Goal: Task Accomplishment & Management: Manage account settings

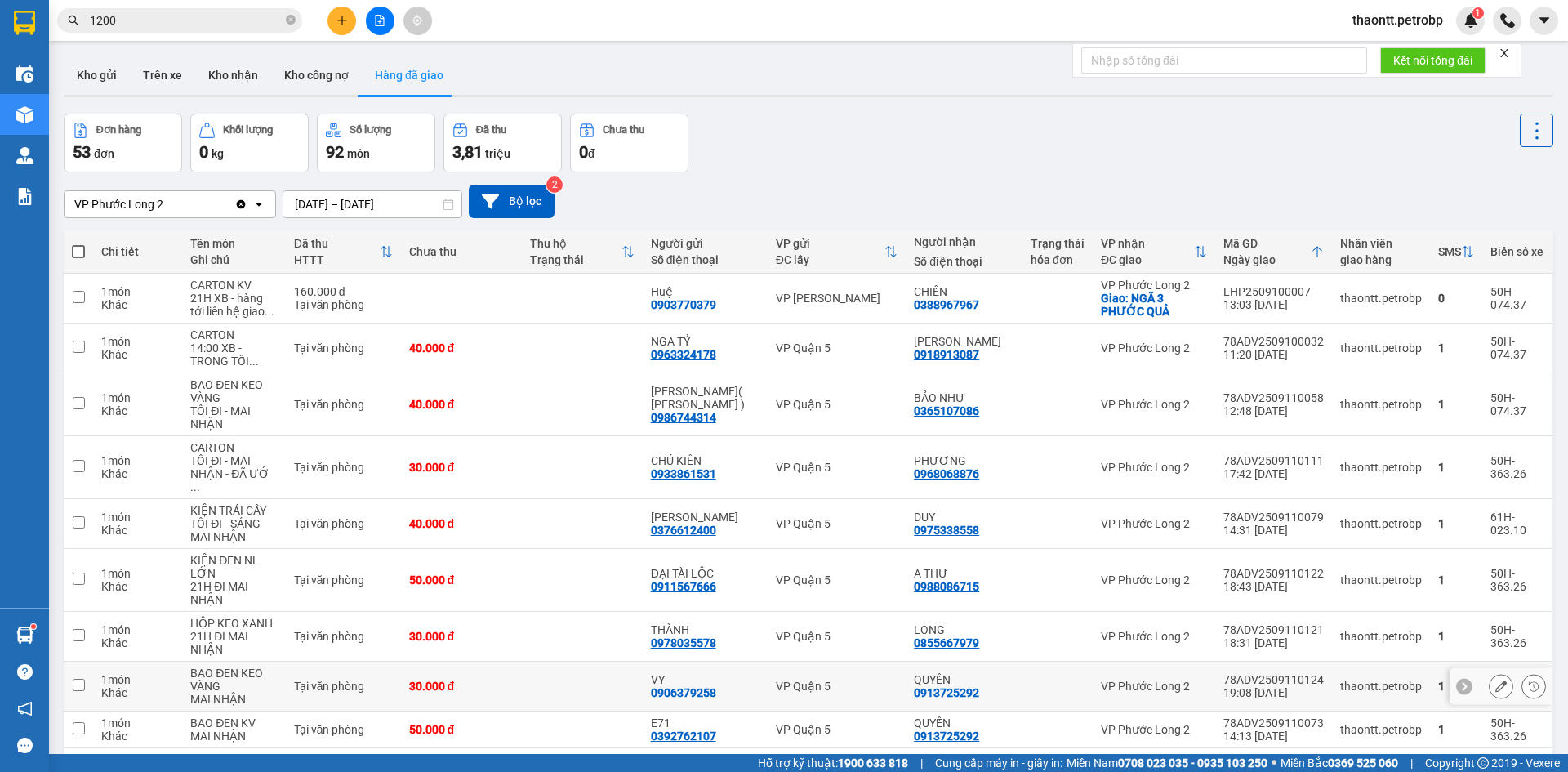
scroll to position [75, 0]
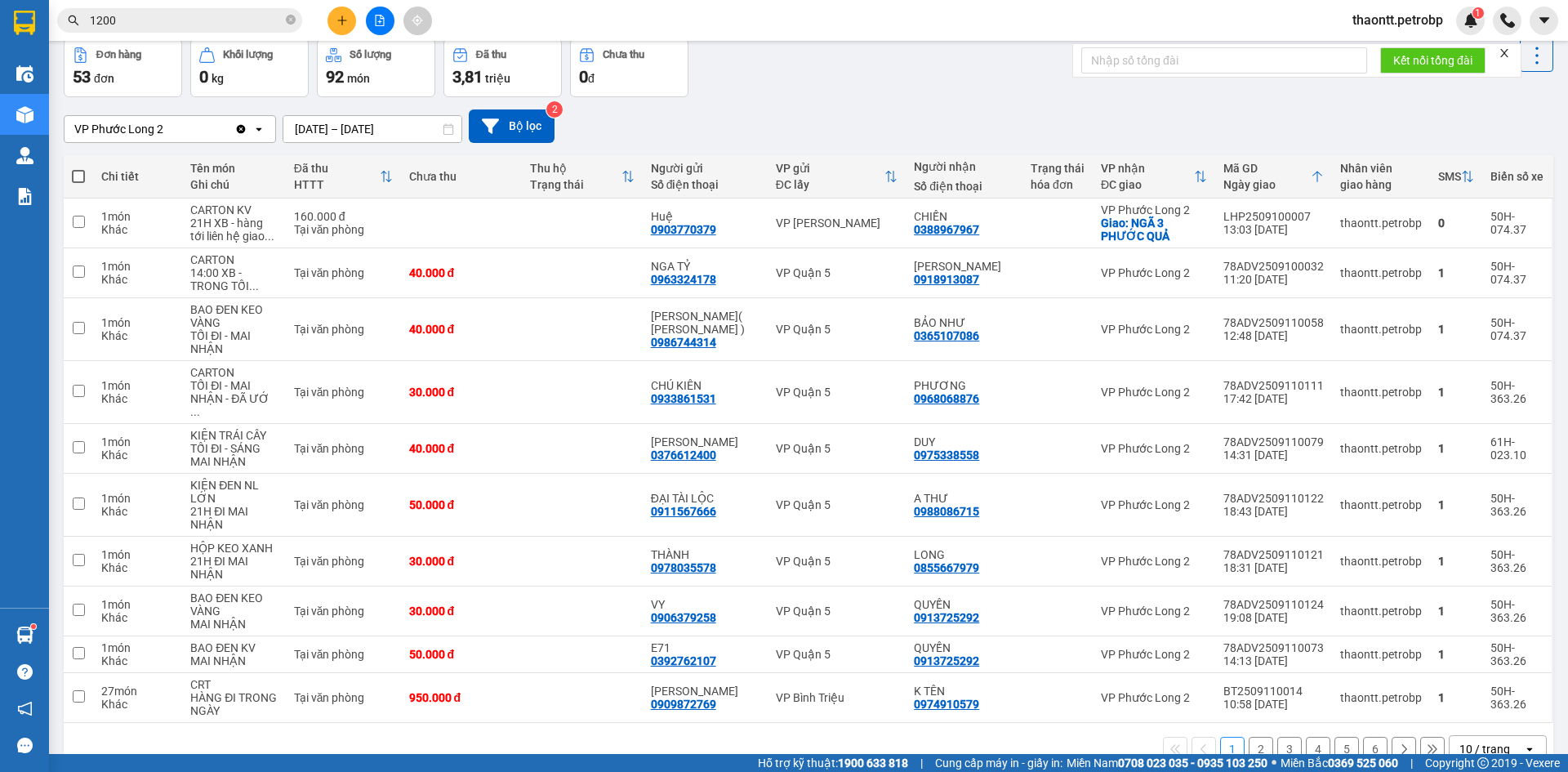
click at [53, 631] on main "ver 1.8.143 Kho gửi Trên xe Kho nhận Kho công nợ Hàng đã giao Đơn hàng 53 đơn K…" at bounding box center [784, 377] width 1568 height 753
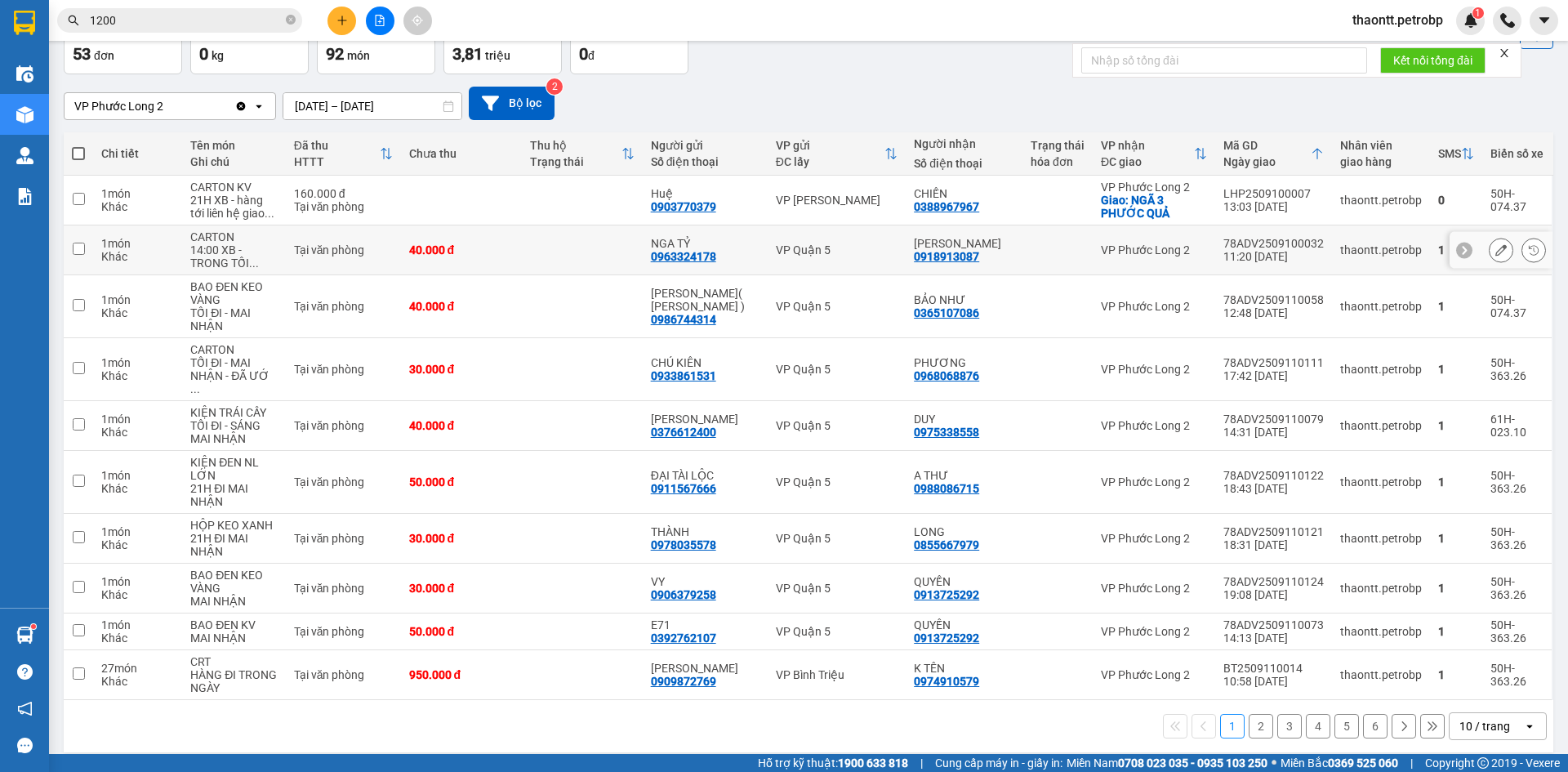
scroll to position [0, 0]
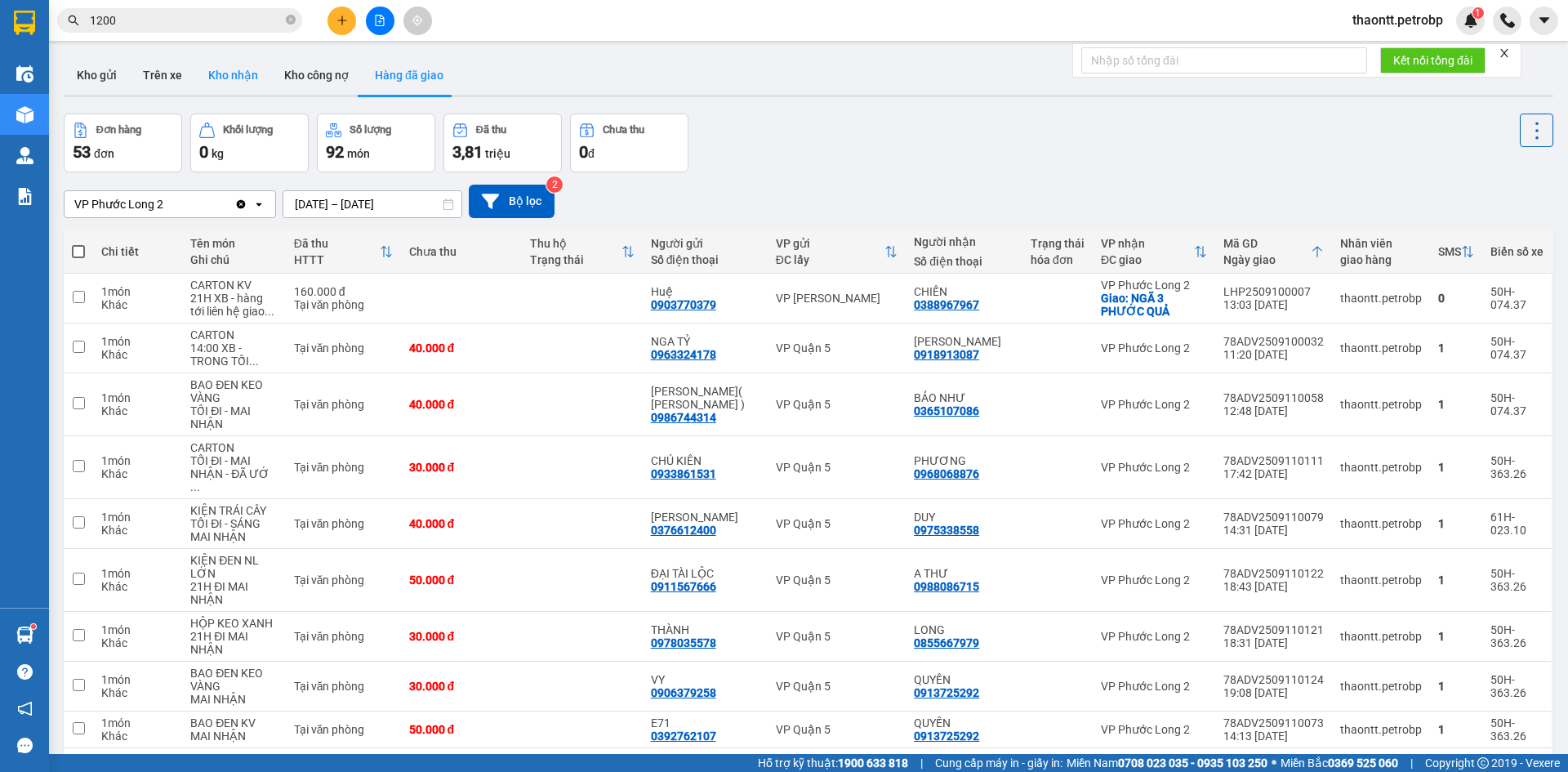
click at [249, 69] on button "Kho nhận" at bounding box center [233, 75] width 76 height 39
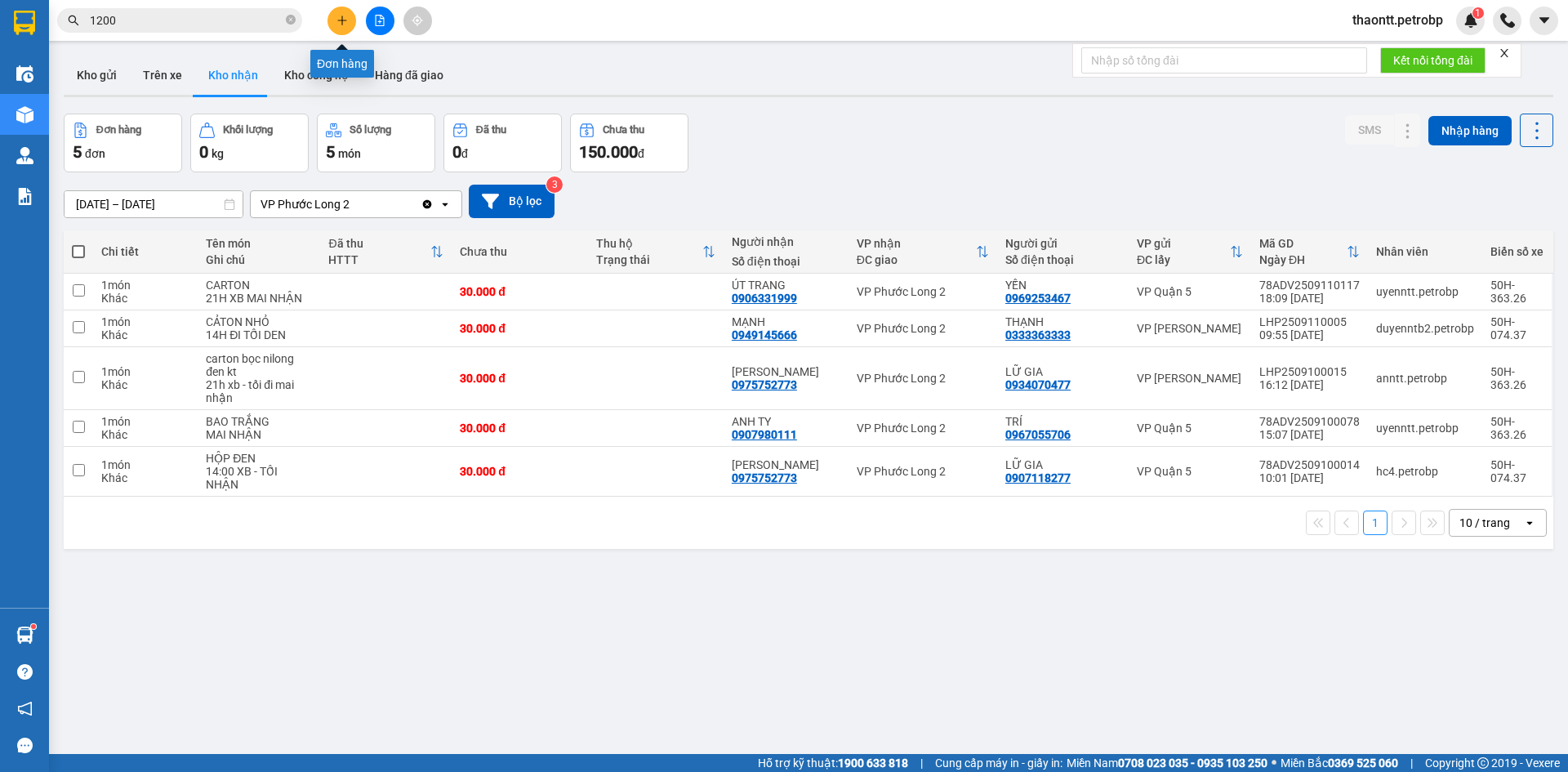
click at [343, 32] on button at bounding box center [341, 21] width 29 height 29
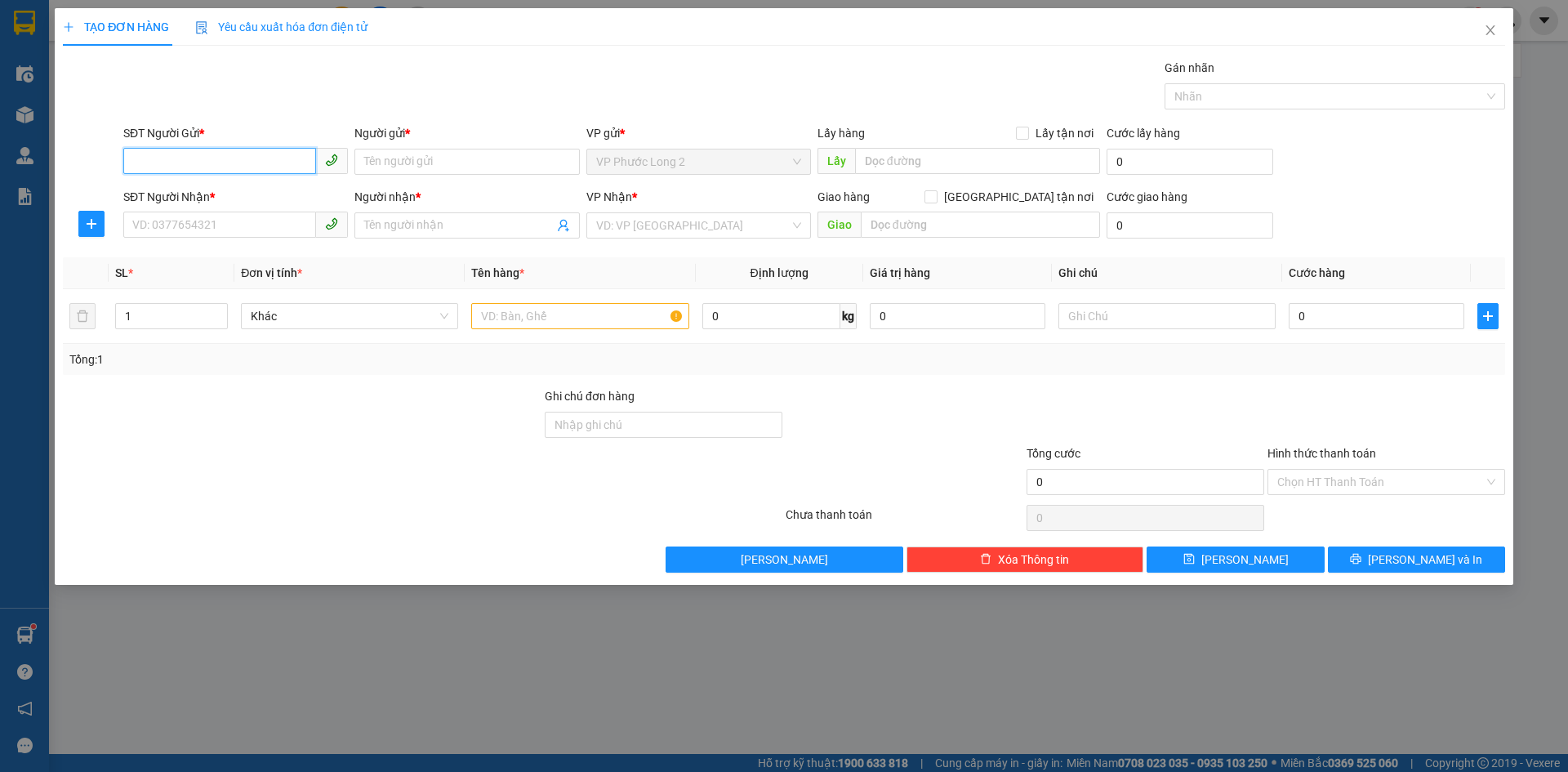
click at [210, 169] on input "SĐT Người Gửi *" at bounding box center [220, 161] width 192 height 26
type input "0913129669"
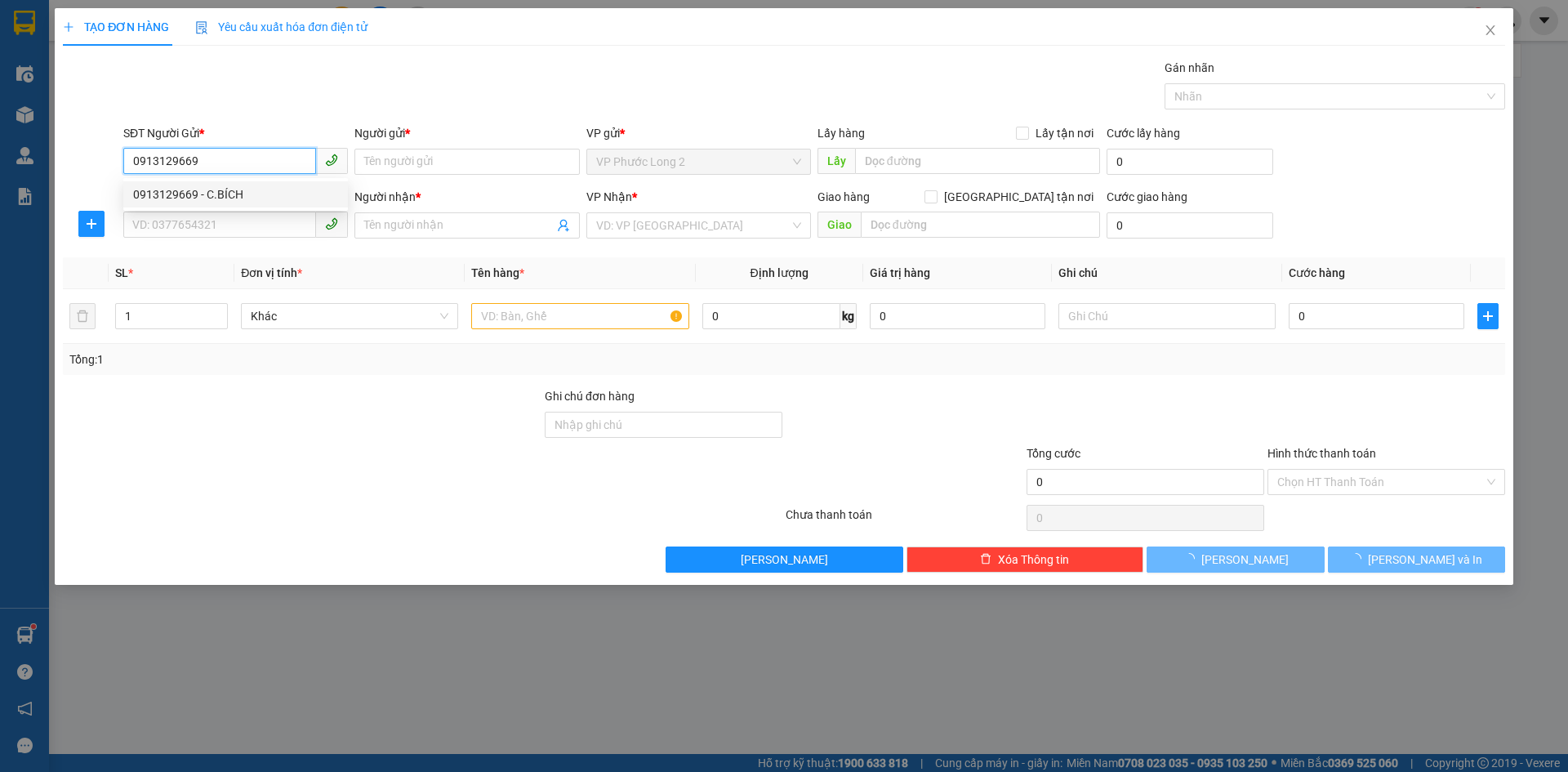
click at [215, 184] on div "0913129669 - C.BÍCH" at bounding box center [235, 194] width 224 height 26
type input "C.BÍCH"
type input "0769827137"
type input "THỊNH-LONG"
type input "30.000"
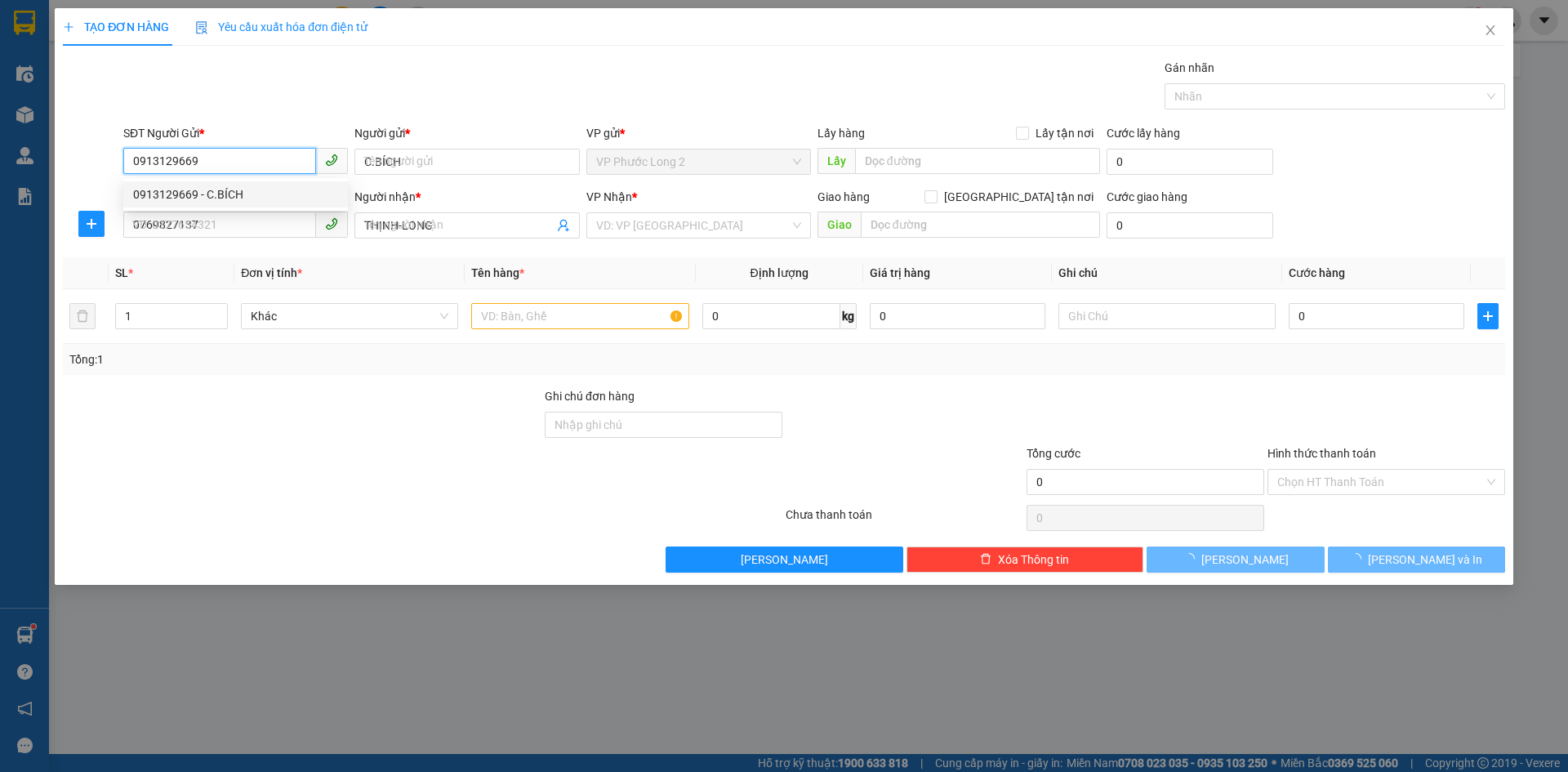
type input "30.000"
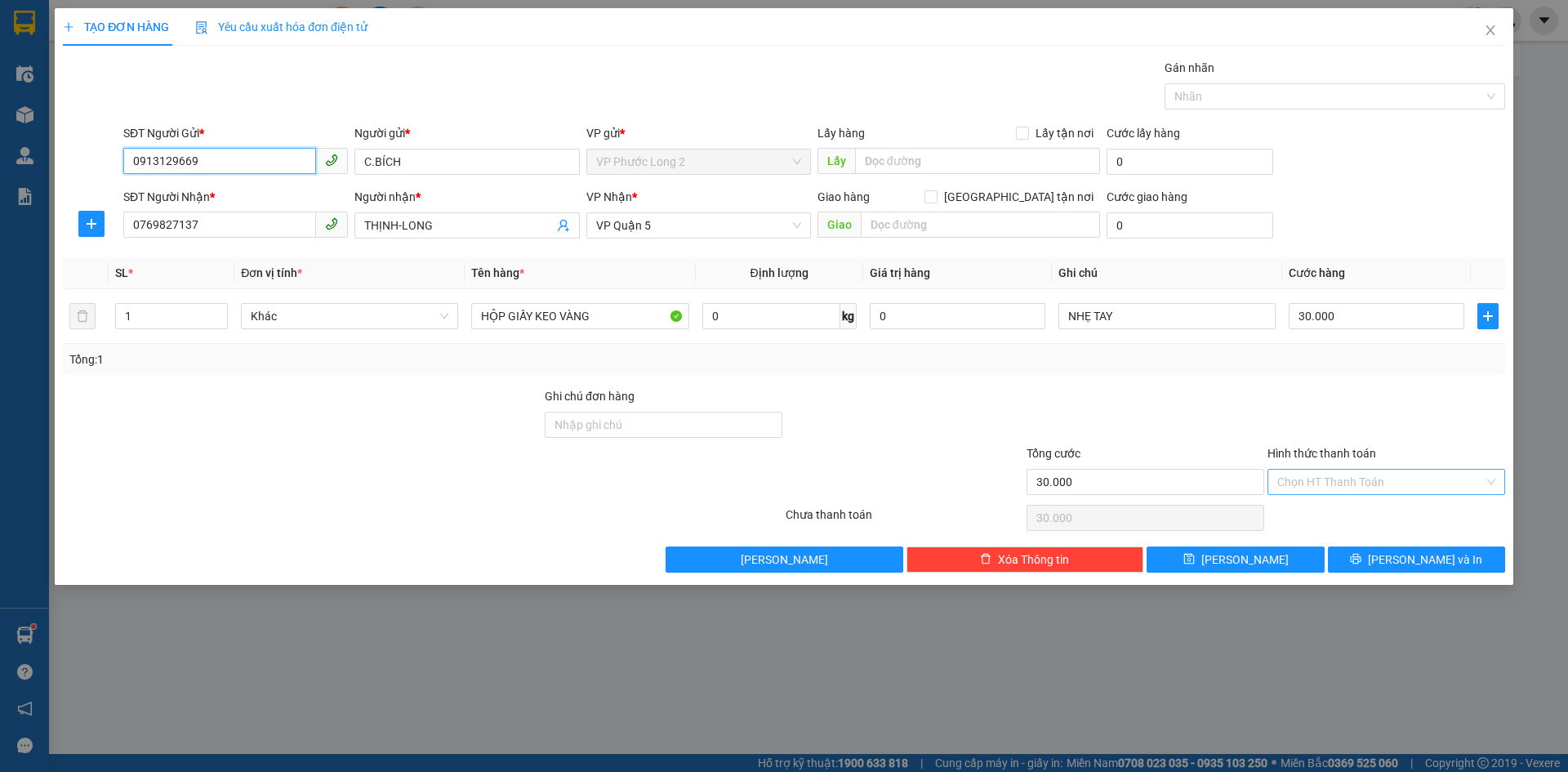
type input "0913129669"
click at [1433, 483] on input "Hình thức thanh toán" at bounding box center [1380, 481] width 207 height 24
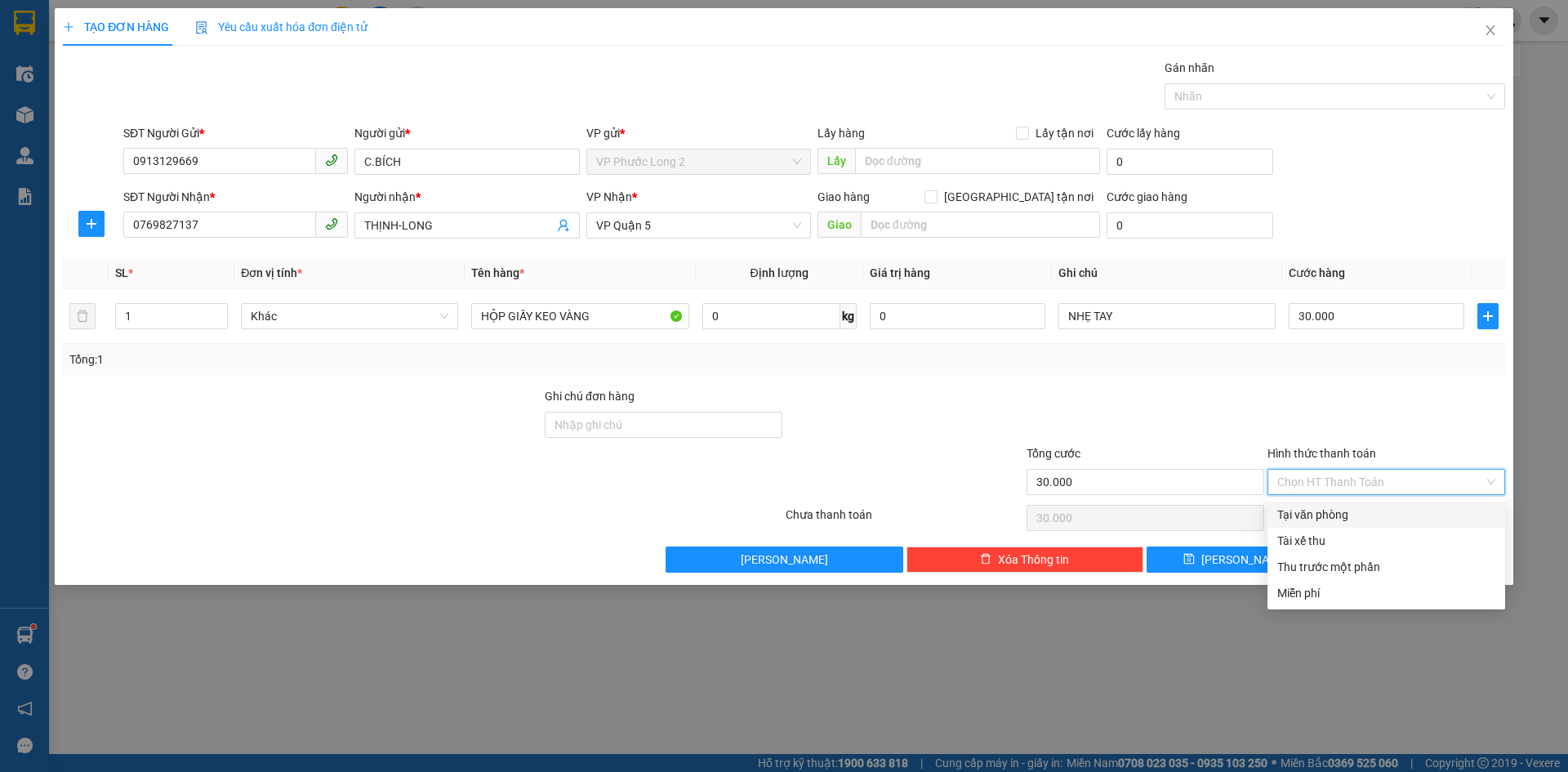
click at [1373, 523] on div "Tại văn phòng" at bounding box center [1386, 514] width 237 height 26
type input "0"
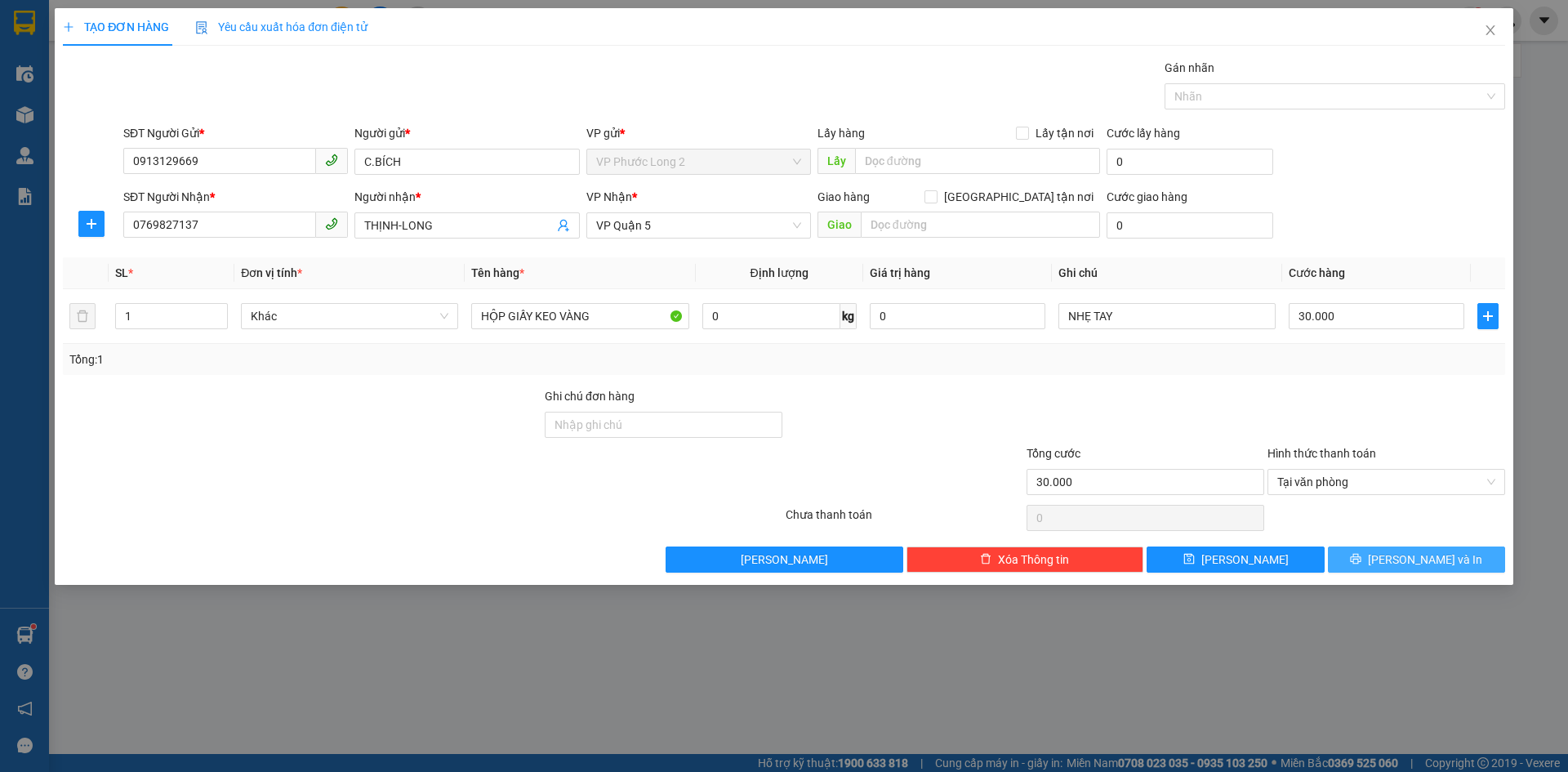
click at [1338, 561] on button "[PERSON_NAME] và In" at bounding box center [1417, 560] width 178 height 26
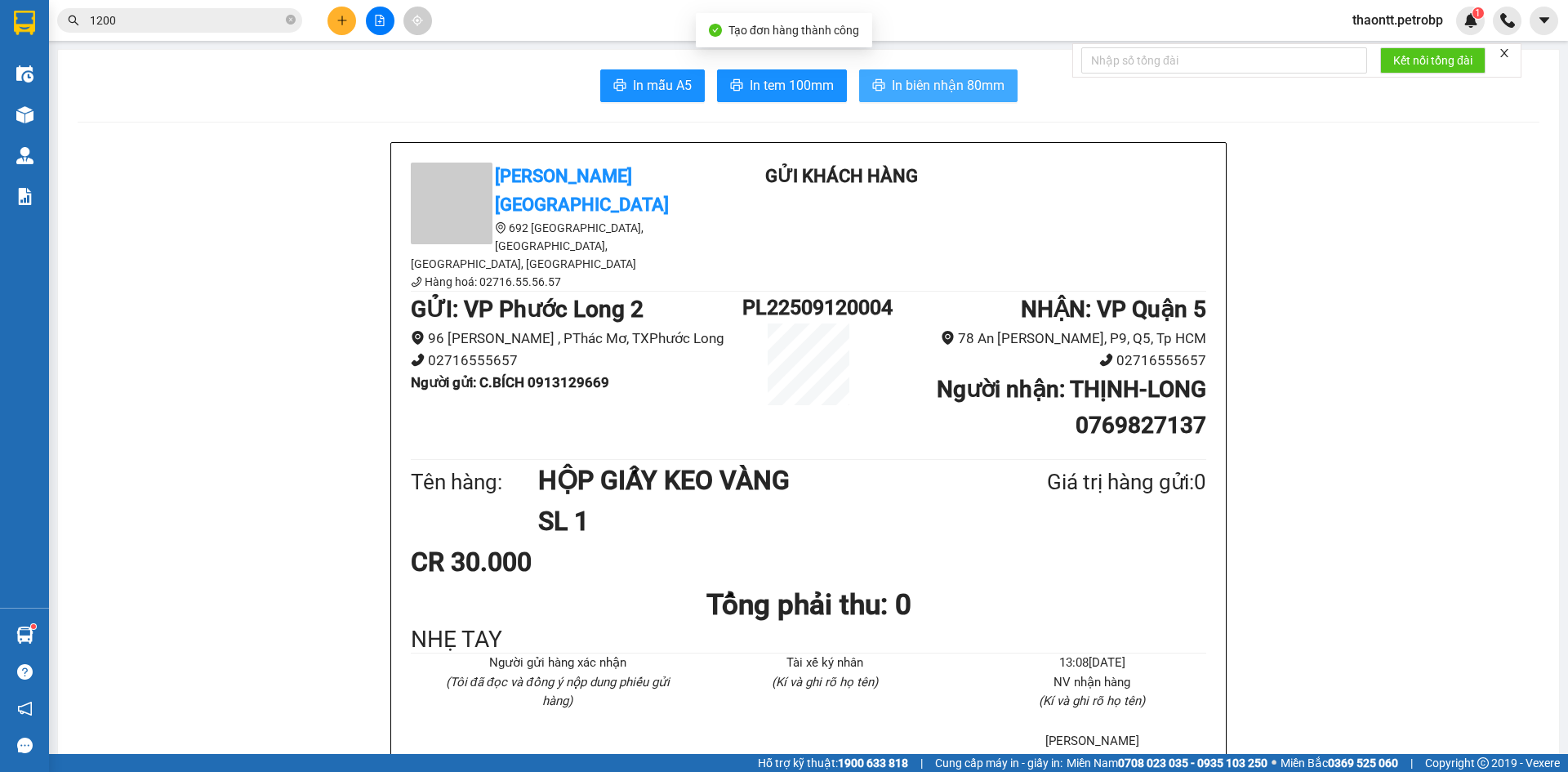
click at [910, 71] on button "In biên nhận 80mm" at bounding box center [938, 85] width 159 height 33
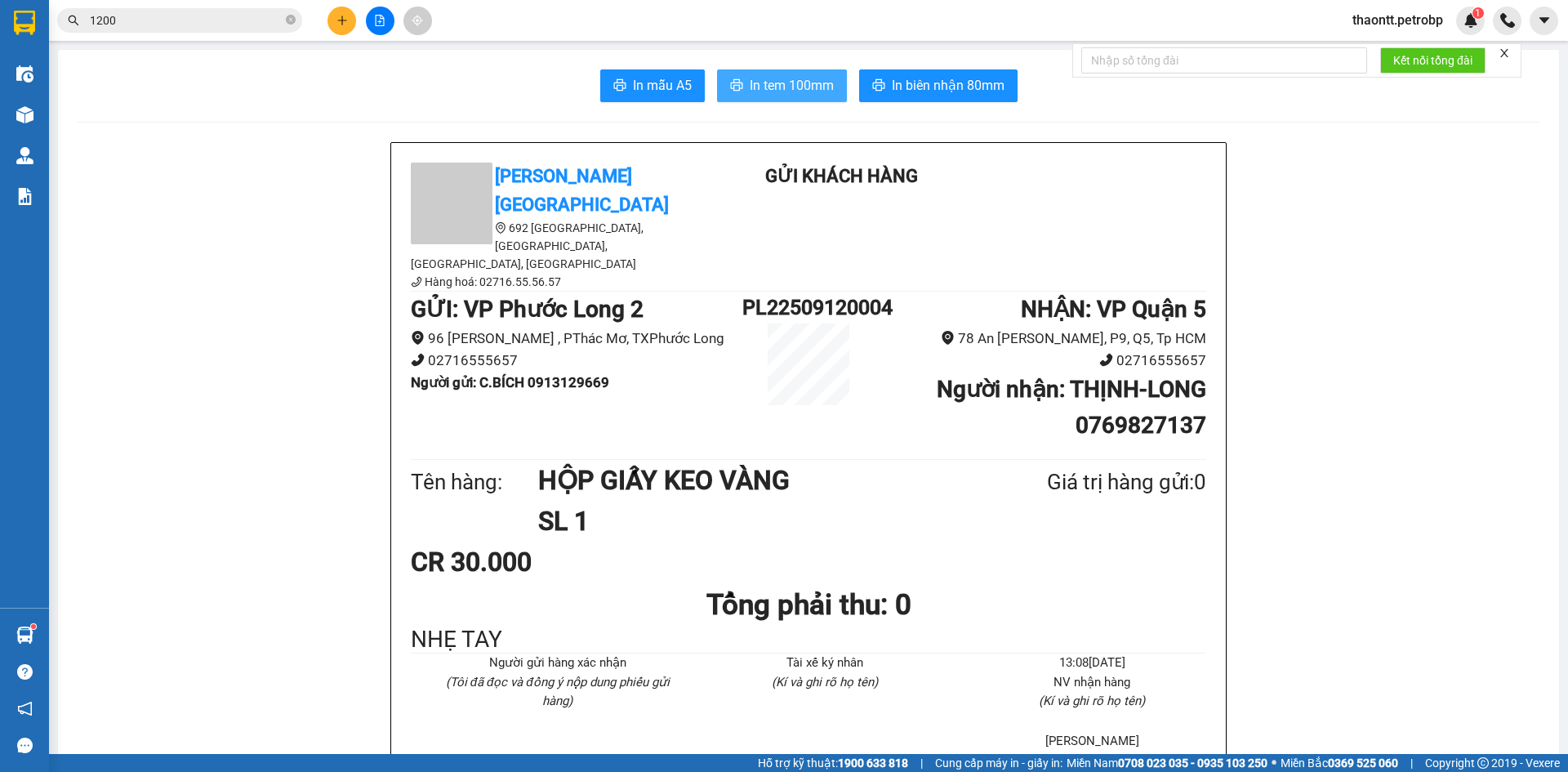
click at [740, 93] on button "In tem 100mm" at bounding box center [781, 85] width 130 height 33
click at [330, 15] on button at bounding box center [341, 21] width 29 height 29
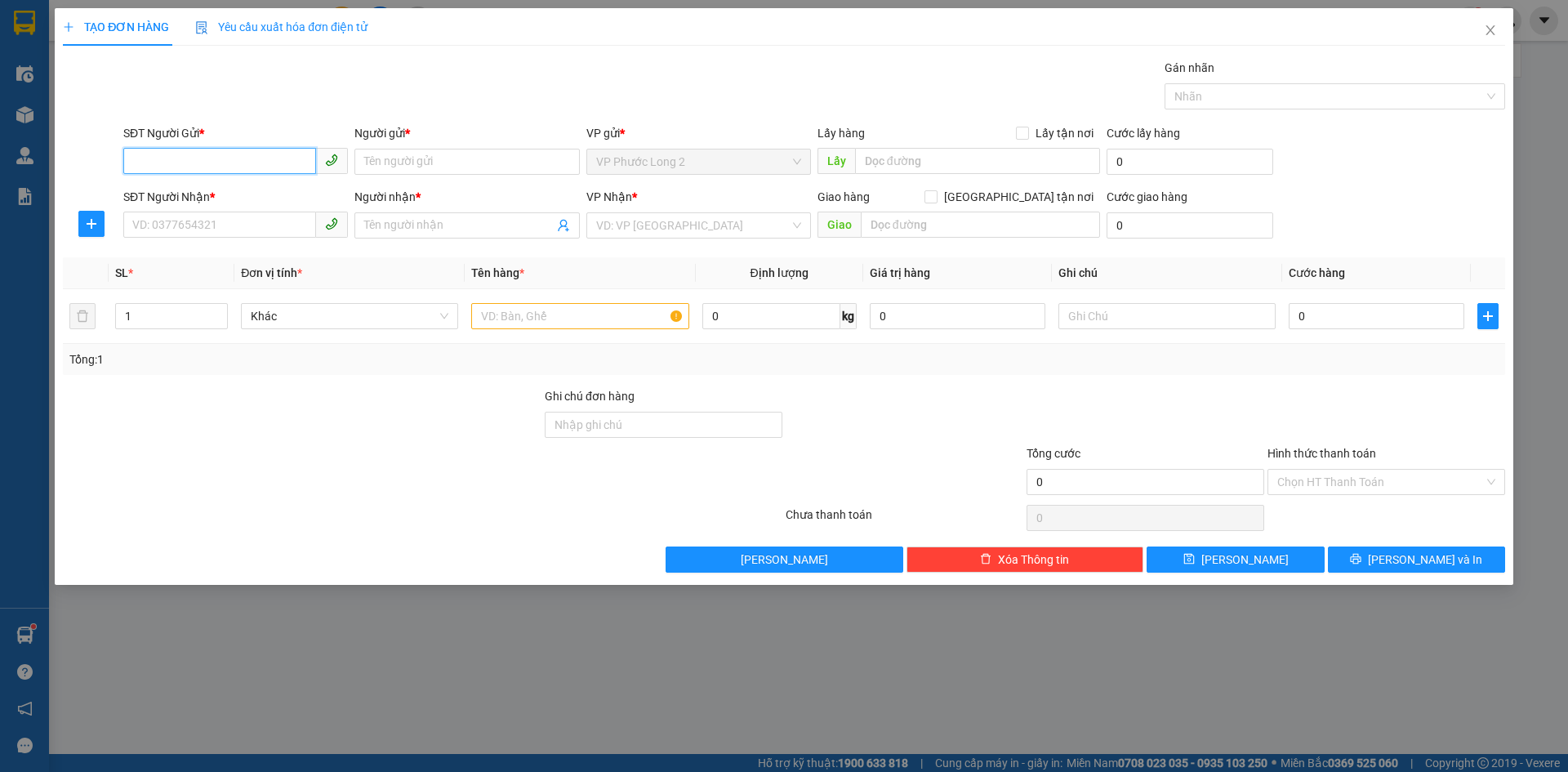
click at [252, 170] on input "SĐT Người Gửi *" at bounding box center [220, 161] width 192 height 26
type input "0909756545"
click at [268, 195] on div "0909756545 - [PERSON_NAME]" at bounding box center [235, 193] width 205 height 18
type input "MINH"
type input "0902756545"
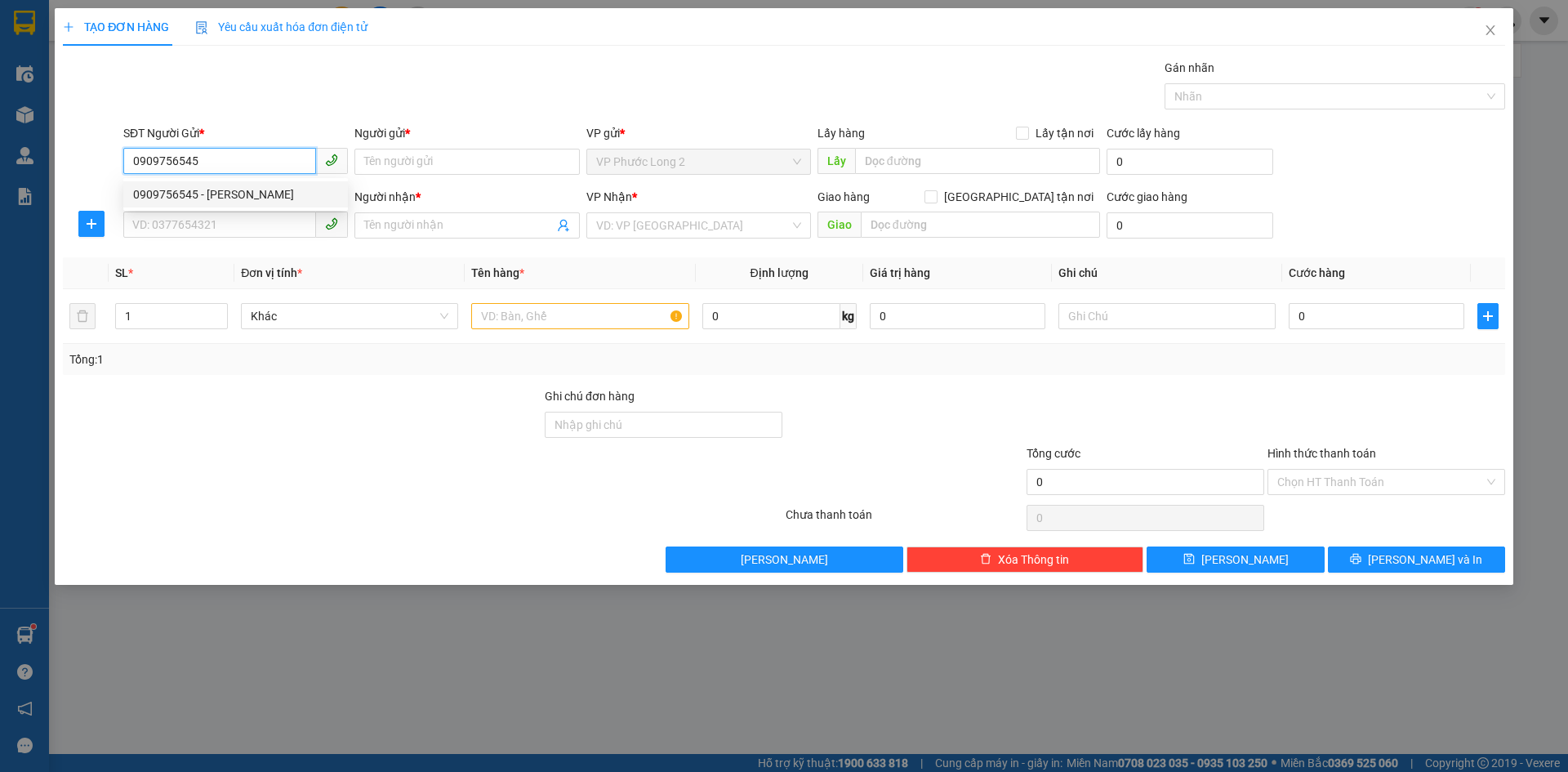
type input "TÙNG"
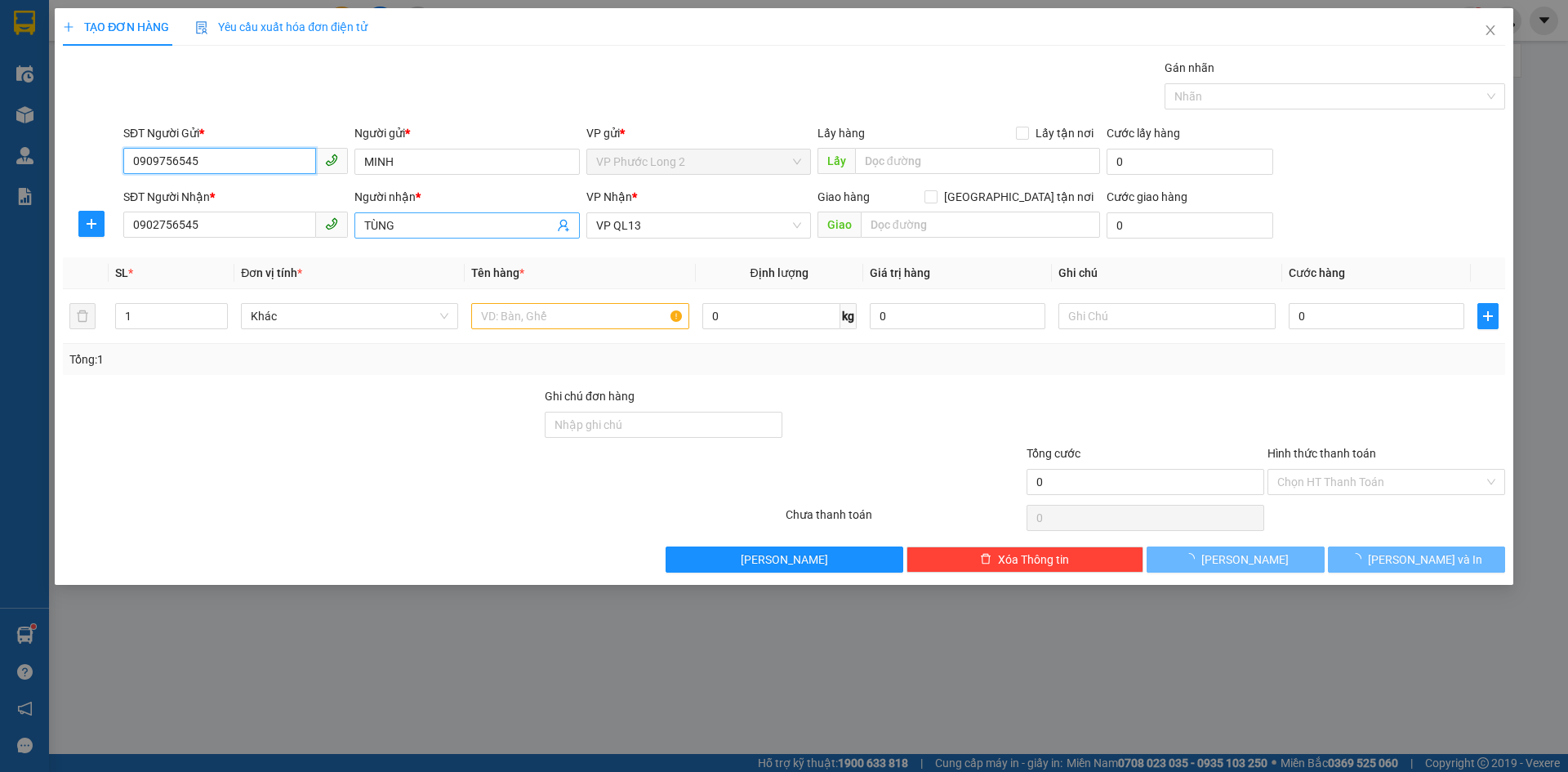
type input "30.000"
type input "0909756545"
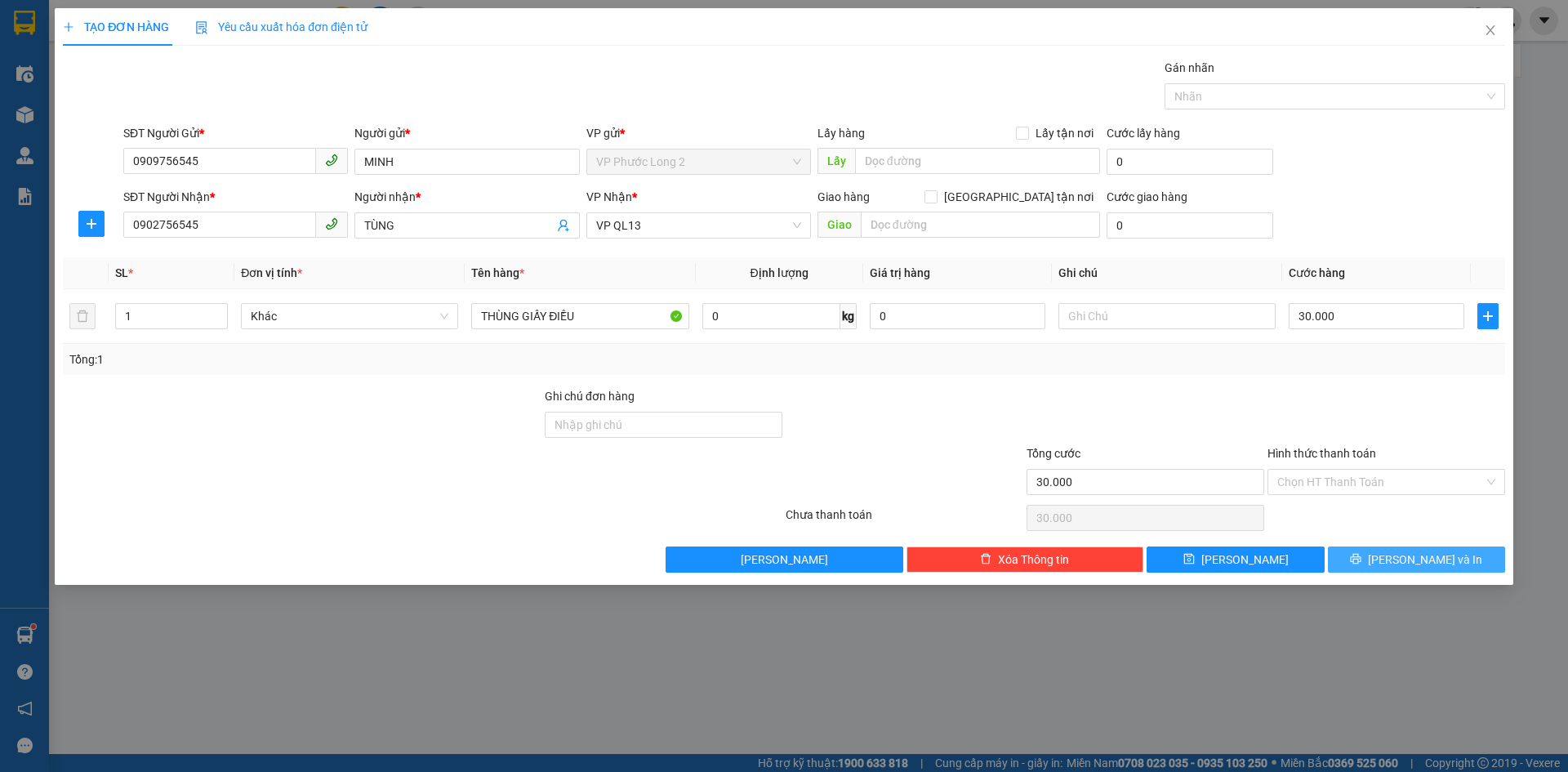
click at [1399, 560] on button "[PERSON_NAME] và In" at bounding box center [1417, 560] width 178 height 26
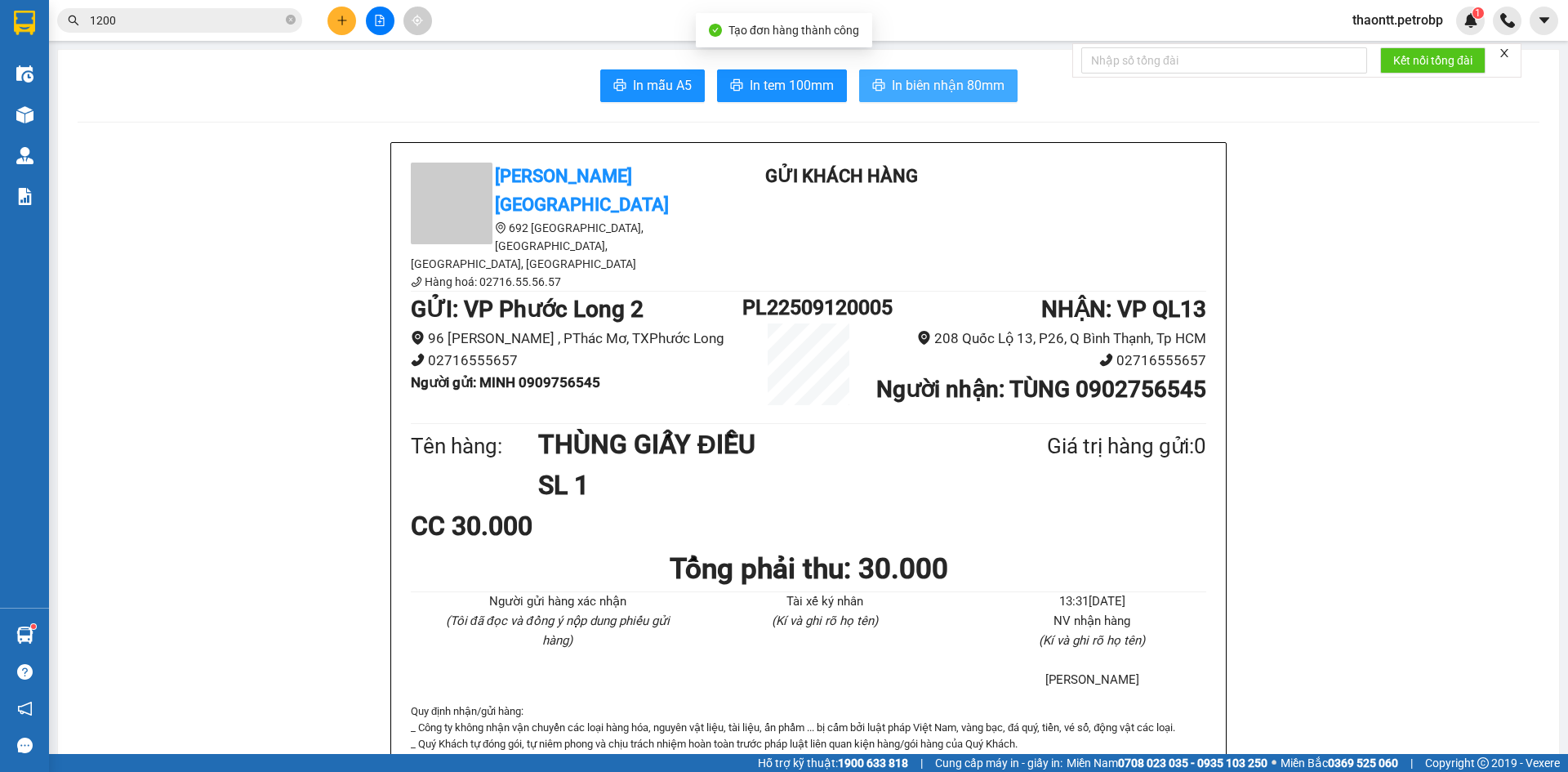
click at [899, 81] on span "In biên nhận 80mm" at bounding box center [948, 85] width 113 height 21
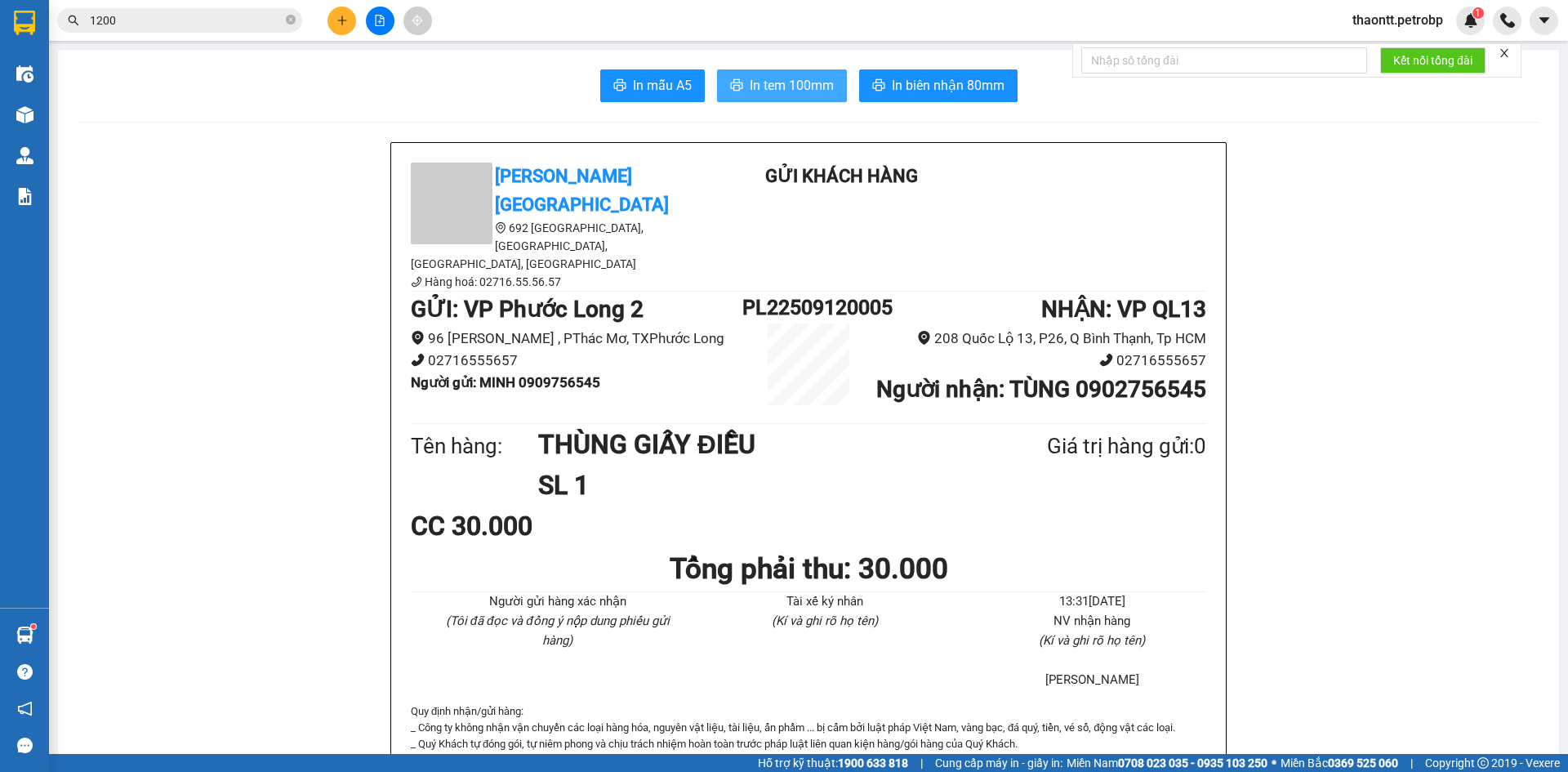
click at [749, 74] on button "In tem 100mm" at bounding box center [781, 85] width 130 height 33
click at [932, 86] on span "In biên nhận 80mm" at bounding box center [948, 85] width 113 height 21
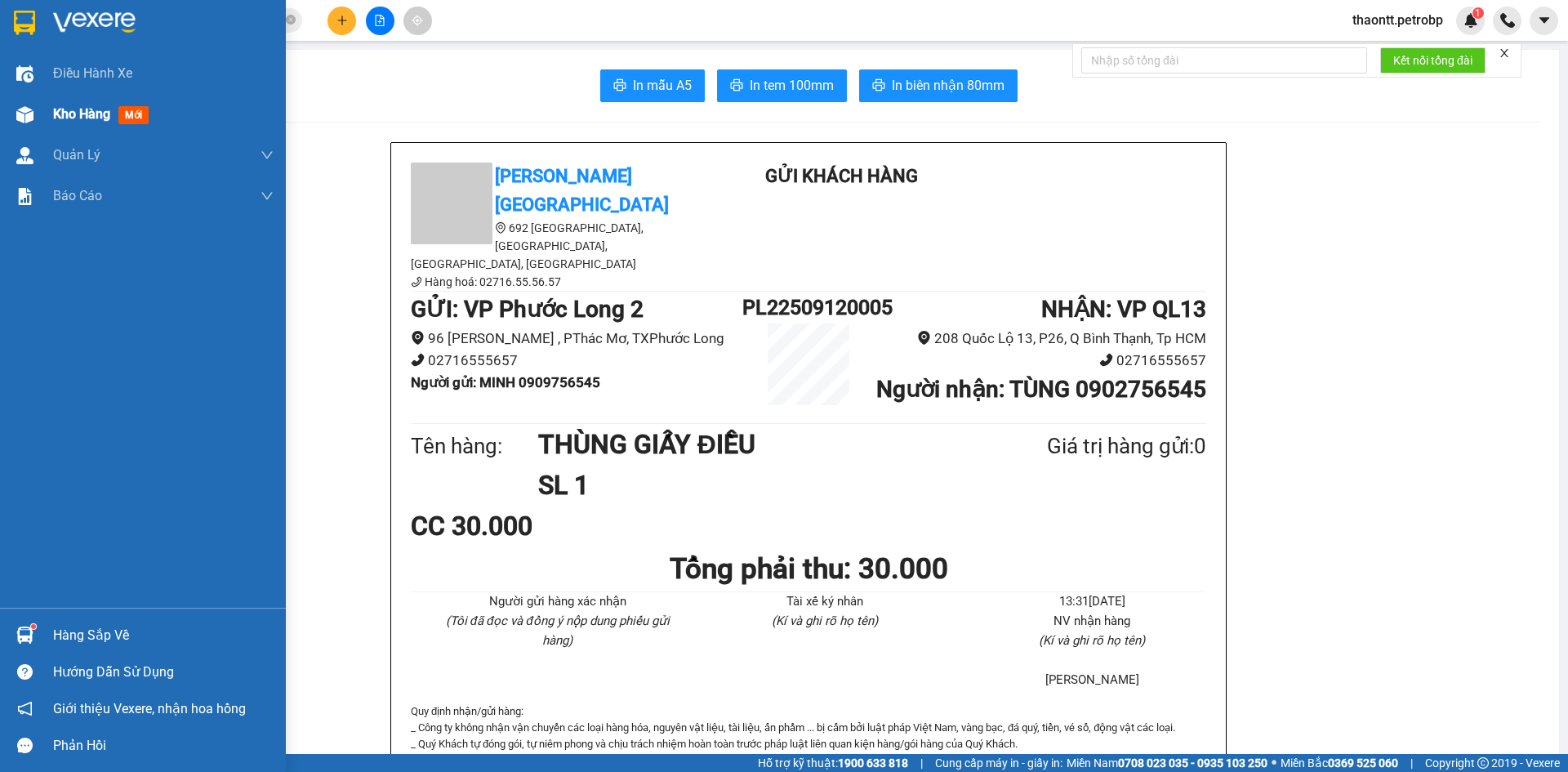
click at [40, 120] on div "Kho hàng mới" at bounding box center [143, 114] width 286 height 41
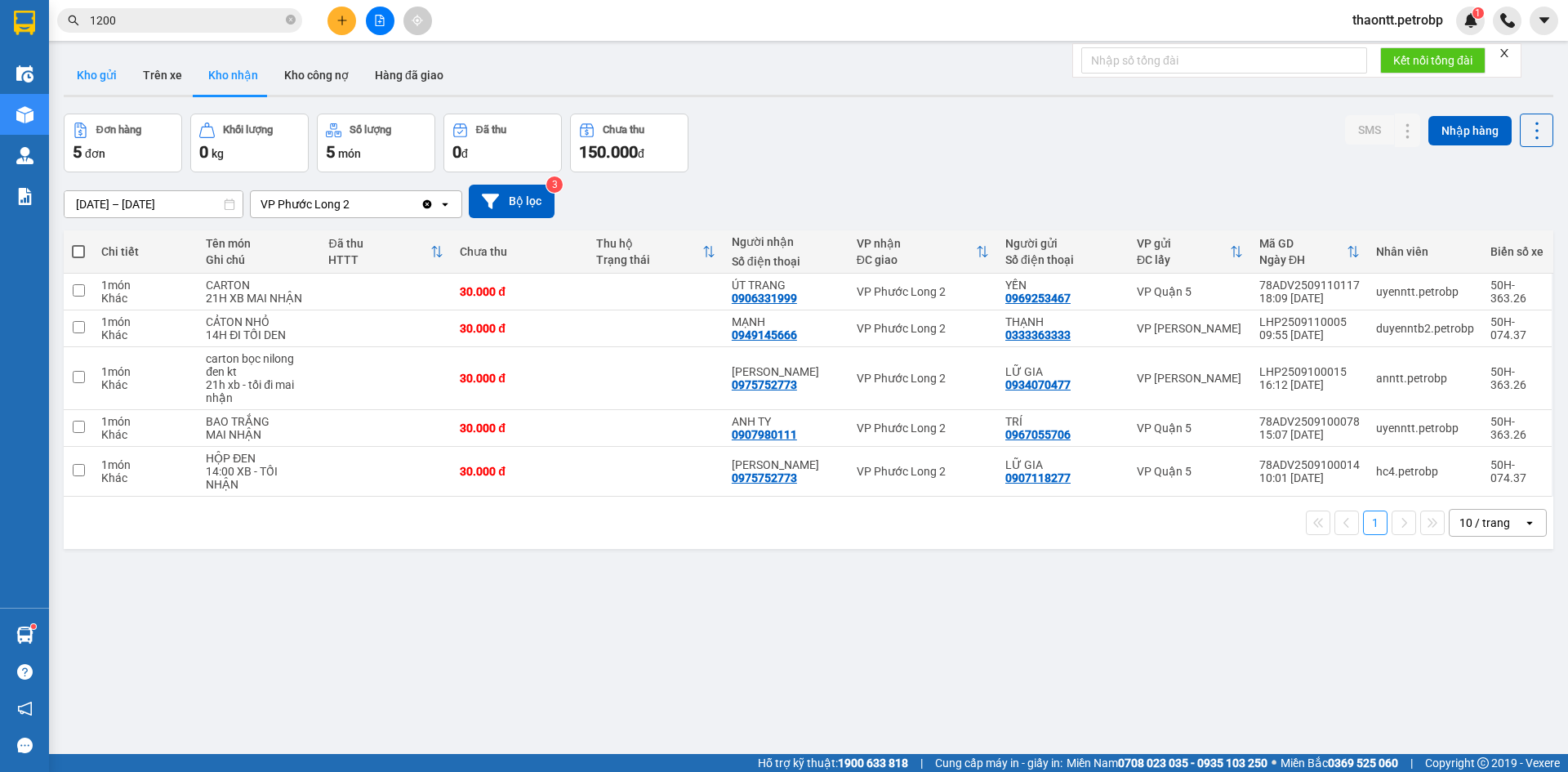
click at [91, 69] on button "Kho gửi" at bounding box center [96, 75] width 66 height 39
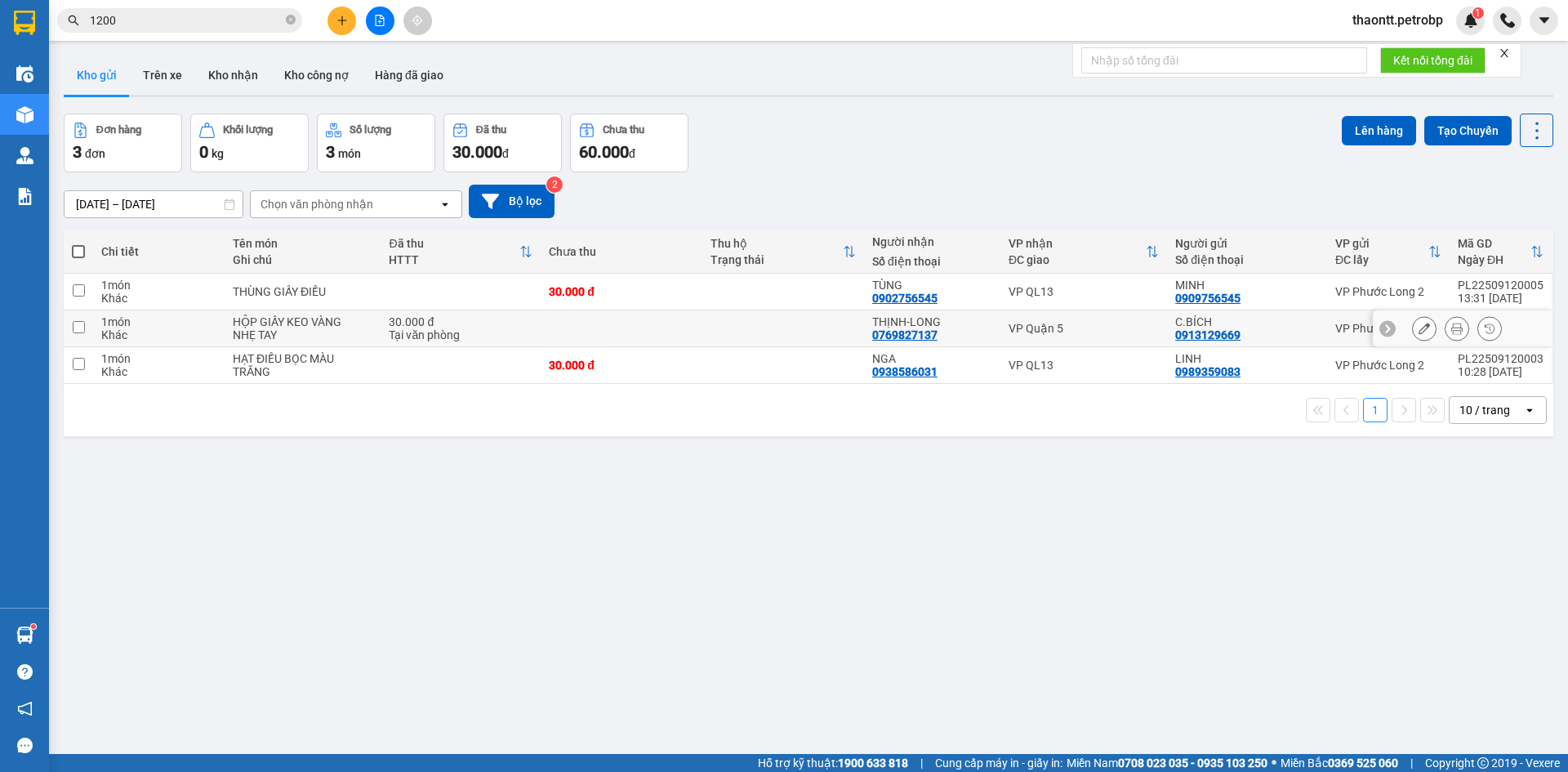
click at [680, 335] on td at bounding box center [620, 328] width 162 height 36
checkbox input "true"
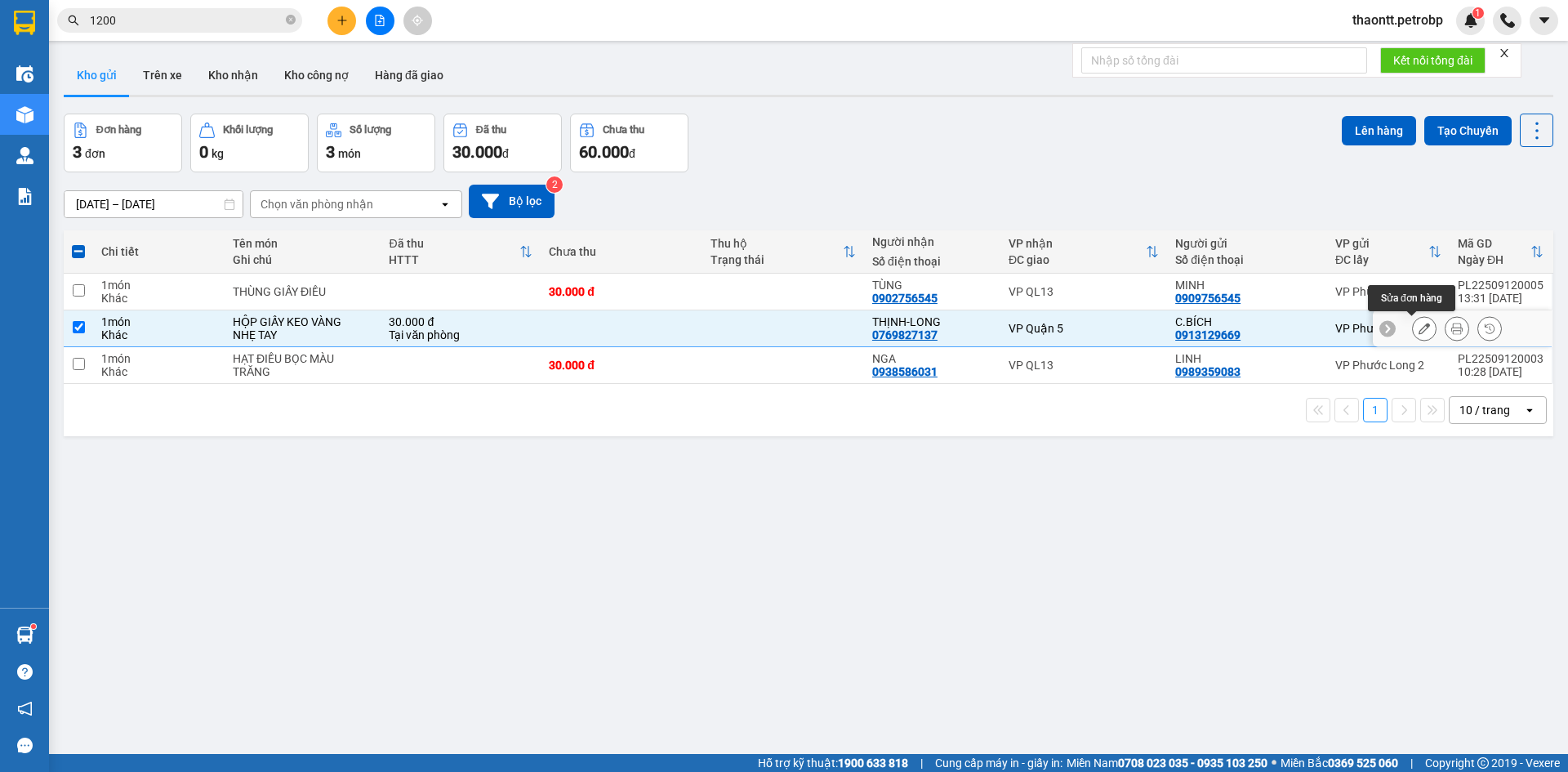
click at [1418, 322] on icon at bounding box center [1424, 328] width 11 height 11
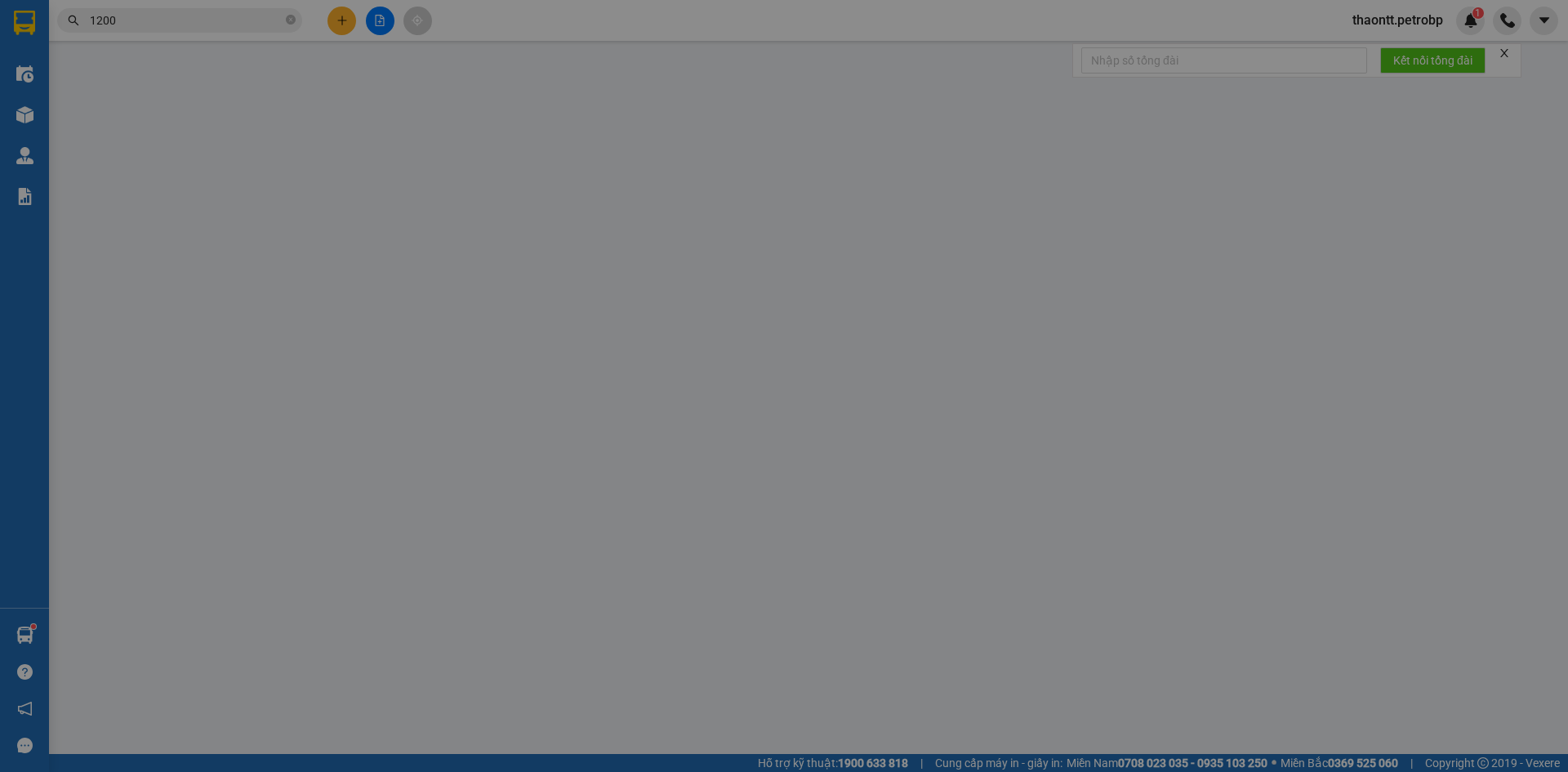
type input "0913129669"
type input "C.BÍCH"
type input "0769827137"
type input "THỊNH-LONG"
type input "30.000"
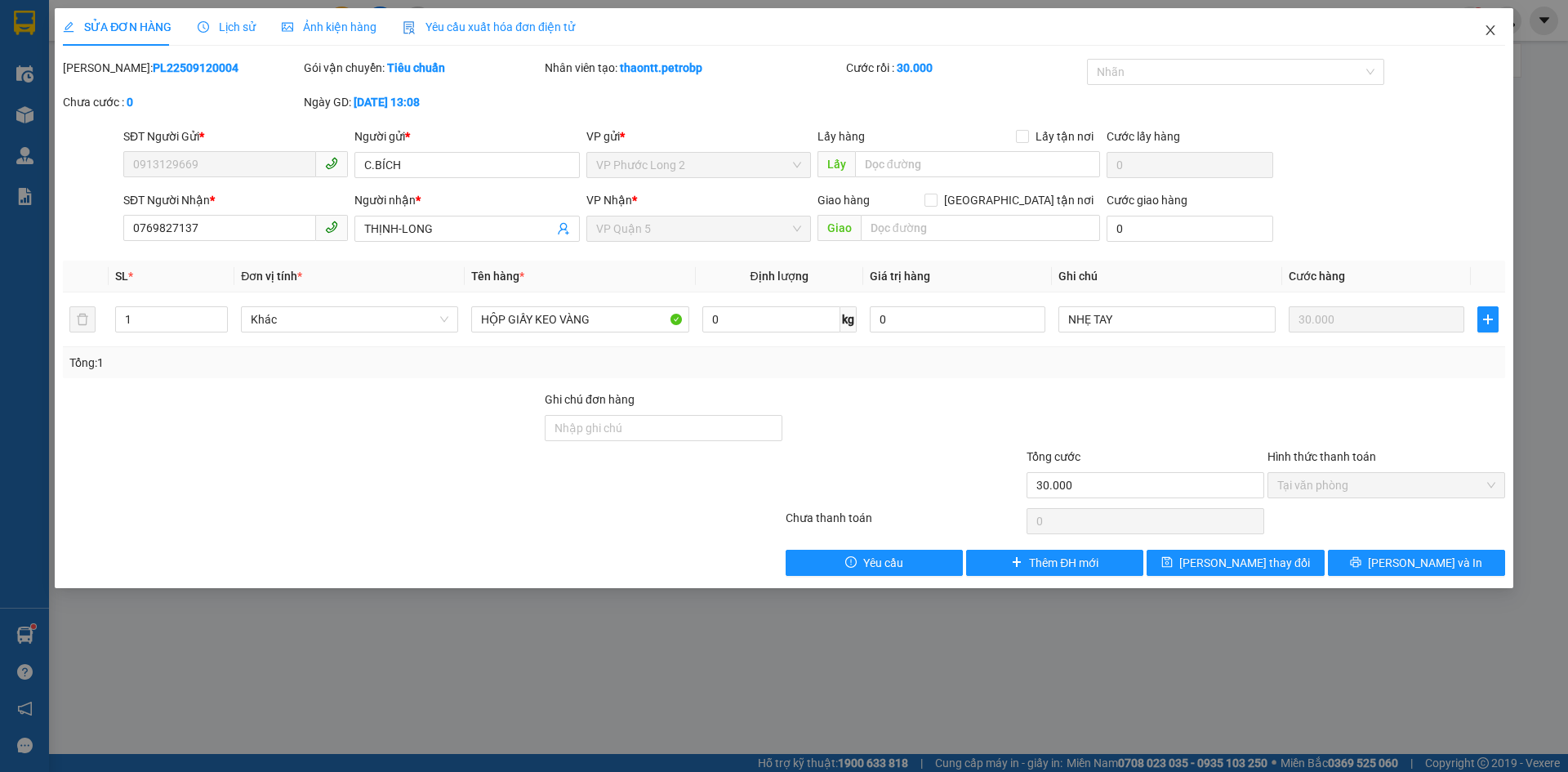
click at [1492, 23] on span "Close" at bounding box center [1490, 31] width 46 height 46
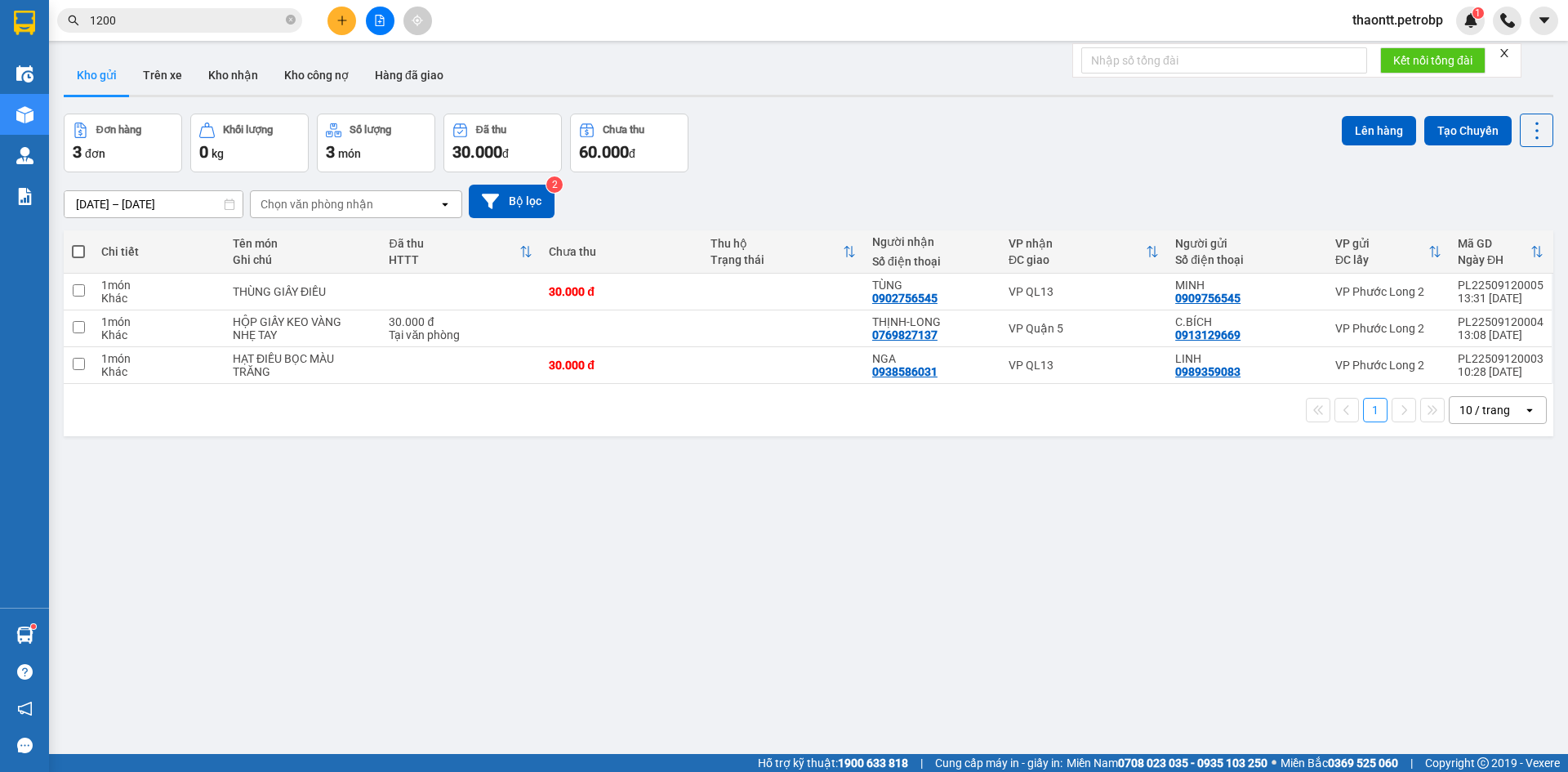
drag, startPoint x: 1356, startPoint y: 139, endPoint x: 490, endPoint y: 503, distance: 939.4
click at [679, 484] on div "ver 1.8.143 Kho gửi Trên xe Kho nhận Kho công nợ Hàng đã giao Đơn hàng 3 đơn Kh…" at bounding box center [808, 435] width 1503 height 772
click at [567, 336] on td at bounding box center [620, 328] width 162 height 36
checkbox input "true"
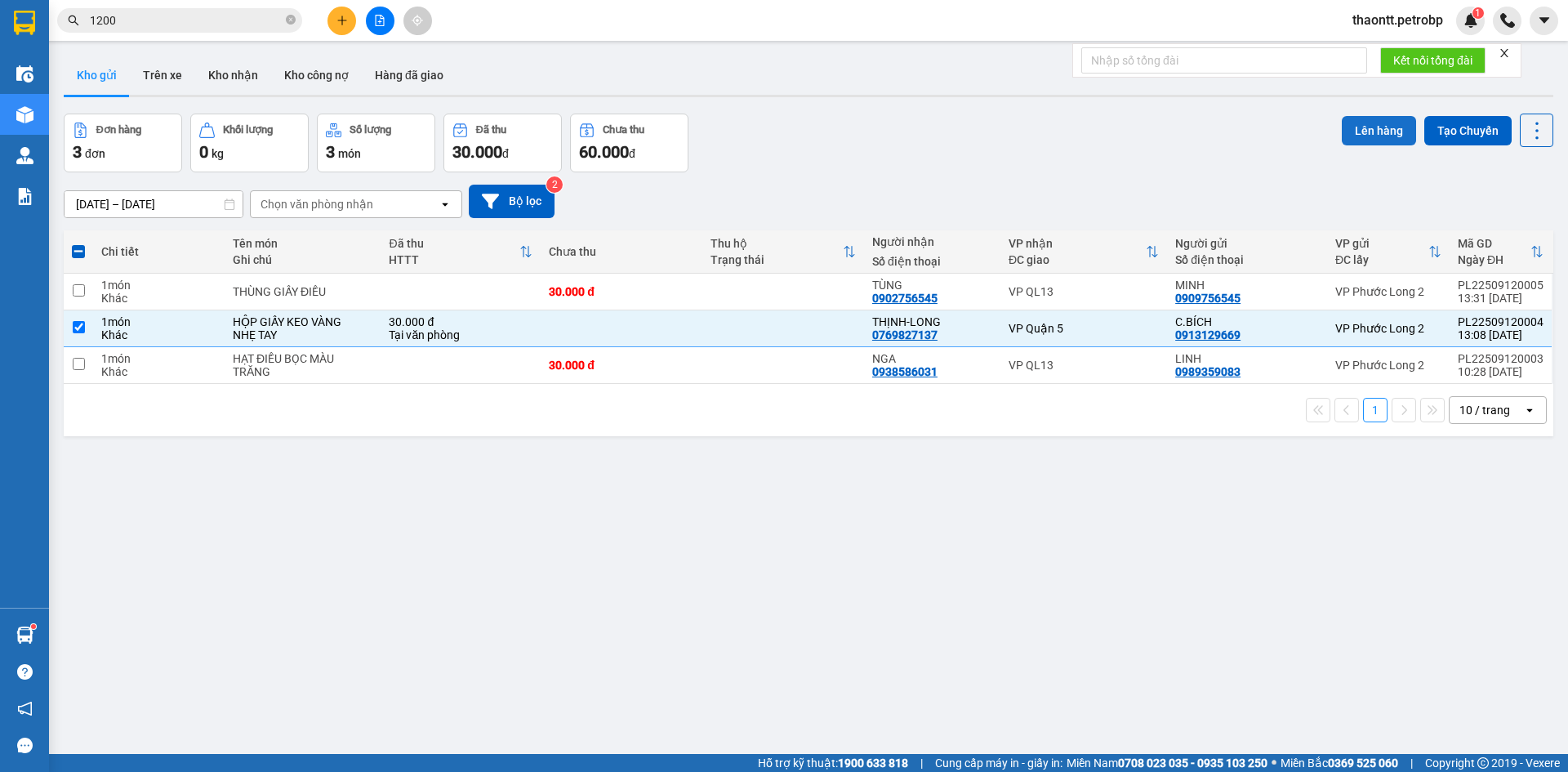
drag, startPoint x: 1345, startPoint y: 133, endPoint x: 1347, endPoint y: 120, distance: 13.2
click at [1347, 130] on button "Lên hàng" at bounding box center [1379, 130] width 75 height 29
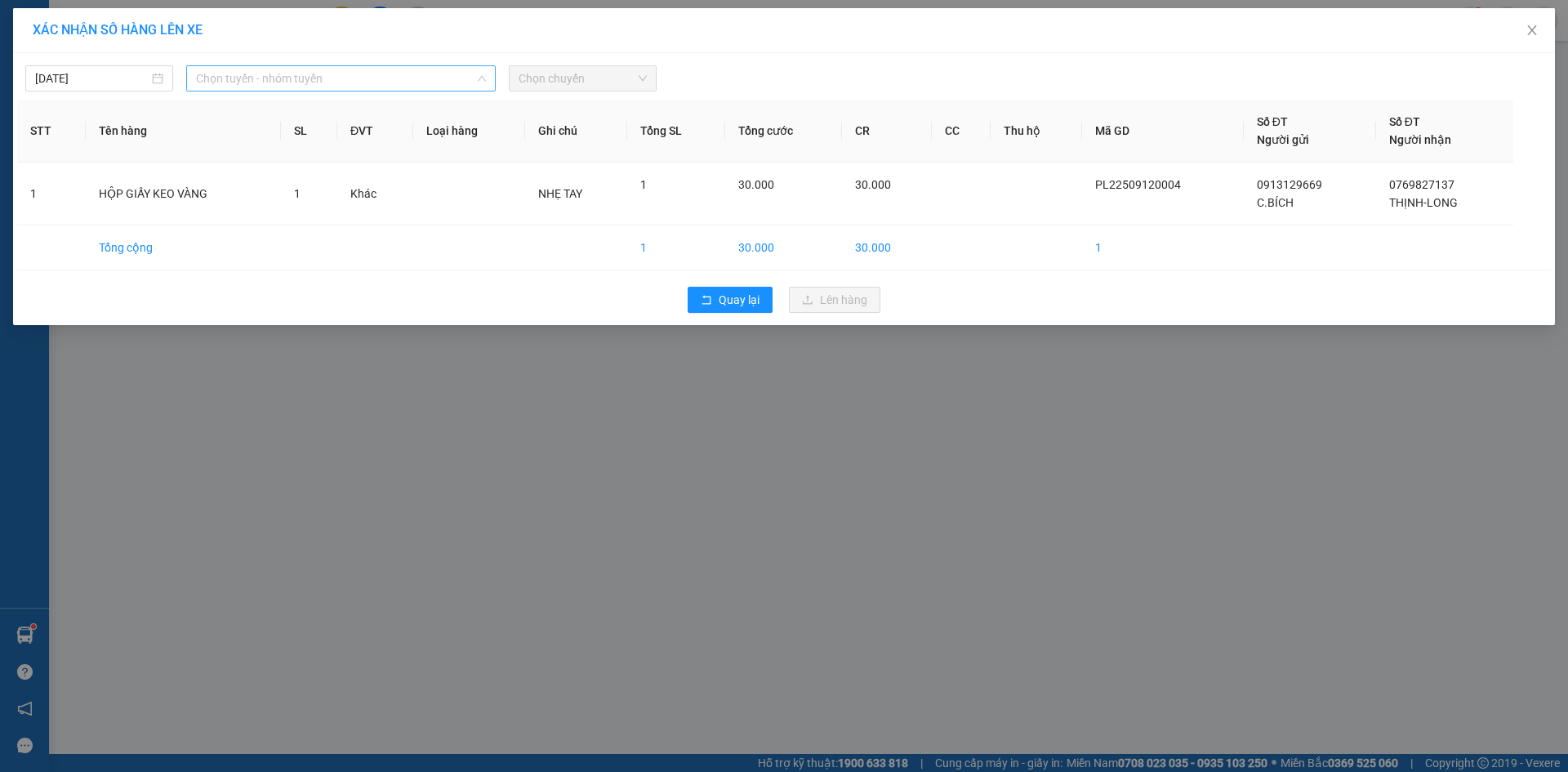
click at [255, 70] on span "Chọn tuyến - nhóm tuyến" at bounding box center [341, 79] width 290 height 24
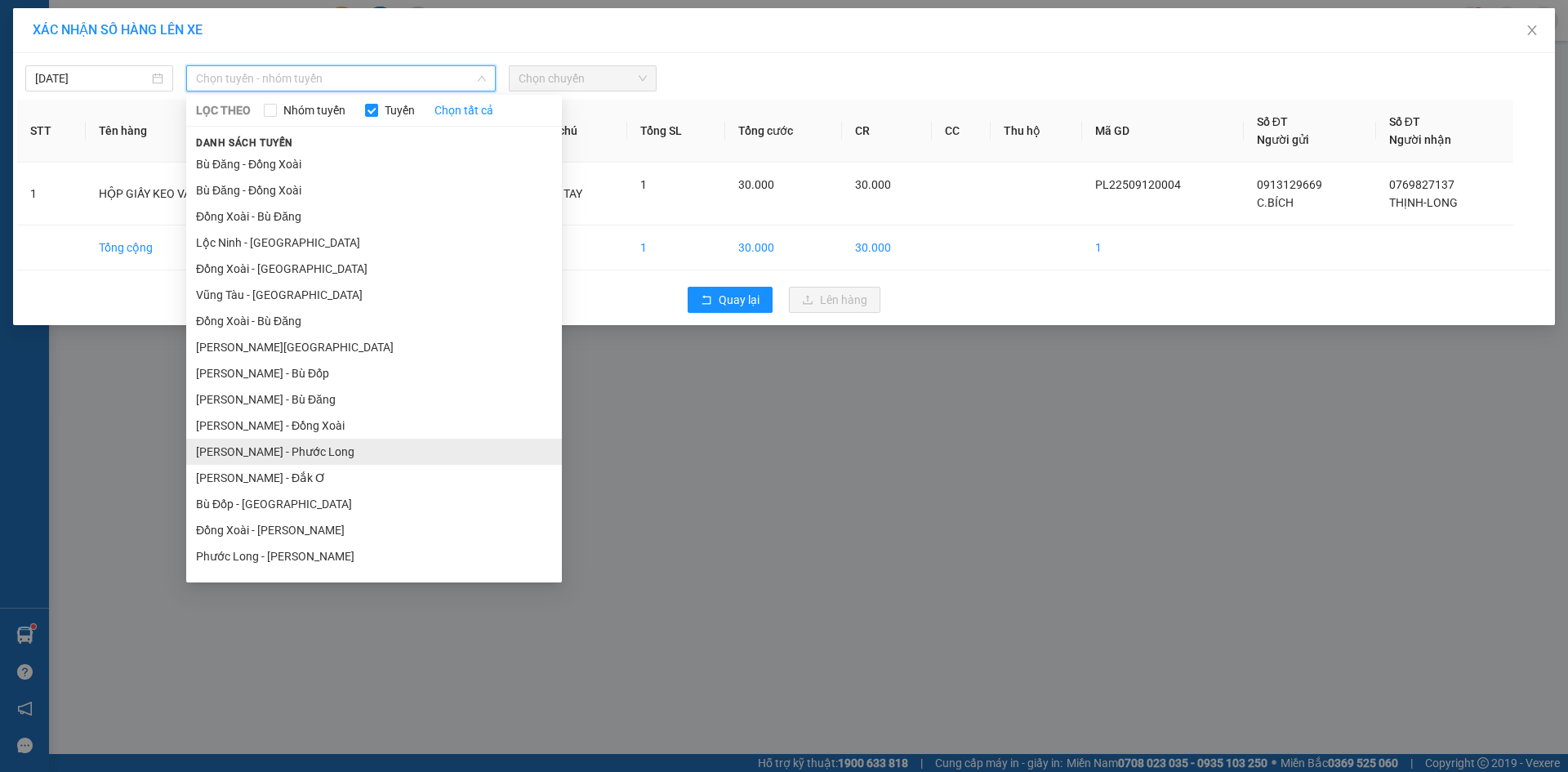
scroll to position [98, 0]
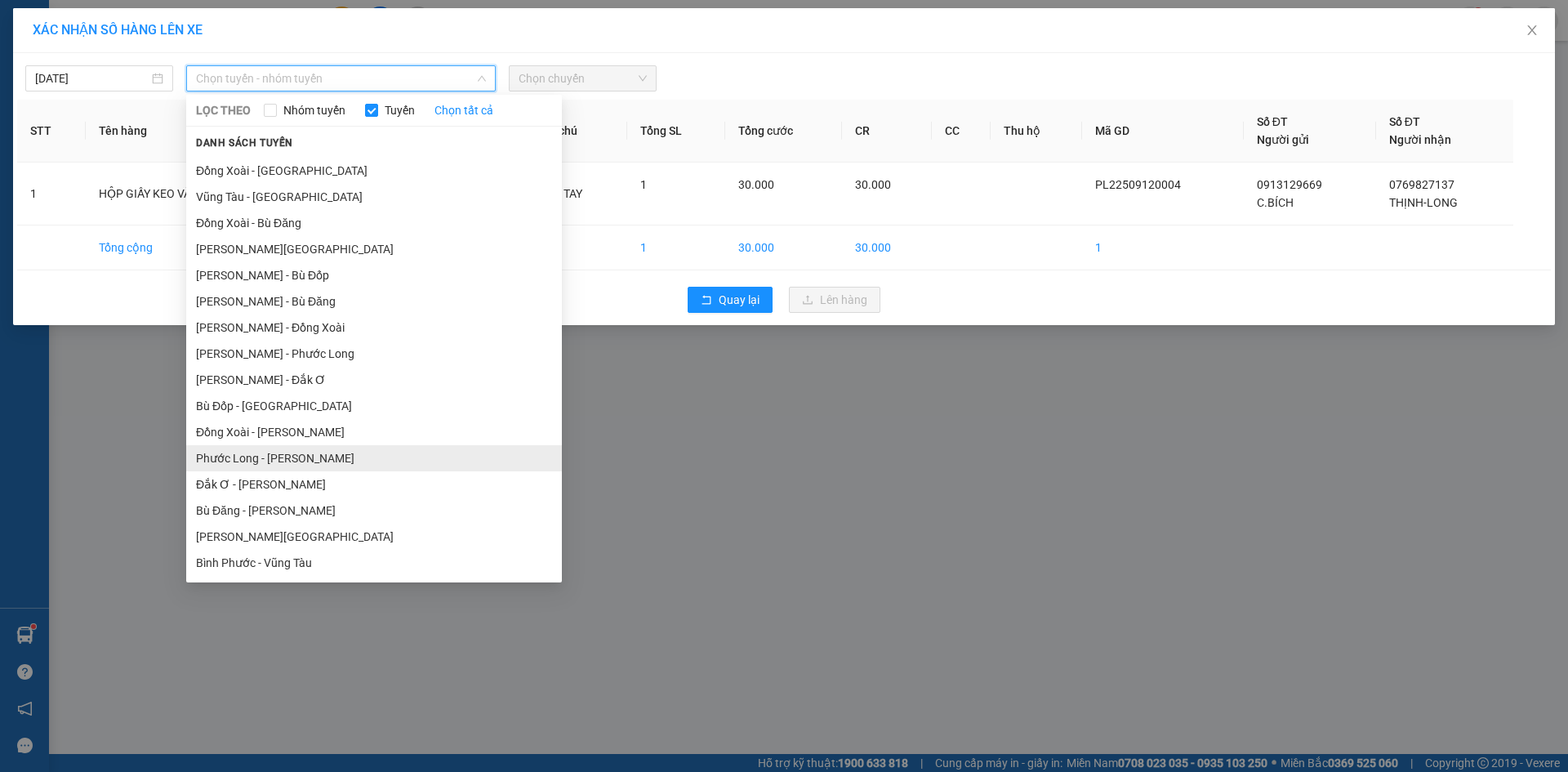
click at [288, 465] on li "Phước Long - [PERSON_NAME]" at bounding box center [374, 458] width 376 height 26
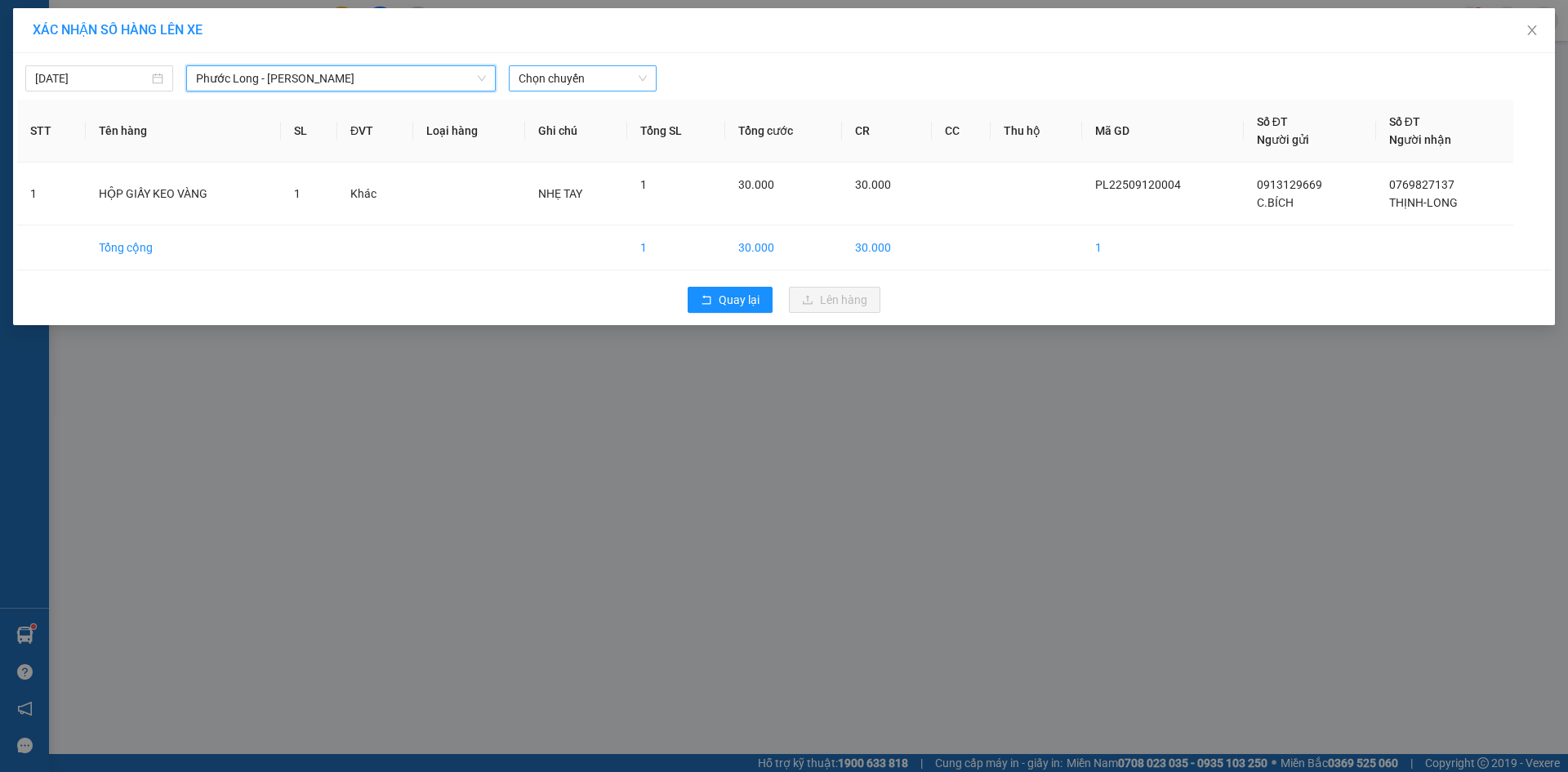
click at [606, 74] on span "Chọn chuyến" at bounding box center [582, 79] width 128 height 24
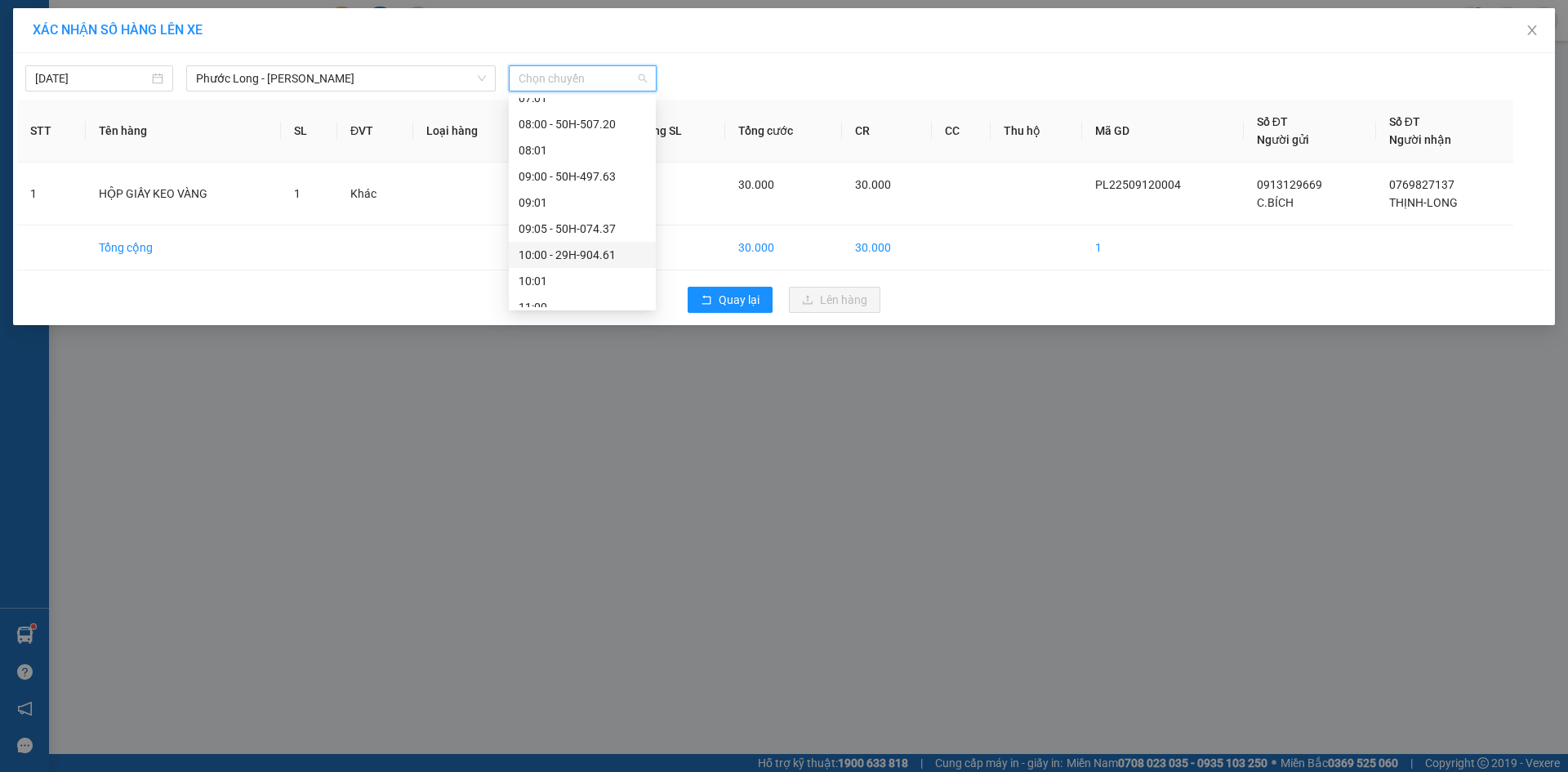
scroll to position [572, 0]
click at [569, 244] on div "14:00 - 50H-506.40" at bounding box center [582, 245] width 127 height 18
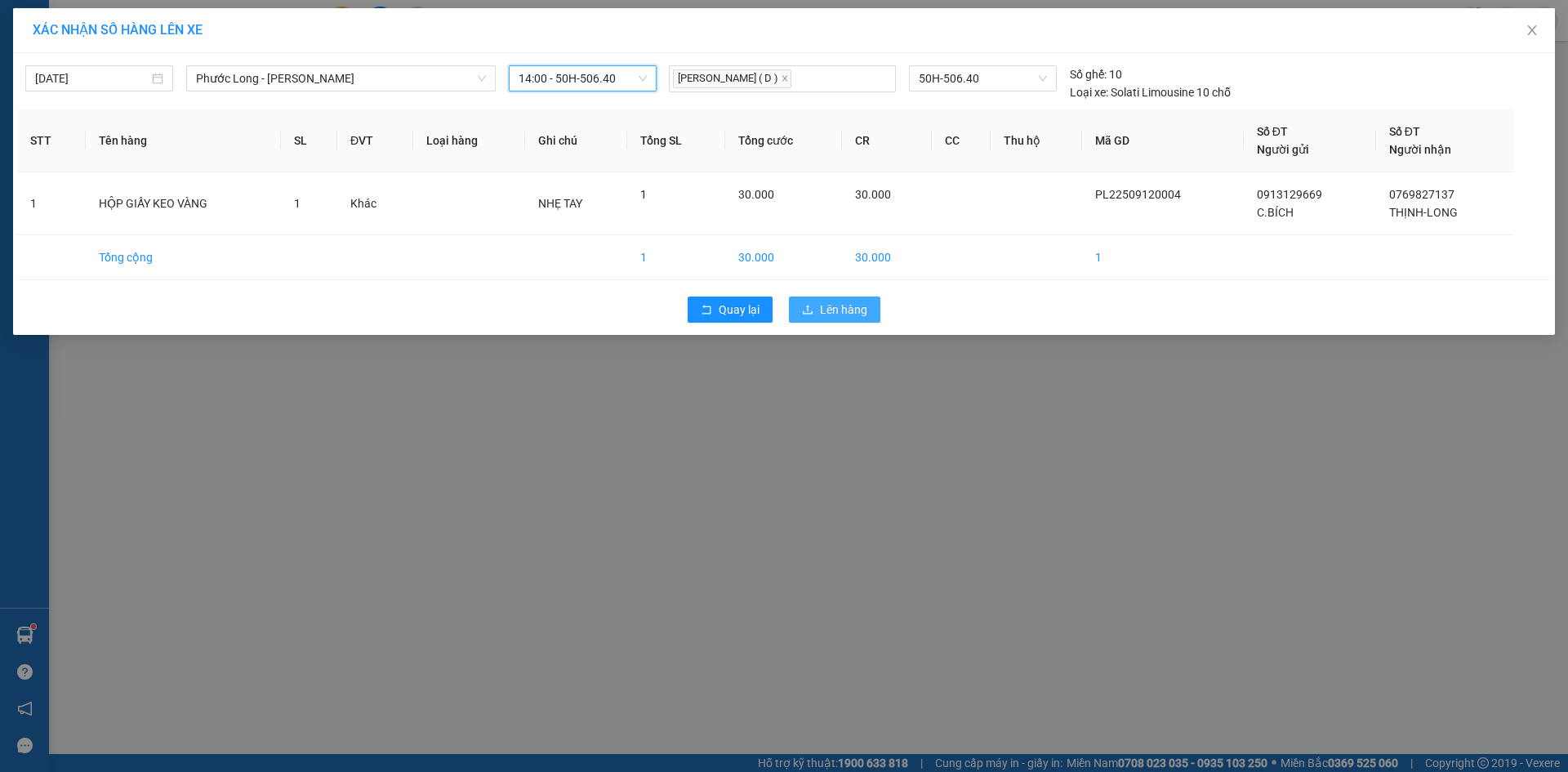
click at [831, 307] on span "Lên hàng" at bounding box center [843, 309] width 48 height 18
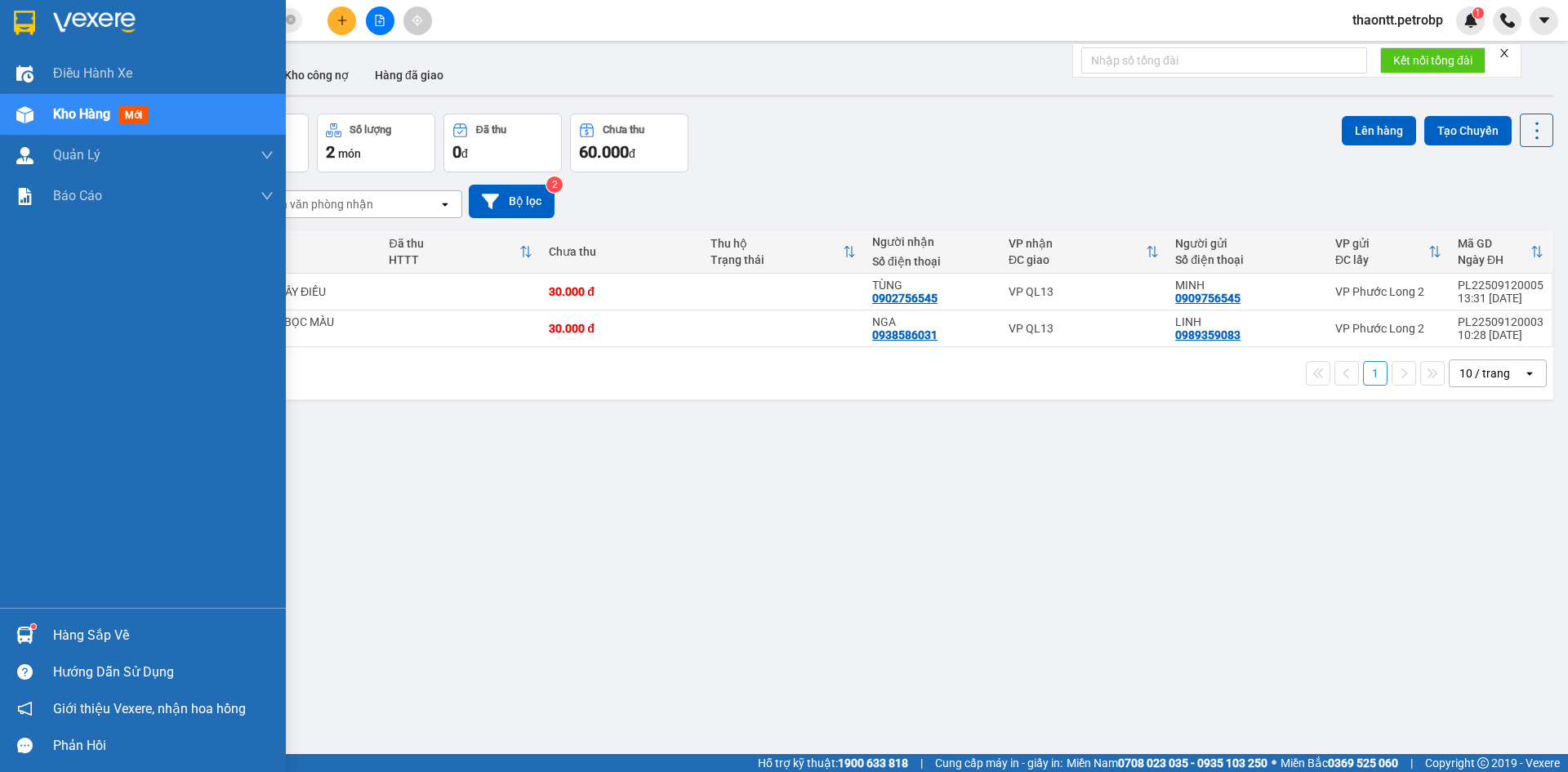
click at [120, 633] on div "Hàng sắp về" at bounding box center [164, 636] width 221 height 24
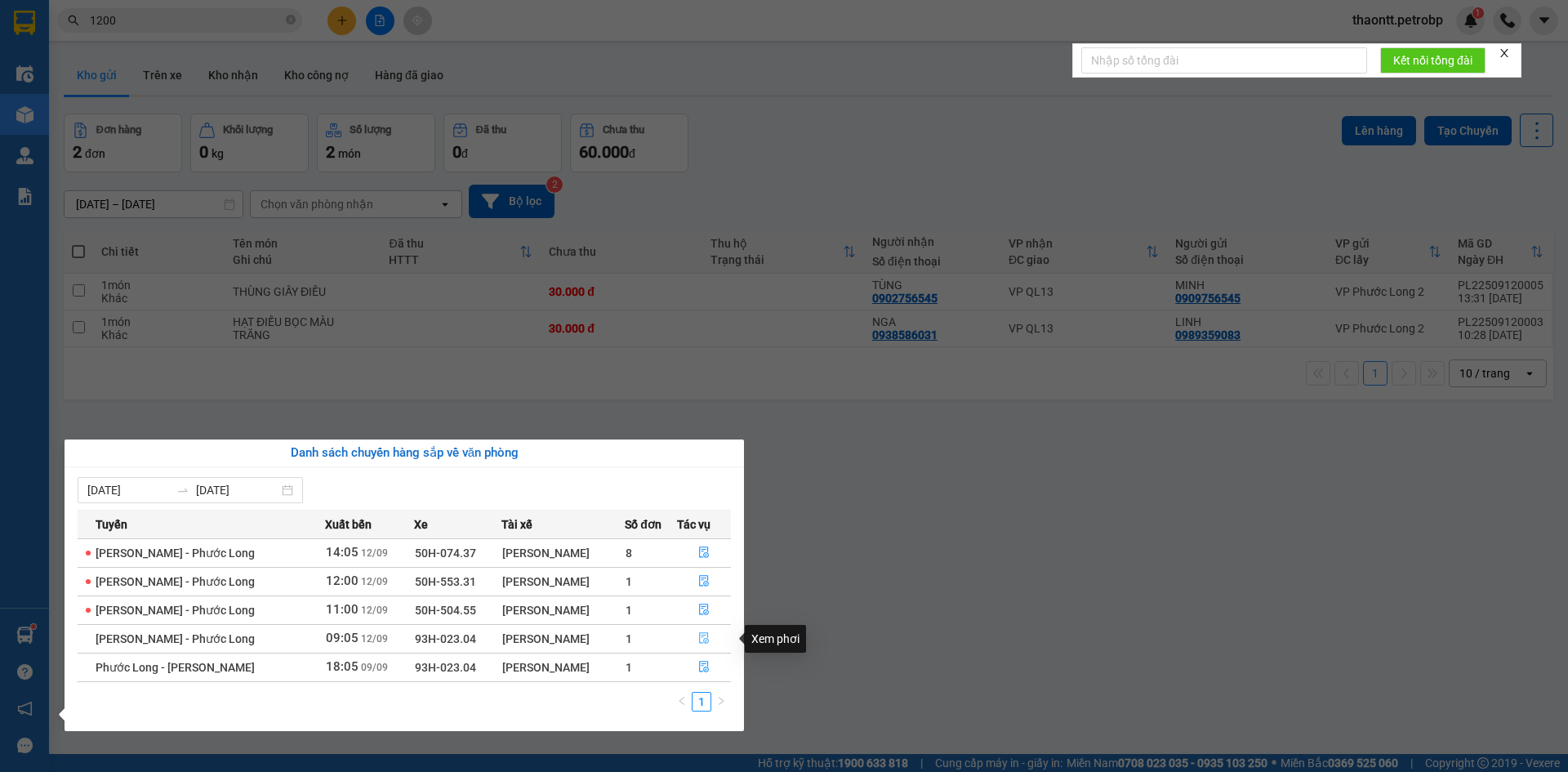
click at [709, 638] on button "button" at bounding box center [704, 638] width 53 height 26
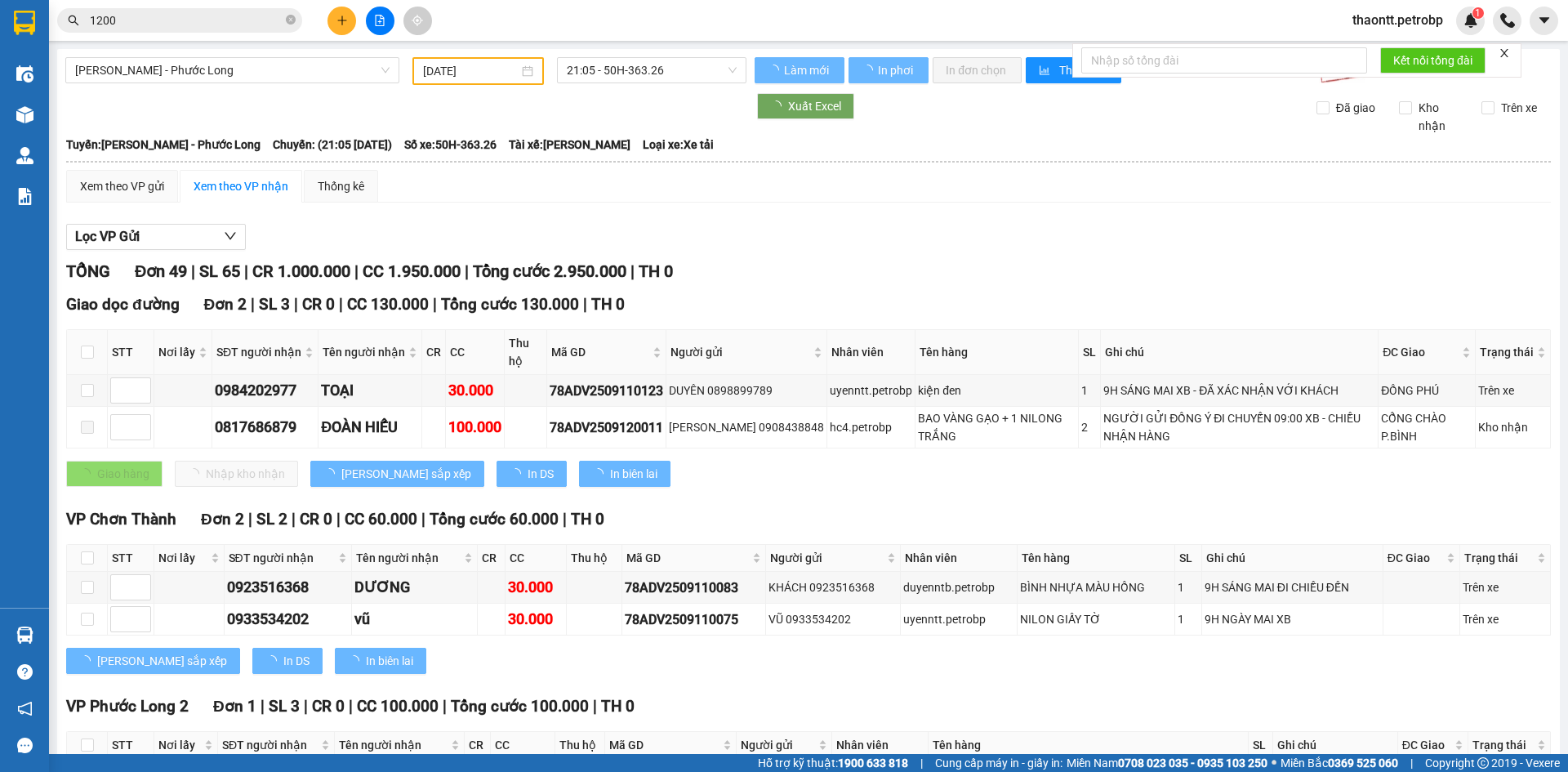
type input "[DATE]"
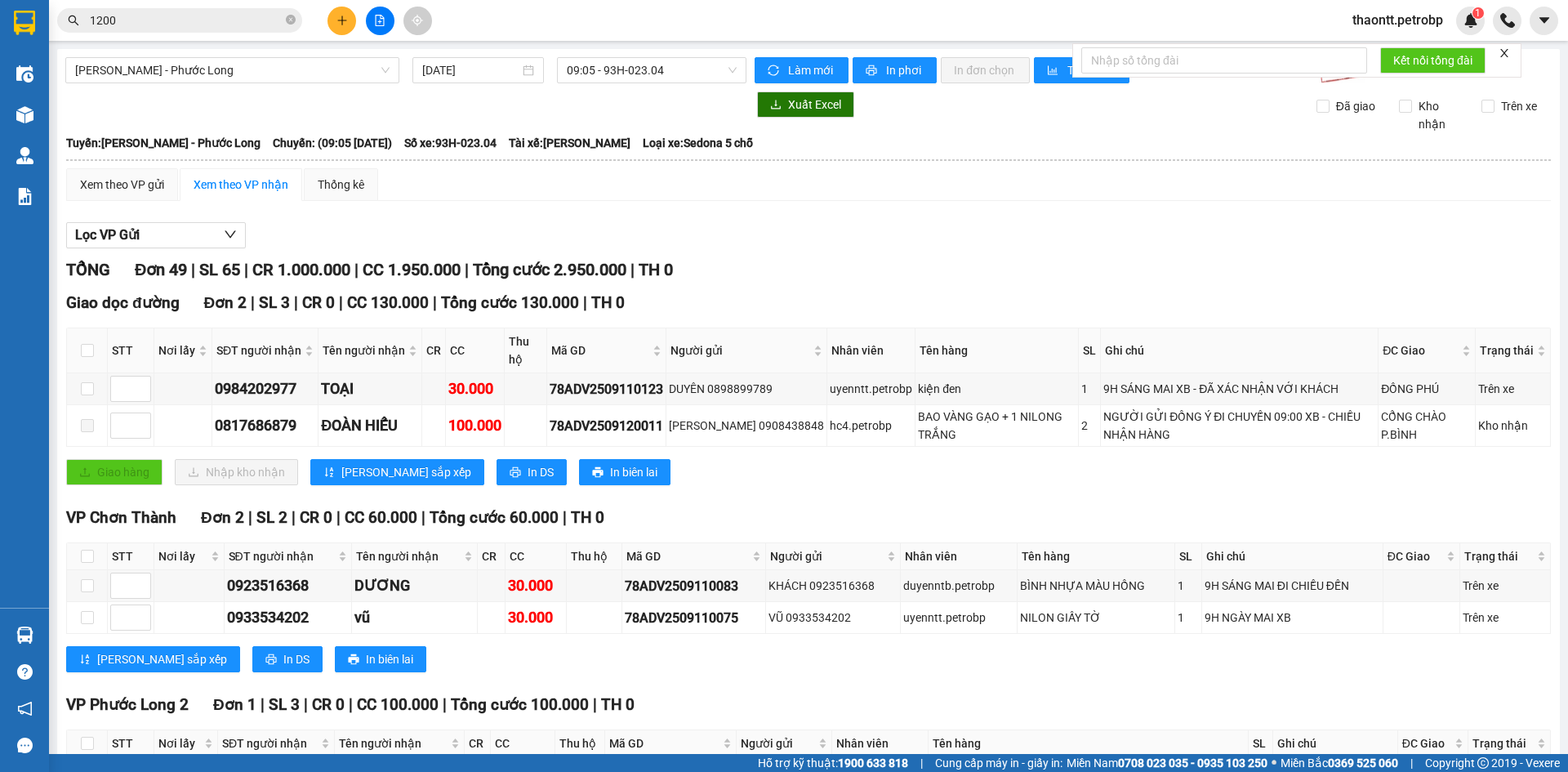
scroll to position [245, 0]
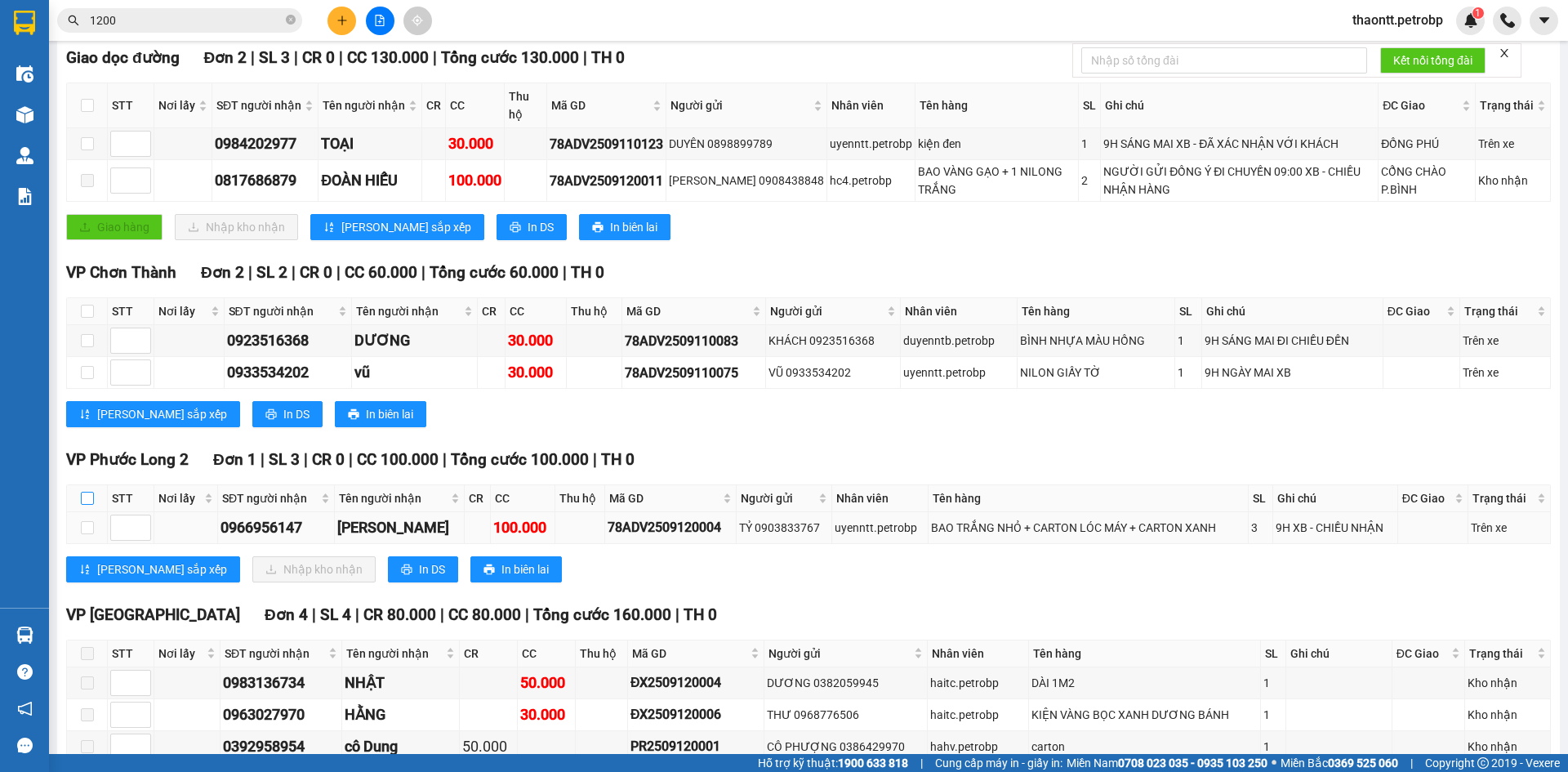
click at [87, 497] on input "checkbox" at bounding box center [88, 498] width 13 height 13
checkbox input "true"
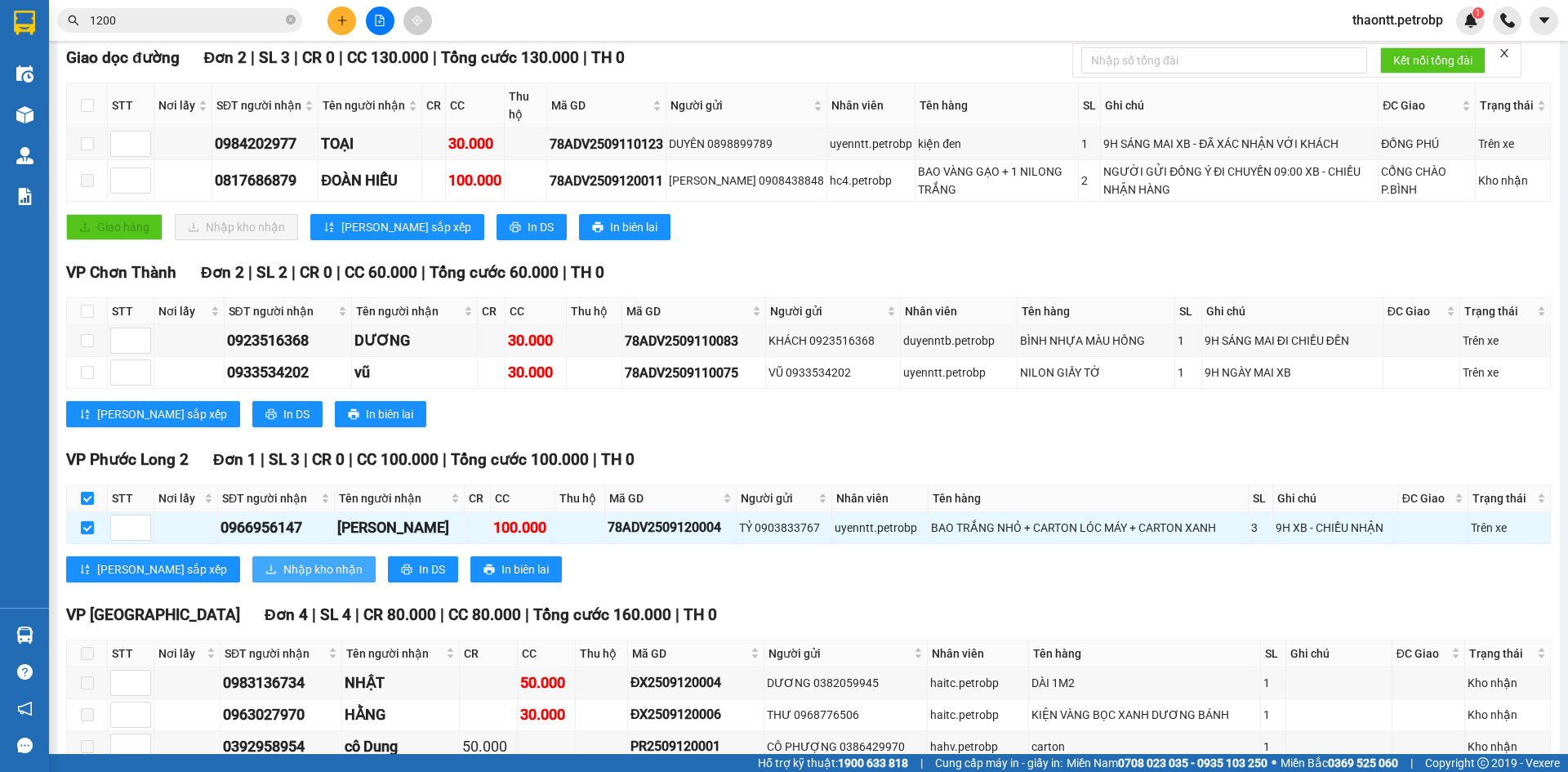
click at [283, 566] on span "Nhập kho nhận" at bounding box center [322, 568] width 79 height 18
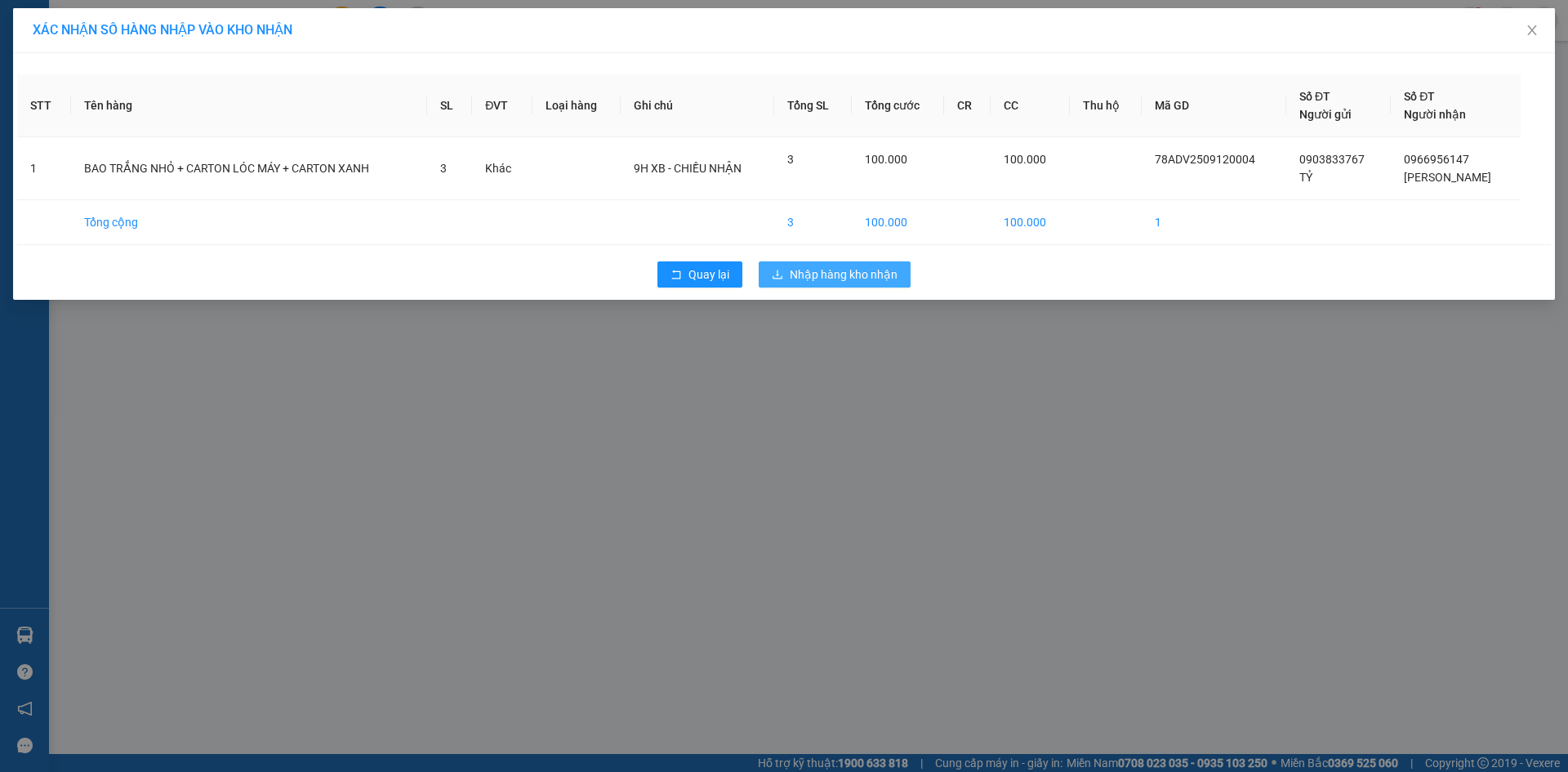
click at [885, 280] on span "Nhập hàng kho nhận" at bounding box center [843, 274] width 107 height 18
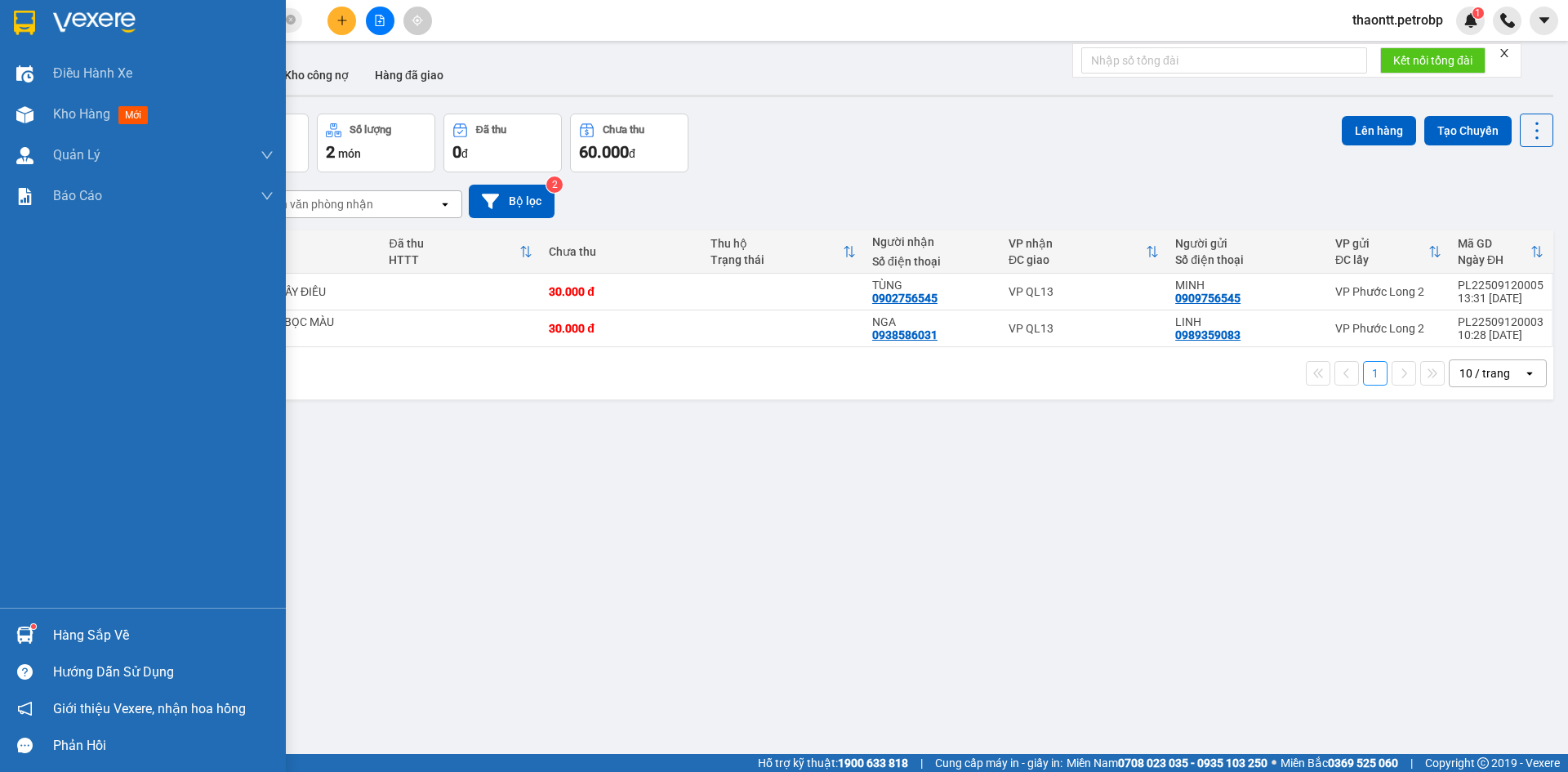
click at [85, 633] on div "Hàng sắp về" at bounding box center [164, 636] width 221 height 24
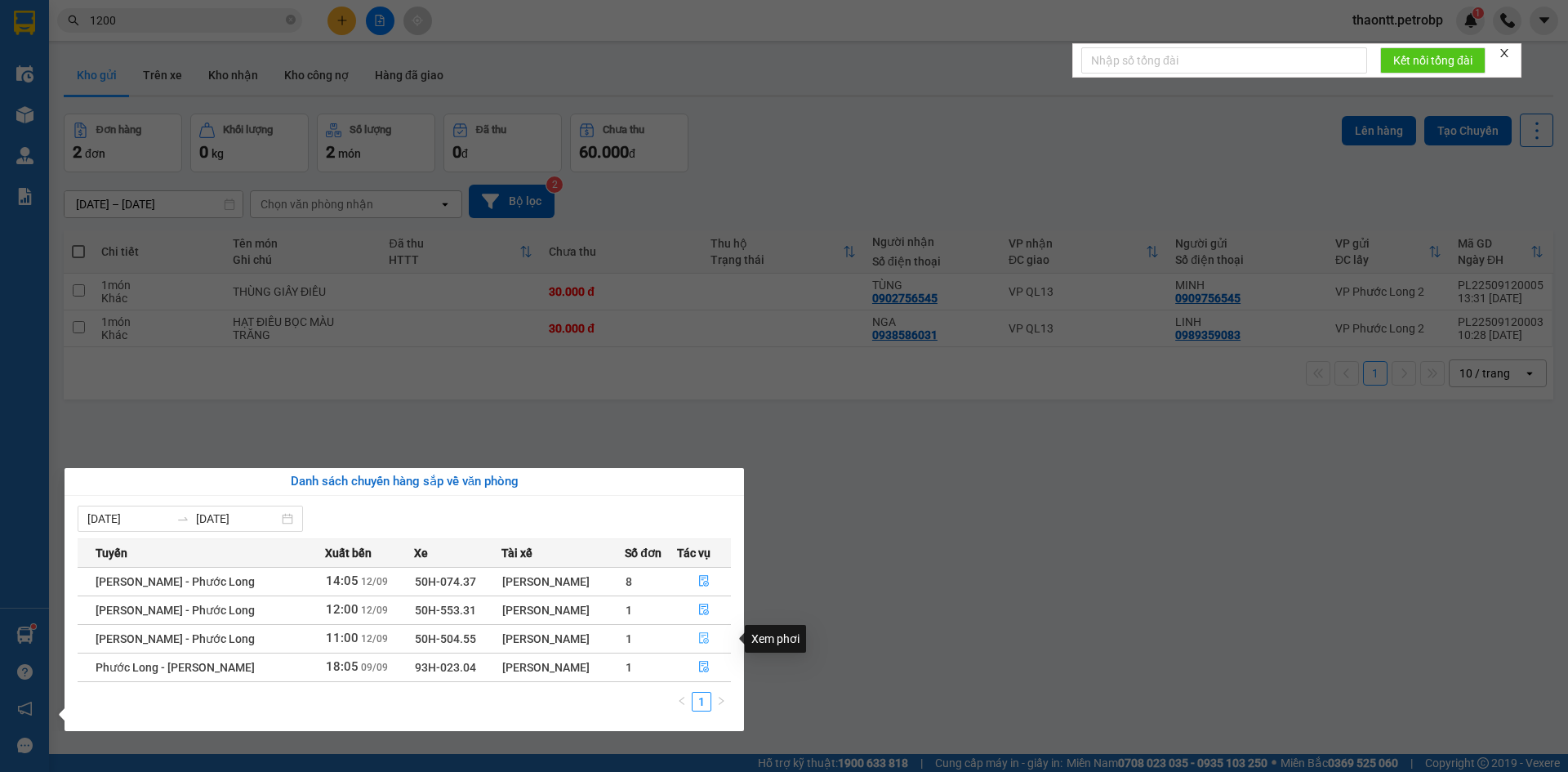
click at [699, 636] on icon "file-done" at bounding box center [704, 638] width 9 height 11
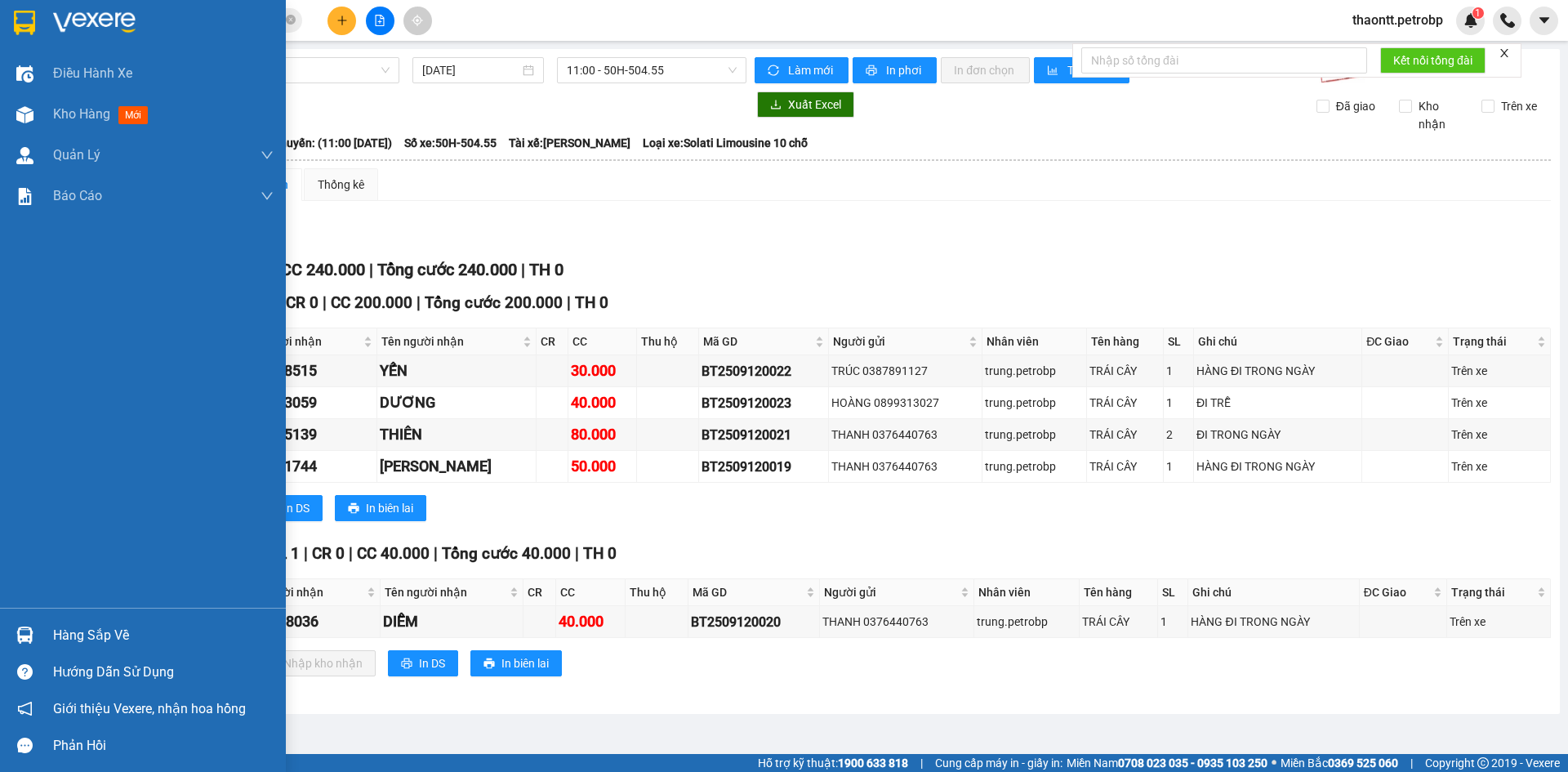
click at [107, 636] on div "Hàng sắp về" at bounding box center [164, 636] width 221 height 24
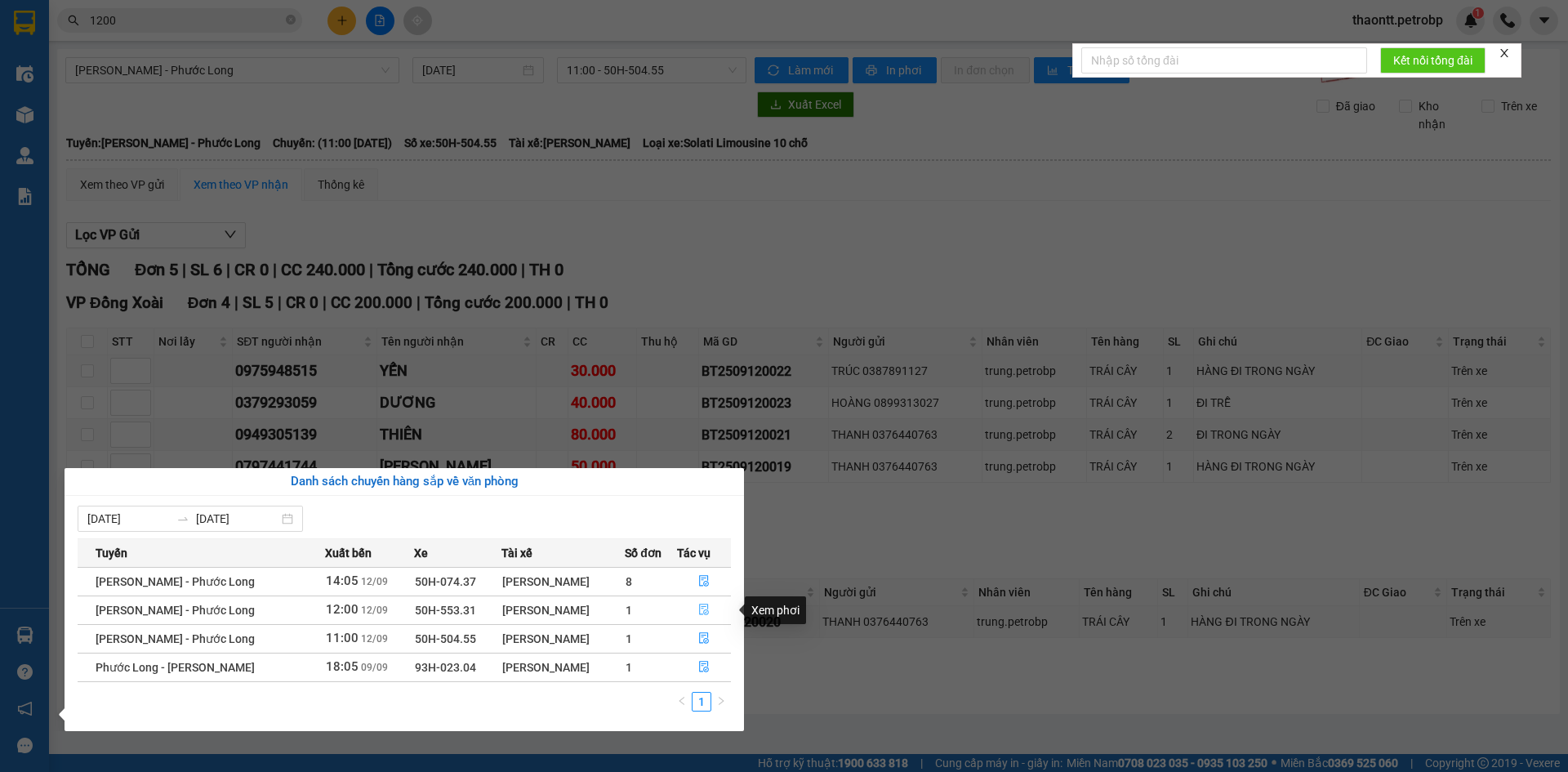
click at [718, 611] on button "button" at bounding box center [704, 610] width 53 height 26
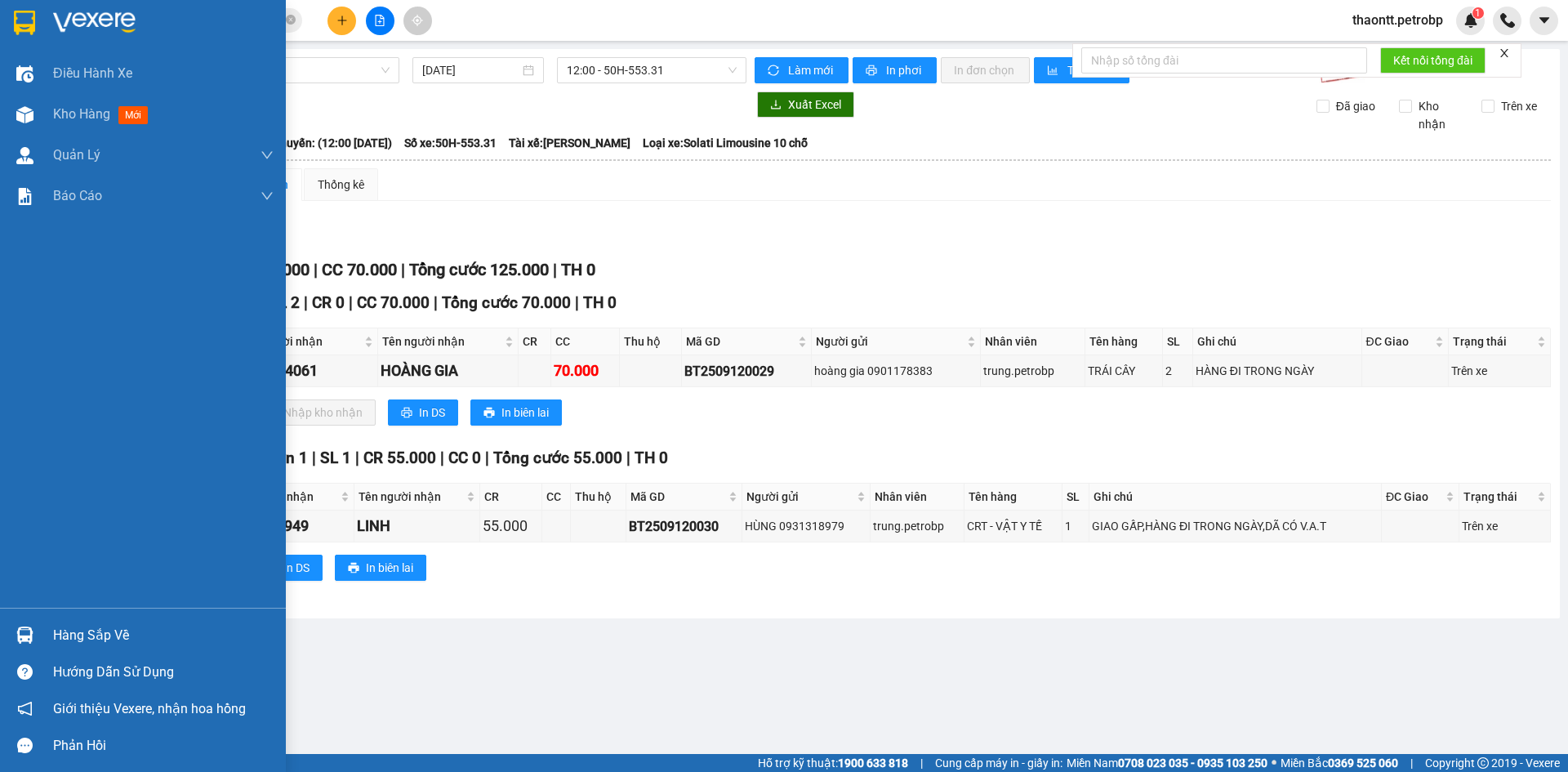
click at [113, 631] on div "Hàng sắp về" at bounding box center [164, 636] width 221 height 24
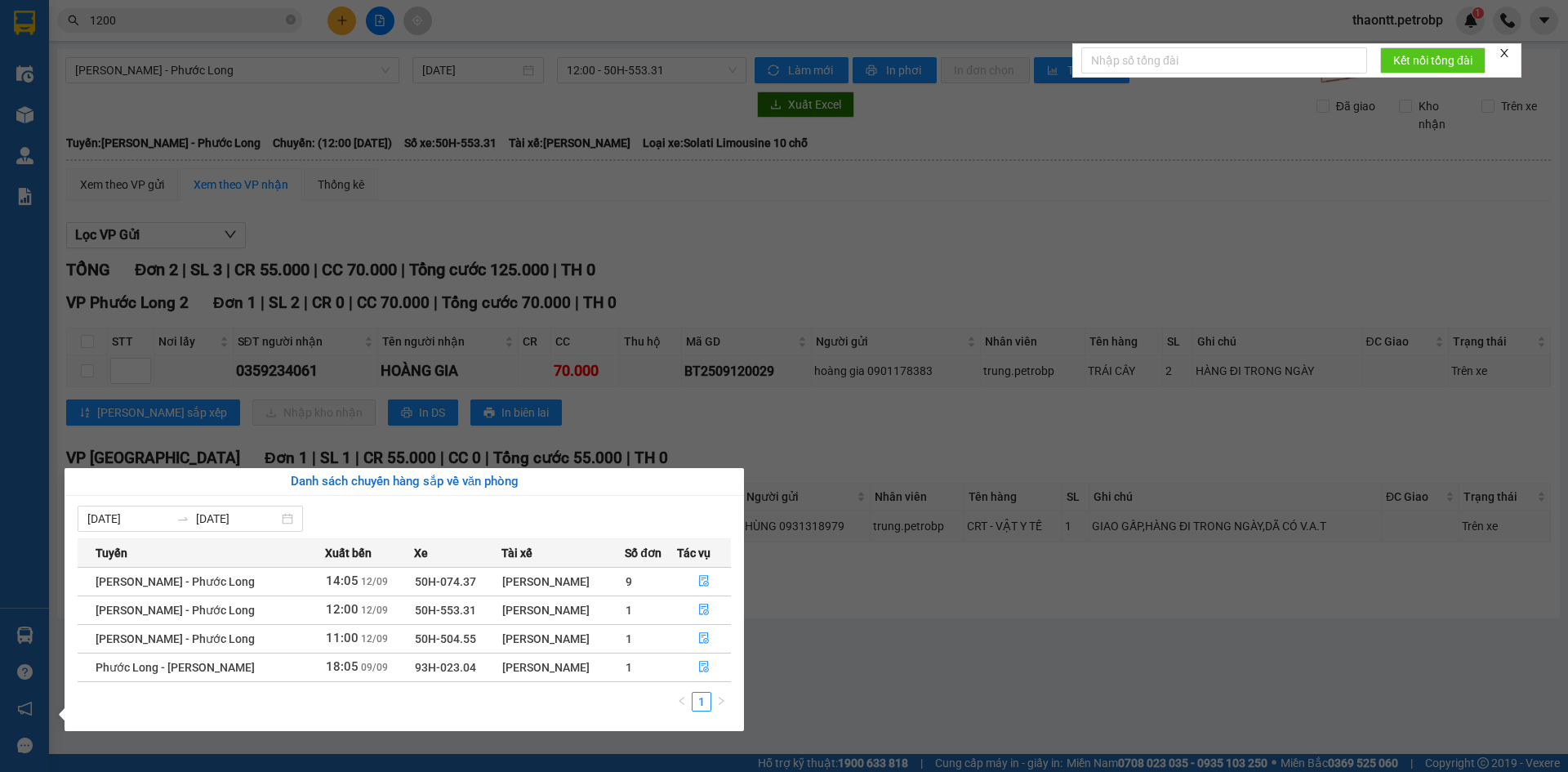
click at [860, 657] on section "Kết quả tìm kiếm ( 10000 ) Bộ lọc Mã ĐH Trạng thái Món hàng Tổng cước Chưa cước…" at bounding box center [784, 386] width 1568 height 772
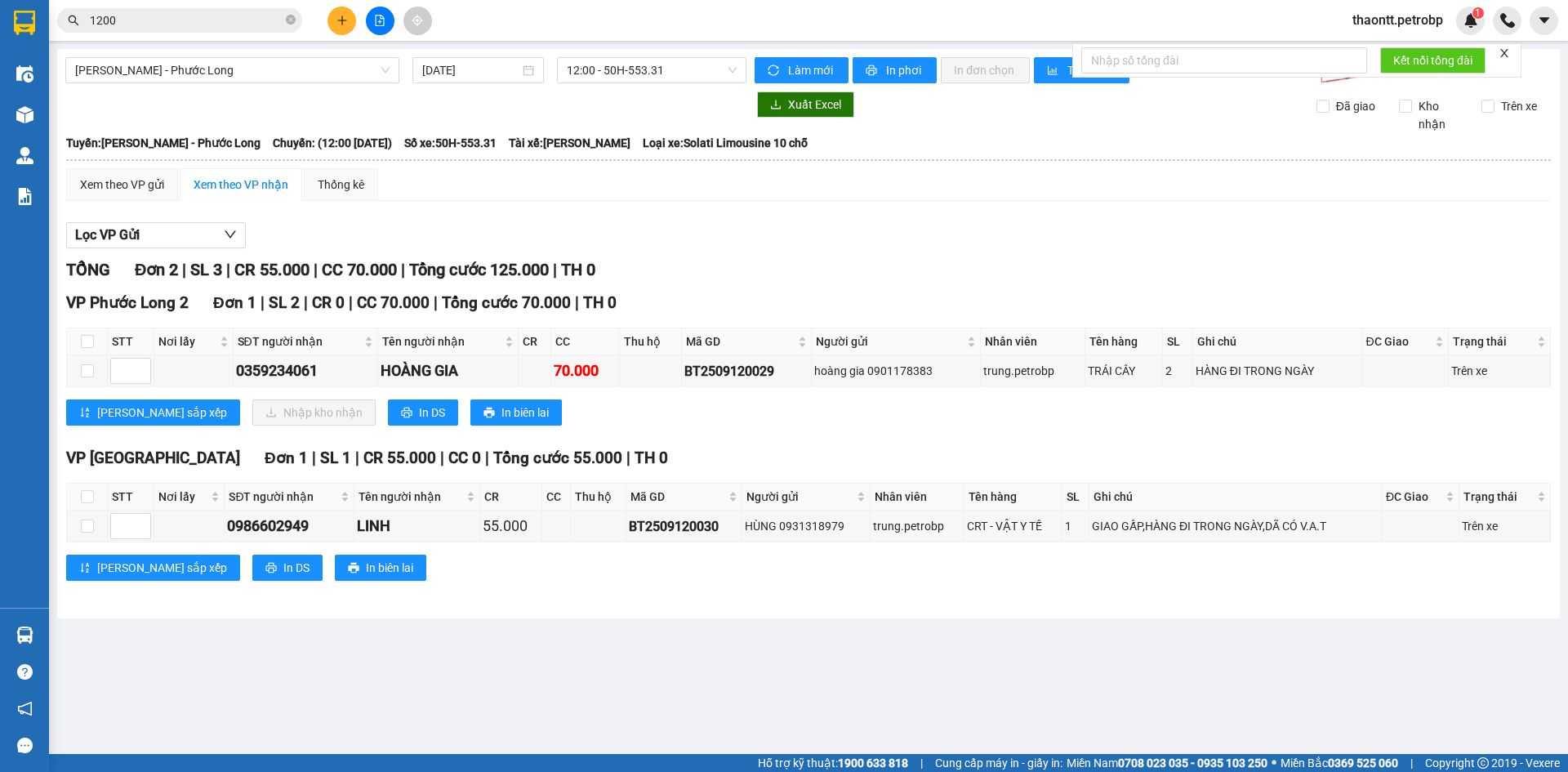
click at [934, 770] on span "Cung cấp máy in - giấy in:" at bounding box center [998, 762] width 127 height 18
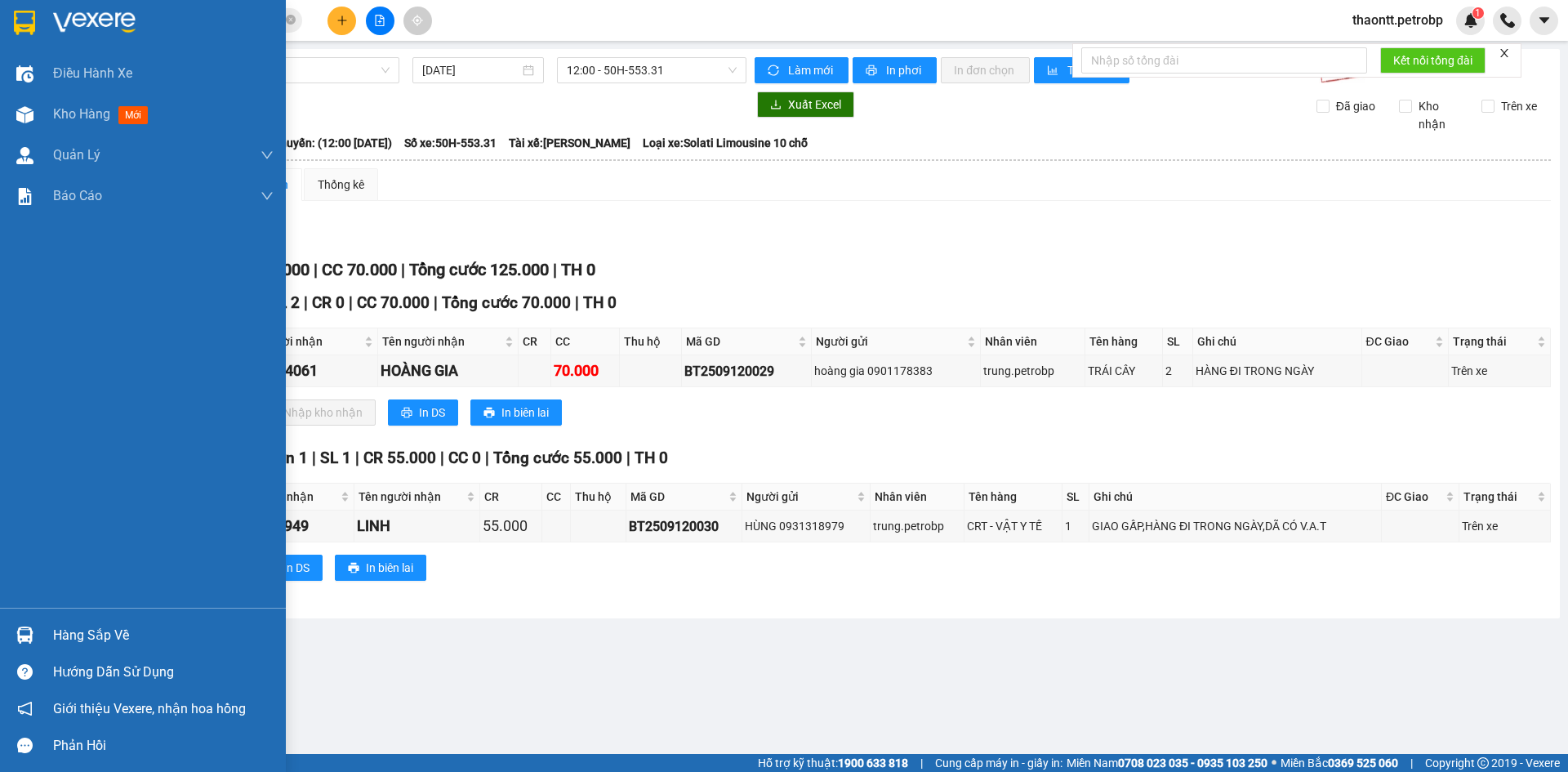
click at [71, 637] on div "Hàng sắp về" at bounding box center [164, 636] width 221 height 24
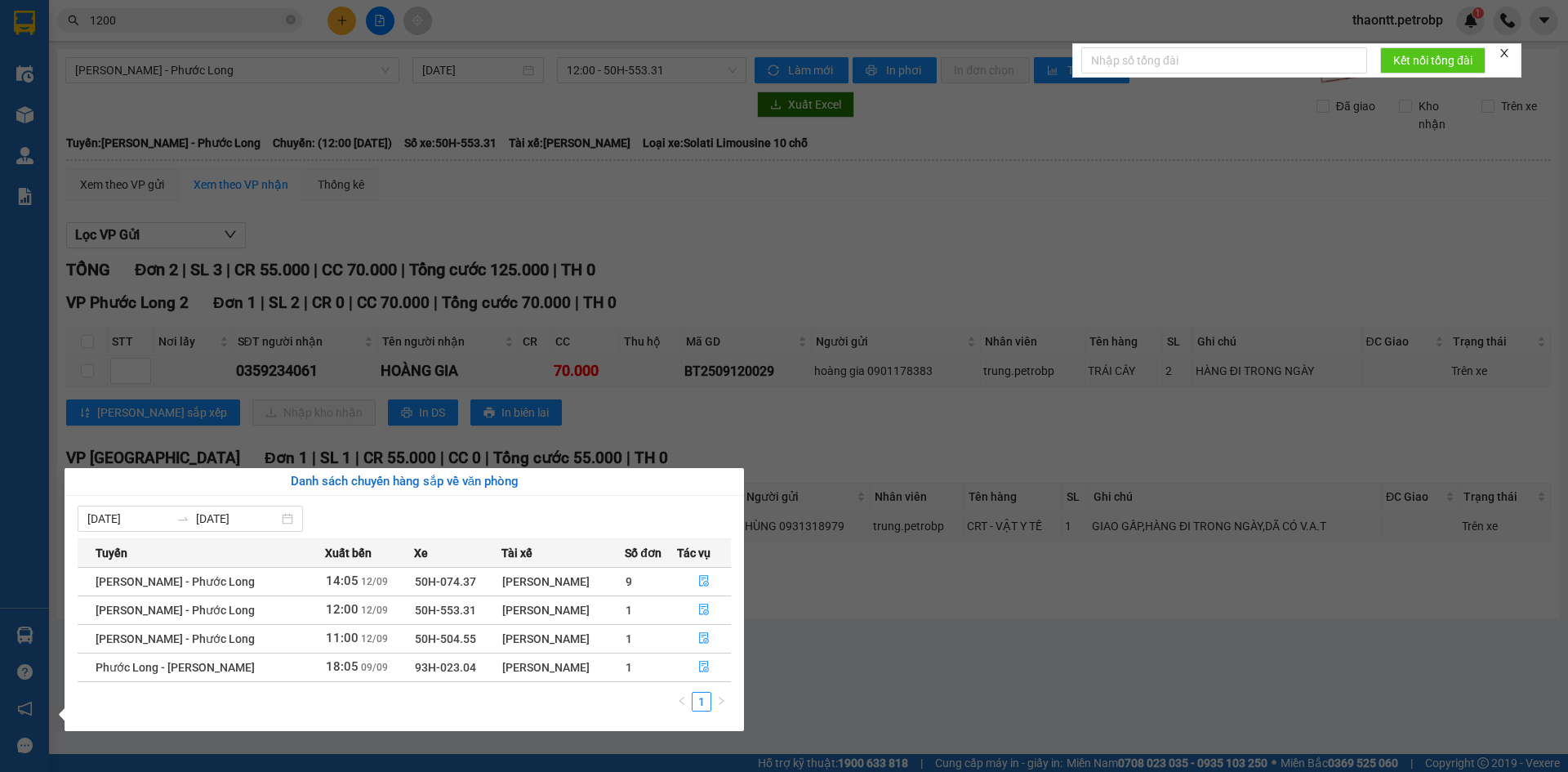
click at [888, 669] on section "Kết quả tìm kiếm ( 10000 ) Bộ lọc Mã ĐH Trạng thái Món hàng Tổng cước Chưa cước…" at bounding box center [784, 386] width 1568 height 772
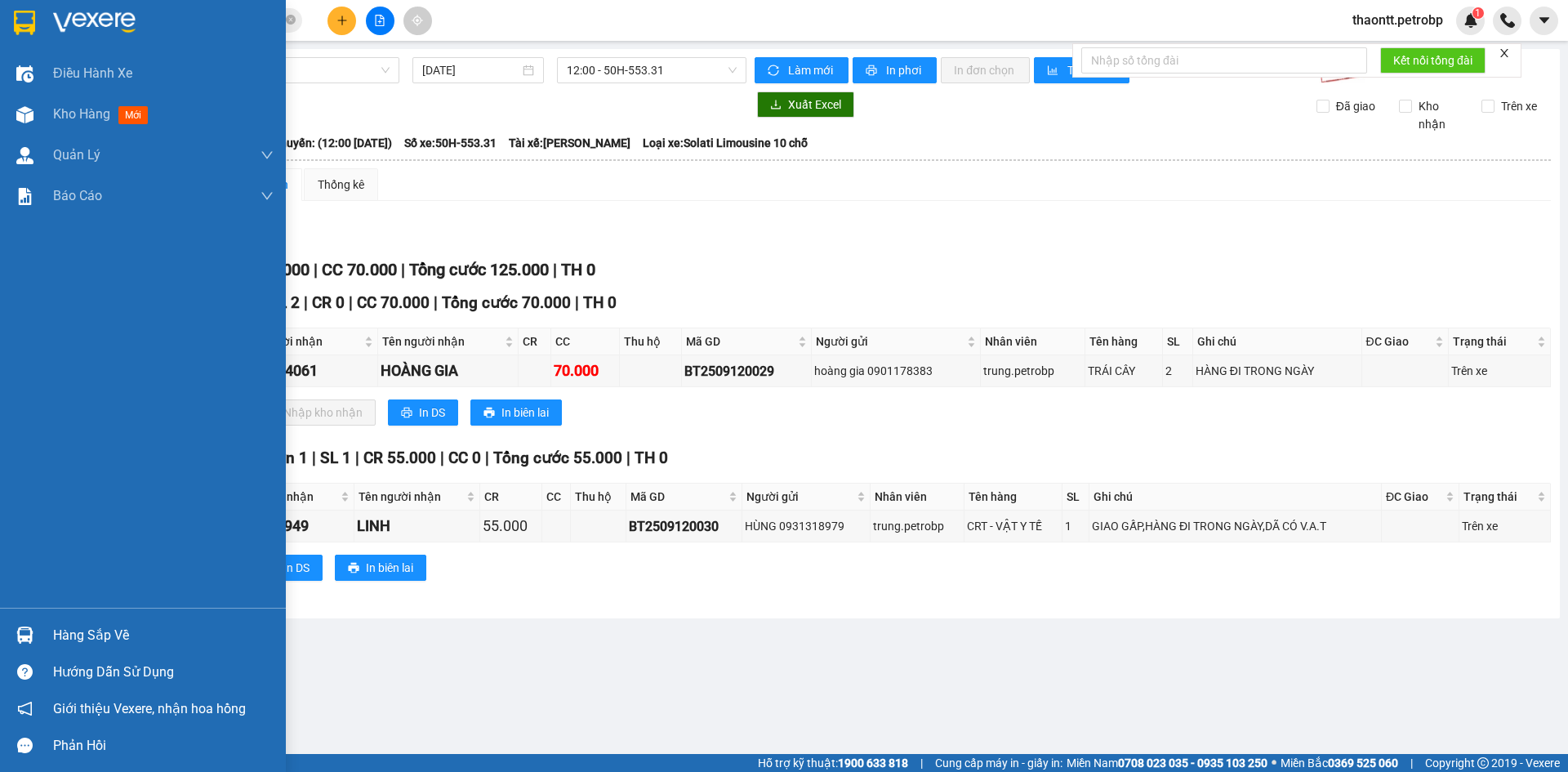
click at [36, 628] on div at bounding box center [24, 635] width 29 height 29
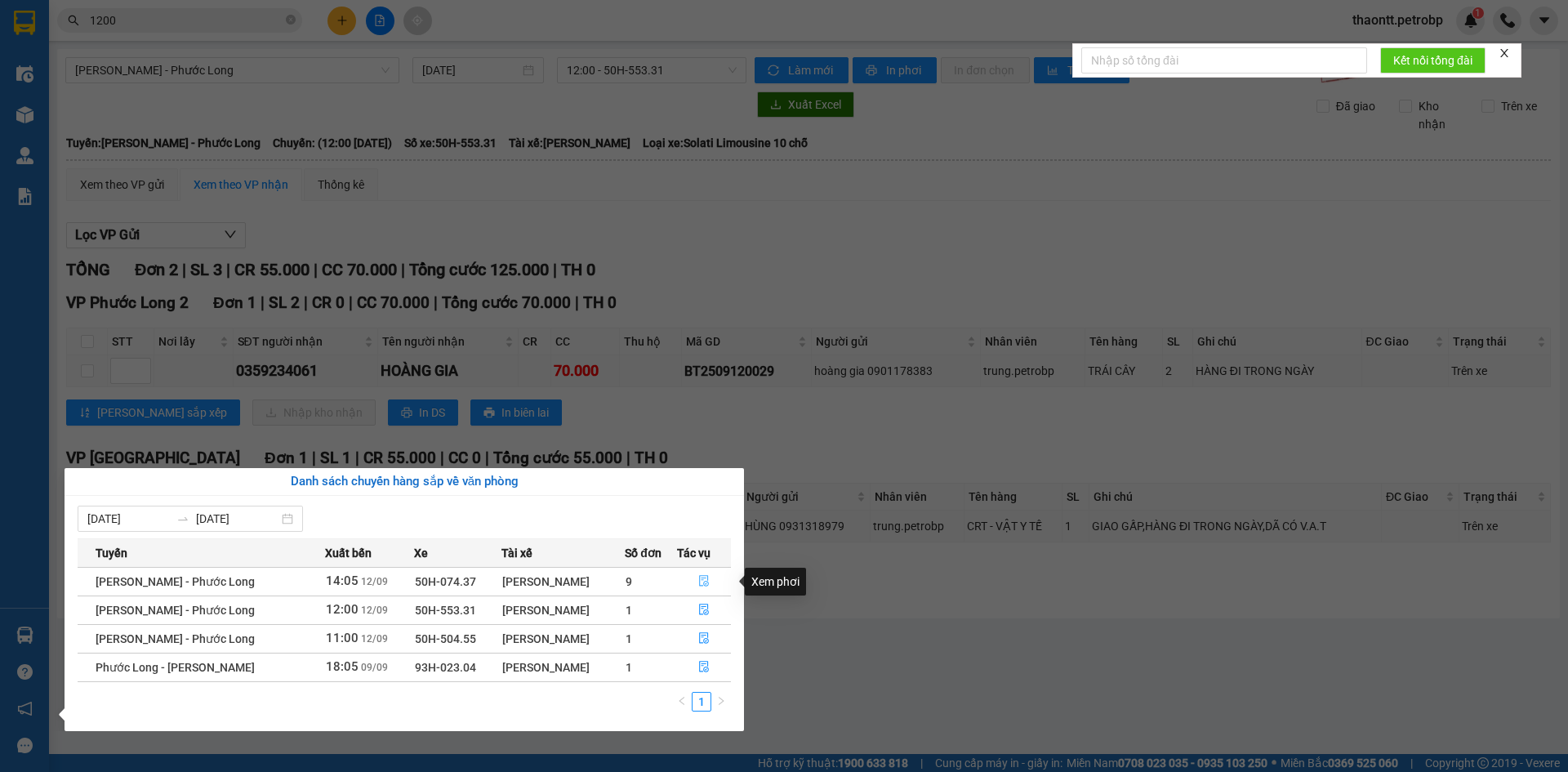
click at [693, 580] on button "button" at bounding box center [704, 581] width 53 height 26
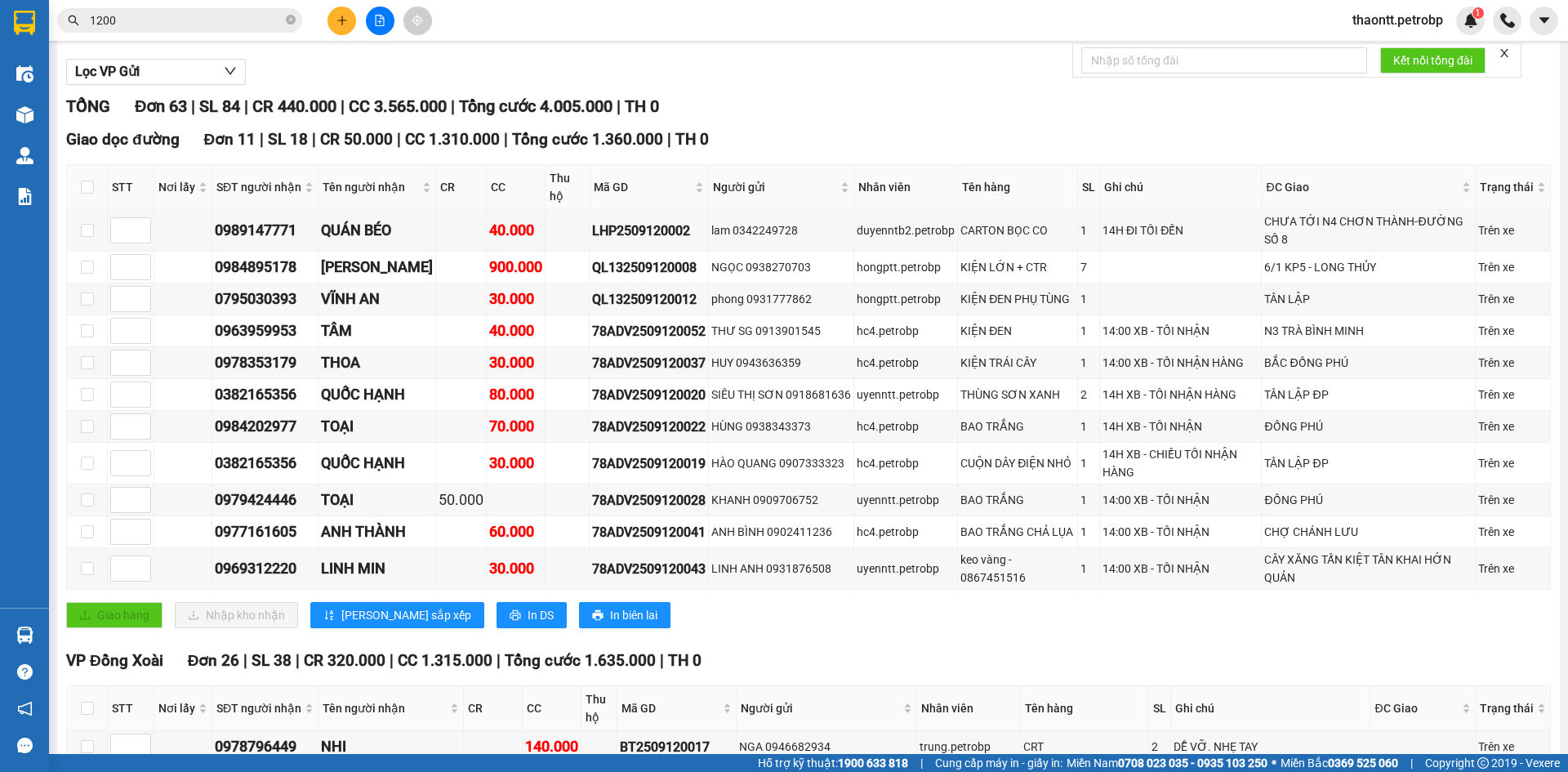
scroll to position [245, 0]
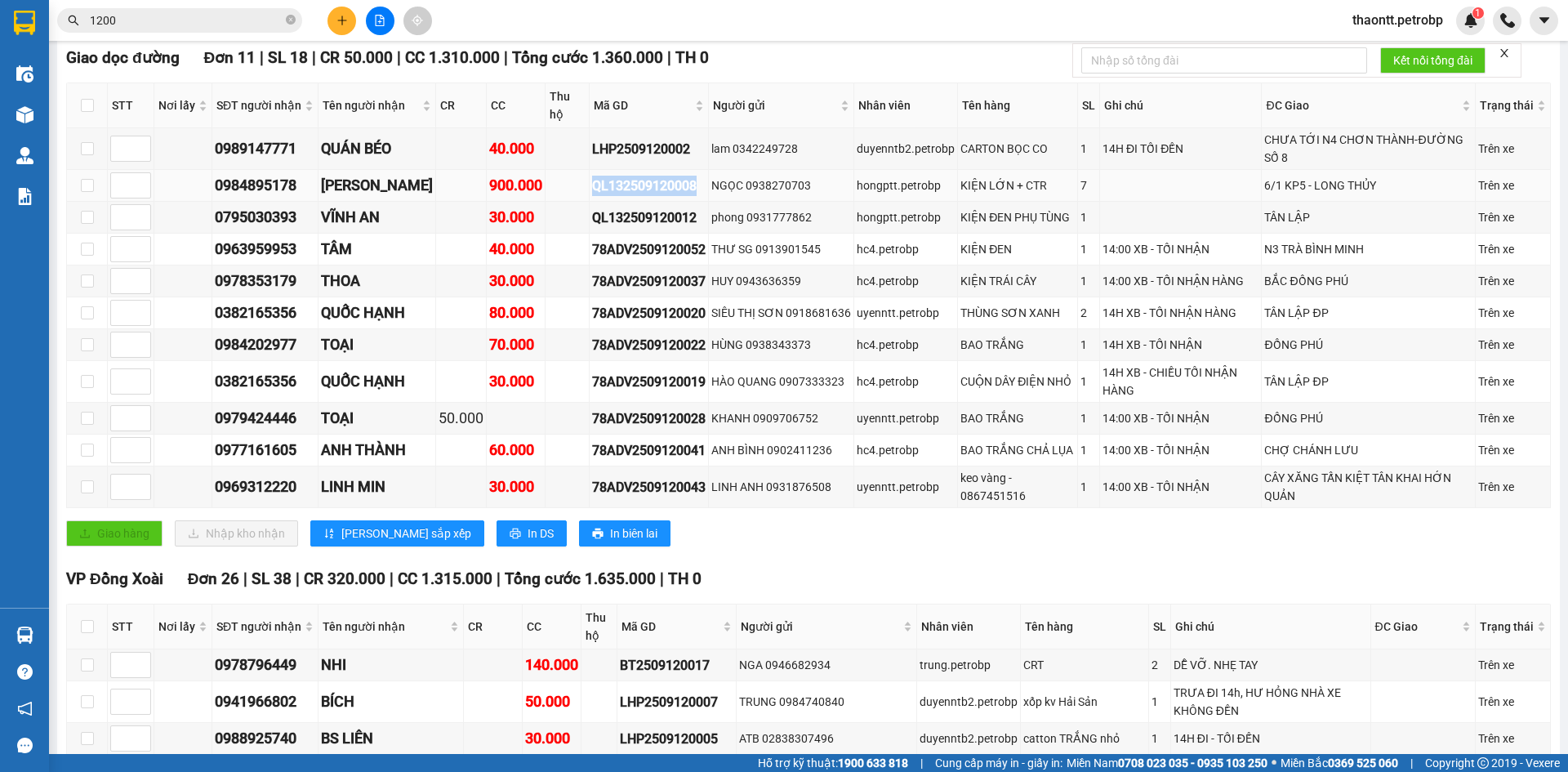
drag, startPoint x: 578, startPoint y: 186, endPoint x: 684, endPoint y: 182, distance: 106.1
click at [684, 182] on div "QL132509120008" at bounding box center [648, 186] width 113 height 21
copy div "QL132509120008"
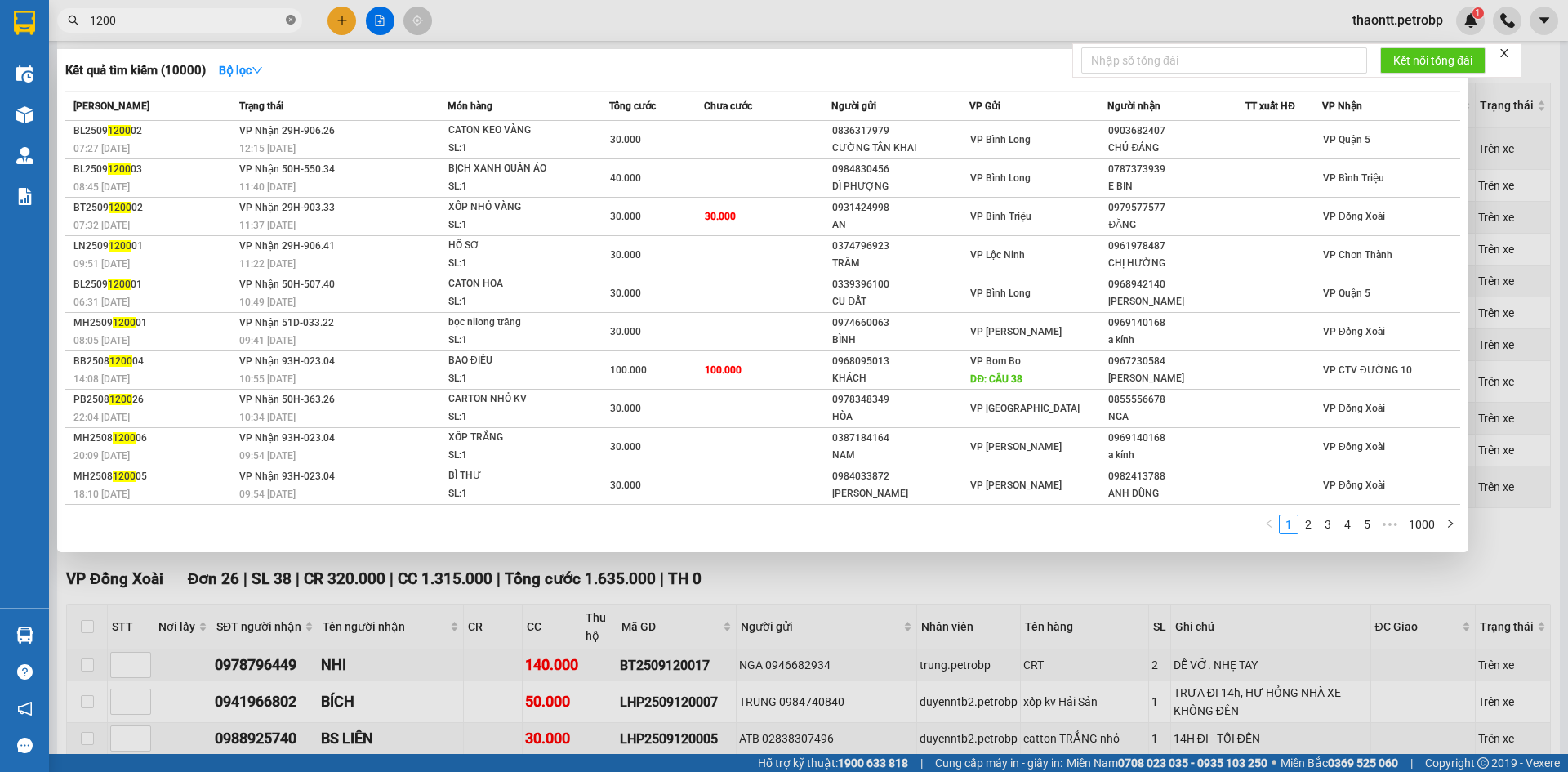
click at [293, 23] on icon "close-circle" at bounding box center [291, 20] width 9 height 9
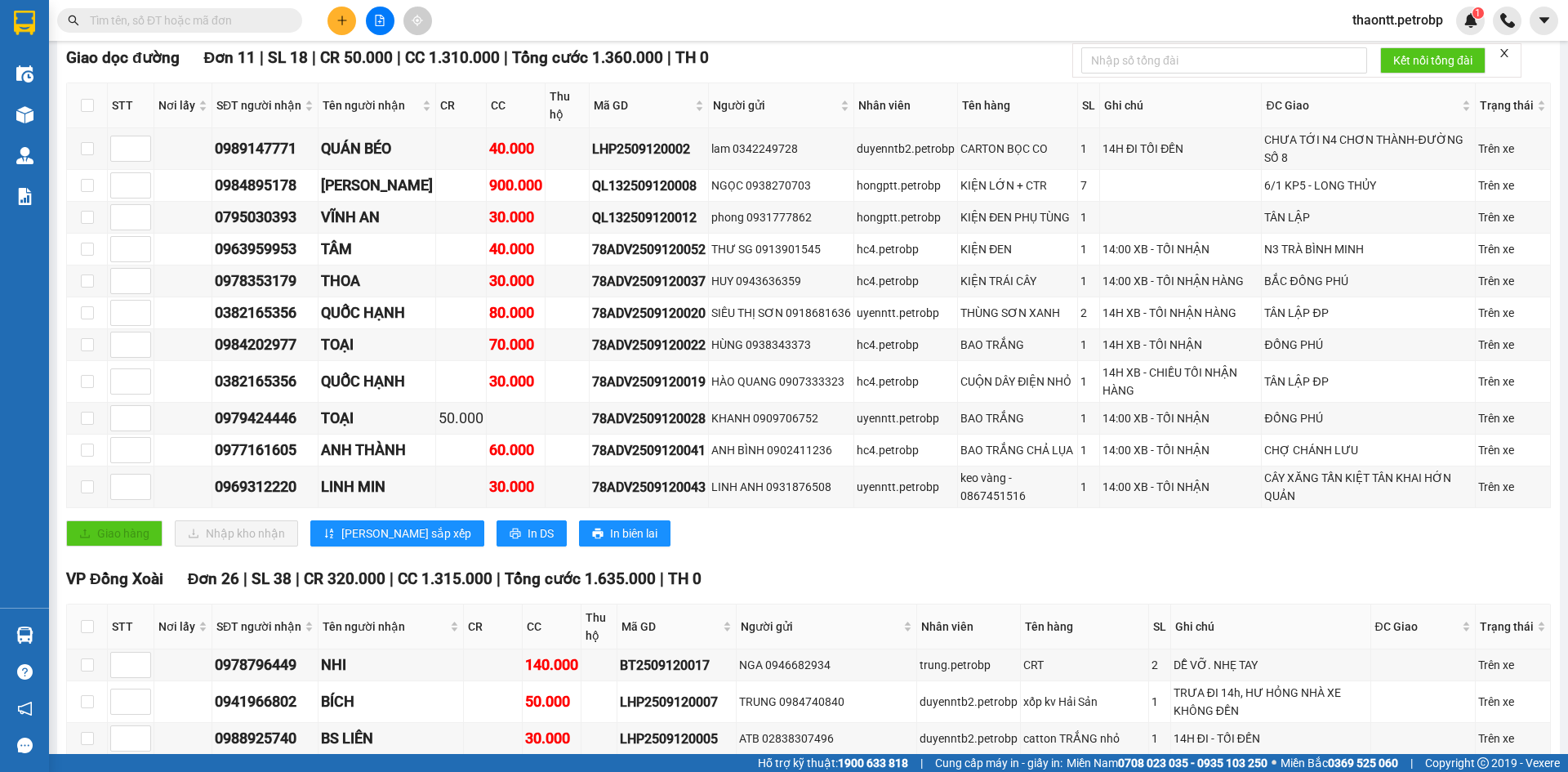
paste input "QL132509120008"
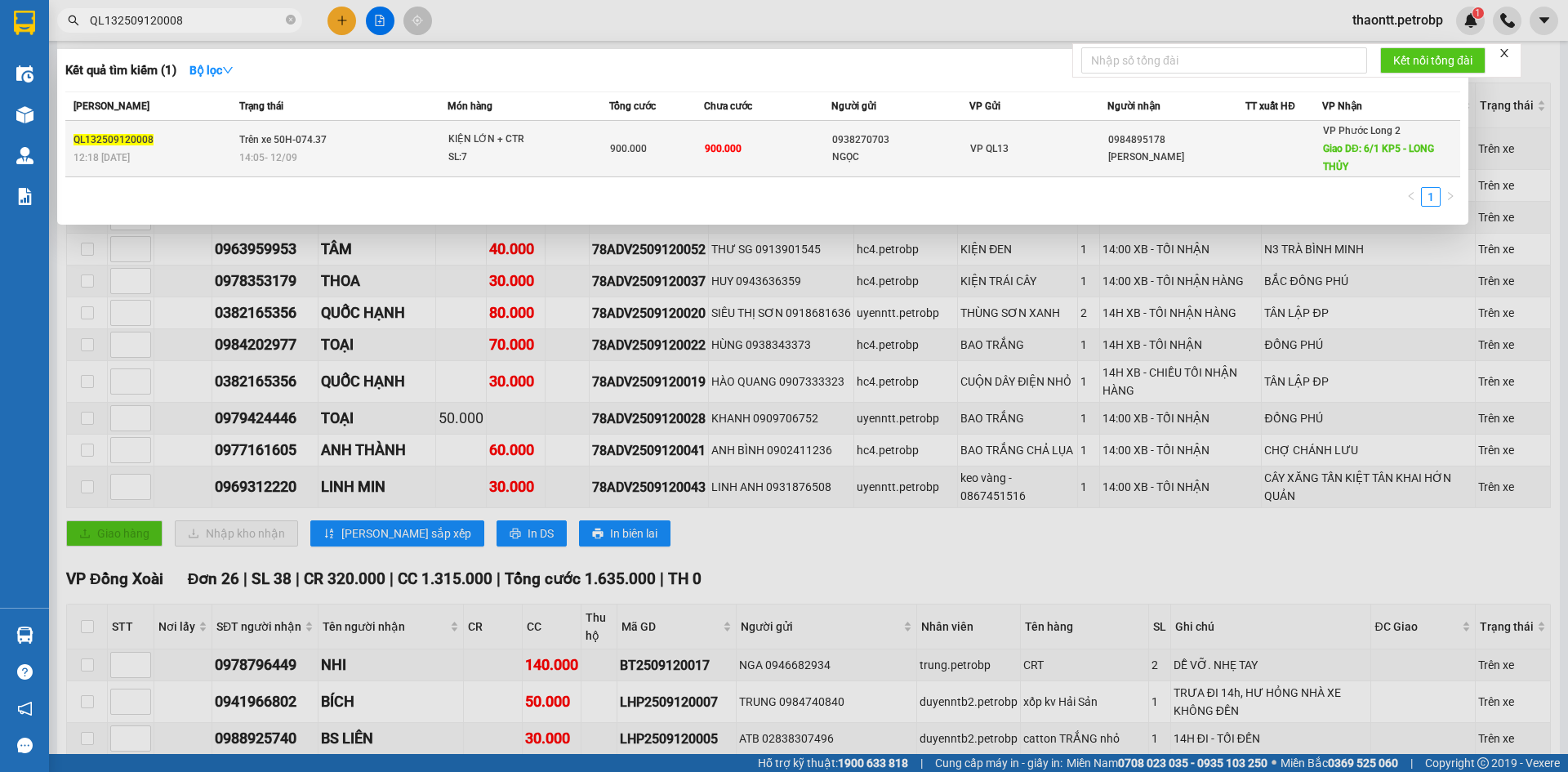
type input "QL132509120008"
click at [1345, 136] on span "VP Phước Long 2" at bounding box center [1361, 131] width 78 height 11
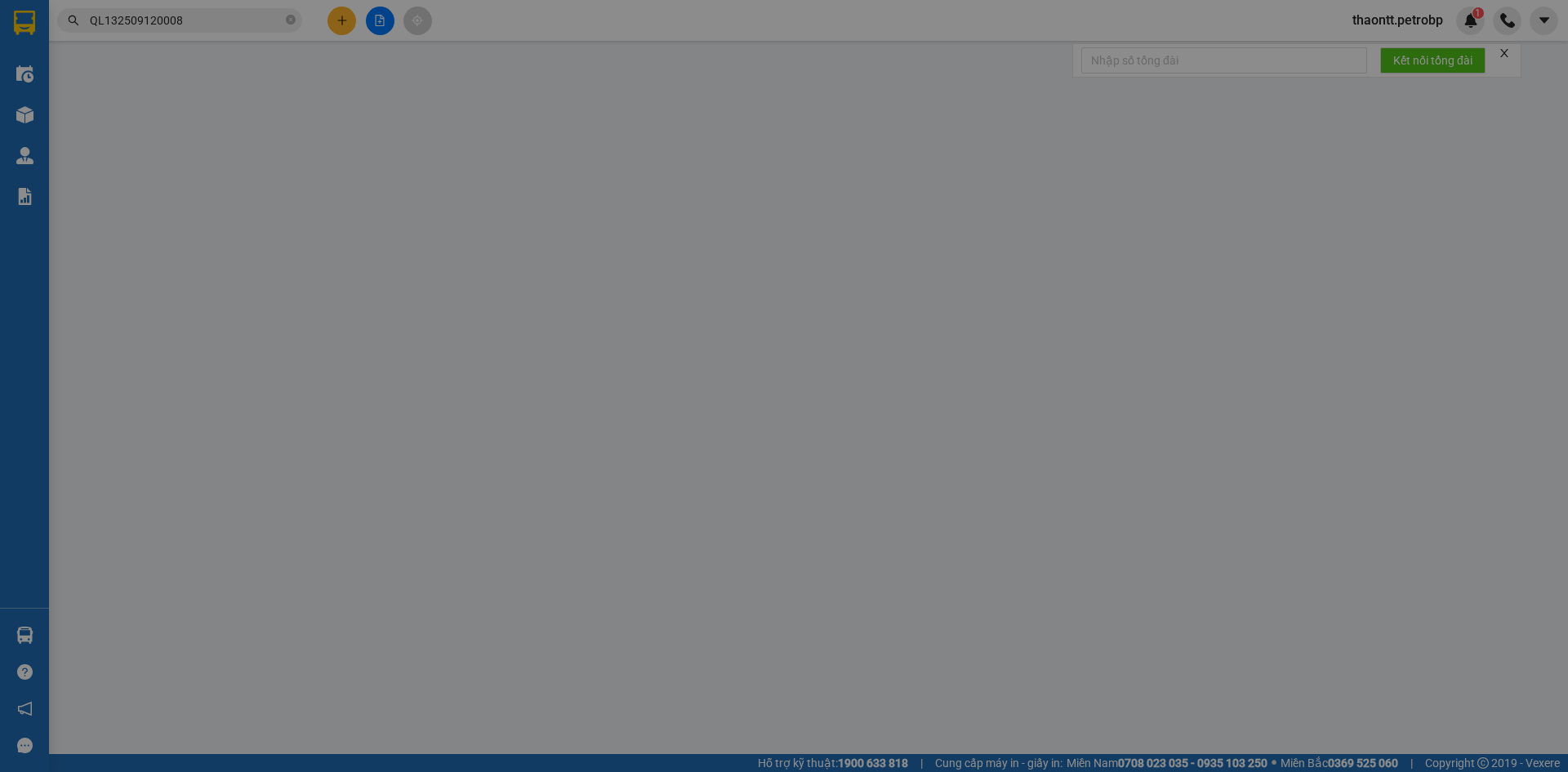
type input "0938270703"
type input "NGỌC"
type input "0984895178"
type input "[PERSON_NAME]"
type input "6/1 KP5 - LONG THỦY"
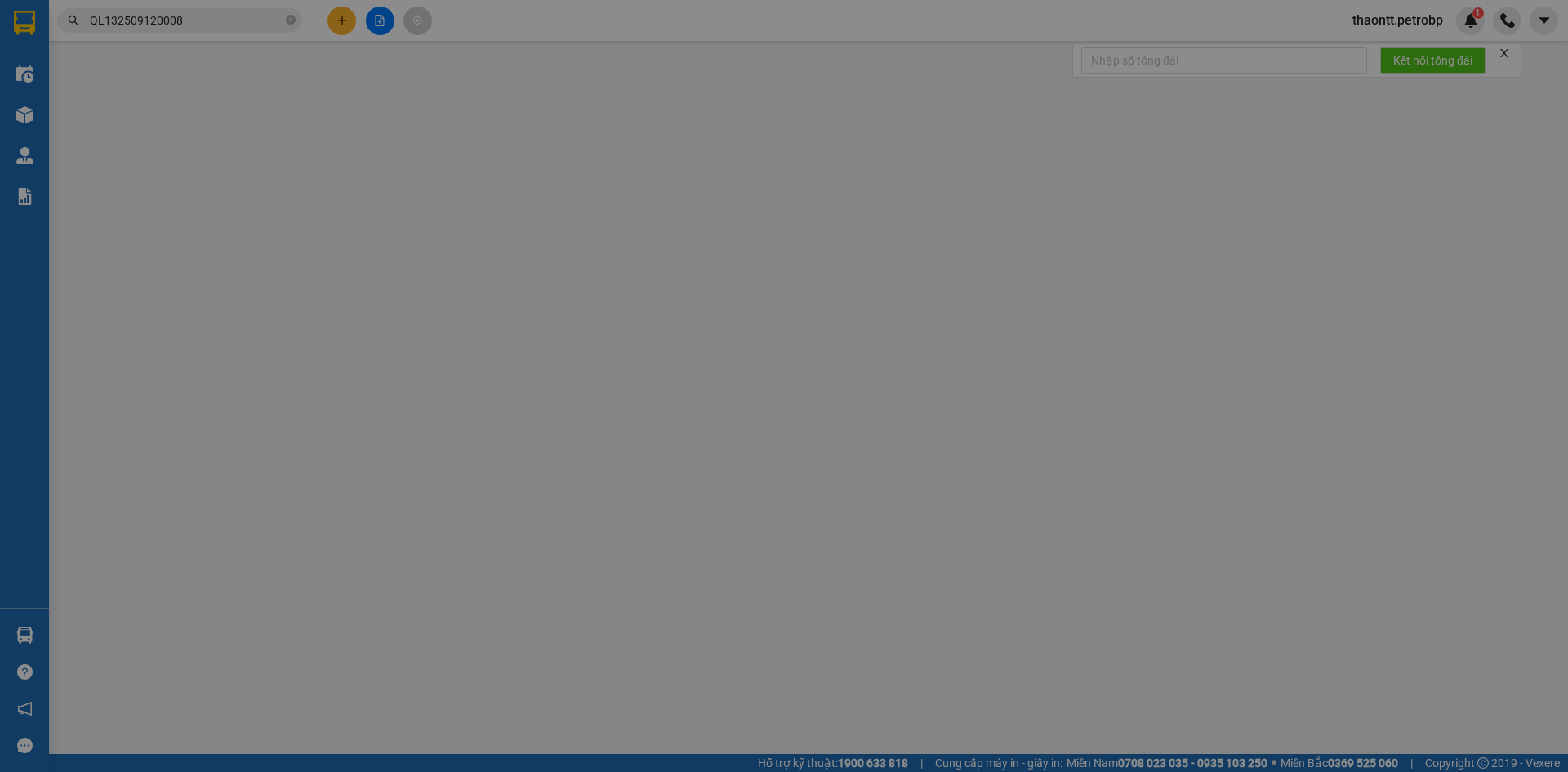
type input "100.000"
type input "900.000"
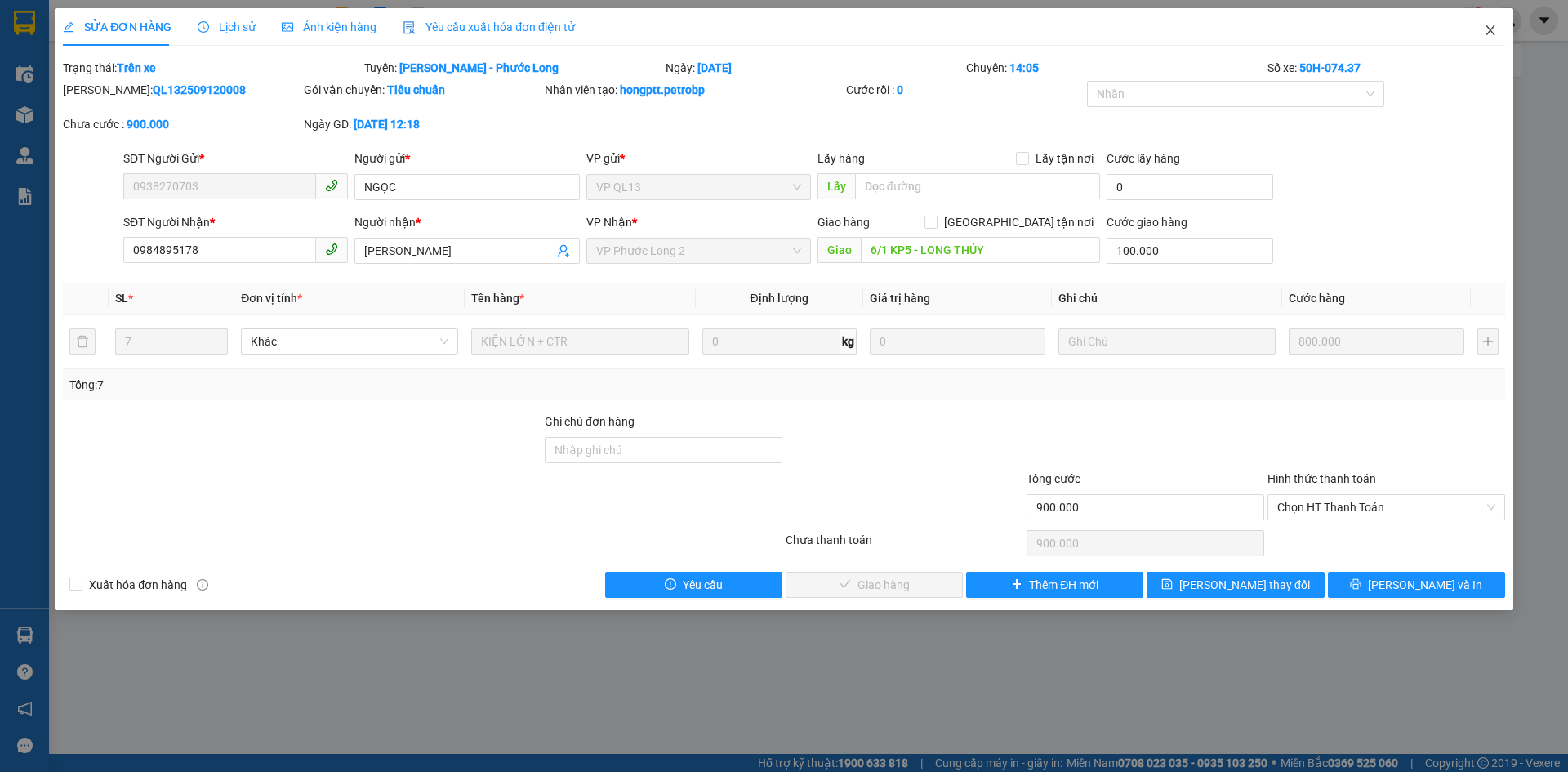
click at [1494, 29] on icon "close" at bounding box center [1490, 30] width 13 height 13
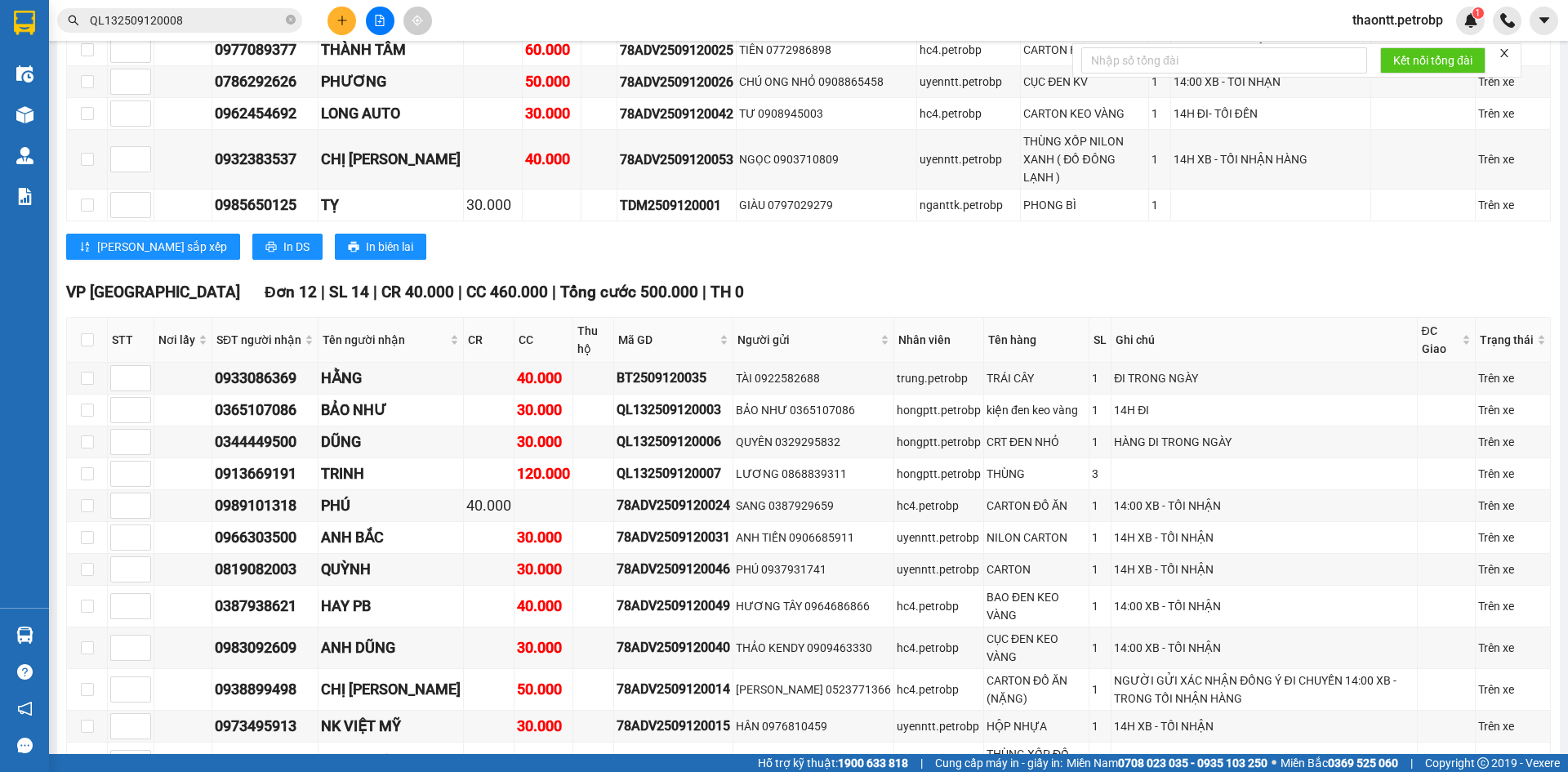
scroll to position [2123, 0]
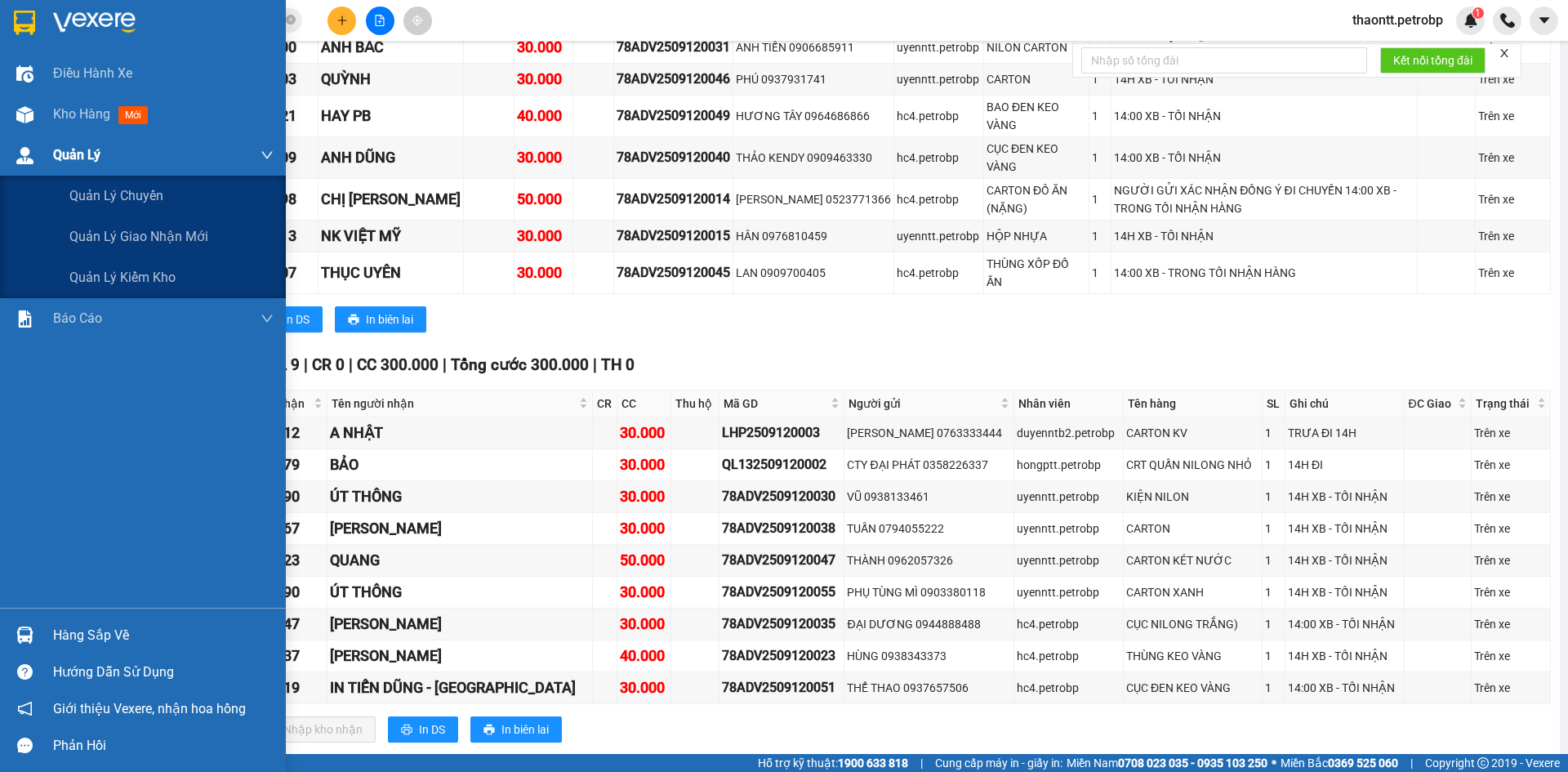
click at [27, 107] on img at bounding box center [24, 115] width 17 height 17
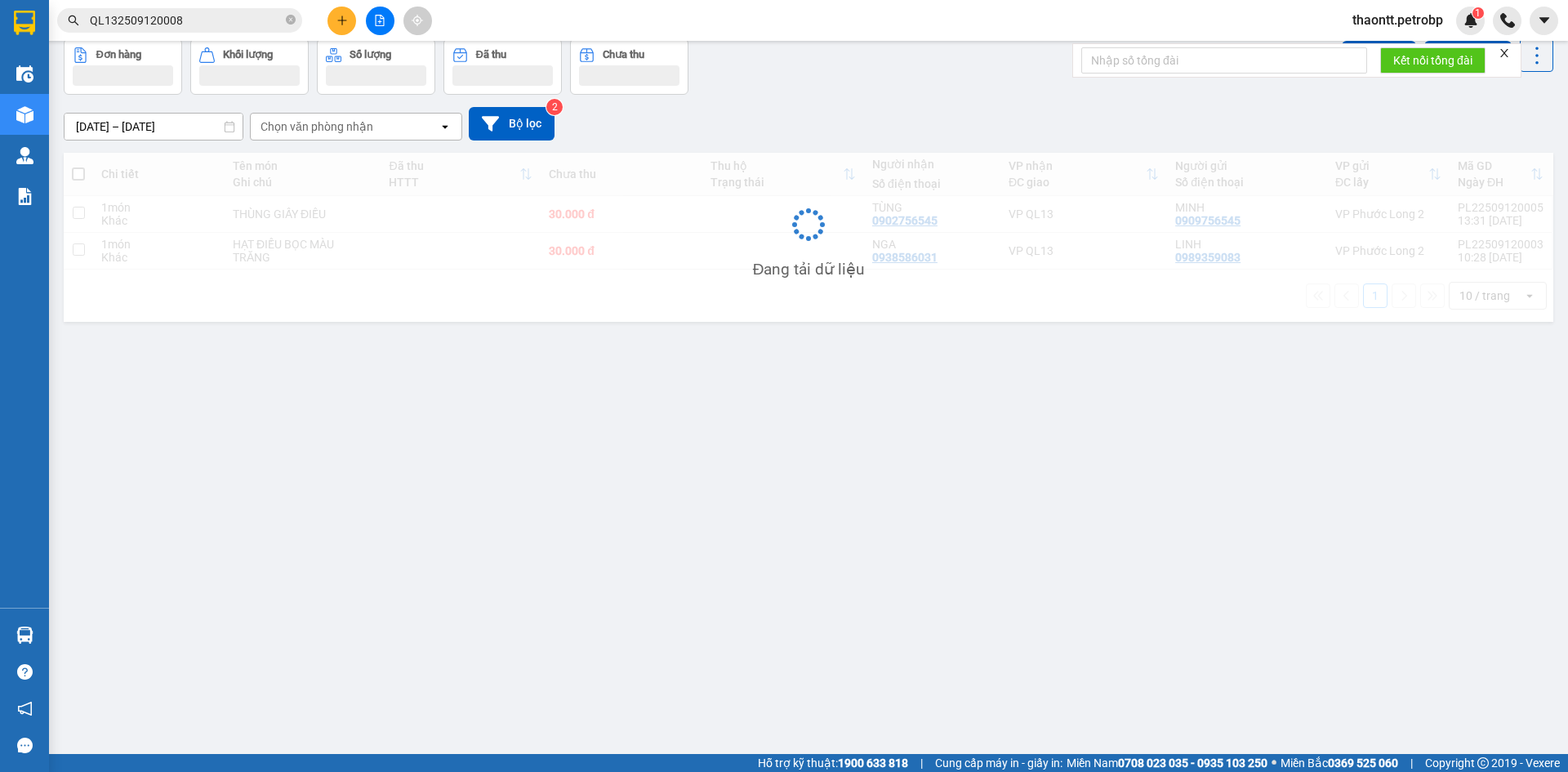
scroll to position [75, 0]
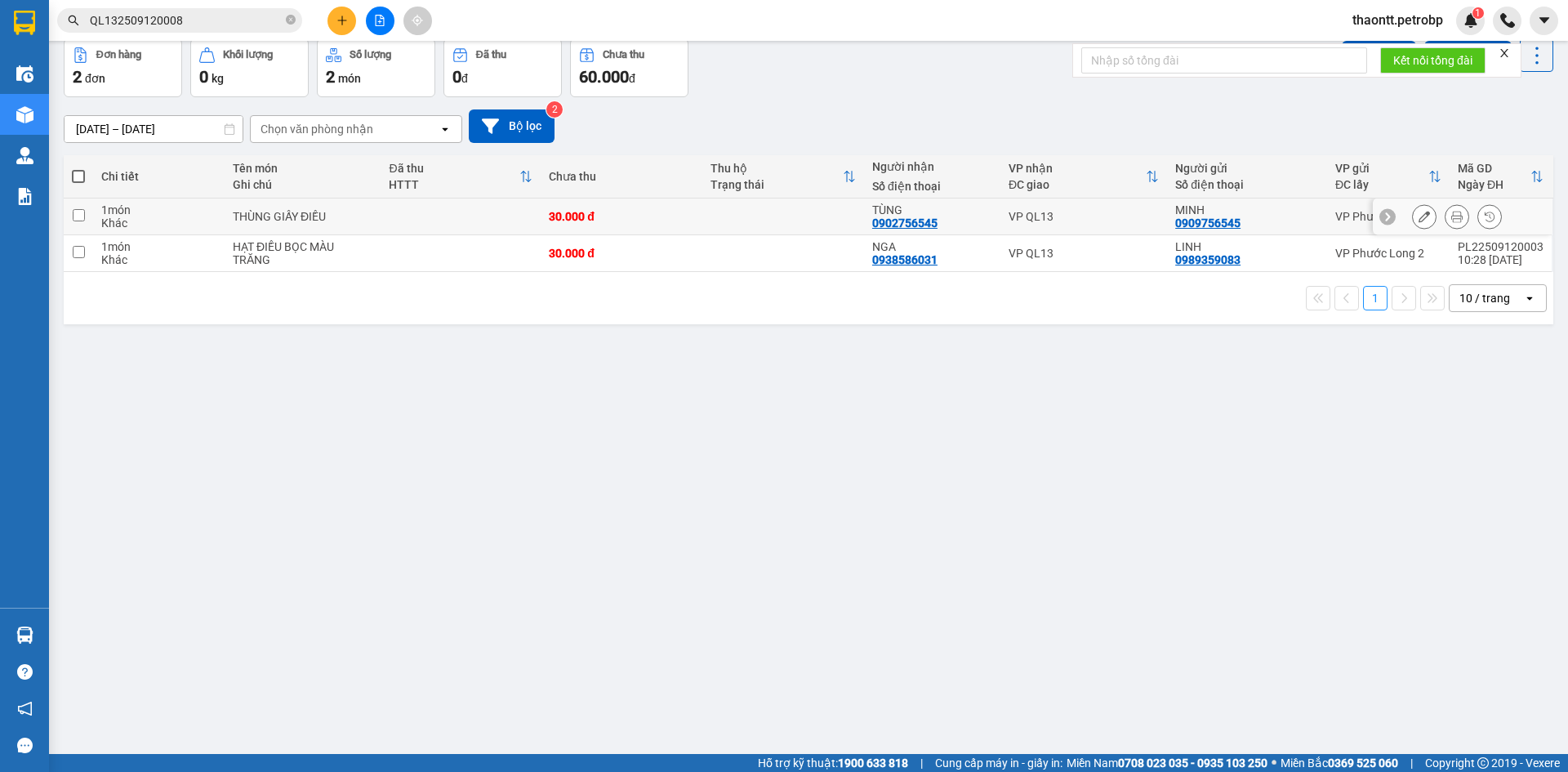
click at [276, 227] on td "THÙNG GIẤY ĐIỀU" at bounding box center [302, 216] width 156 height 36
checkbox input "true"
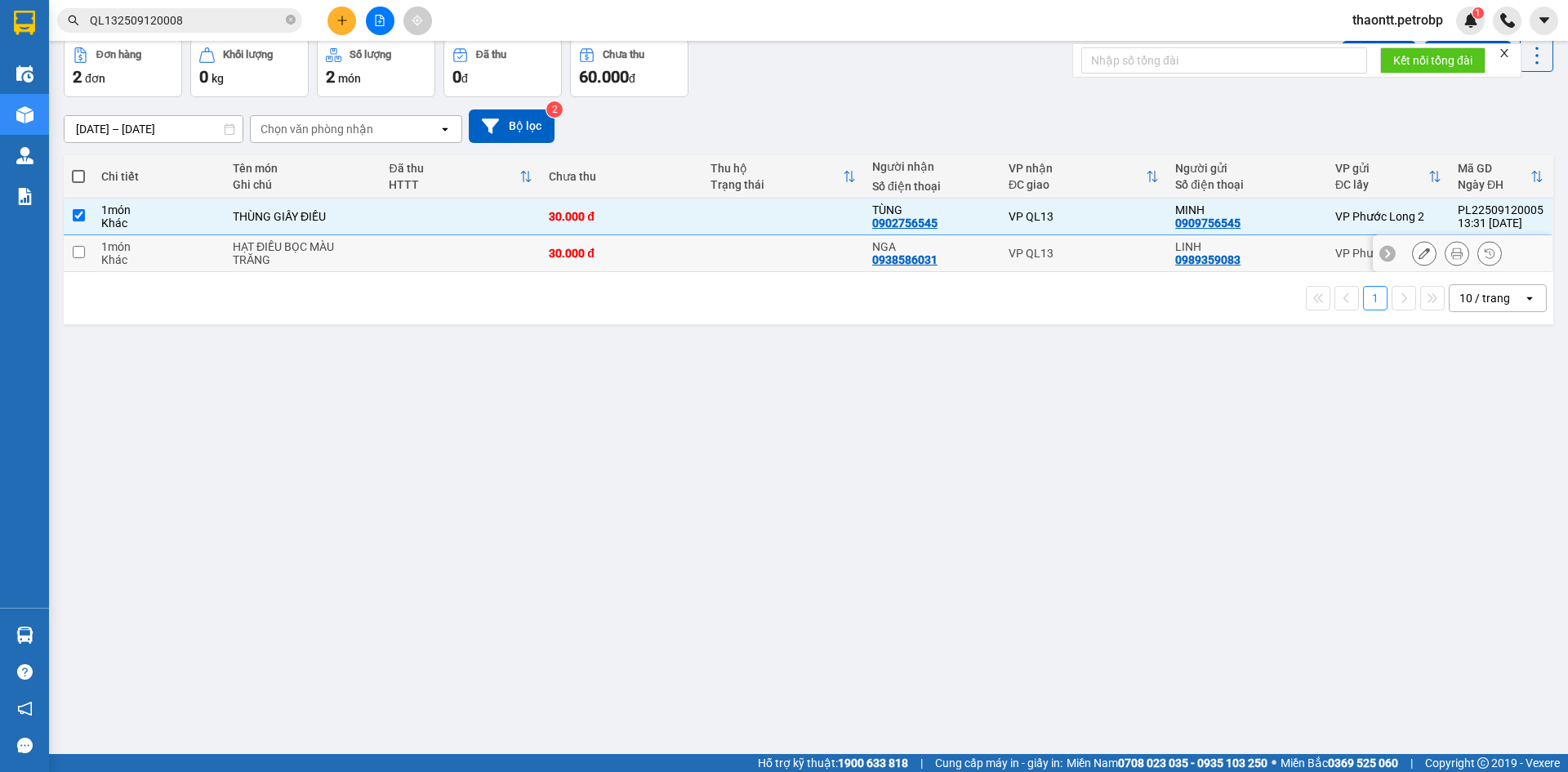
click at [278, 250] on div "HẠT ĐIỀU BỌC MÀU TRĂNG" at bounding box center [302, 253] width 139 height 26
checkbox input "true"
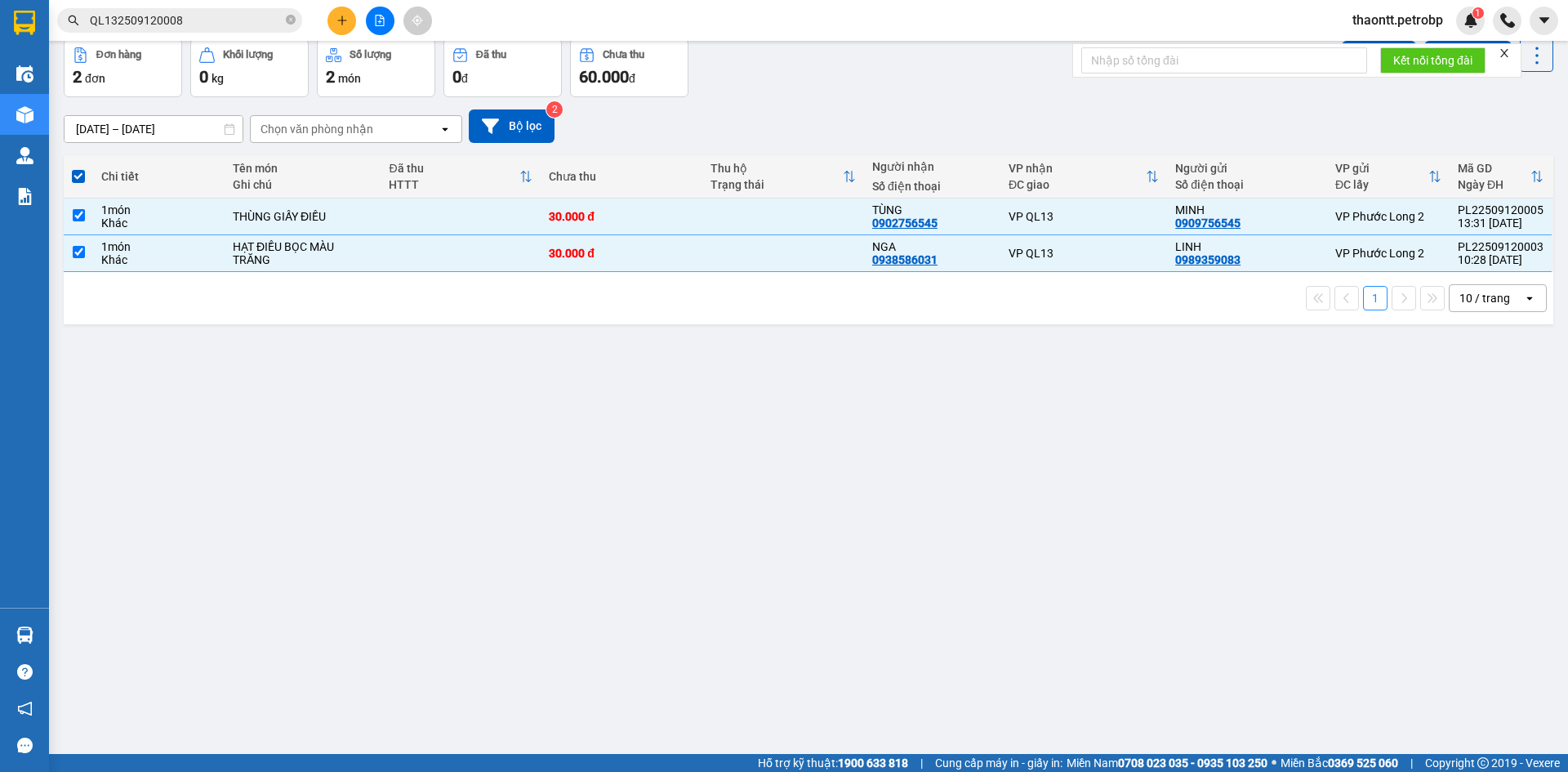
scroll to position [0, 0]
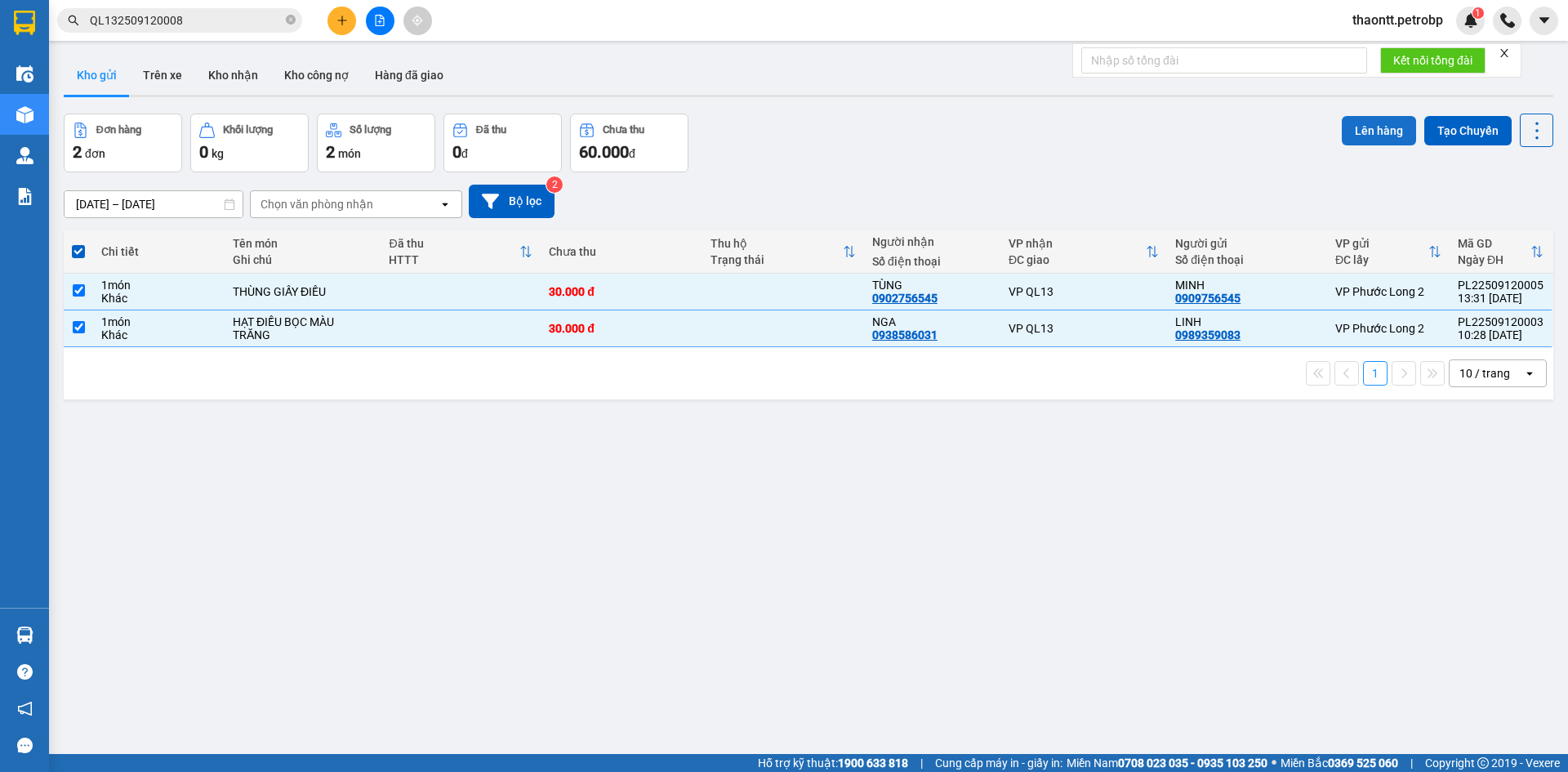
click at [1379, 135] on button "Lên hàng" at bounding box center [1379, 130] width 75 height 29
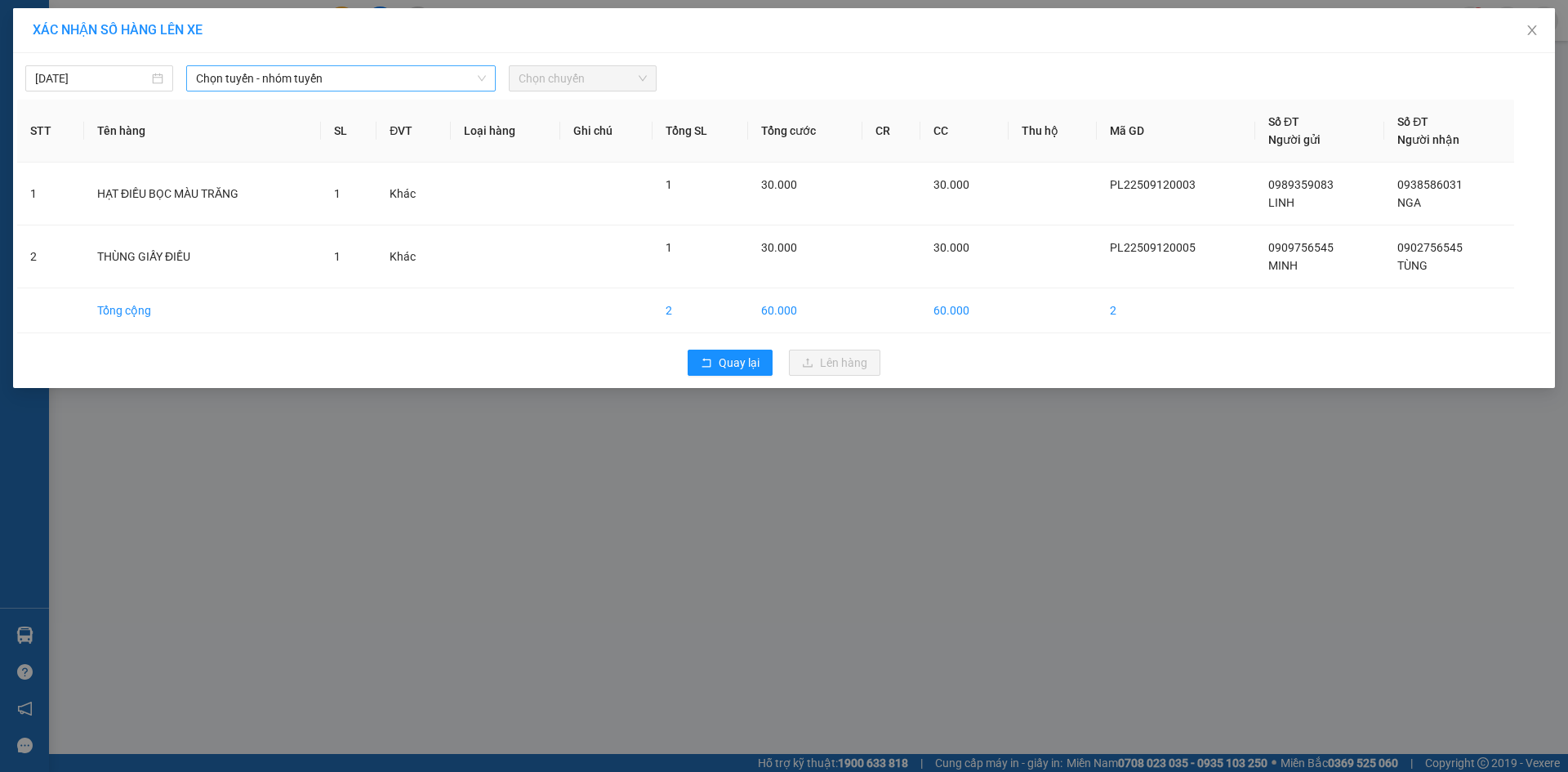
click at [426, 75] on span "Chọn tuyến - nhóm tuyến" at bounding box center [341, 79] width 290 height 24
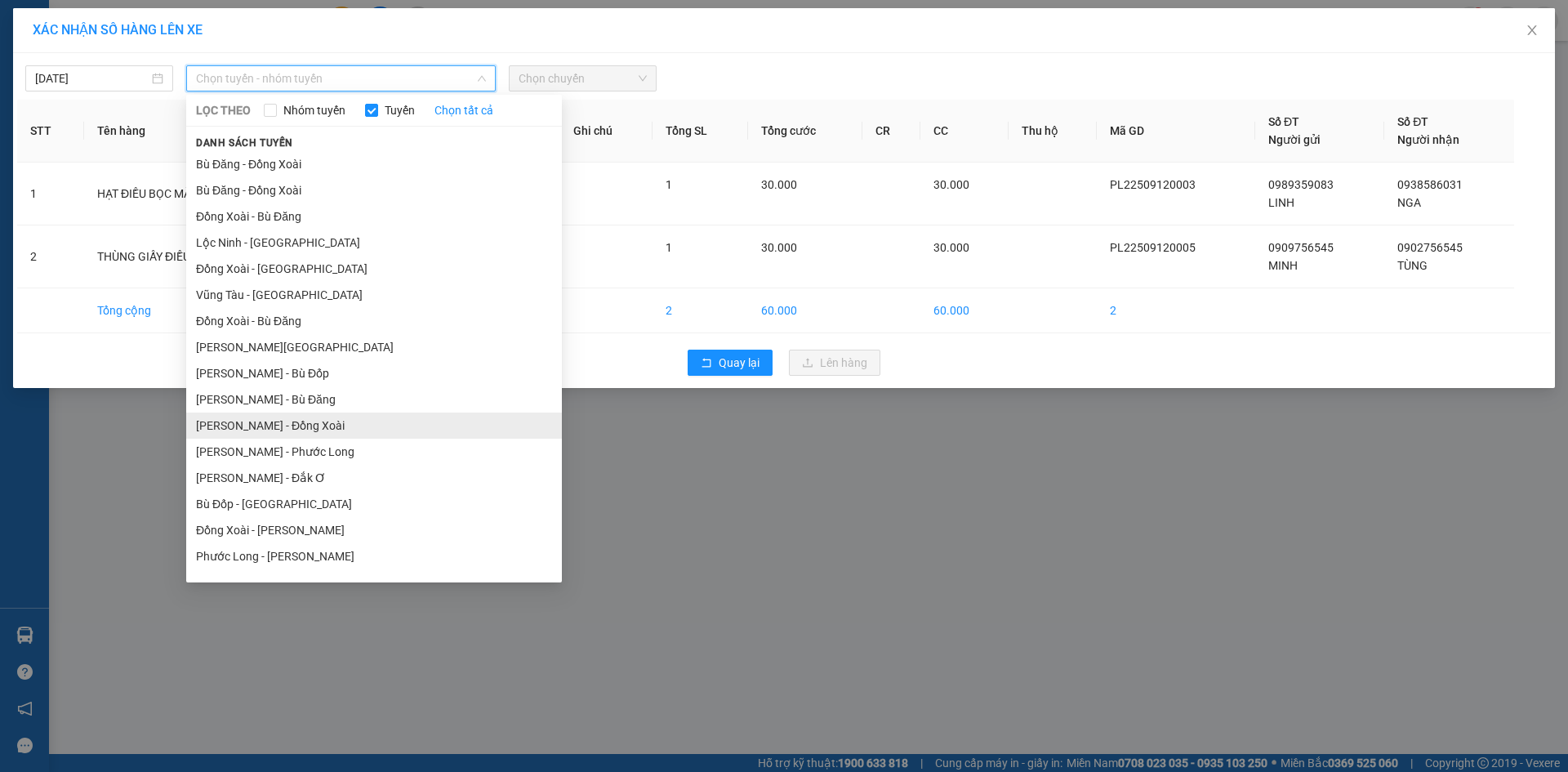
scroll to position [98, 0]
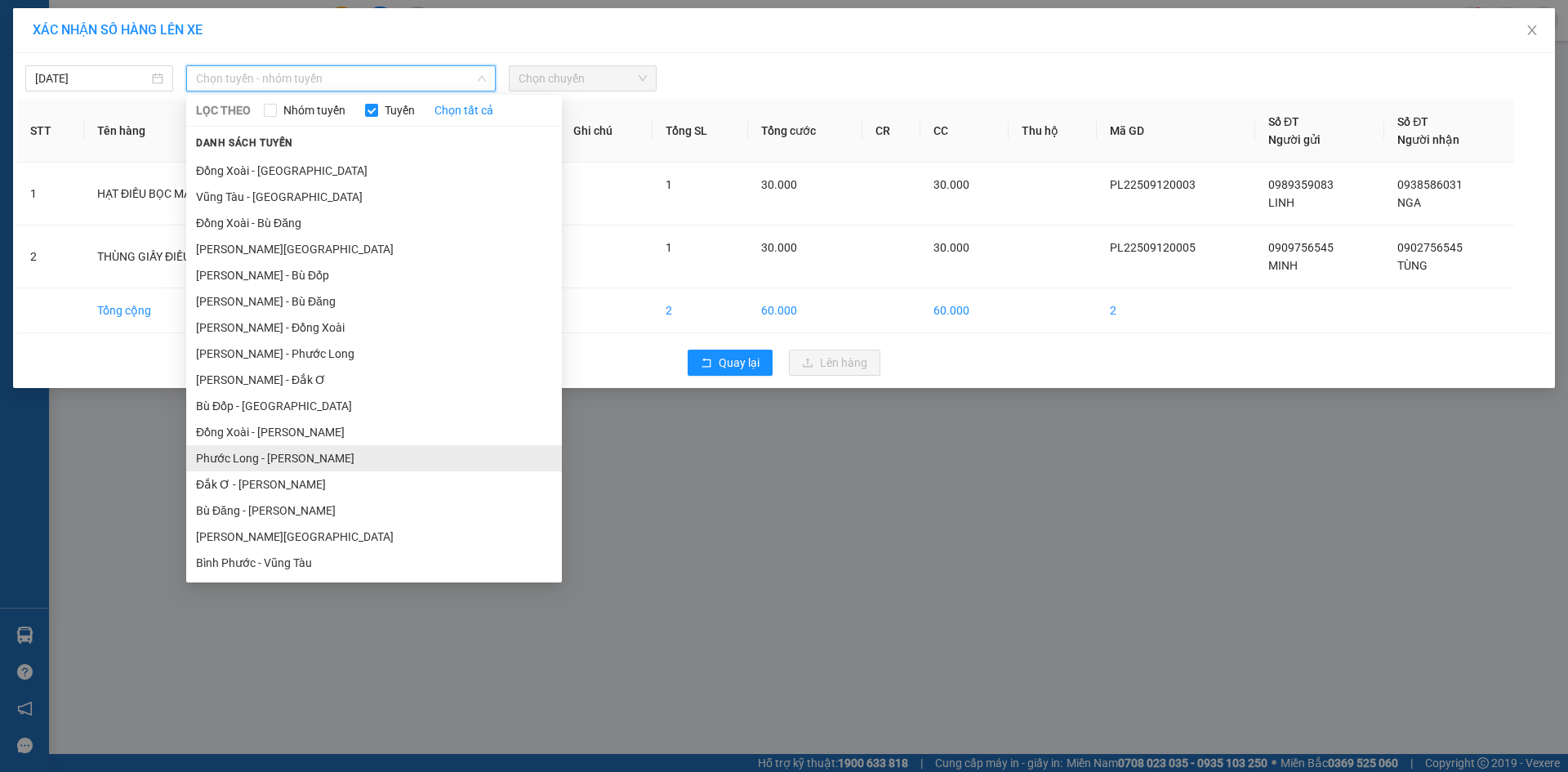
click at [323, 450] on li "Phước Long - [PERSON_NAME]" at bounding box center [374, 458] width 376 height 26
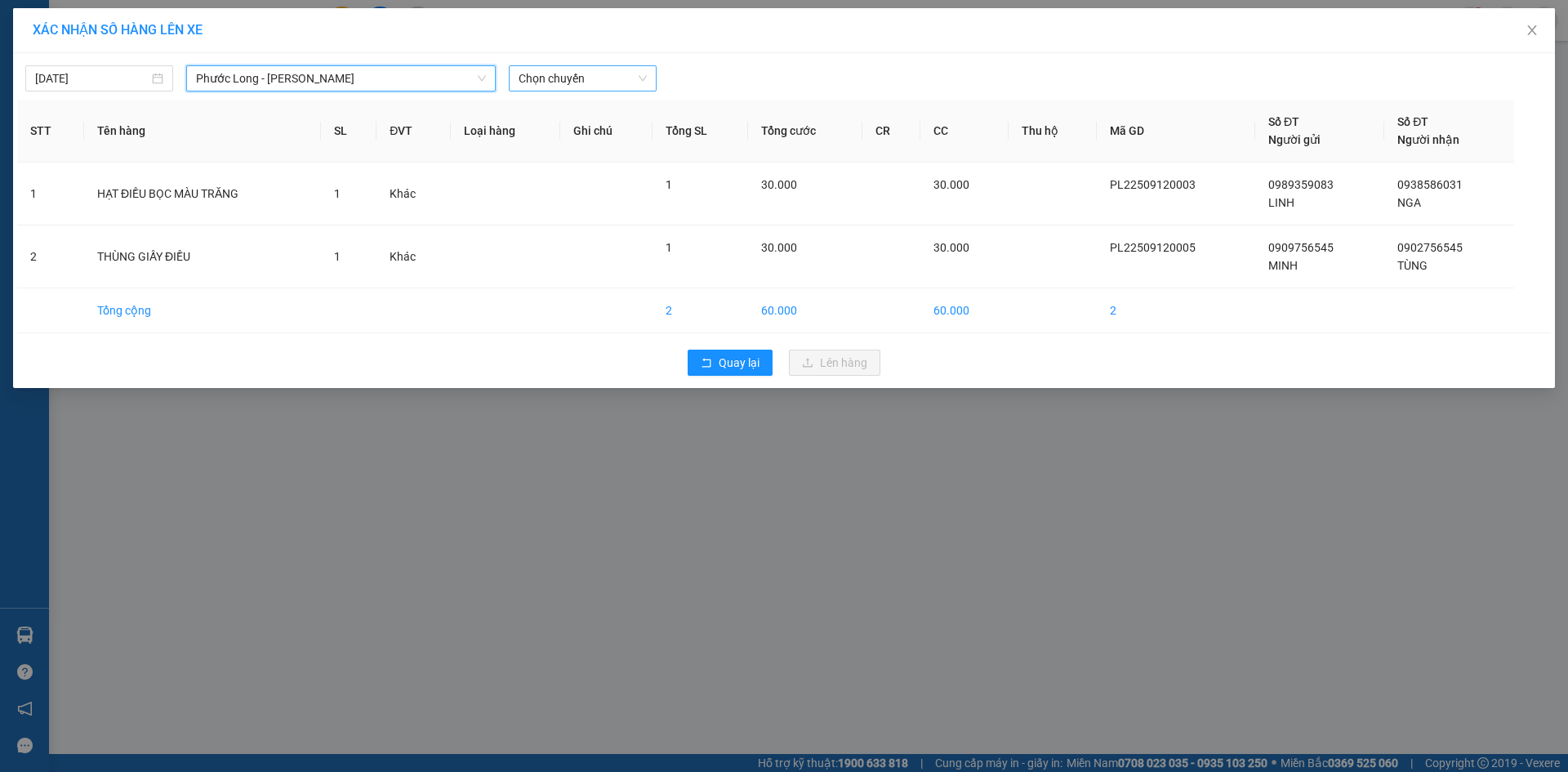
click at [625, 78] on span "Chọn chuyến" at bounding box center [582, 79] width 128 height 24
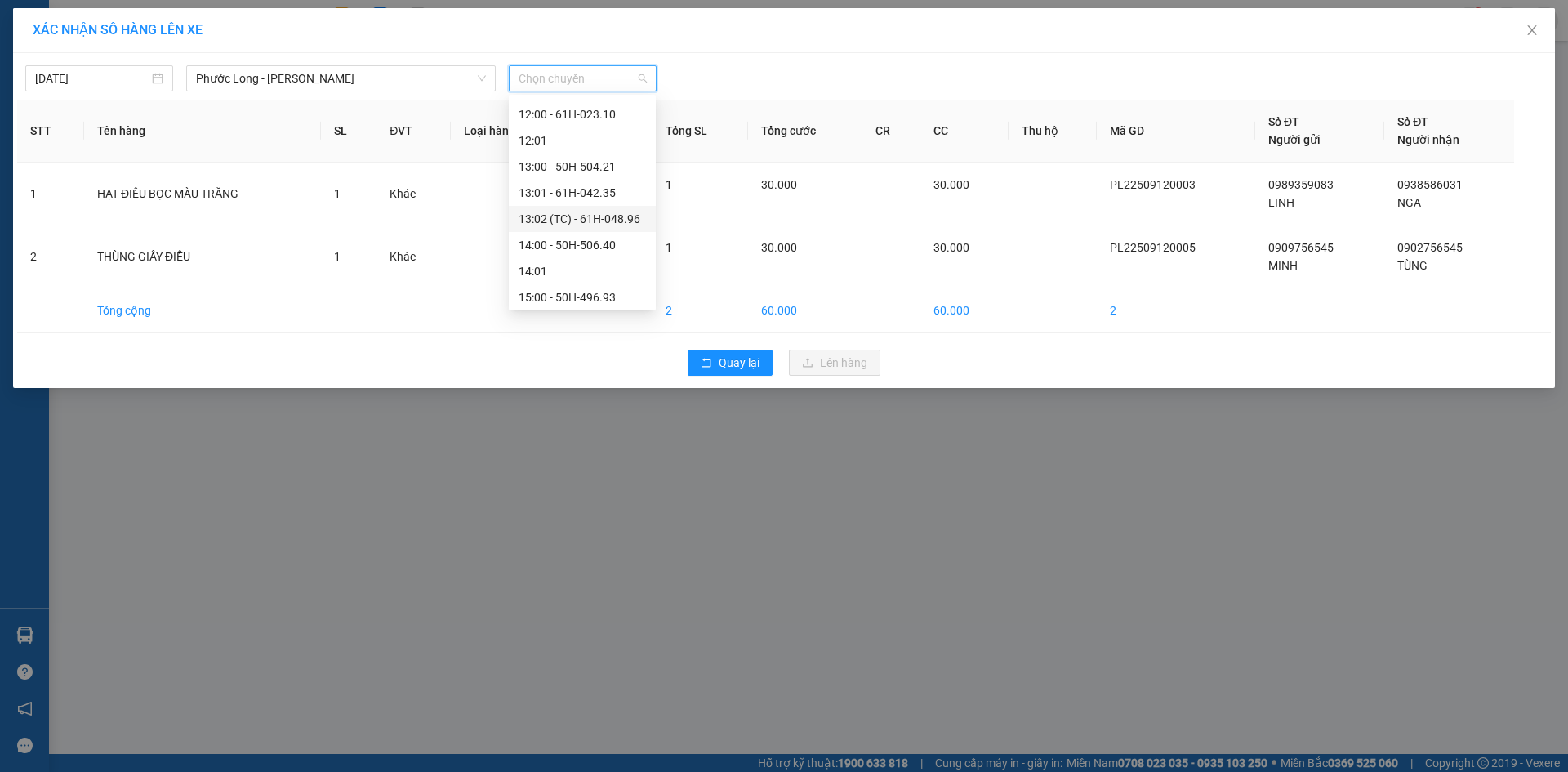
scroll to position [735, 0]
click at [611, 191] on div "15:05 - 50H-363.26" at bounding box center [582, 186] width 127 height 18
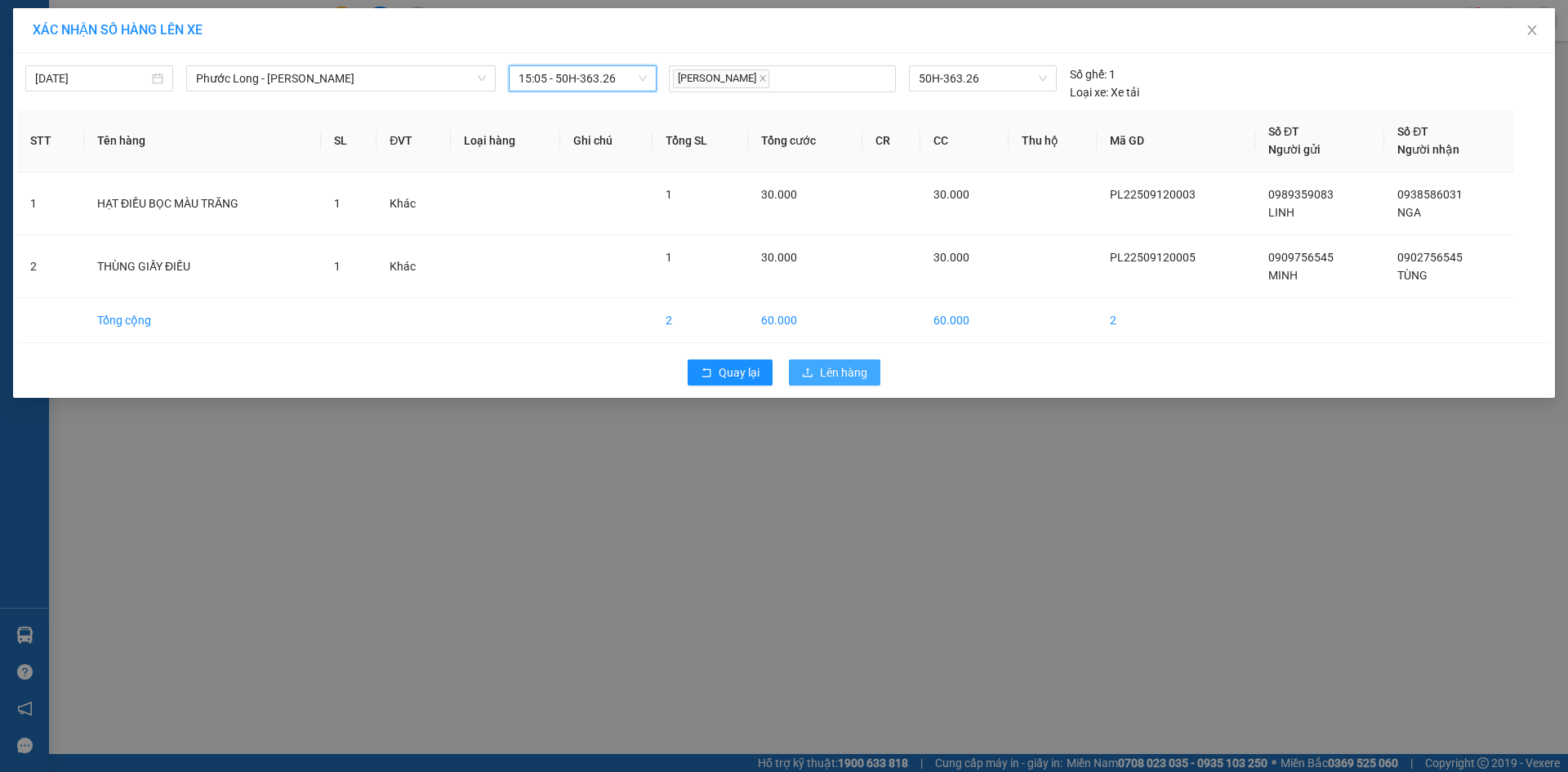
click at [850, 372] on span "Lên hàng" at bounding box center [843, 372] width 48 height 18
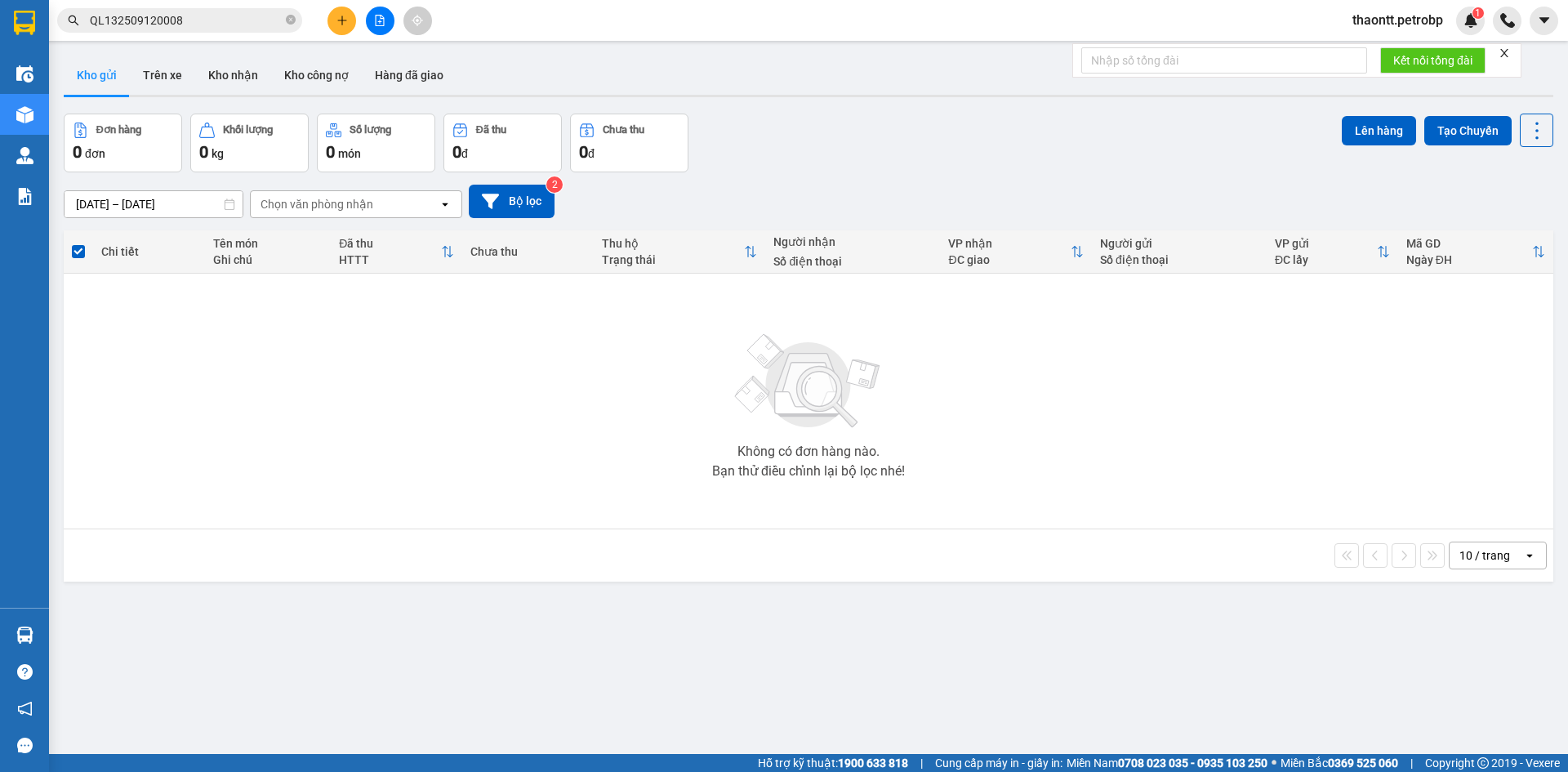
click at [344, 22] on icon "plus" at bounding box center [342, 21] width 11 height 11
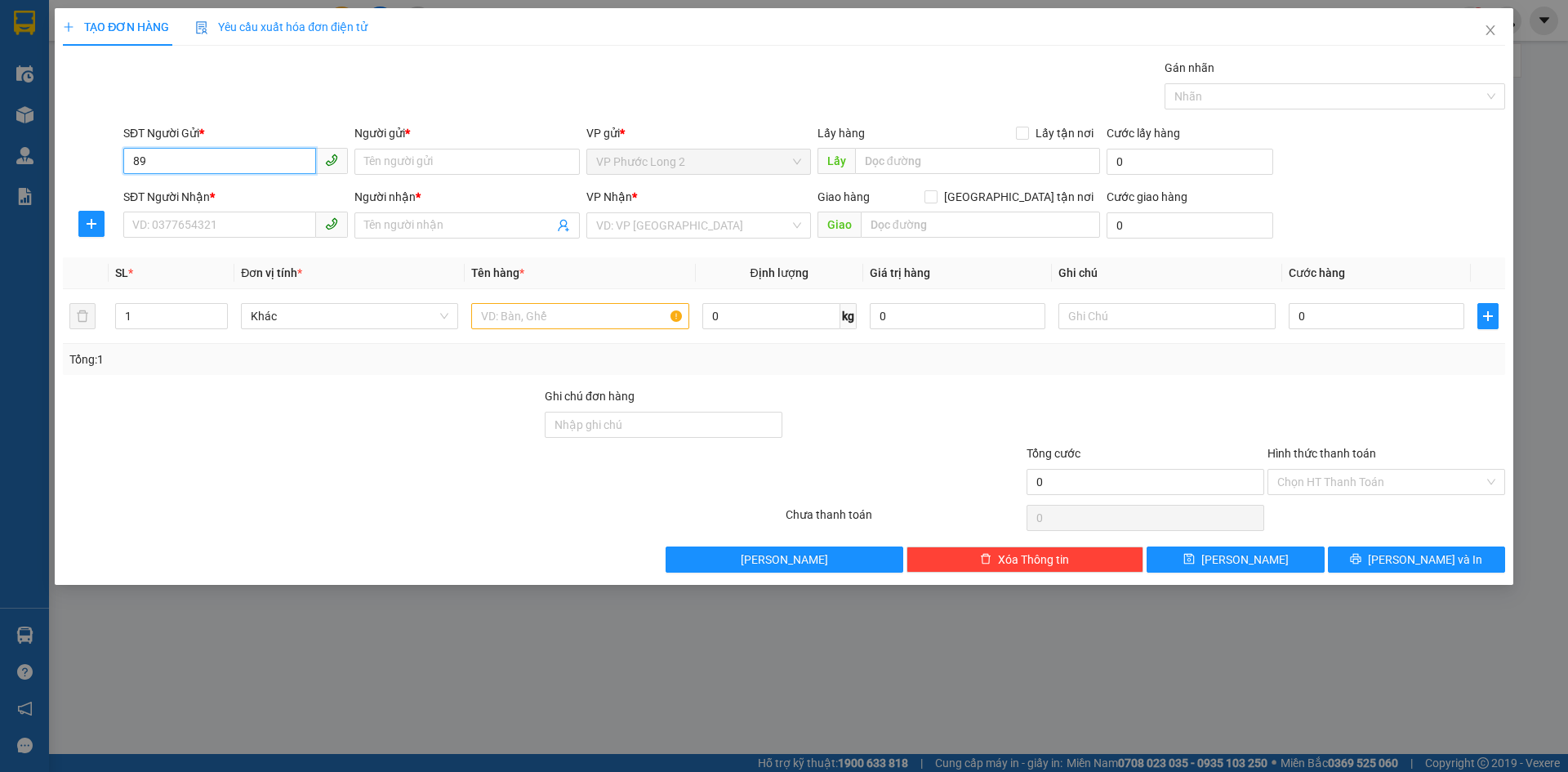
type input "893"
click at [235, 162] on input "893" at bounding box center [220, 161] width 192 height 26
click at [213, 218] on input "SĐT Người Nhận *" at bounding box center [220, 224] width 192 height 26
type input "0352208045"
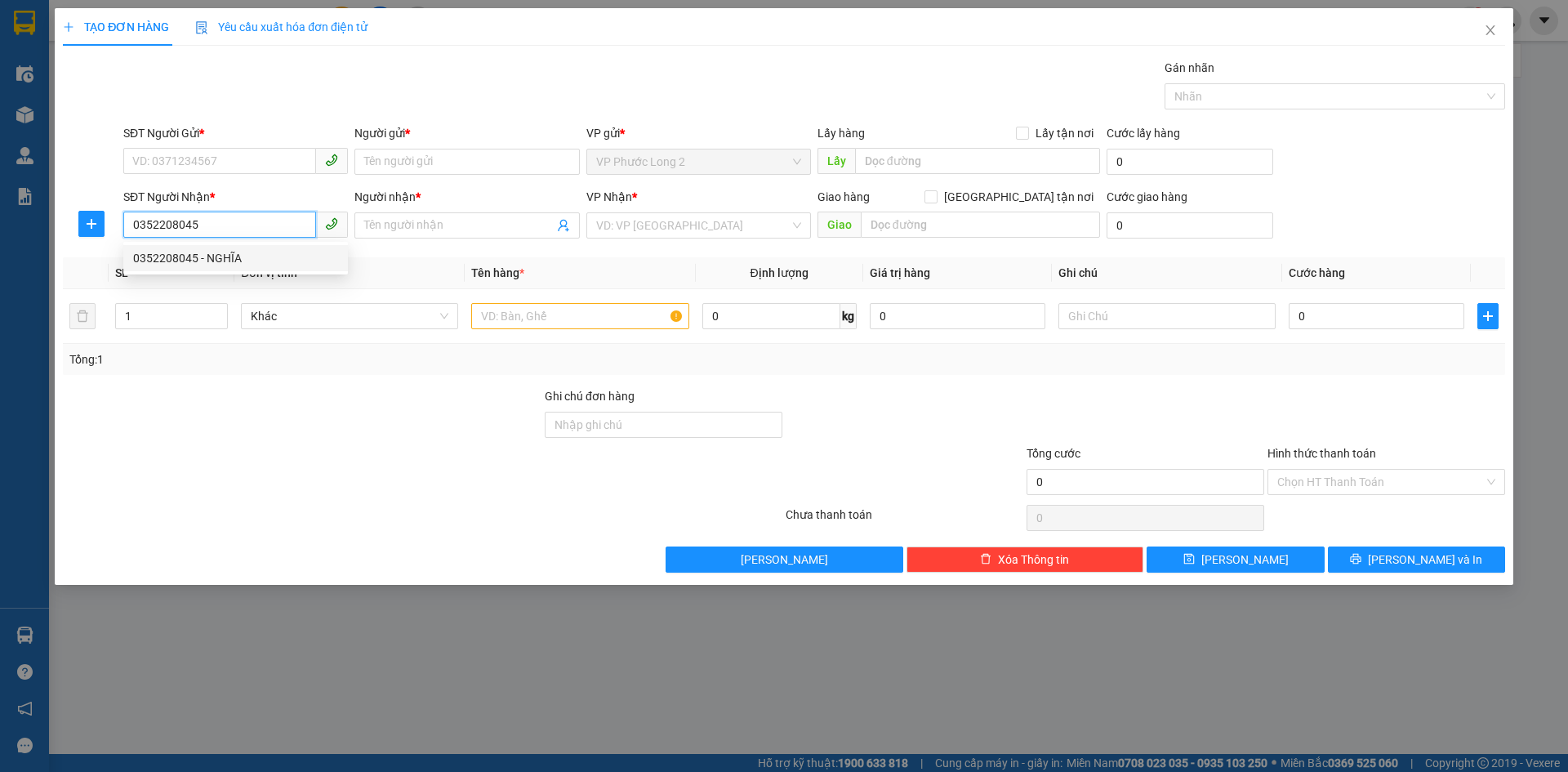
click at [226, 255] on div "0352208045 - NGHĨA" at bounding box center [235, 258] width 205 height 18
type input "NGHĨA"
type input "30.000"
type input "0352208045"
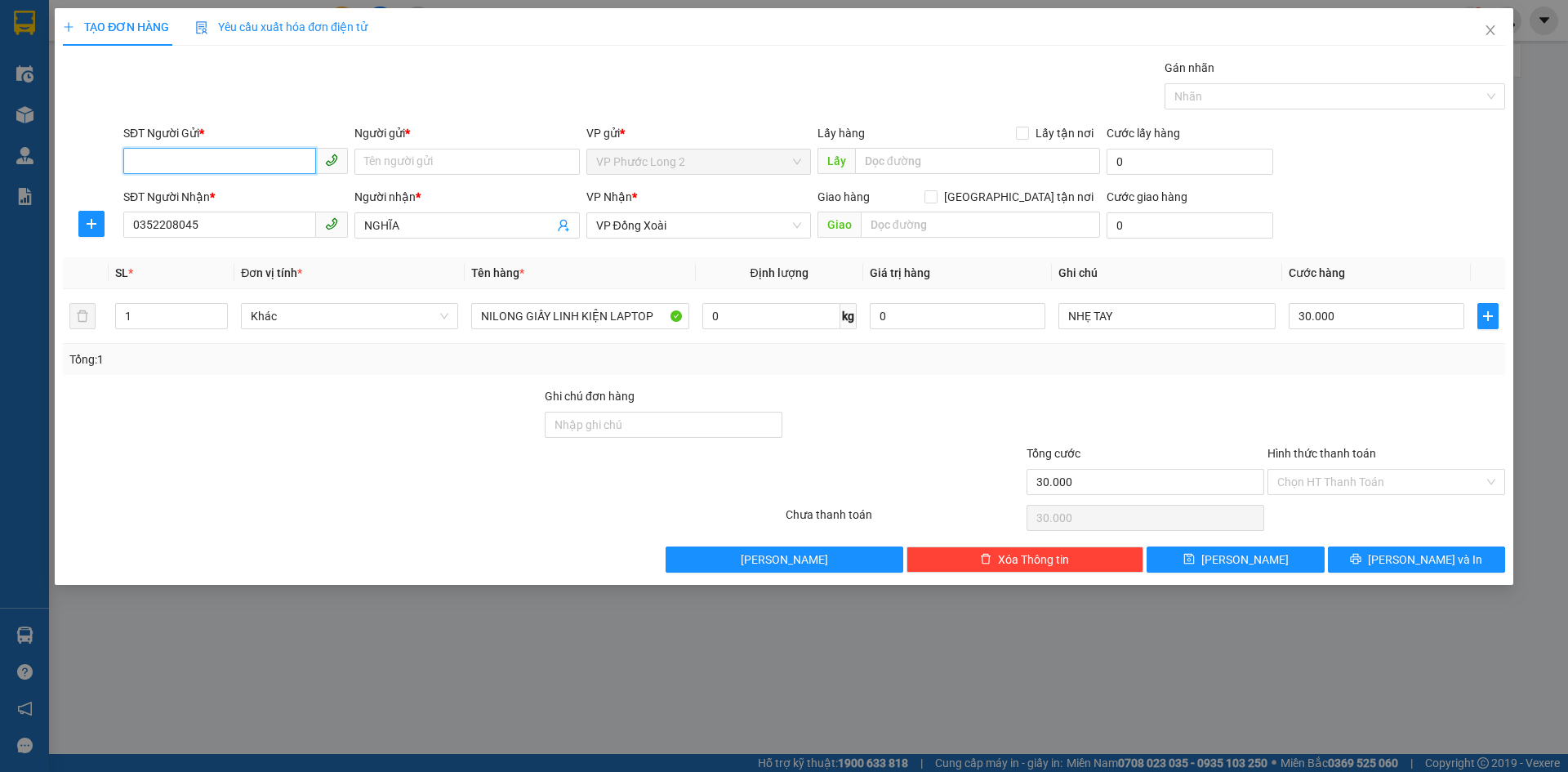
click at [267, 159] on input "SĐT Người Gửi *" at bounding box center [220, 161] width 192 height 26
click at [227, 191] on div "0919383893 - [PERSON_NAME]" at bounding box center [235, 193] width 205 height 18
type input "0919383893"
type input "HÙNG"
click at [1355, 501] on div "Chọn HT Thanh Toán" at bounding box center [1386, 517] width 241 height 33
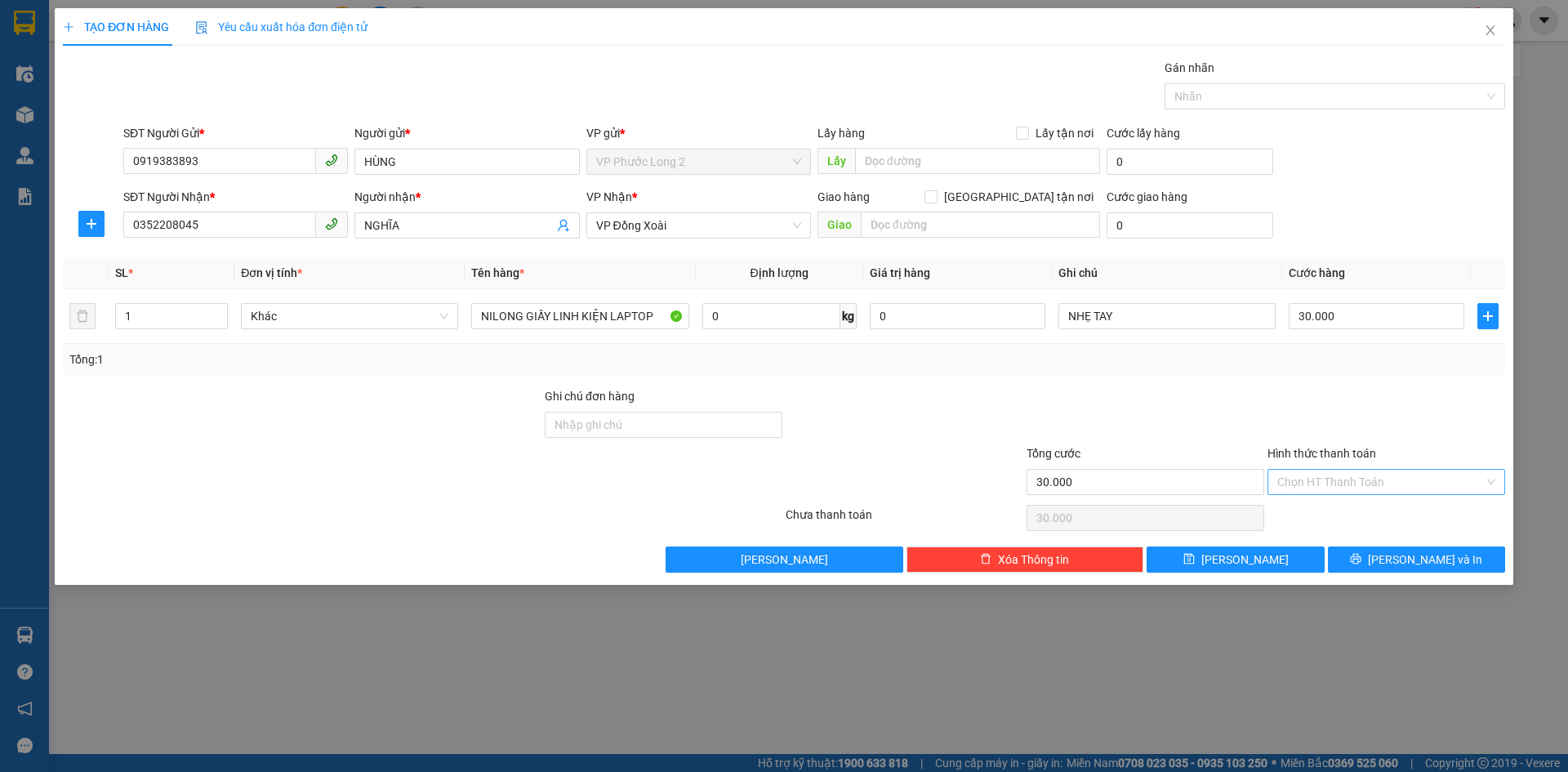
click at [1372, 471] on input "Hình thức thanh toán" at bounding box center [1380, 481] width 207 height 24
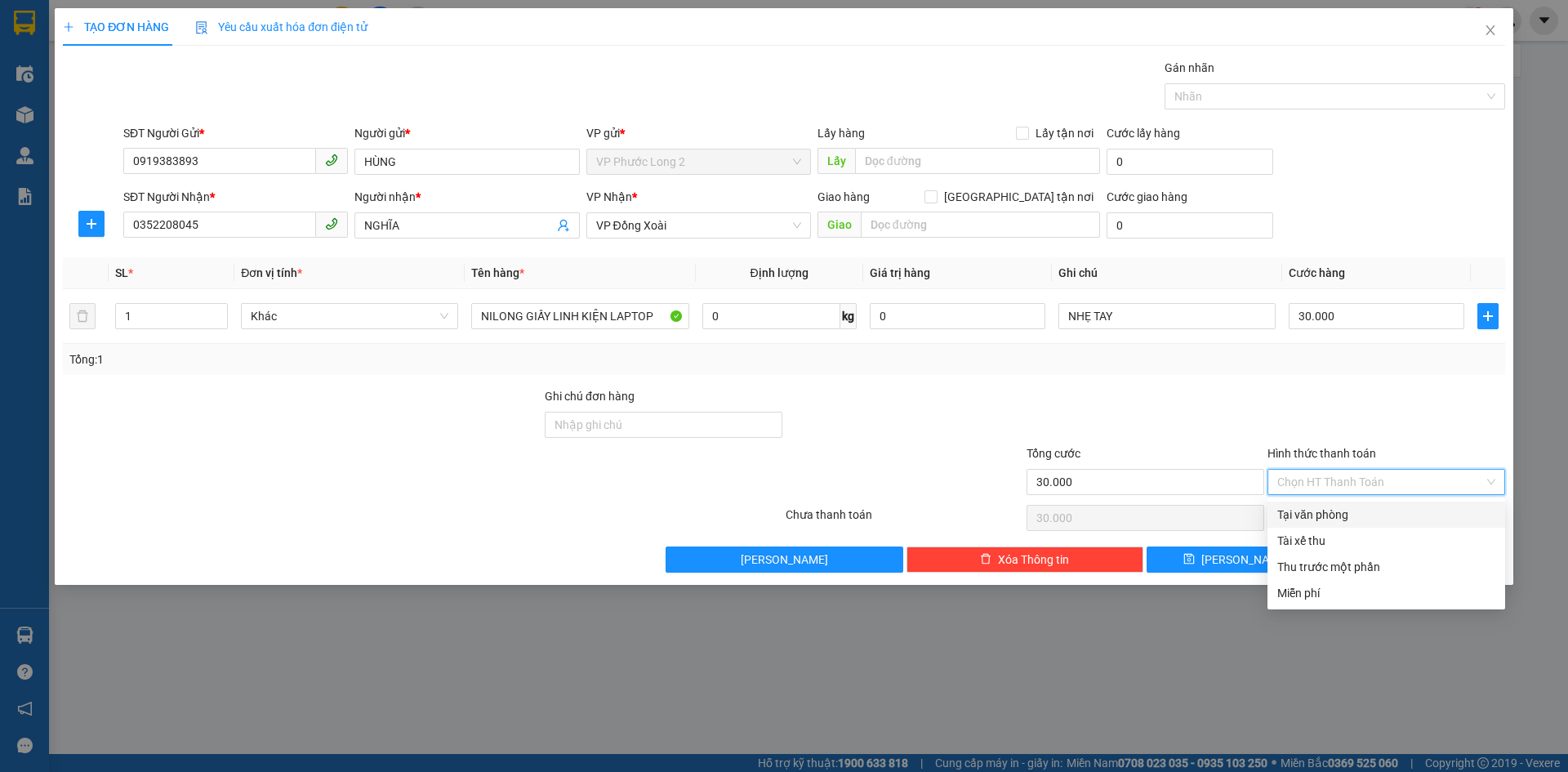
click at [1349, 511] on div "Tại văn phòng" at bounding box center [1386, 514] width 218 height 18
type input "0"
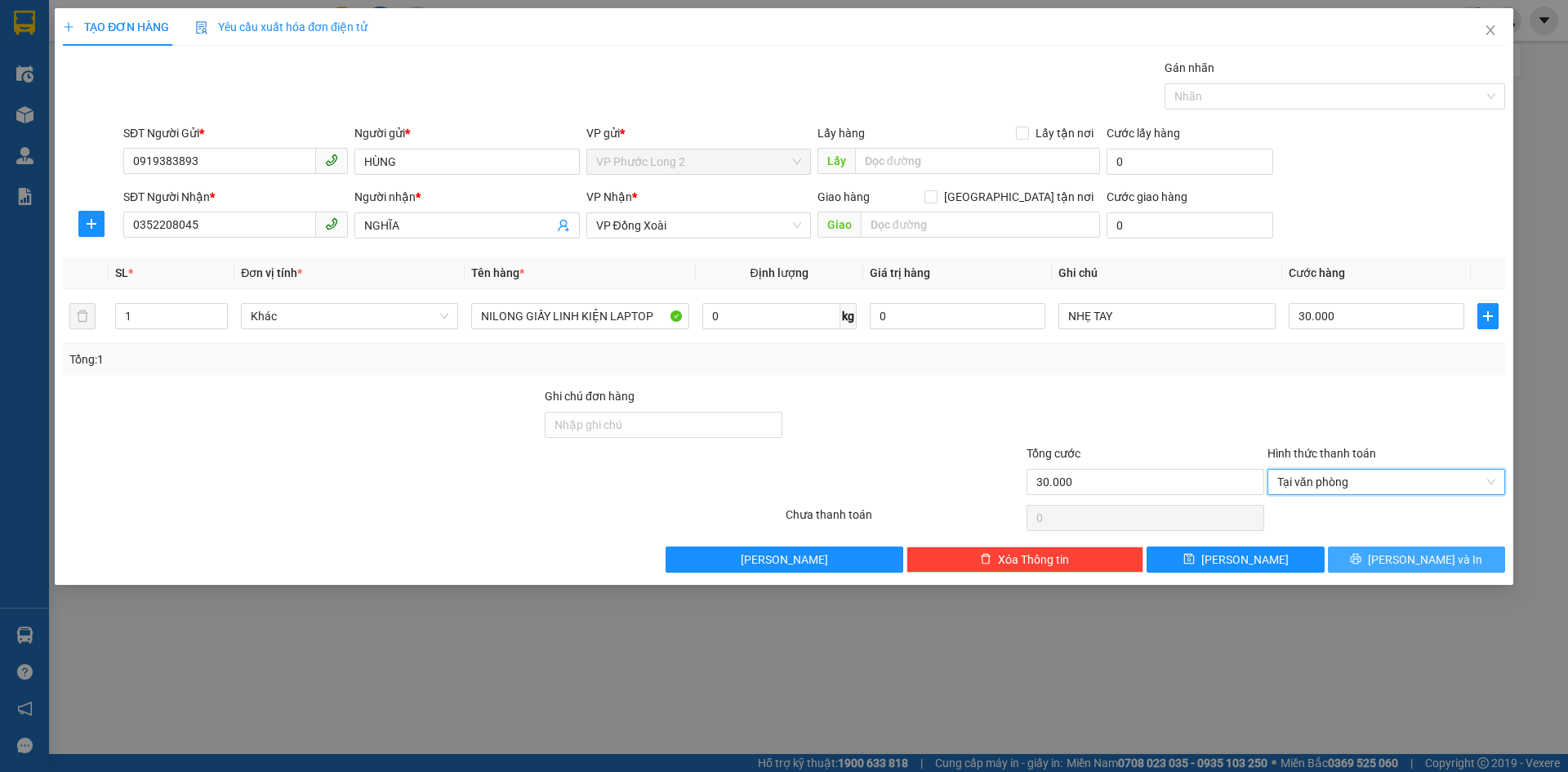
click at [1400, 560] on button "[PERSON_NAME] và In" at bounding box center [1417, 560] width 178 height 26
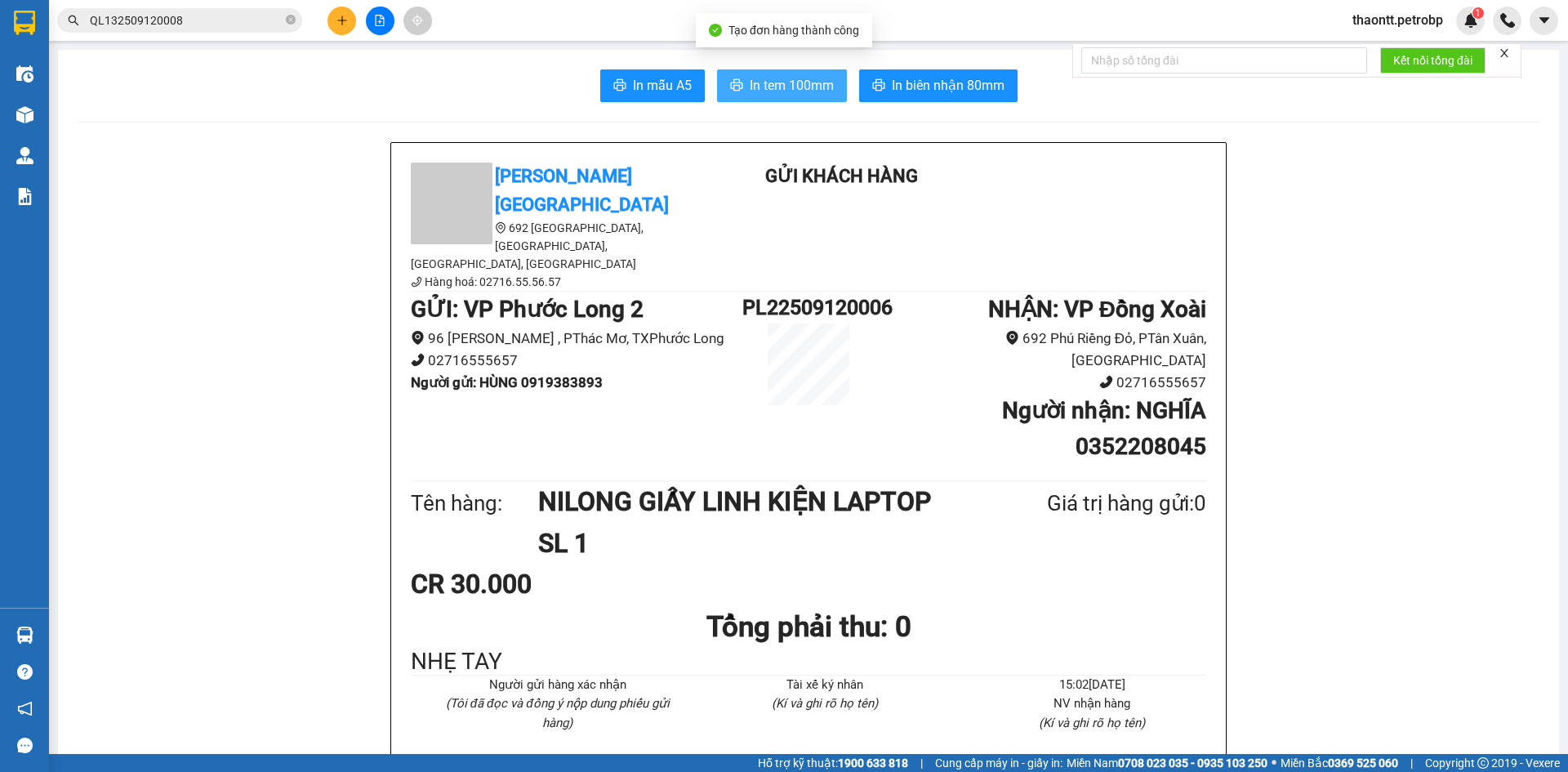
click at [783, 100] on button "In tem 100mm" at bounding box center [781, 85] width 130 height 33
click at [1384, 13] on span "thaontt.petrobp" at bounding box center [1397, 20] width 117 height 21
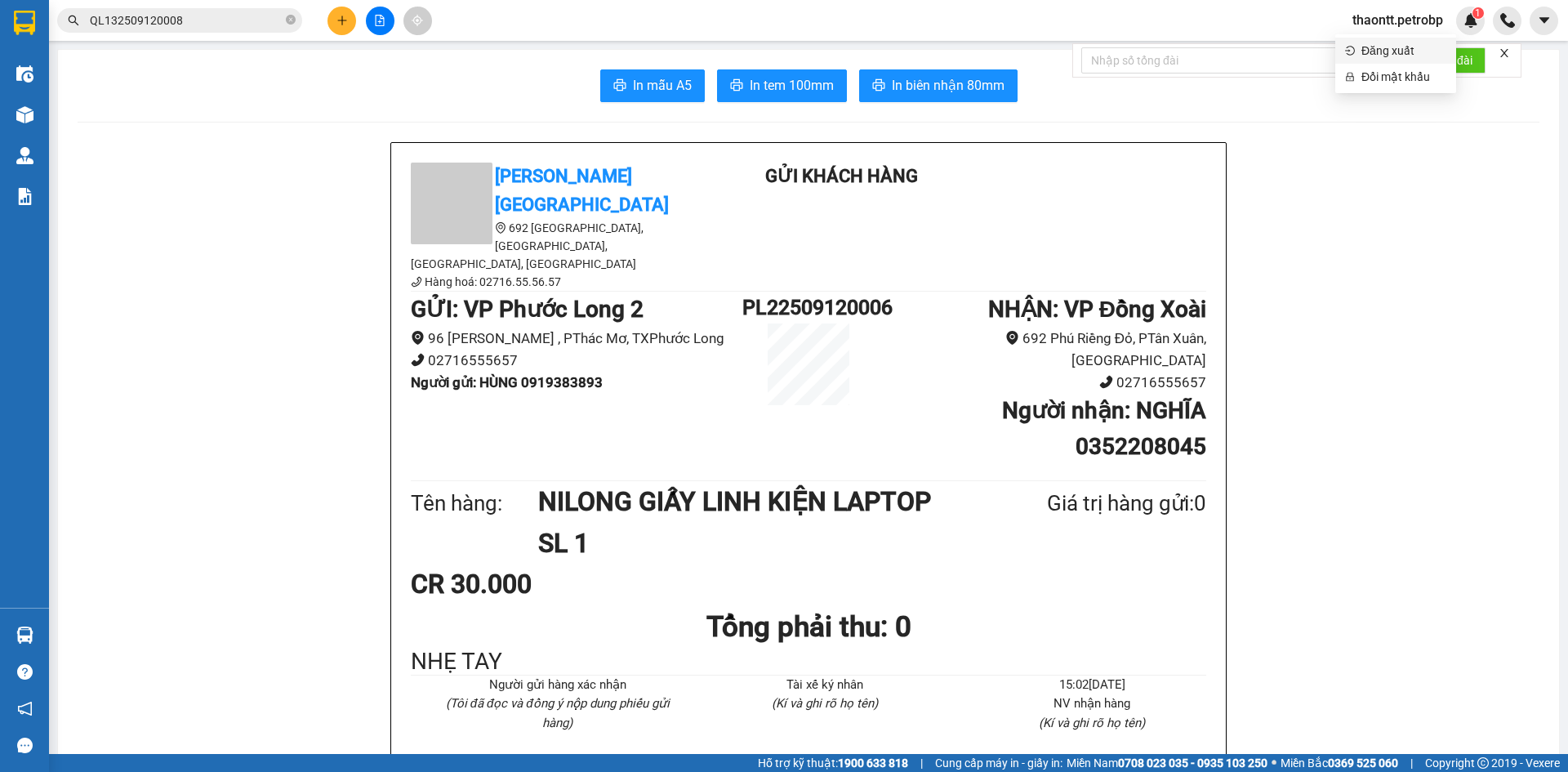
click at [1382, 41] on li "Đăng xuất" at bounding box center [1395, 50] width 121 height 26
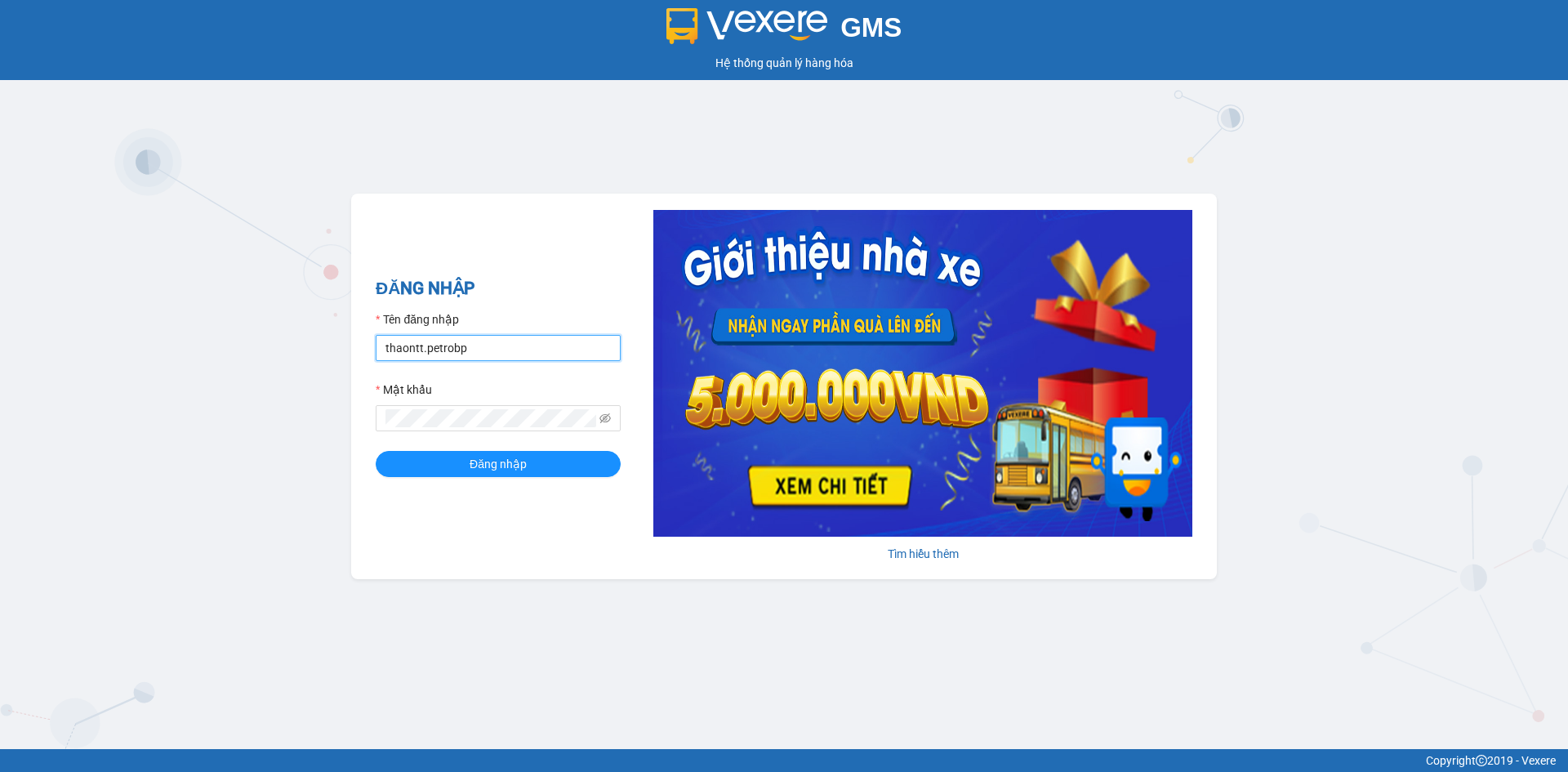
click at [463, 346] on input "thaontt.petrobp" at bounding box center [498, 348] width 245 height 26
type input "pl1.petrobp"
click at [494, 465] on span "Đăng nhập" at bounding box center [497, 464] width 57 height 18
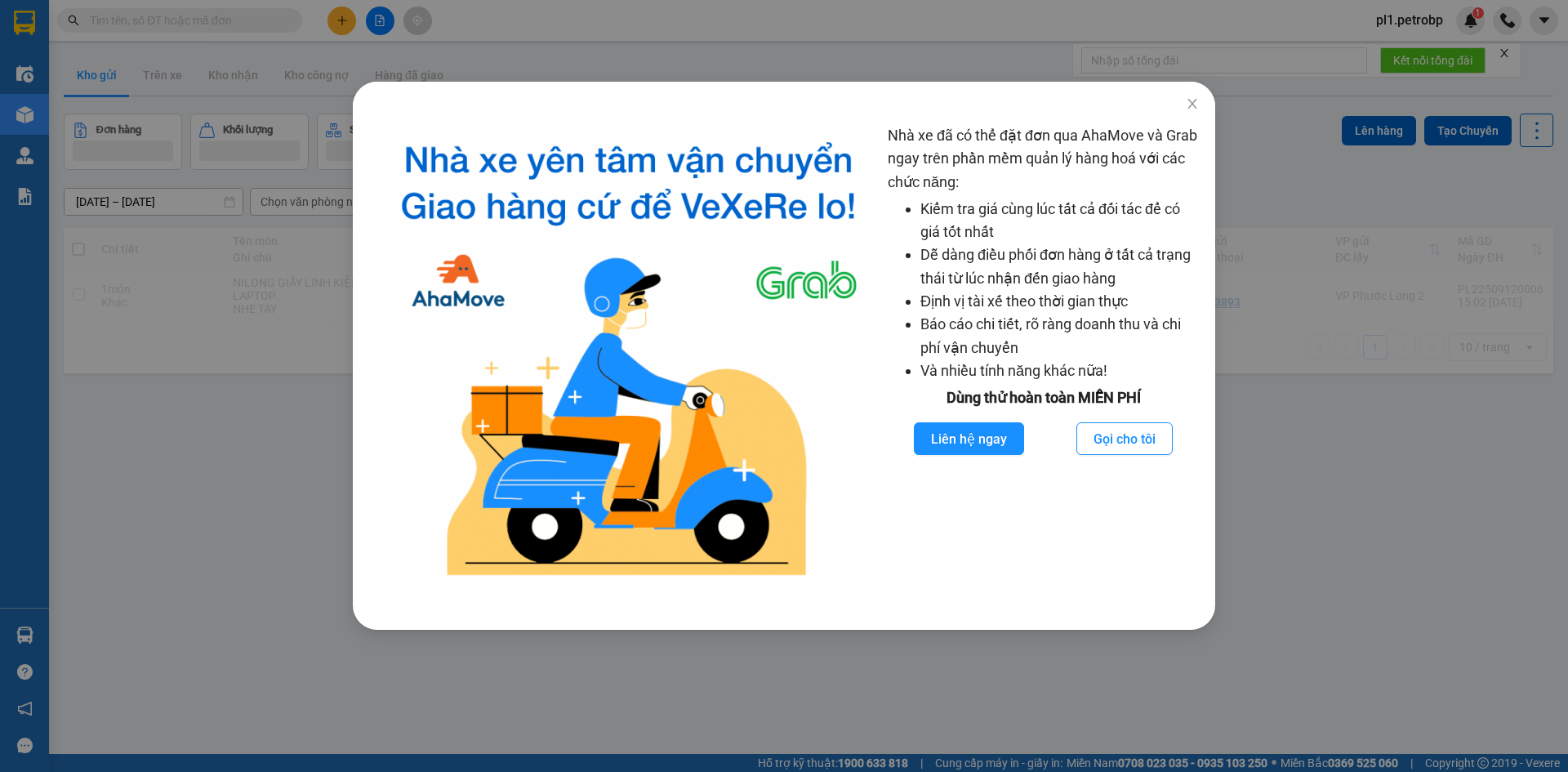
click at [250, 486] on div "Nhà xe đã có thể đặt đơn qua AhaMove và Grab ngay trên phần mềm quản lý hàng ho…" at bounding box center [784, 386] width 1568 height 772
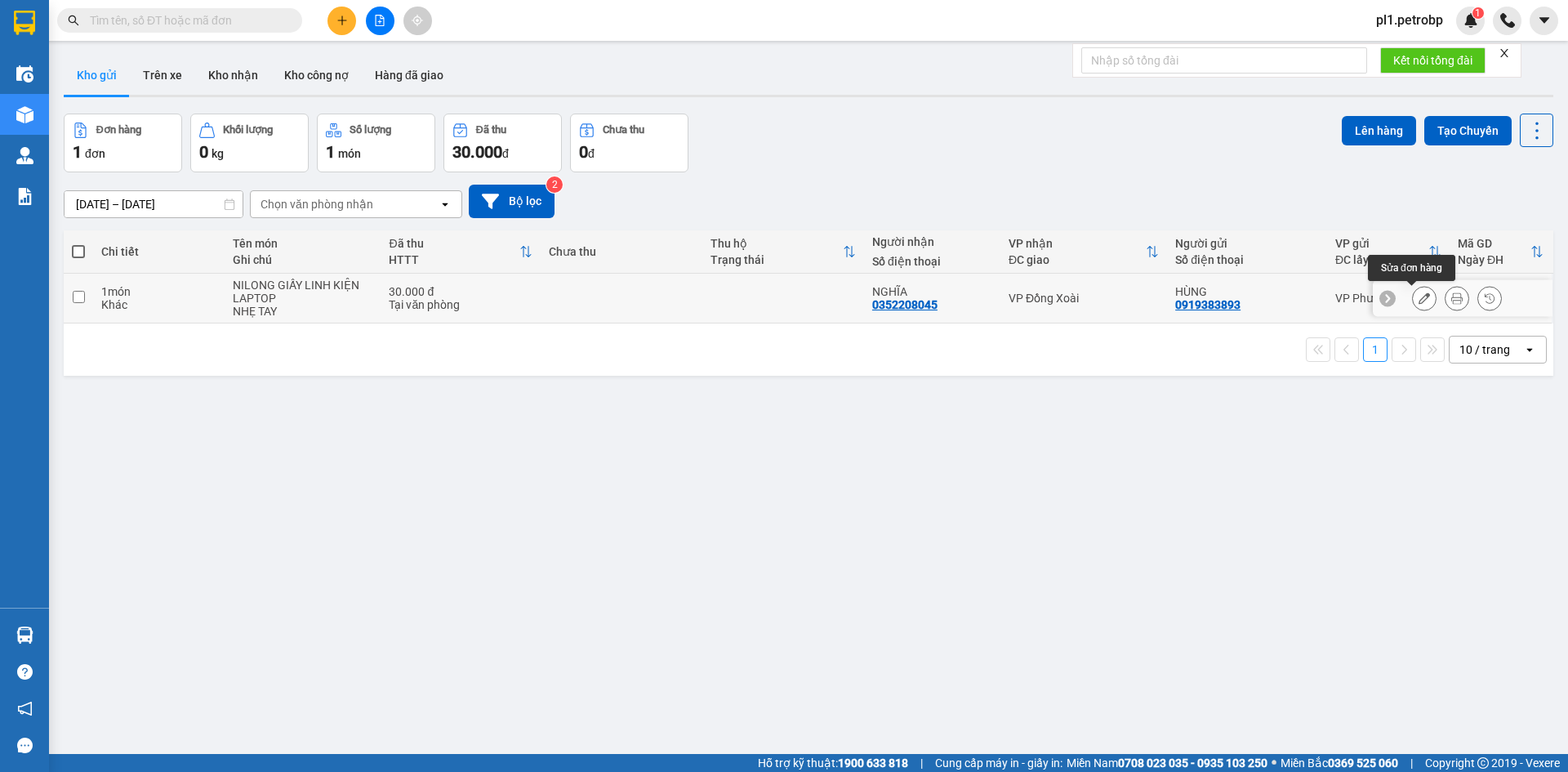
click at [1432, 307] on div at bounding box center [1457, 298] width 90 height 24
click at [1446, 297] on button at bounding box center [1457, 298] width 22 height 29
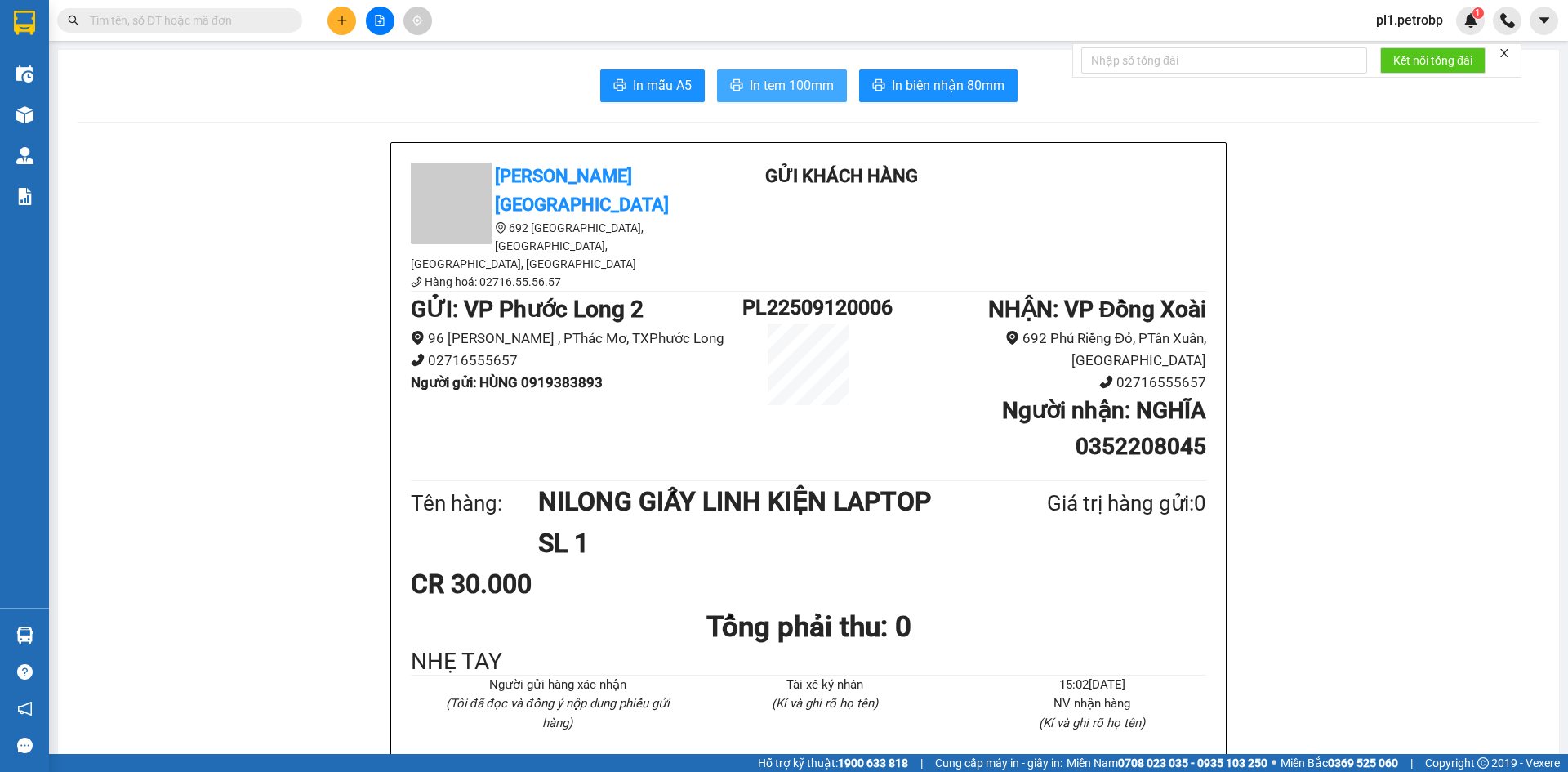
click at [779, 87] on span "In tem 100mm" at bounding box center [791, 85] width 84 height 21
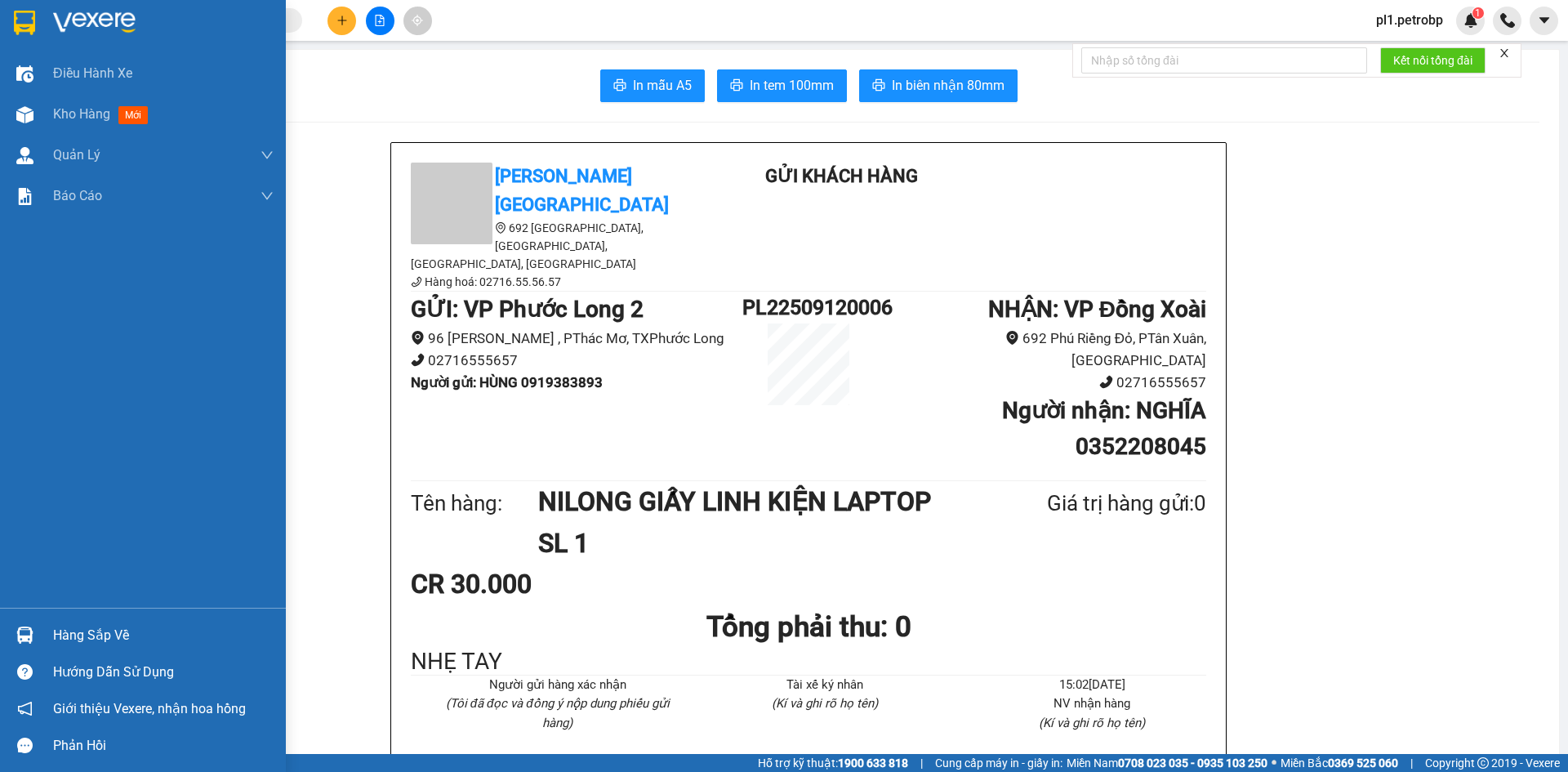
click at [83, 619] on div "Hàng sắp về" at bounding box center [143, 635] width 286 height 36
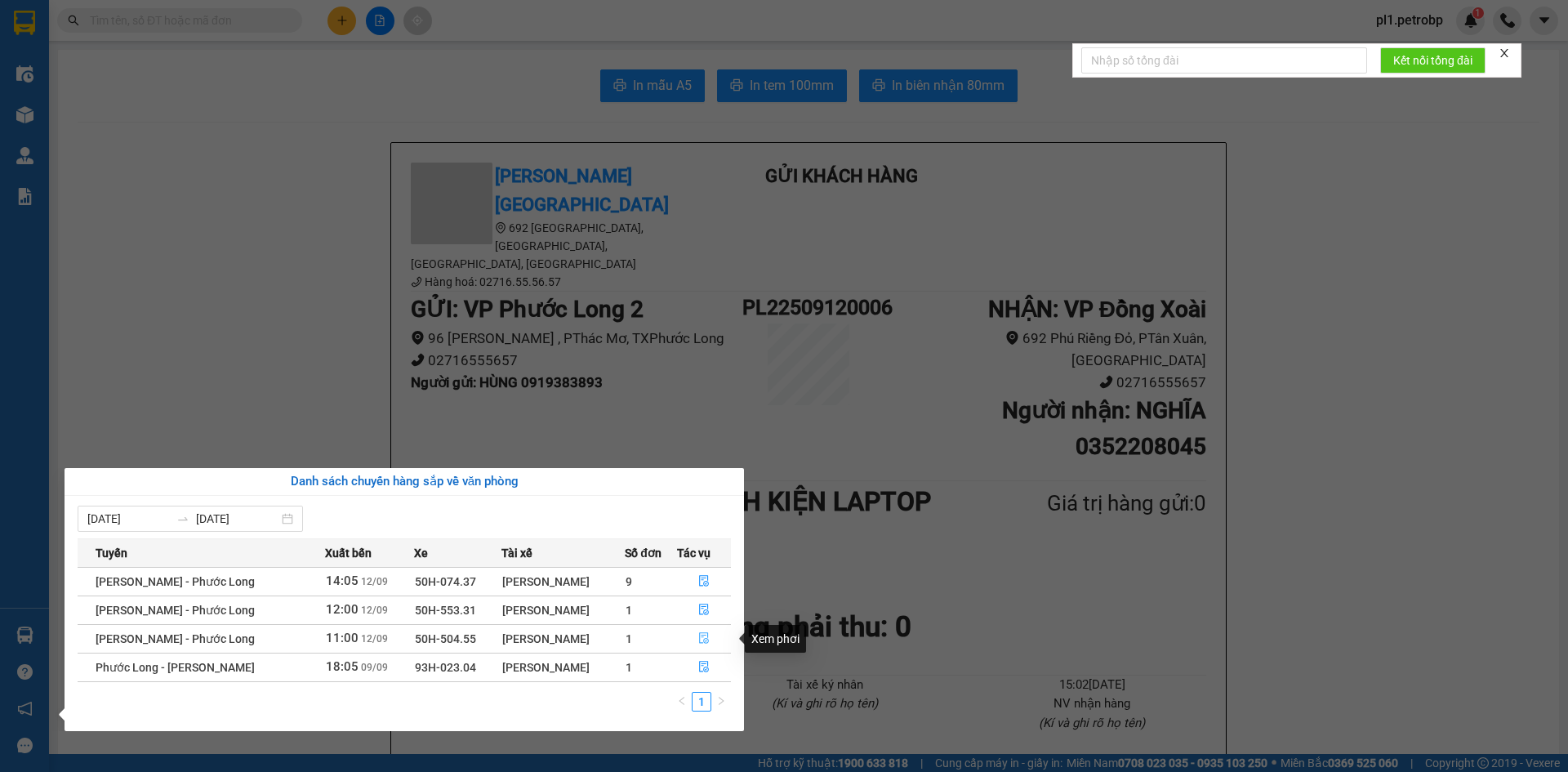
click at [700, 639] on icon "file-done" at bounding box center [704, 637] width 11 height 11
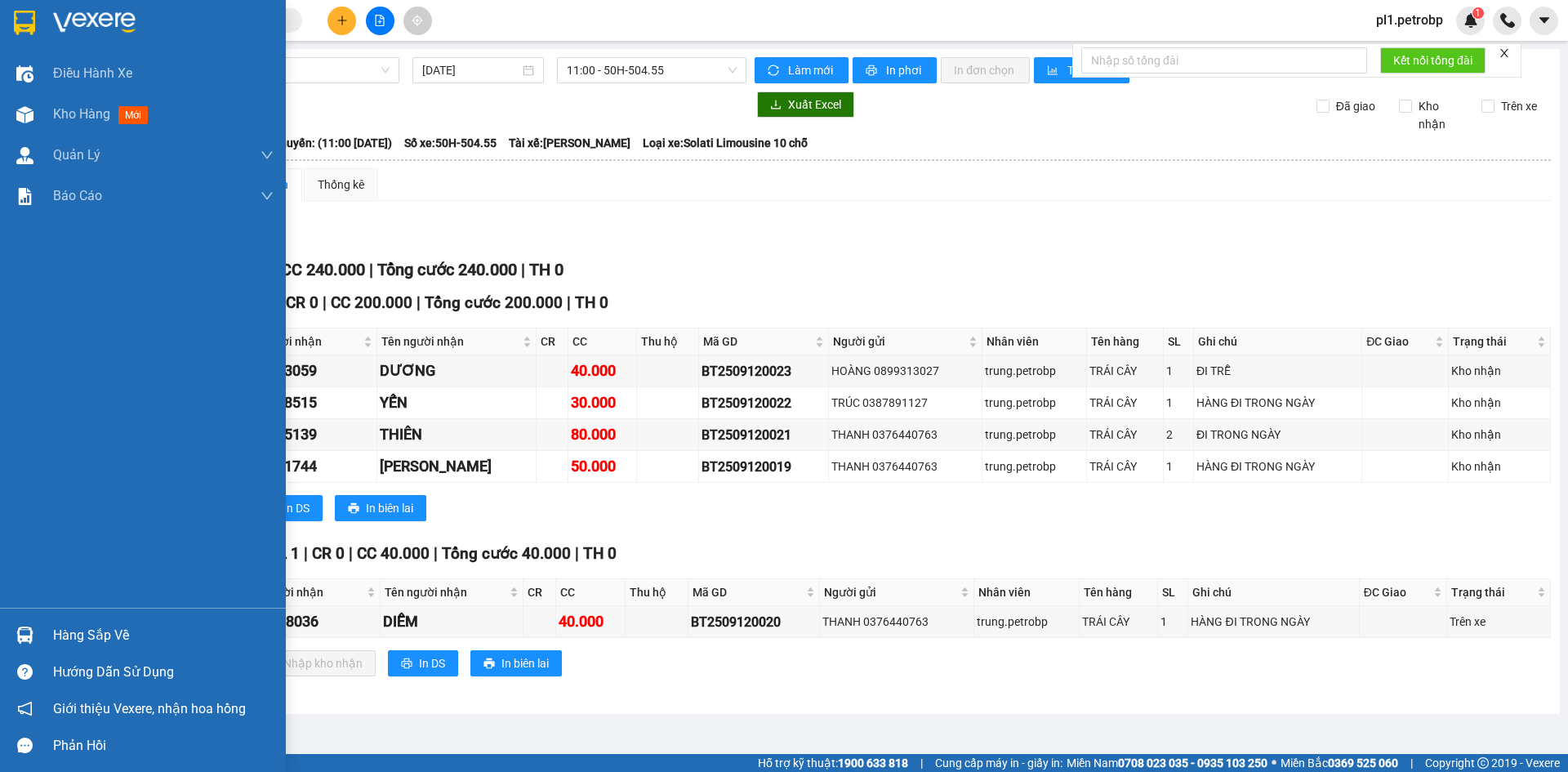
click at [93, 630] on div "Hàng sắp về" at bounding box center [164, 636] width 221 height 24
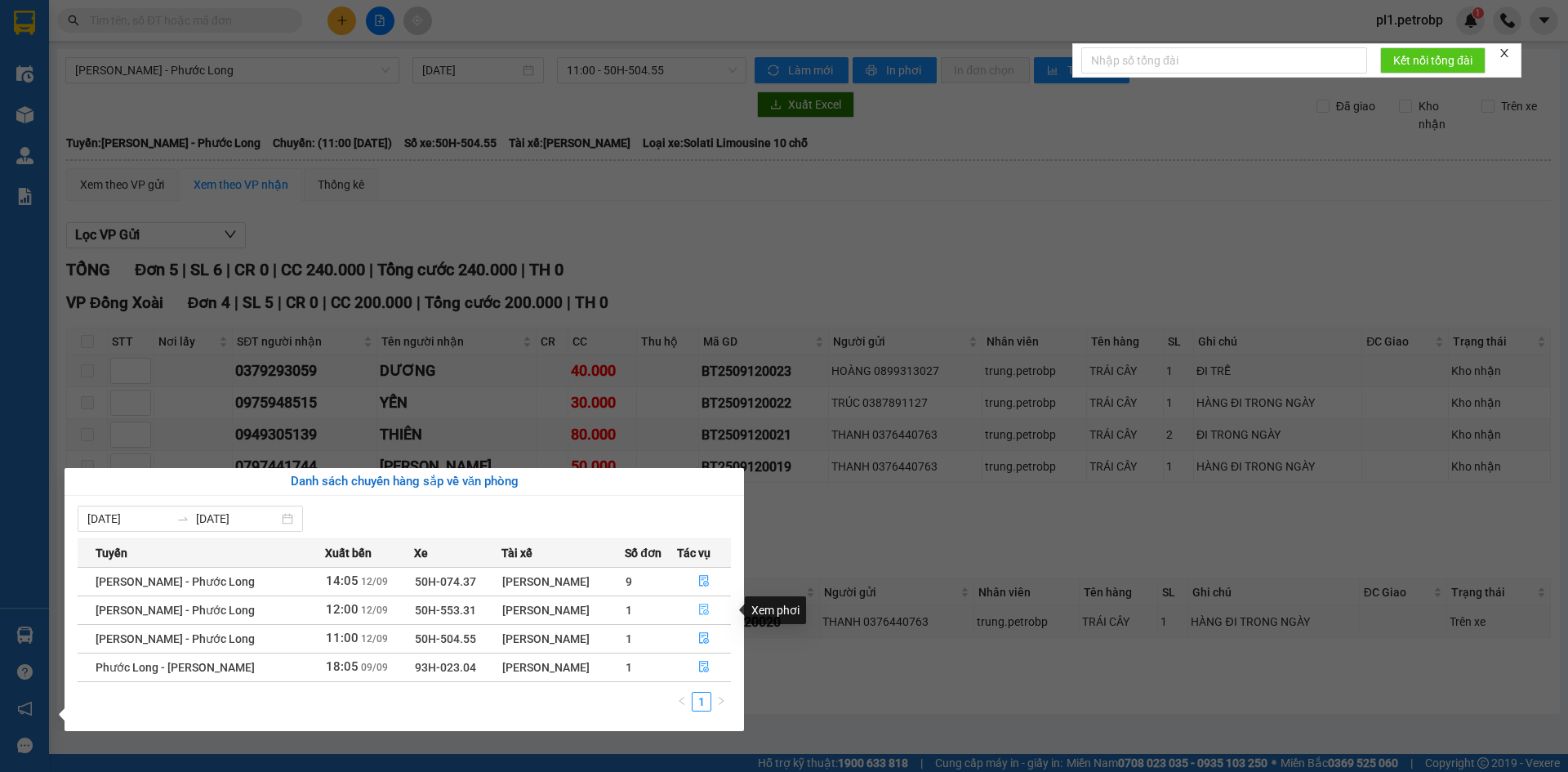
click at [702, 612] on icon "file-done" at bounding box center [704, 609] width 11 height 11
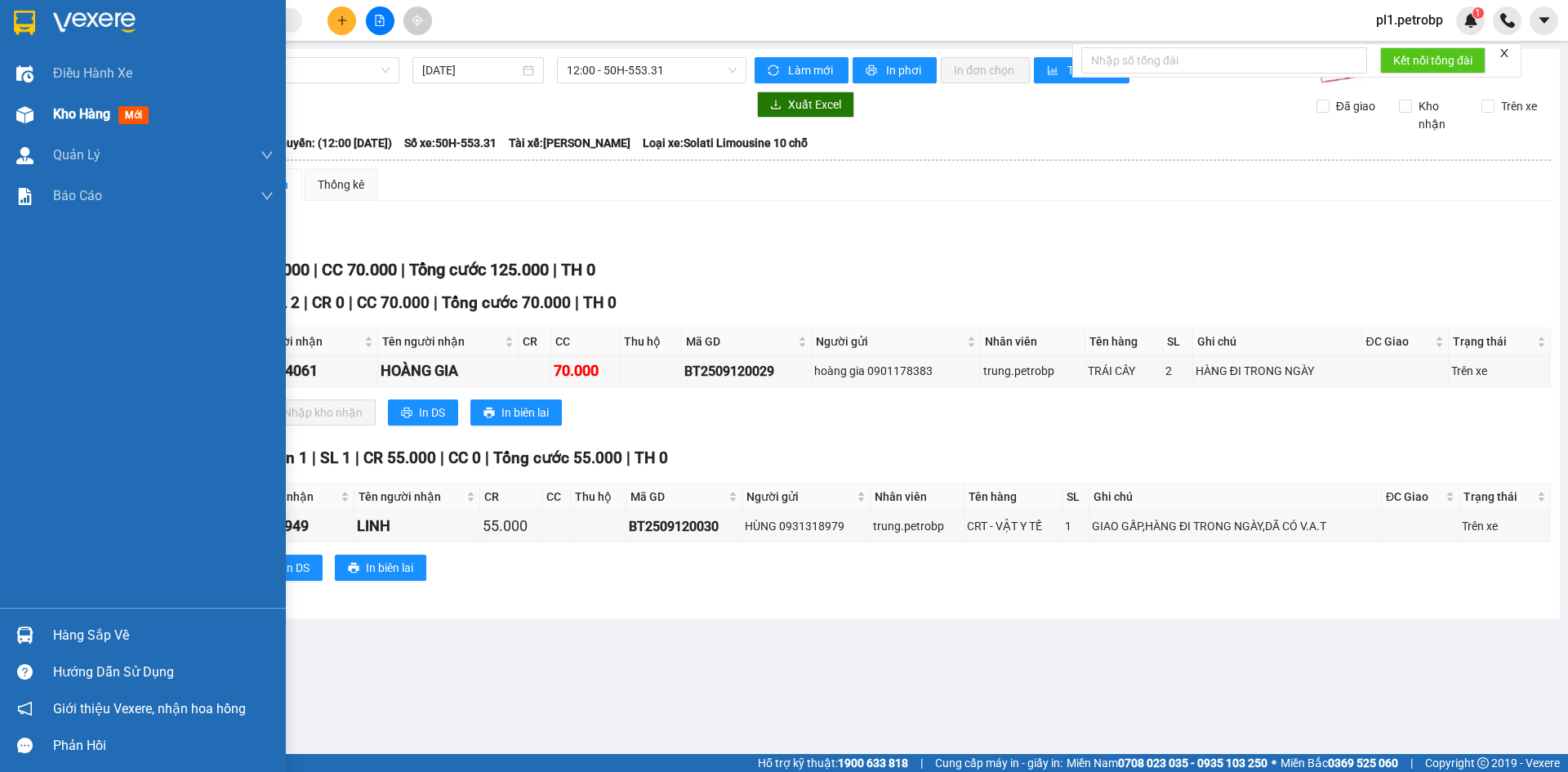
click at [42, 117] on div "Kho hàng mới" at bounding box center [143, 114] width 286 height 41
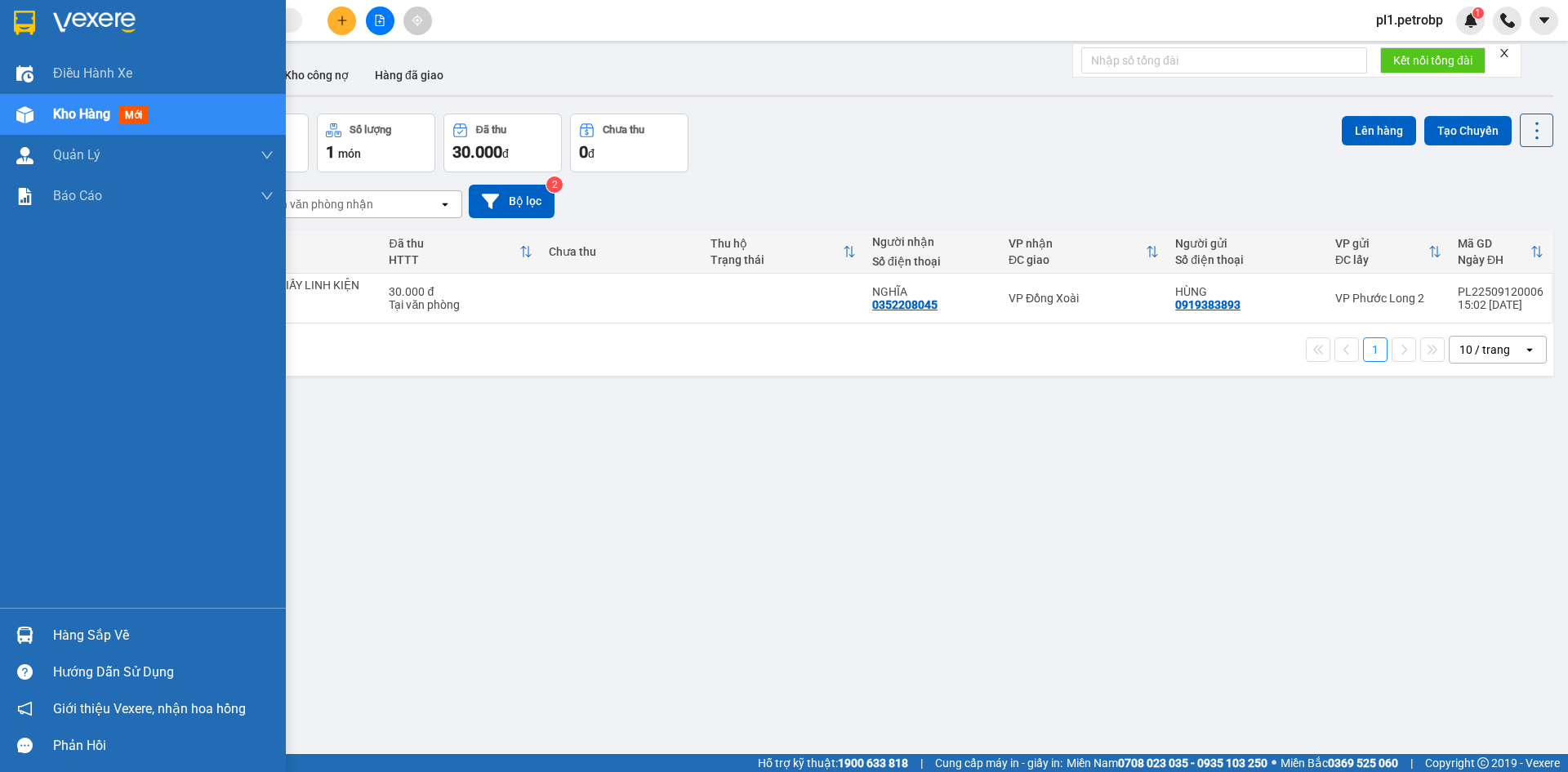
click at [31, 628] on img at bounding box center [24, 635] width 17 height 17
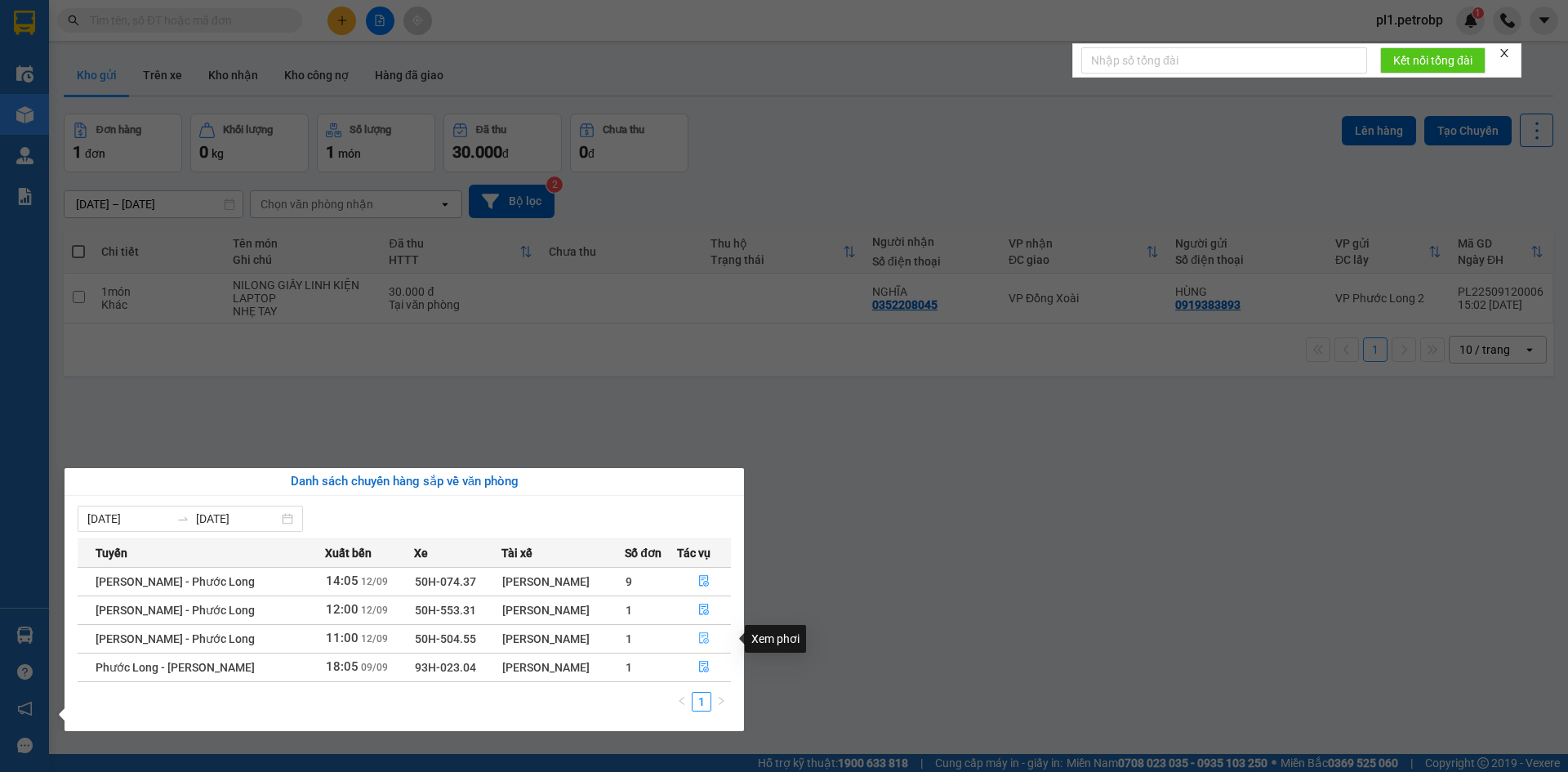
click at [707, 644] on span "file-done" at bounding box center [704, 638] width 11 height 13
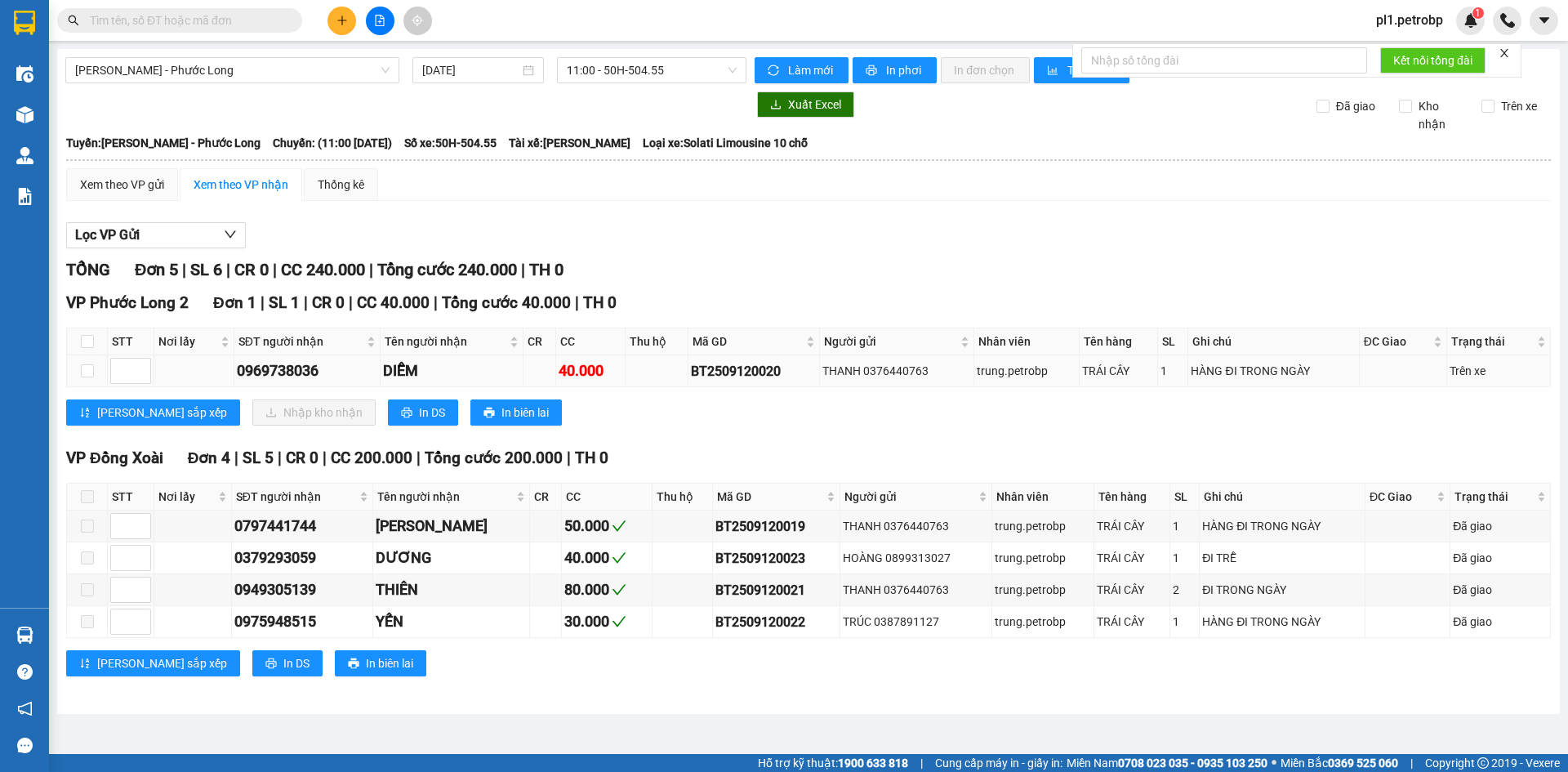
click at [78, 371] on td at bounding box center [88, 371] width 41 height 32
click at [89, 370] on input "checkbox" at bounding box center [88, 371] width 13 height 13
checkbox input "true"
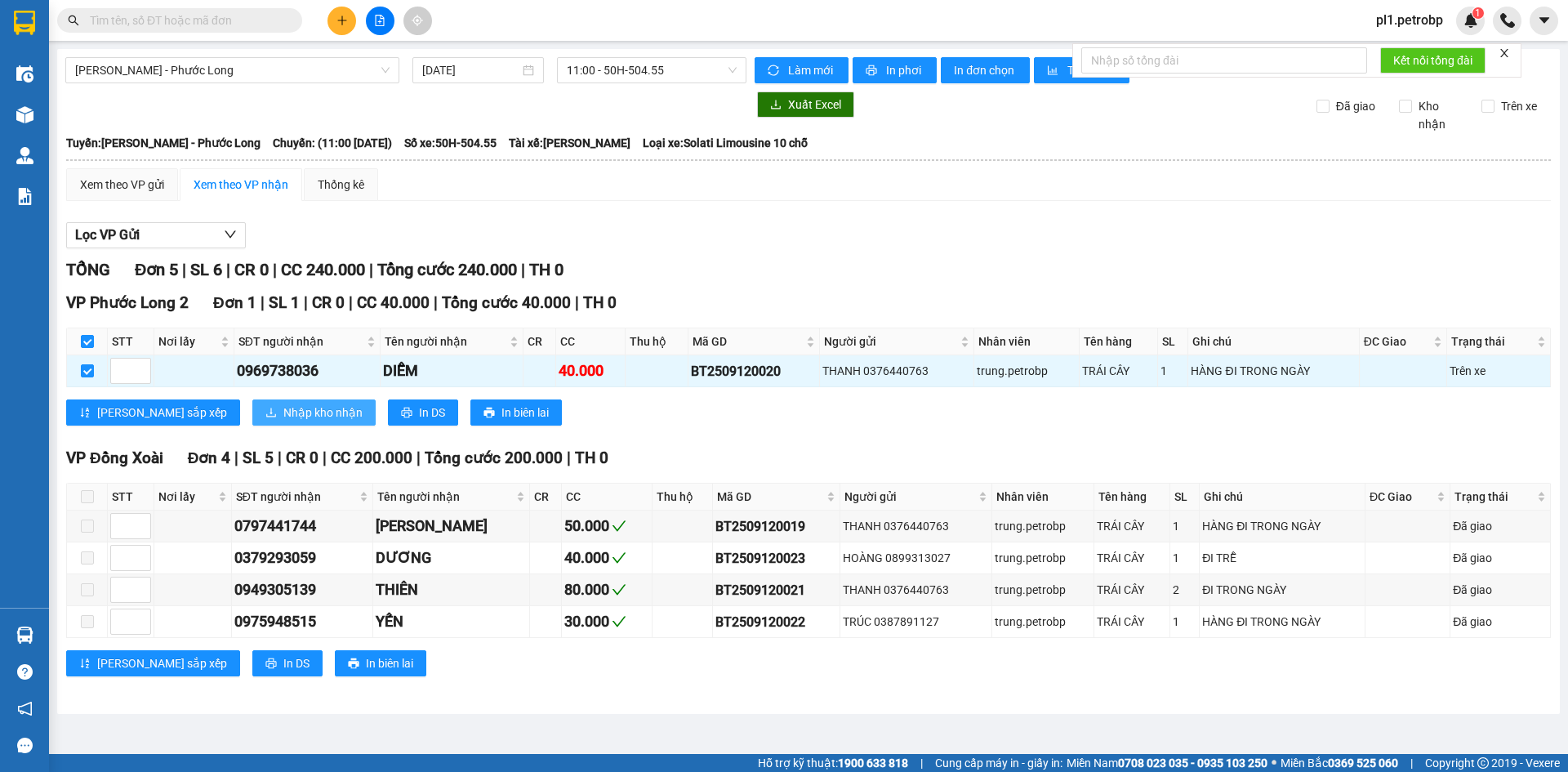
click at [252, 412] on button "Nhập kho nhận" at bounding box center [314, 412] width 123 height 26
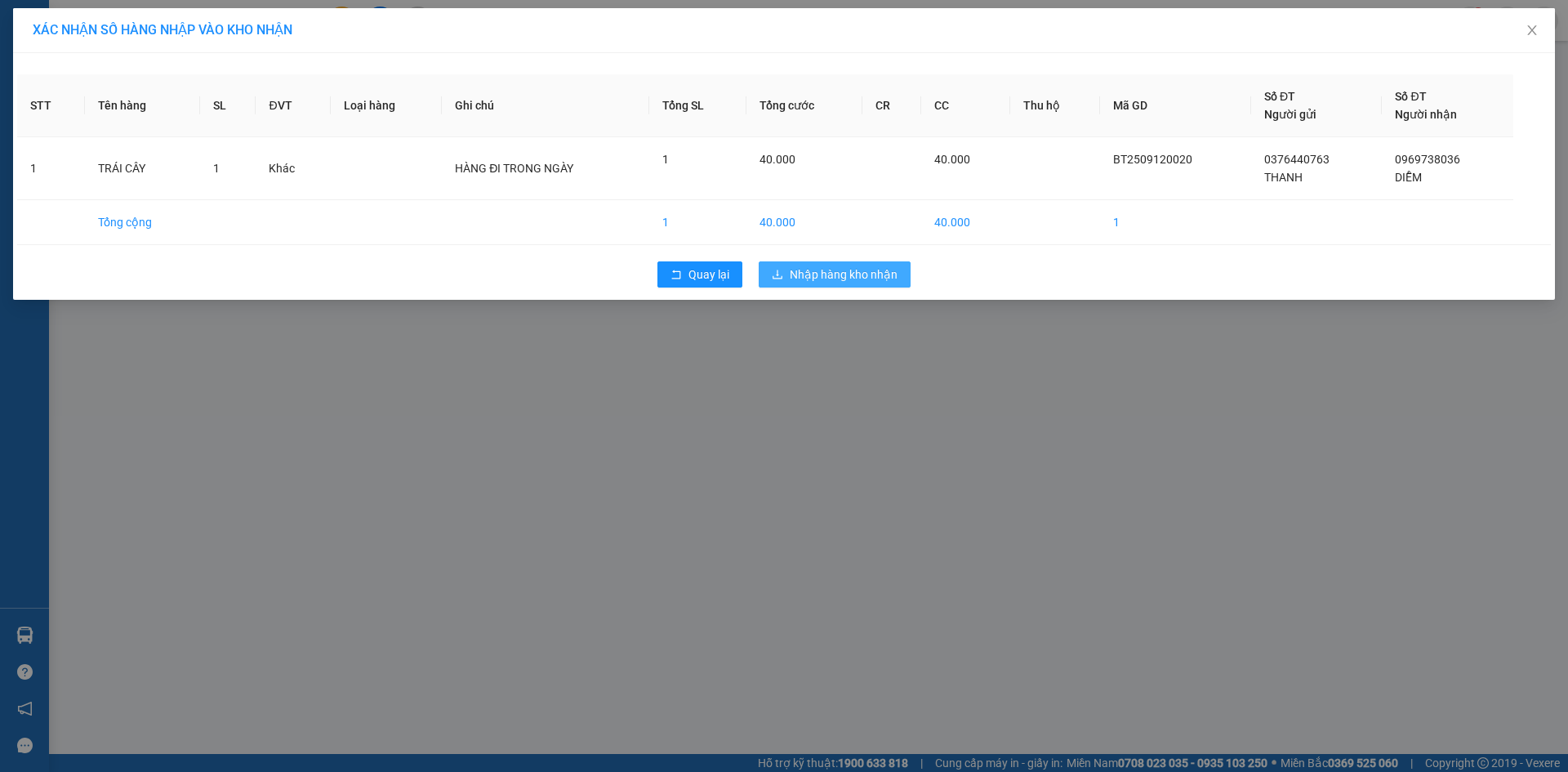
click at [843, 279] on span "Nhập hàng kho nhận" at bounding box center [843, 274] width 107 height 18
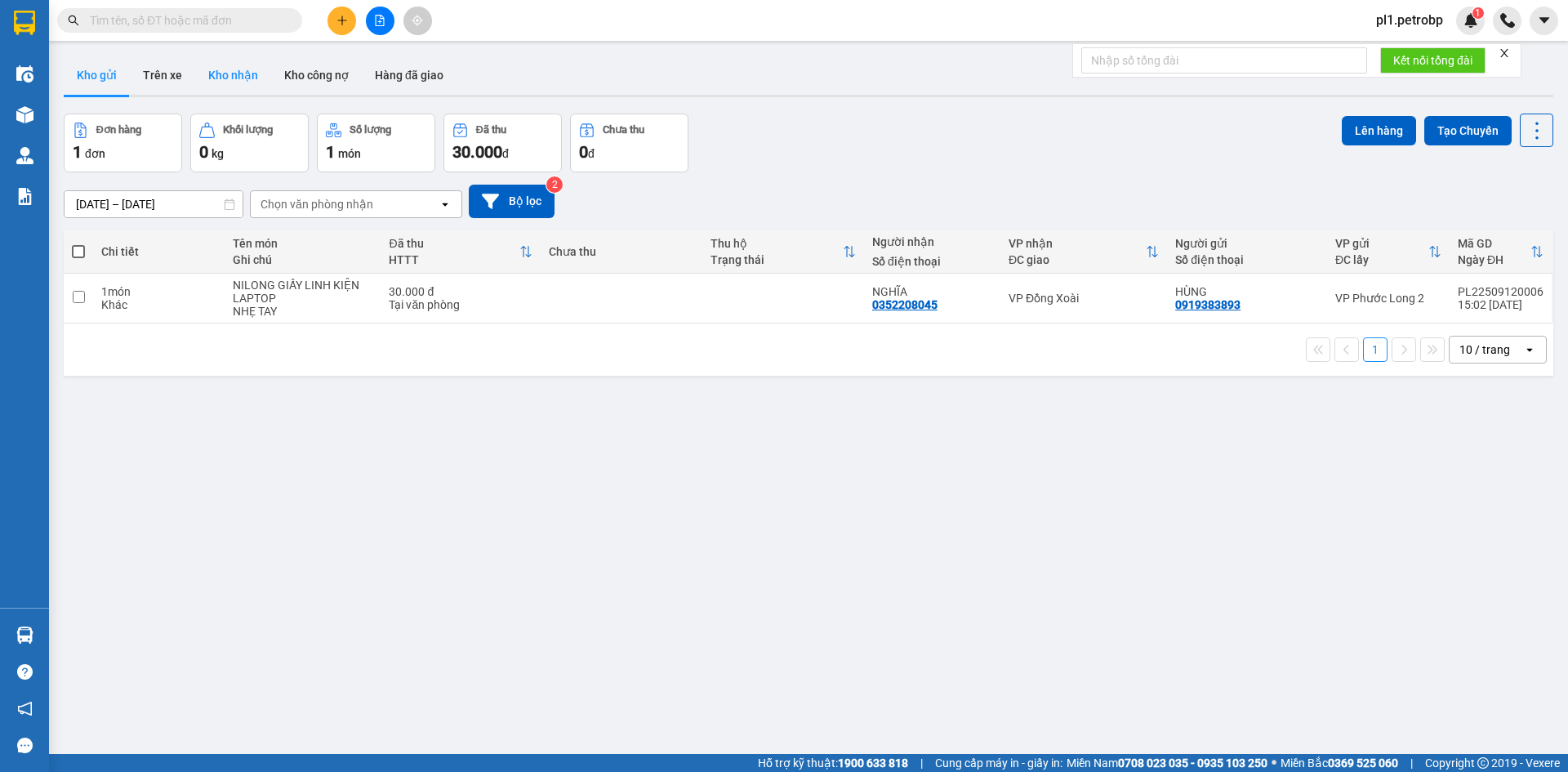
click at [210, 64] on button "Kho nhận" at bounding box center [233, 75] width 76 height 39
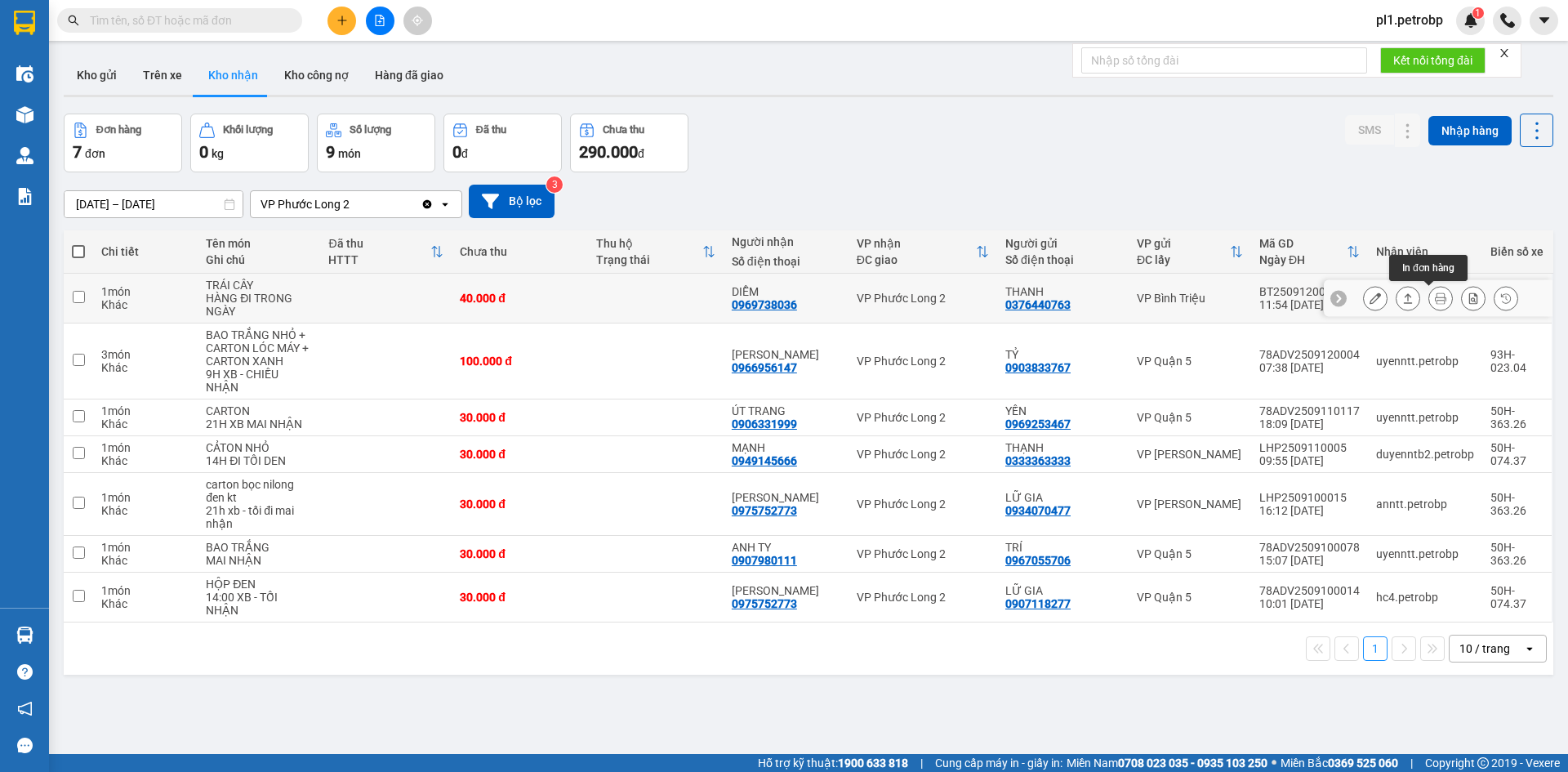
click at [1434, 297] on icon at bounding box center [1440, 298] width 11 height 11
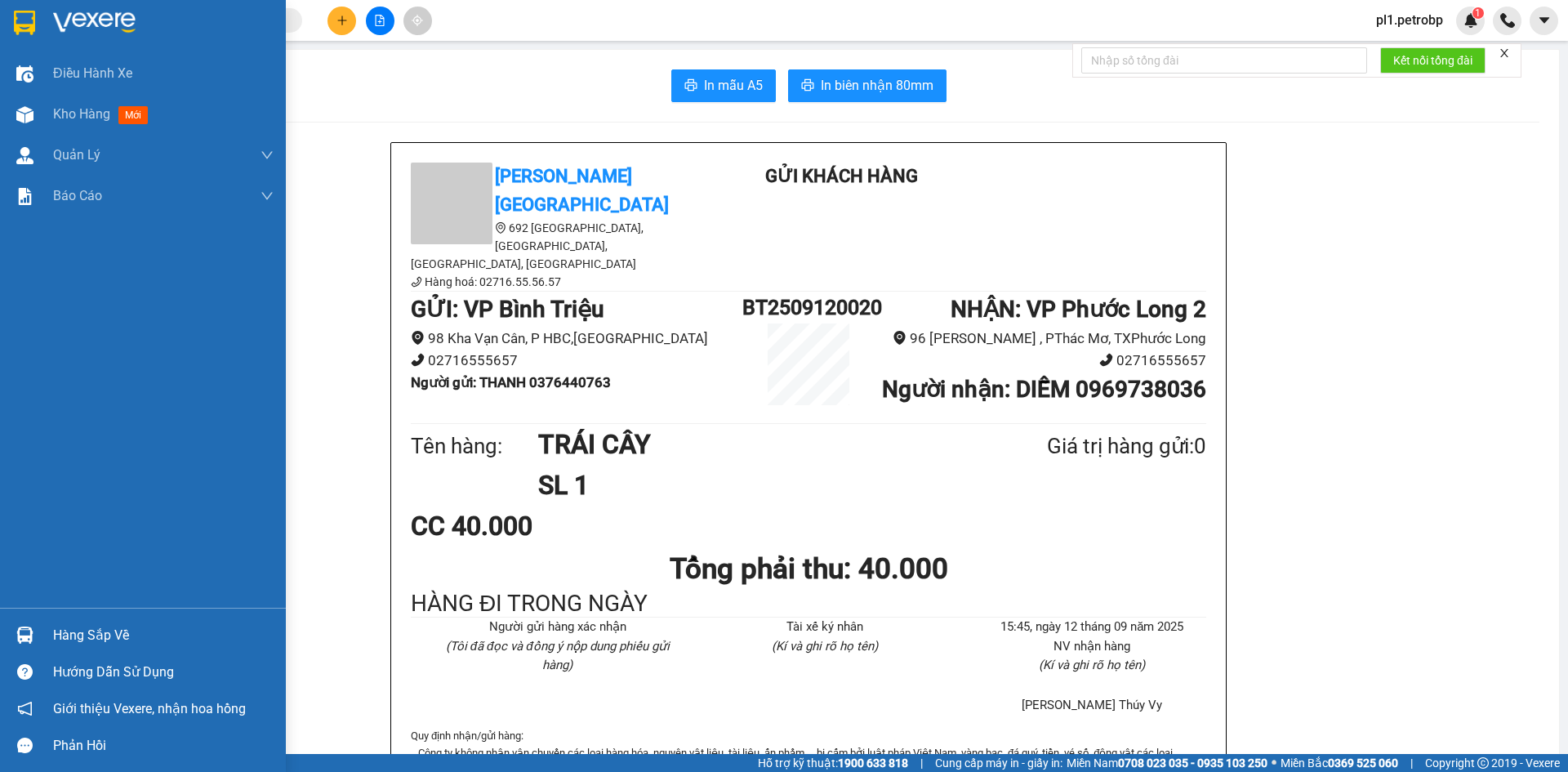
click at [35, 116] on div at bounding box center [24, 114] width 29 height 29
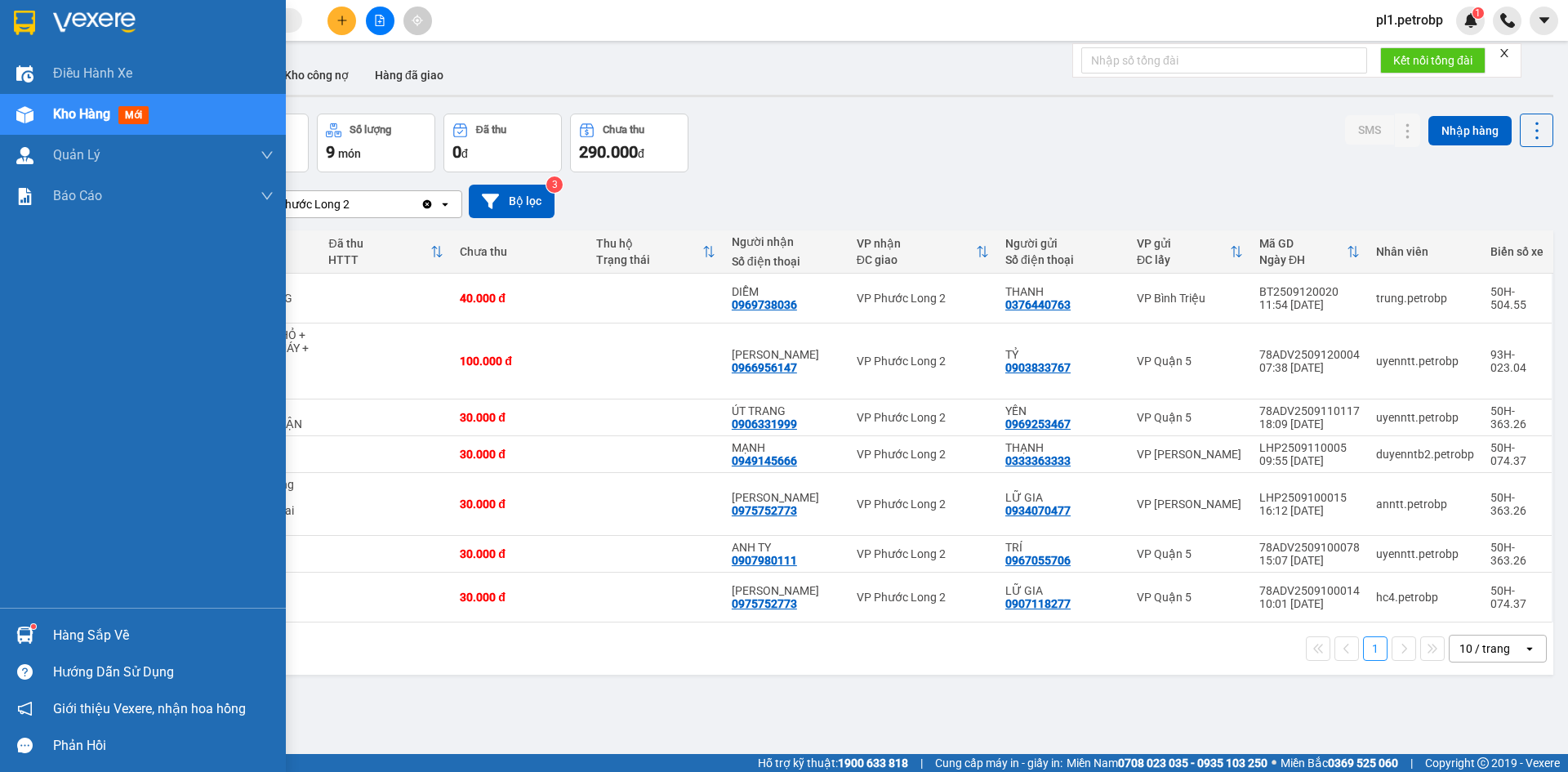
click at [99, 632] on div "Hàng sắp về" at bounding box center [164, 636] width 221 height 24
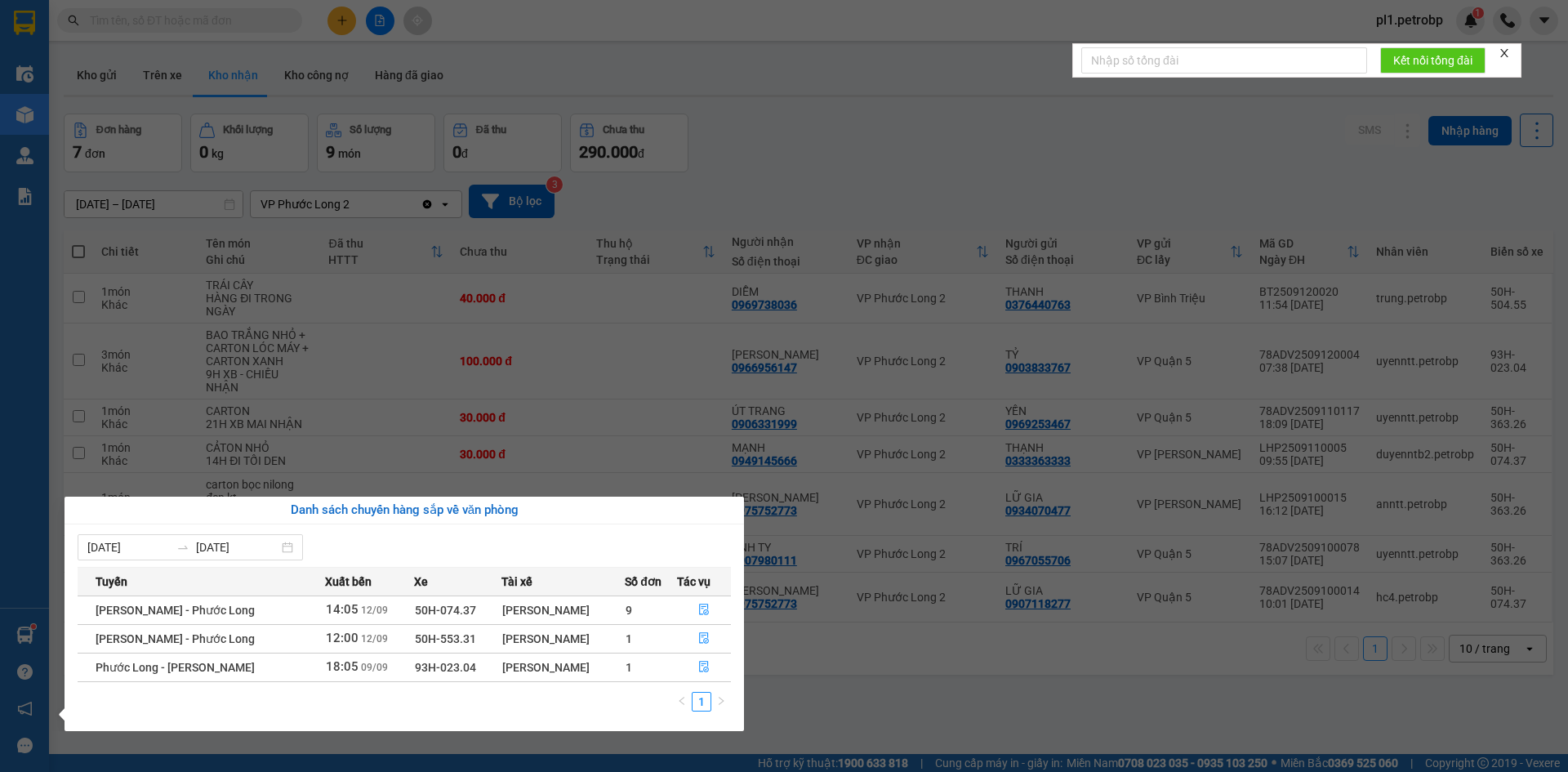
click at [842, 672] on section "Kết quả tìm kiếm ( 0 ) Bộ lọc No Data pl1.petrobp 1 Điều hành xe Kho hàng mới Q…" at bounding box center [784, 386] width 1568 height 772
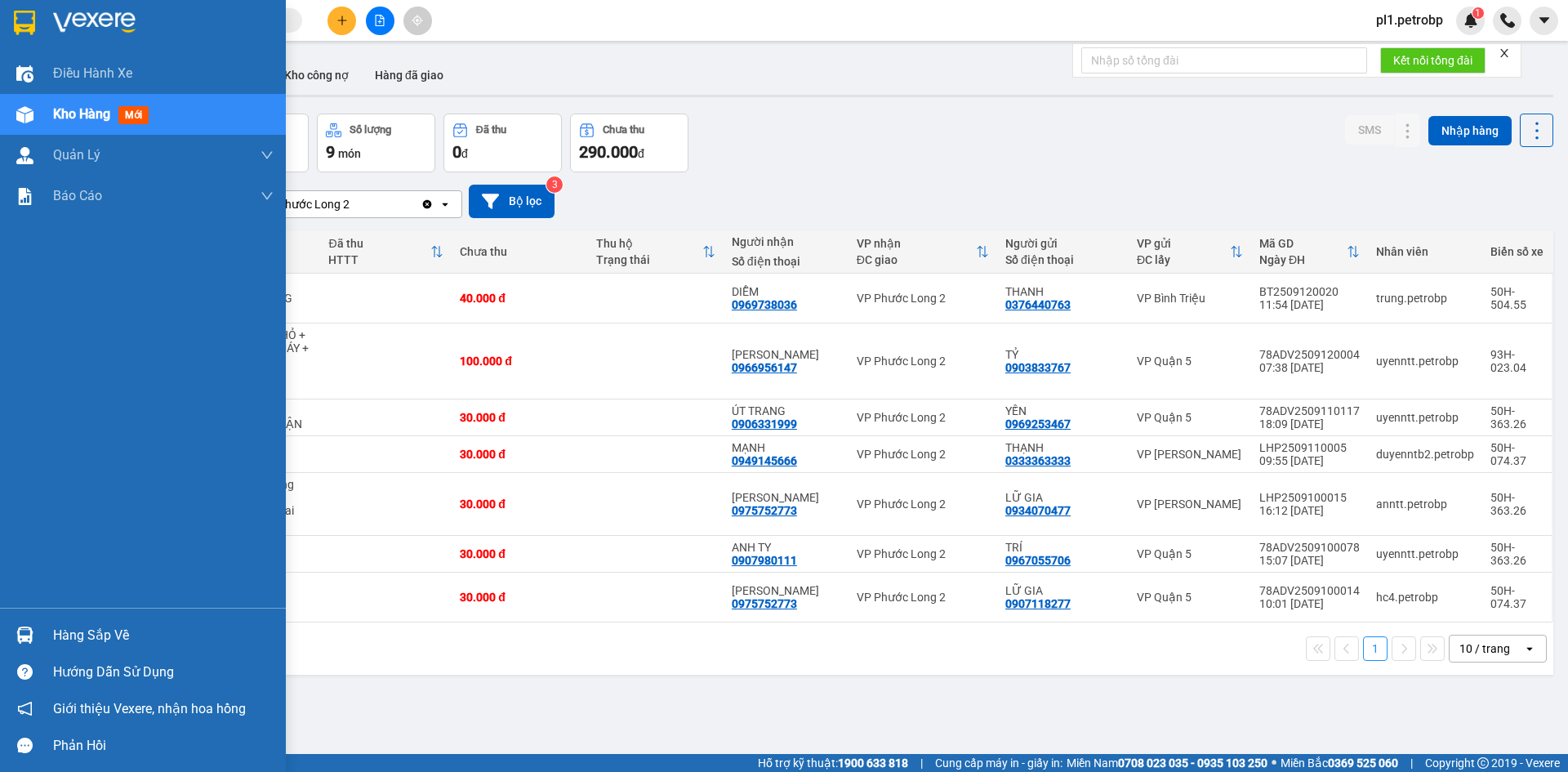
click at [89, 634] on div "Hàng sắp về" at bounding box center [164, 636] width 221 height 24
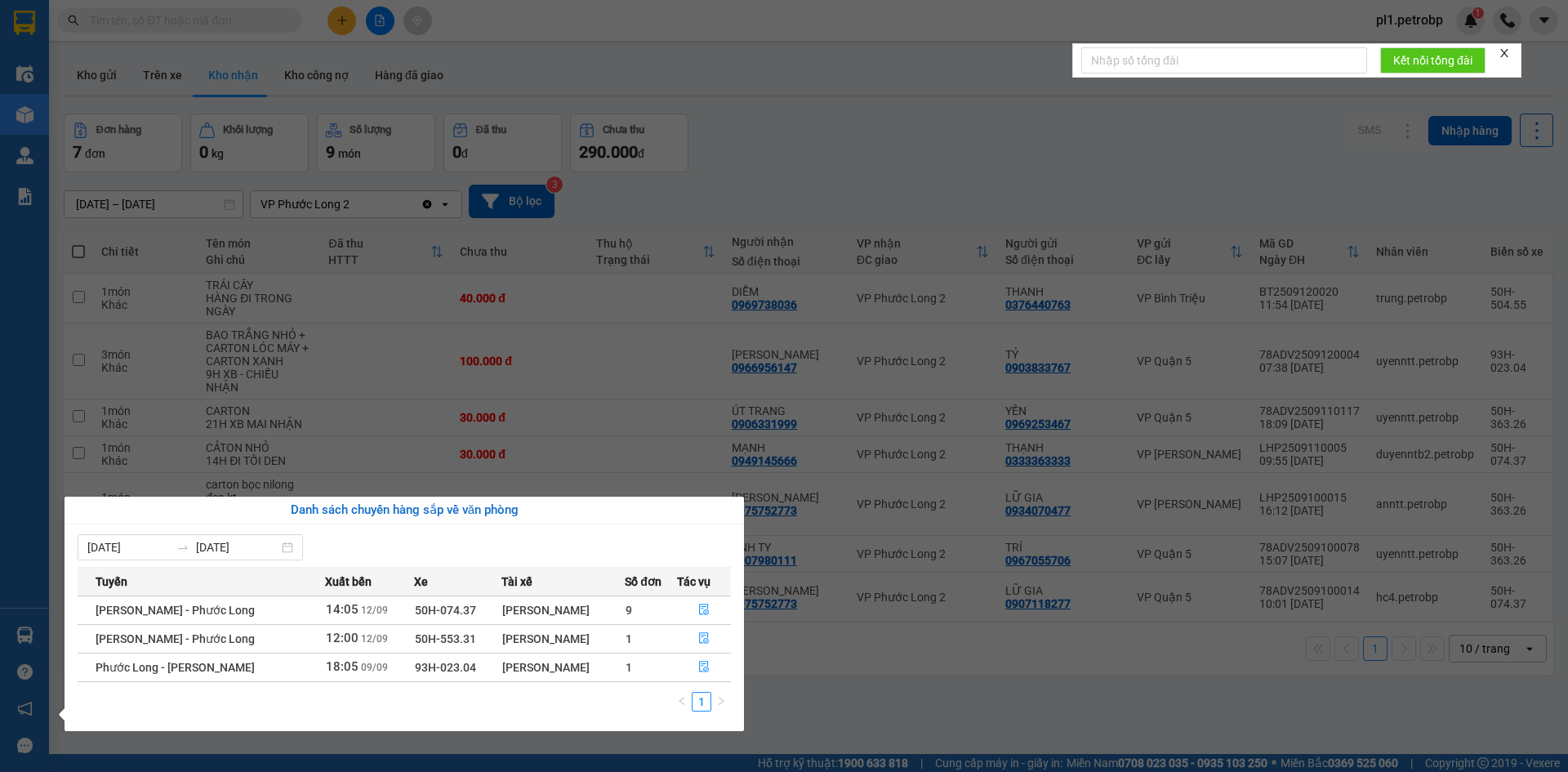
click at [854, 659] on section "Kết quả tìm kiếm ( 0 ) Bộ lọc No Data pl1.petrobp 1 Điều hành xe Kho hàng mới Q…" at bounding box center [784, 386] width 1568 height 772
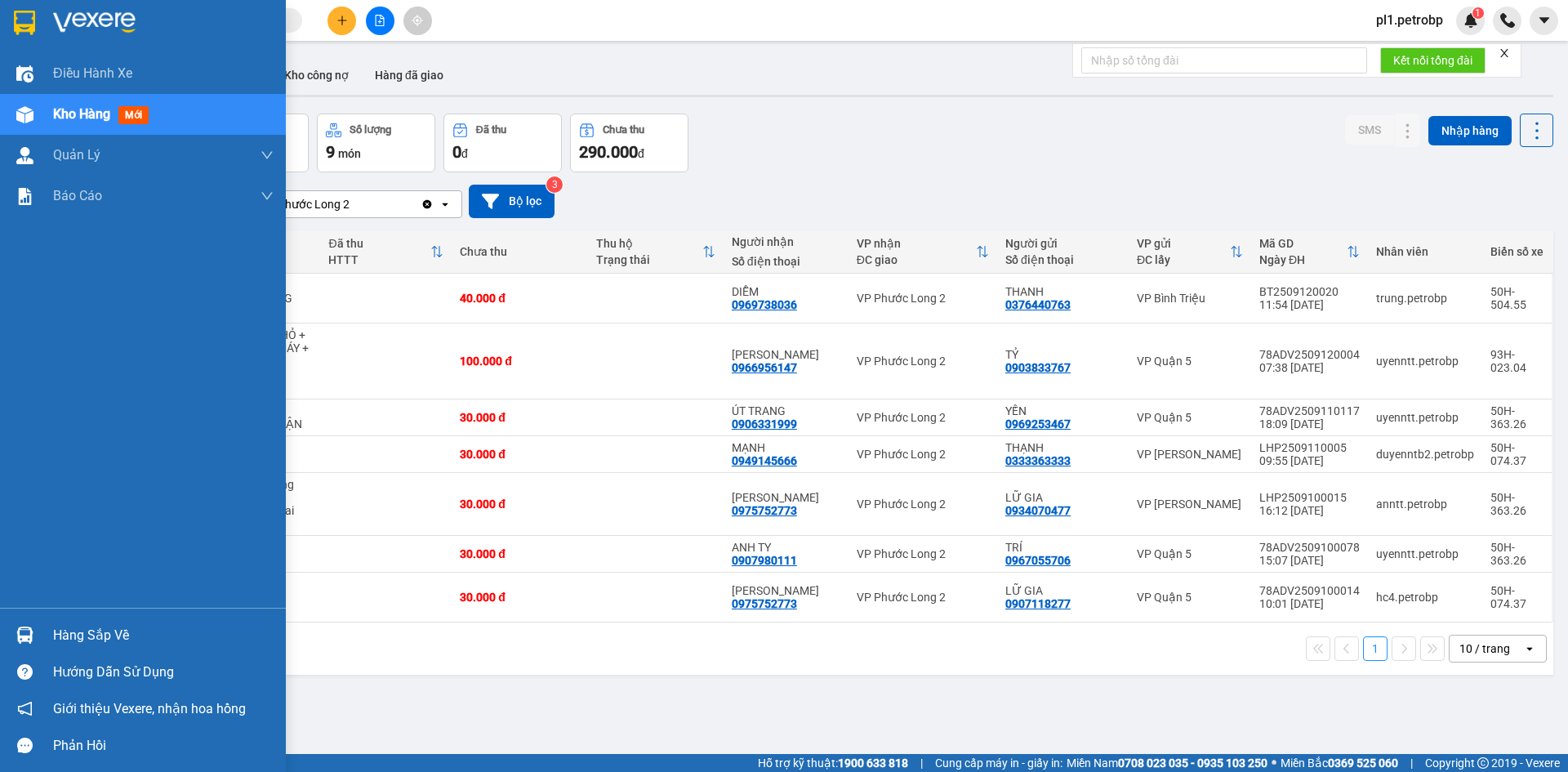
click at [112, 642] on div "Hàng sắp về" at bounding box center [164, 636] width 221 height 24
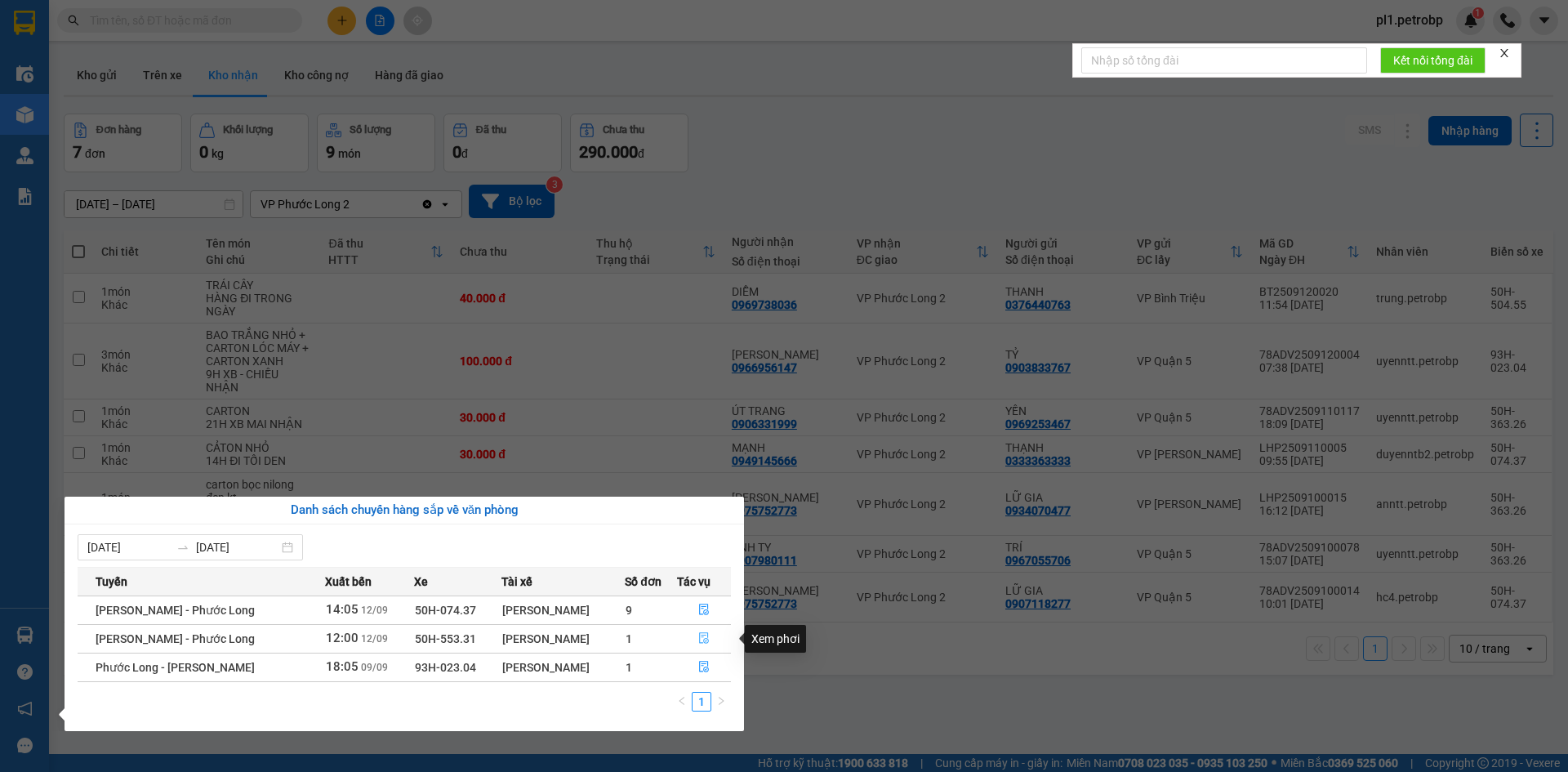
click at [706, 631] on button "button" at bounding box center [704, 638] width 53 height 26
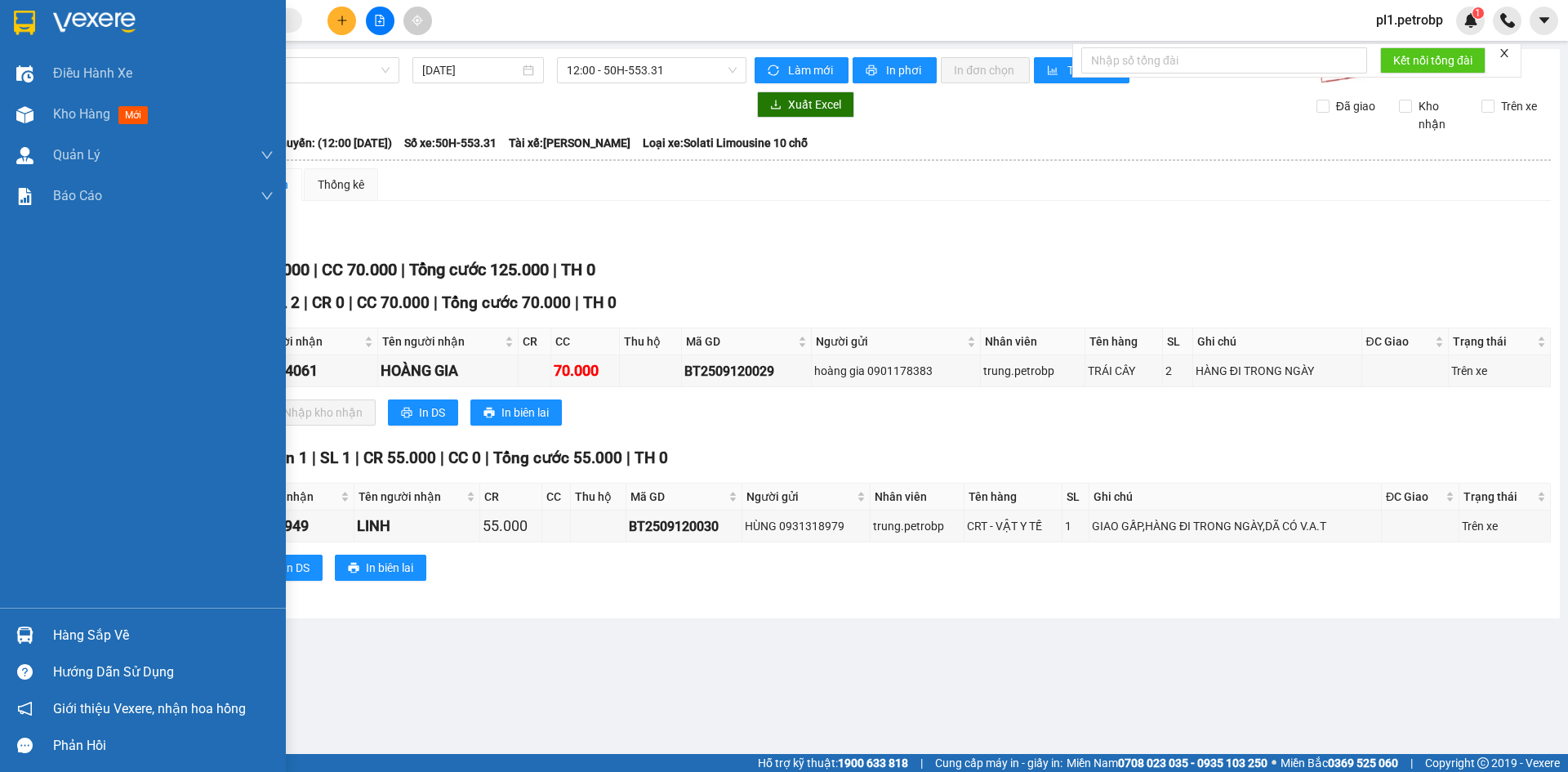
click at [81, 631] on div "Hàng sắp về" at bounding box center [164, 636] width 221 height 24
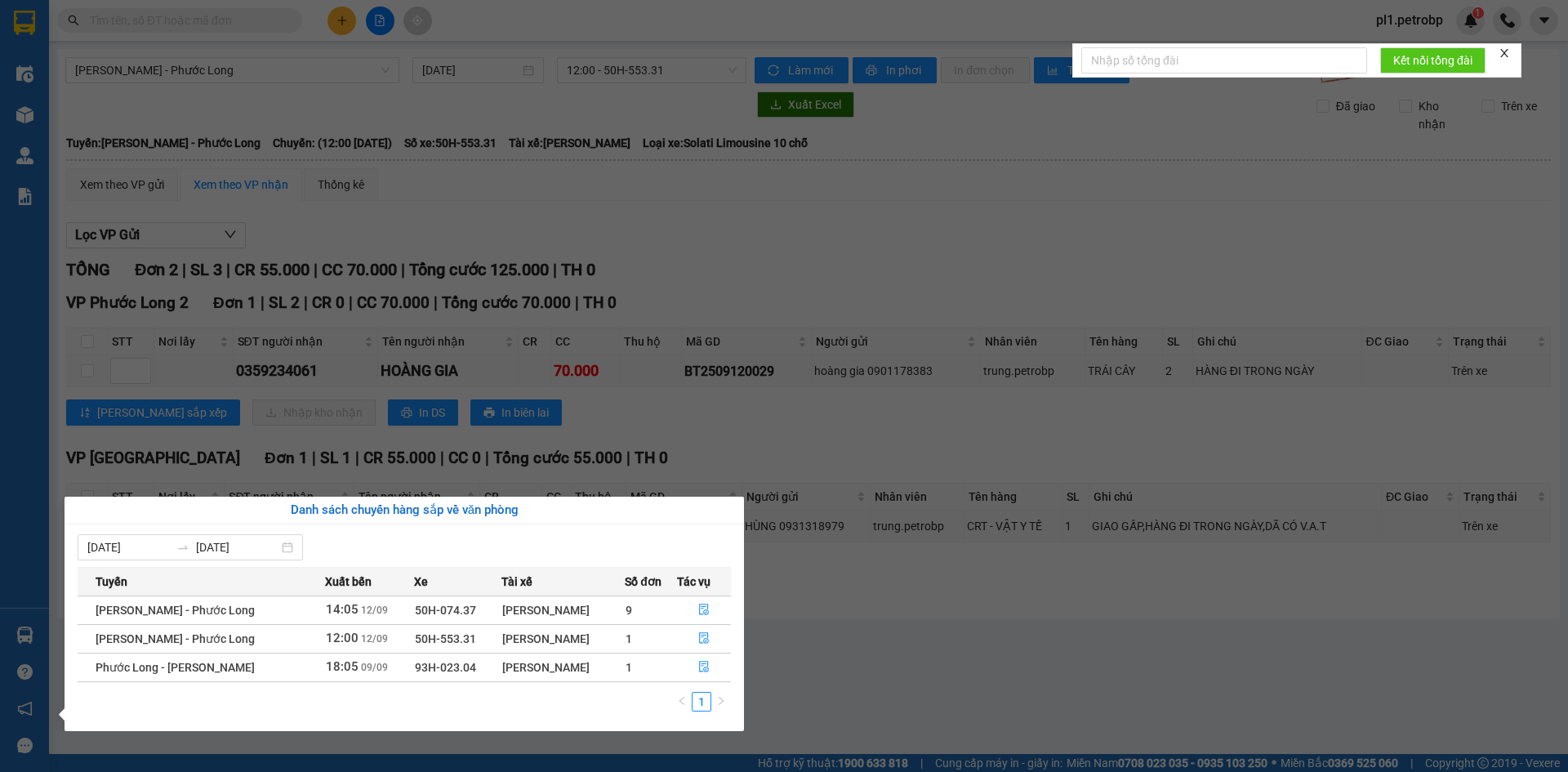
click at [835, 677] on section "Kết quả tìm kiếm ( 0 ) Bộ lọc No Data pl1.petrobp 1 Điều hành xe Kho hàng mới Q…" at bounding box center [784, 386] width 1568 height 772
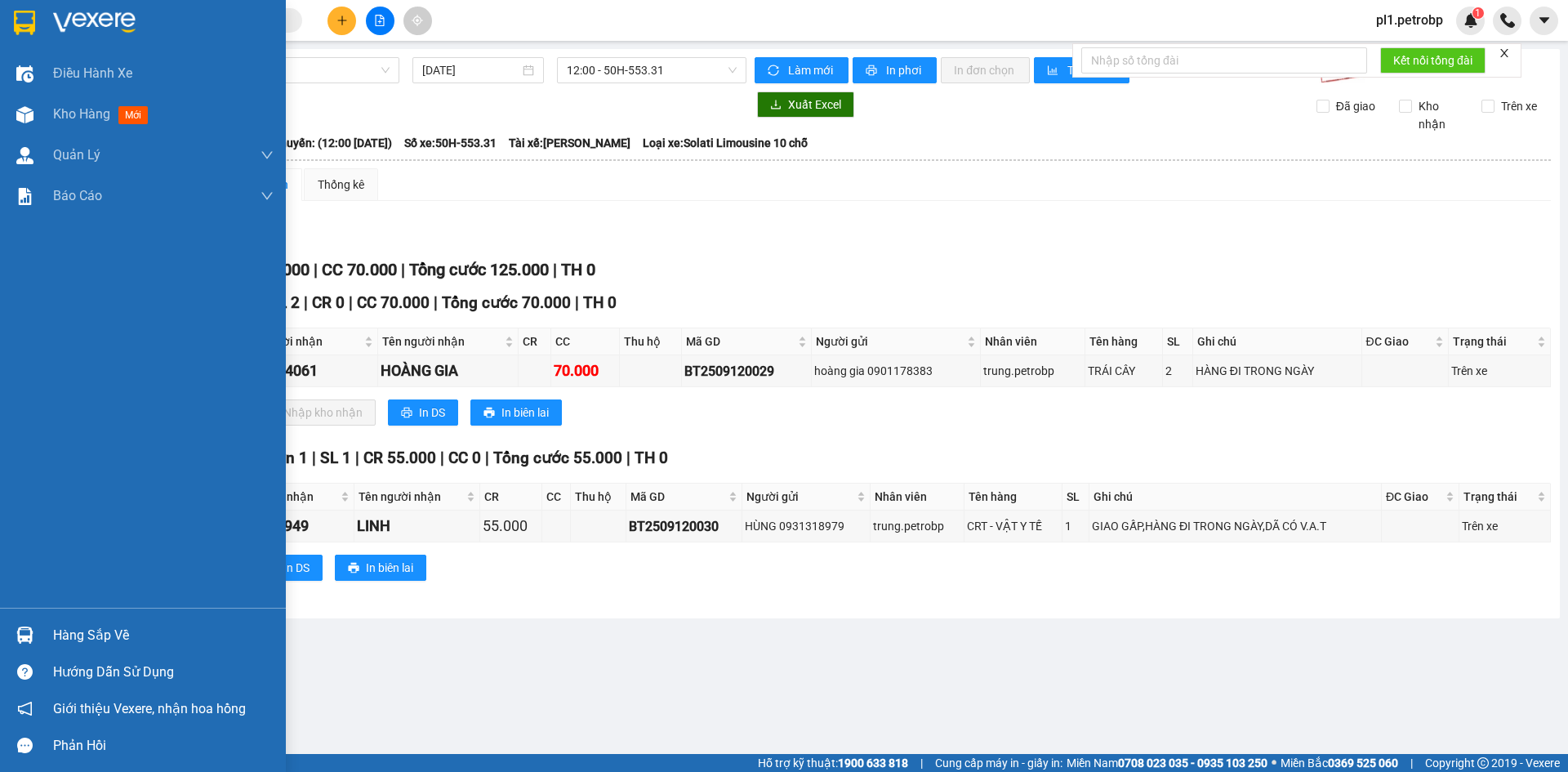
click at [29, 621] on div at bounding box center [24, 635] width 29 height 29
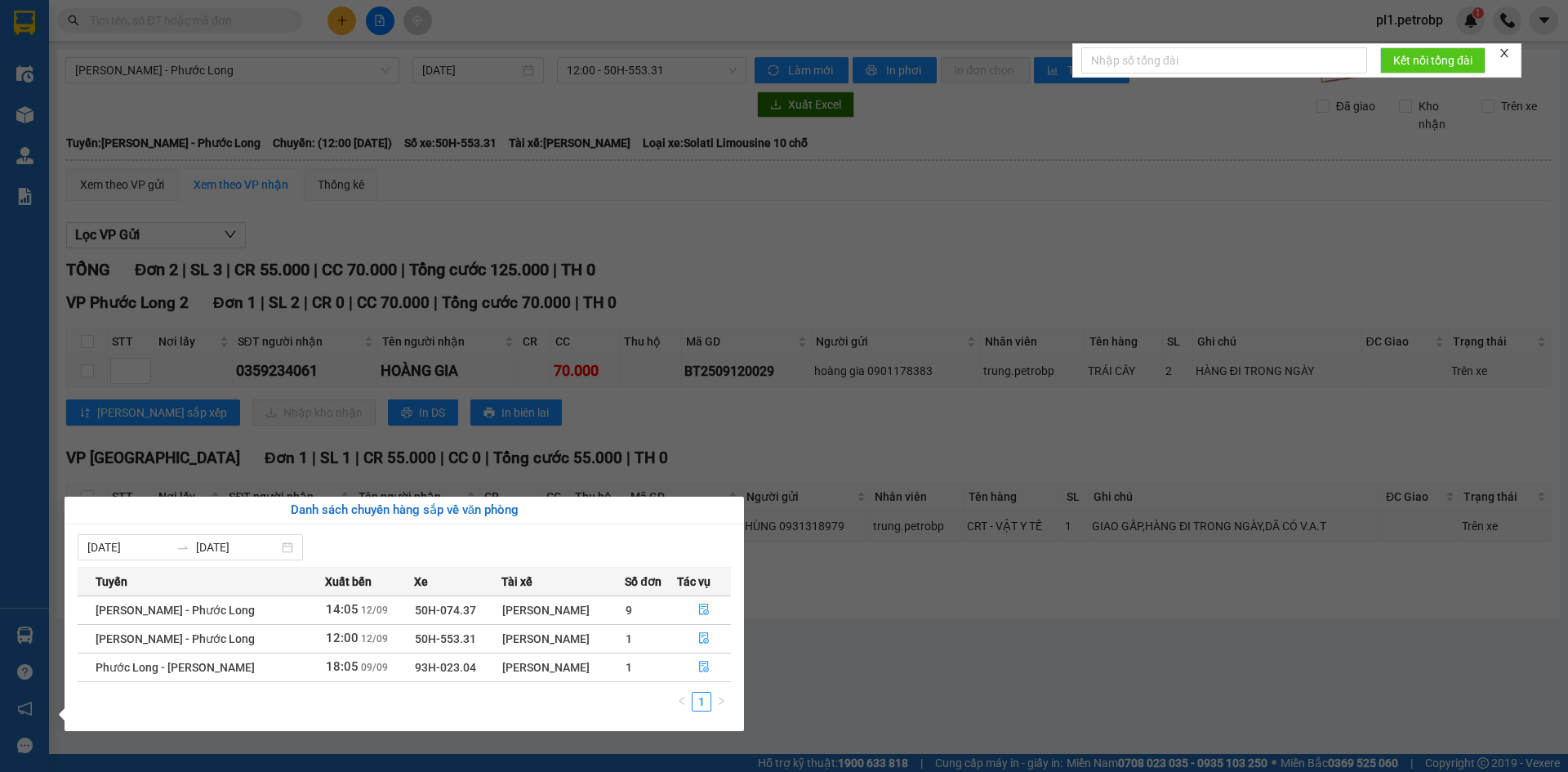
click at [874, 678] on section "Kết quả tìm kiếm ( 0 ) Bộ lọc No Data pl1.petrobp 1 Điều hành xe Kho hàng mới Q…" at bounding box center [784, 386] width 1568 height 772
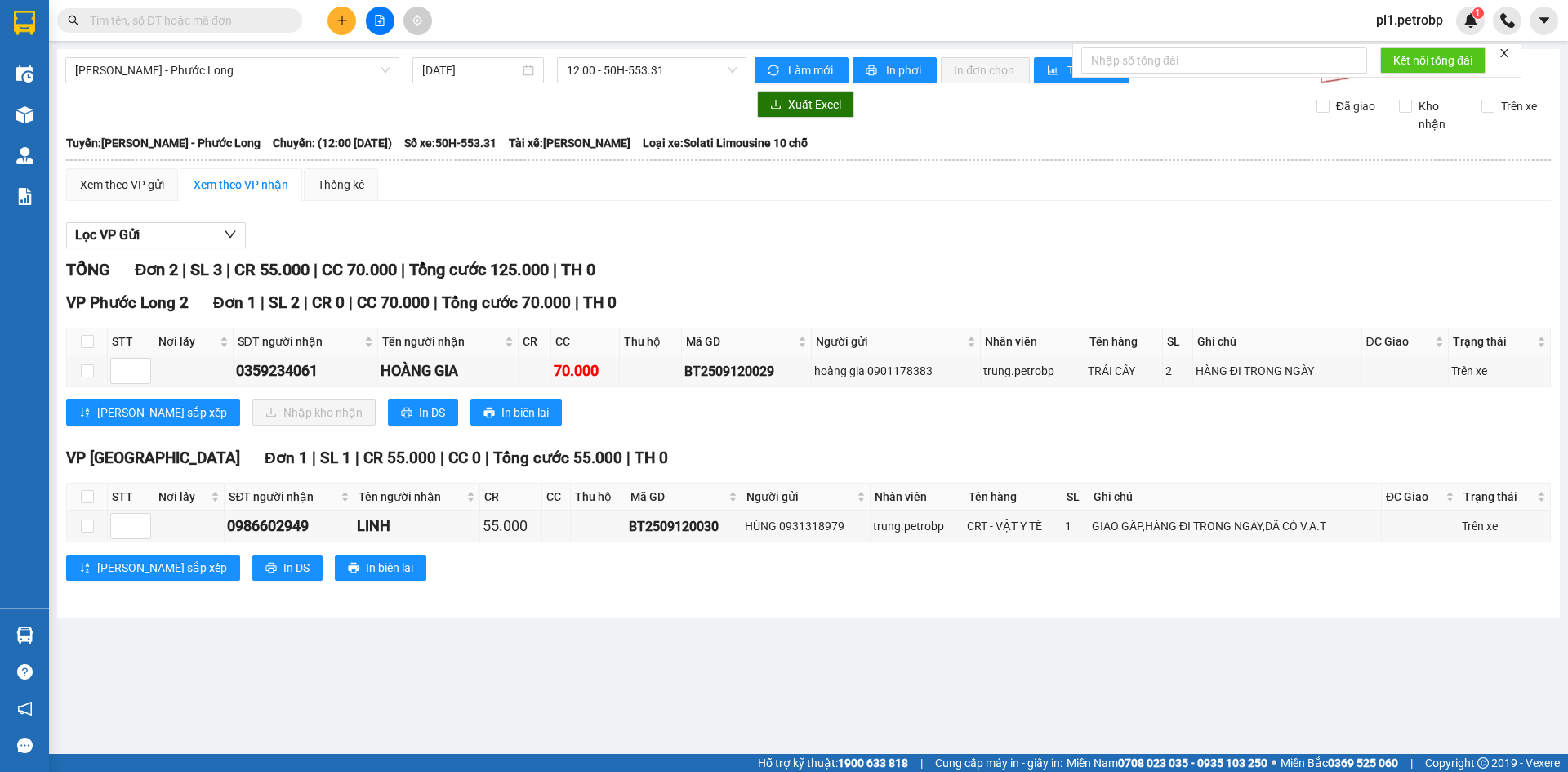
click at [344, 21] on icon "plus" at bounding box center [342, 20] width 9 height 1
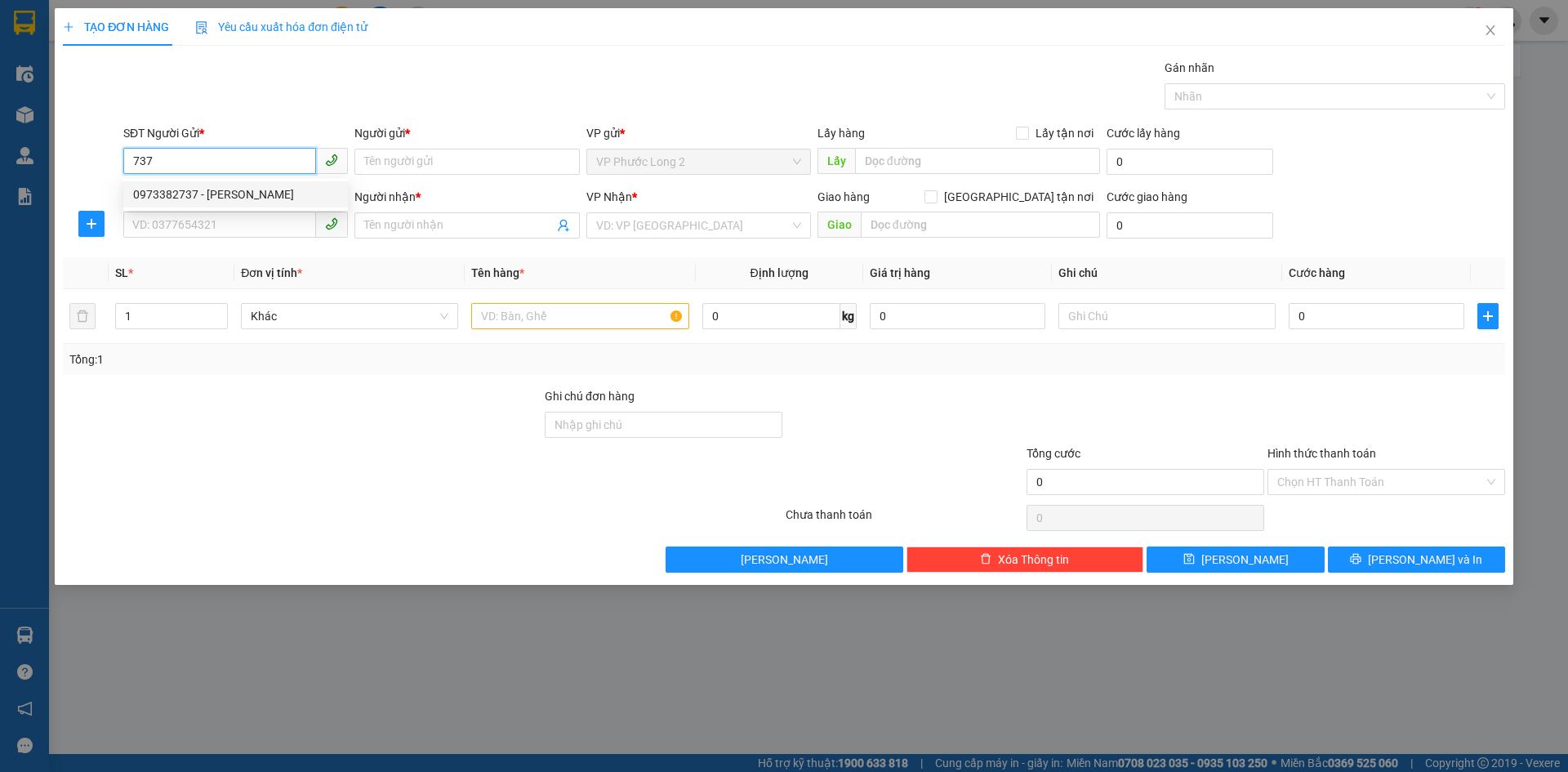
click at [246, 197] on div "0973382737 - CÔ VÂN" at bounding box center [235, 193] width 205 height 18
type input "0973382737"
type input "CÔ VÂN"
type input "0932682669"
type input "NGHĨA"
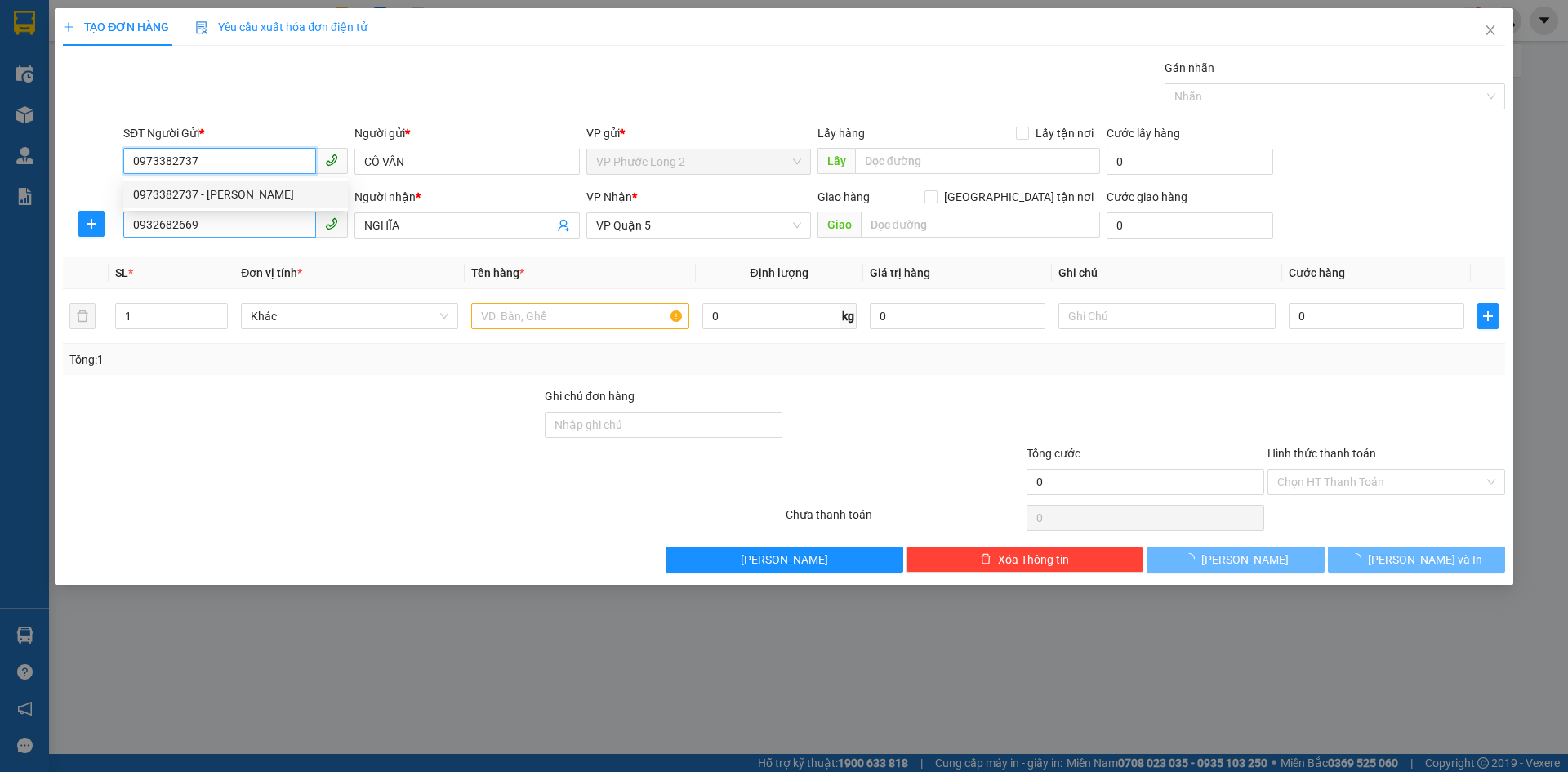
type input "30.000"
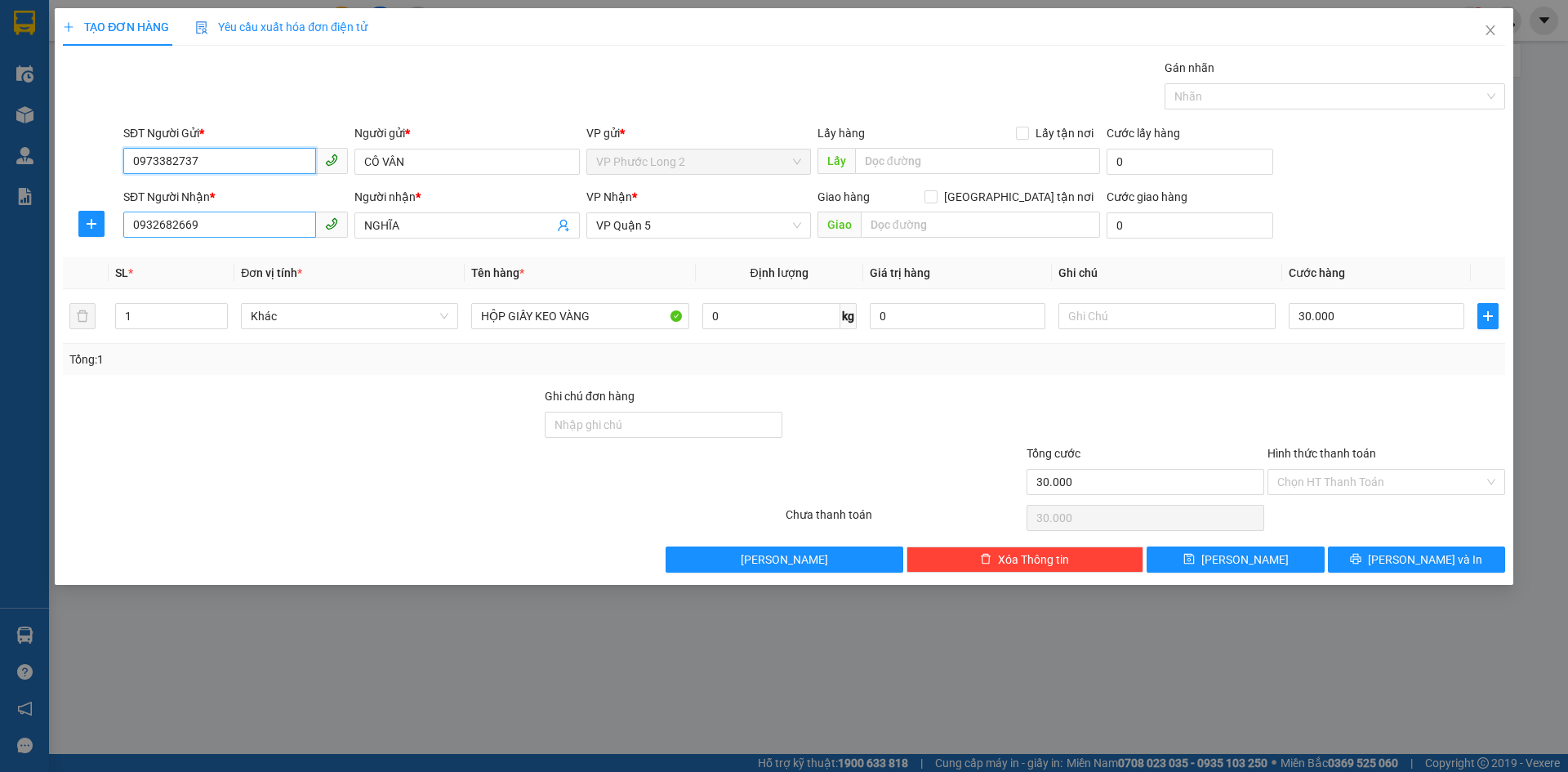
type input "0973382737"
click at [259, 222] on input "0932682669" at bounding box center [220, 224] width 192 height 26
click at [219, 255] on div "0769827137 - THỊNH" at bounding box center [235, 258] width 205 height 18
type input "0769827137"
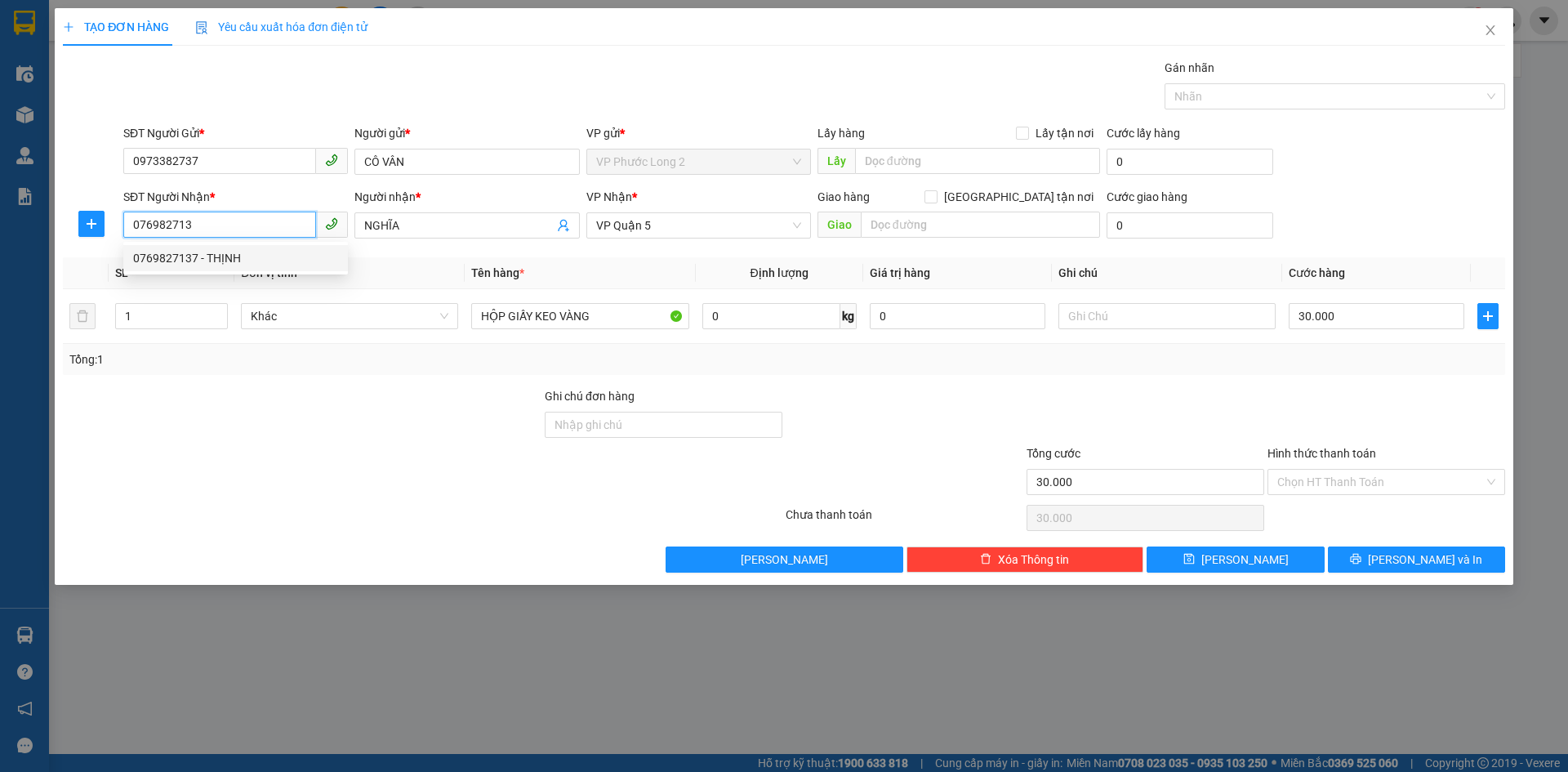
type input "THỊNH"
type input "0769827137"
click at [1404, 485] on input "Hình thức thanh toán" at bounding box center [1380, 481] width 207 height 24
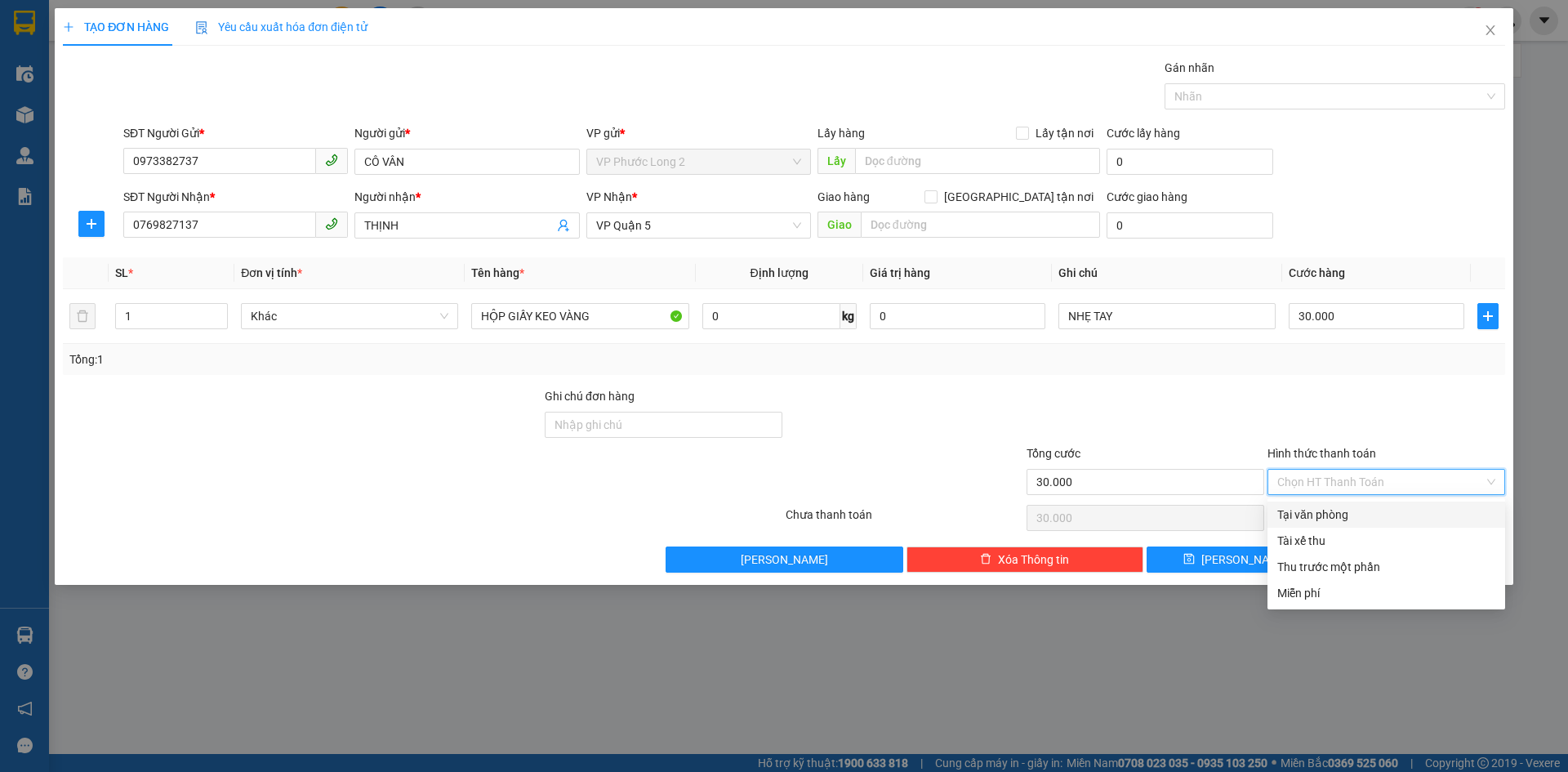
click at [1348, 516] on div "Tại văn phòng" at bounding box center [1386, 514] width 218 height 18
type input "0"
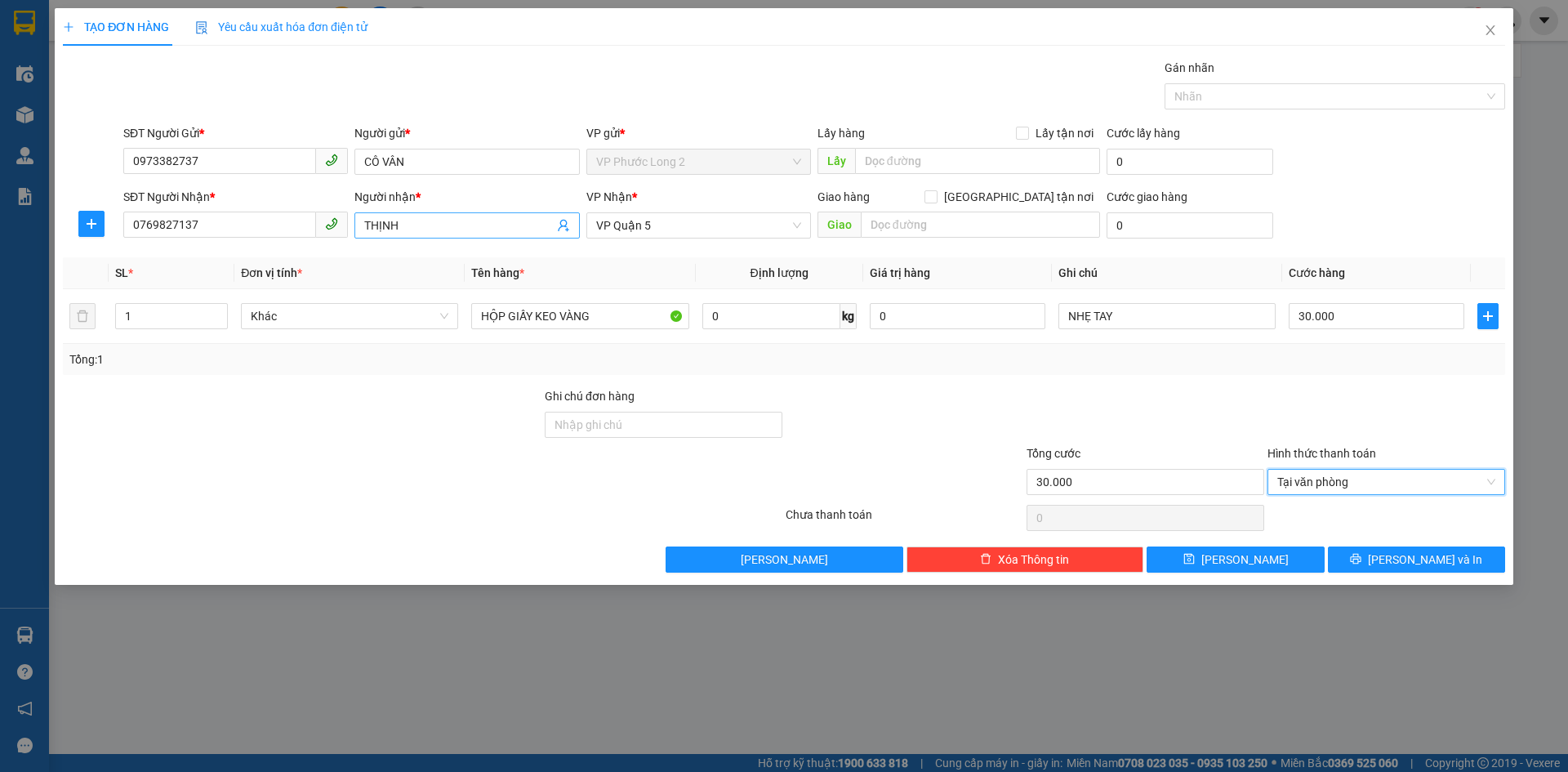
click at [471, 223] on input "THỊNH" at bounding box center [459, 225] width 189 height 18
type input "T"
type input "LONG ( THỊNH )"
click at [1381, 409] on div at bounding box center [1386, 415] width 241 height 57
click at [1361, 560] on icon "printer" at bounding box center [1355, 558] width 10 height 10
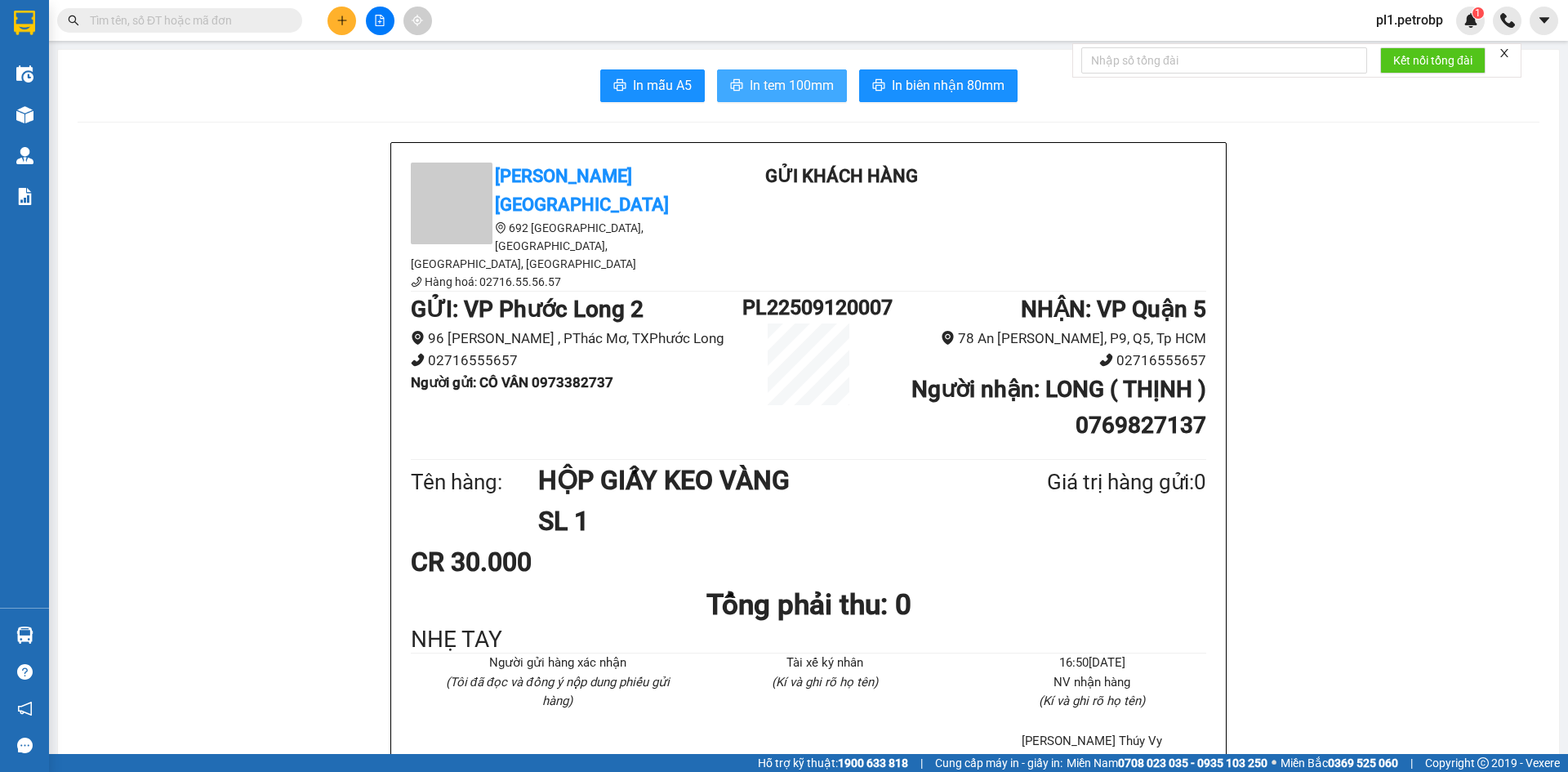
click at [763, 85] on span "In tem 100mm" at bounding box center [791, 85] width 84 height 21
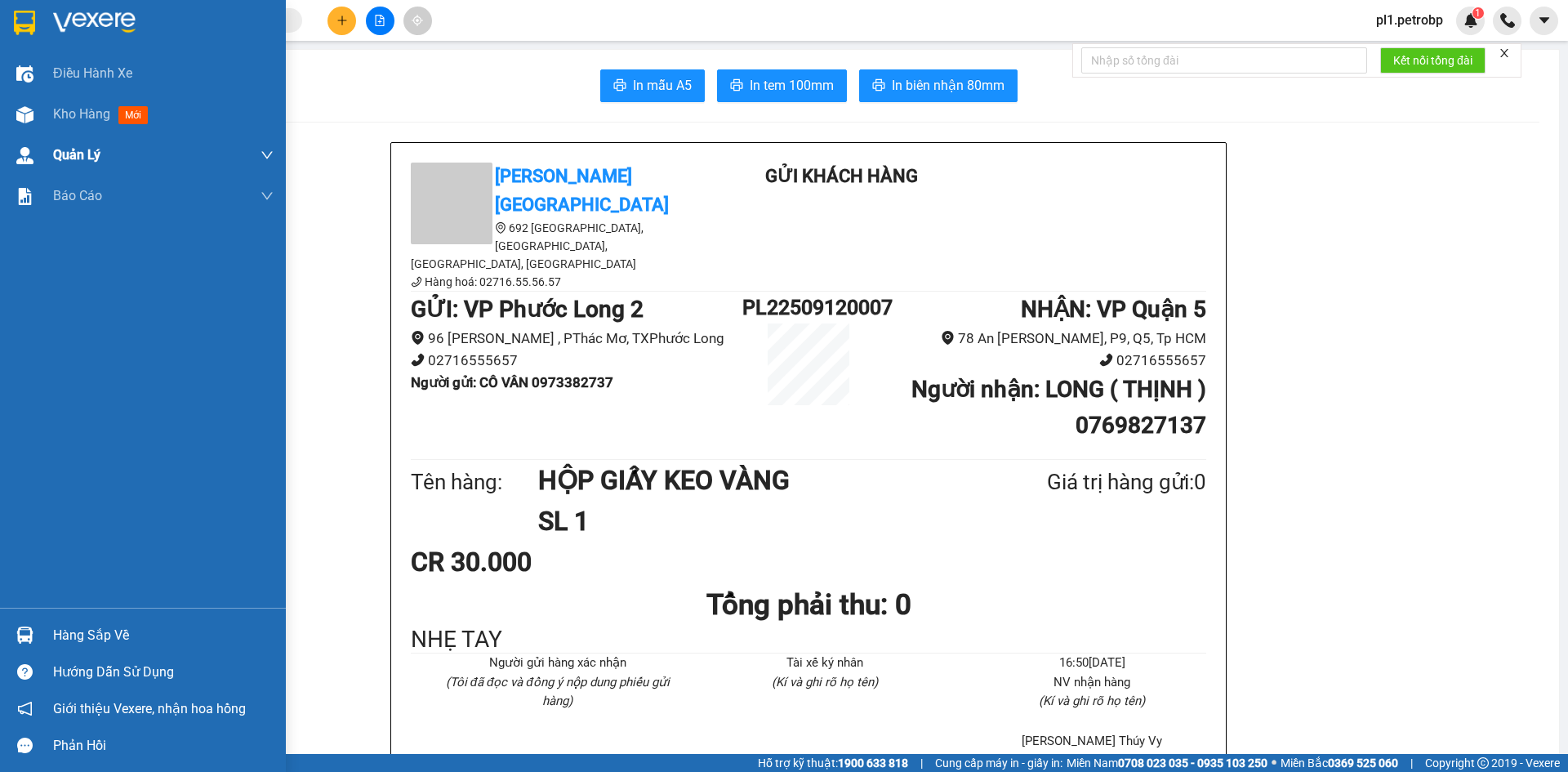
click at [87, 111] on span "Kho hàng" at bounding box center [81, 114] width 57 height 16
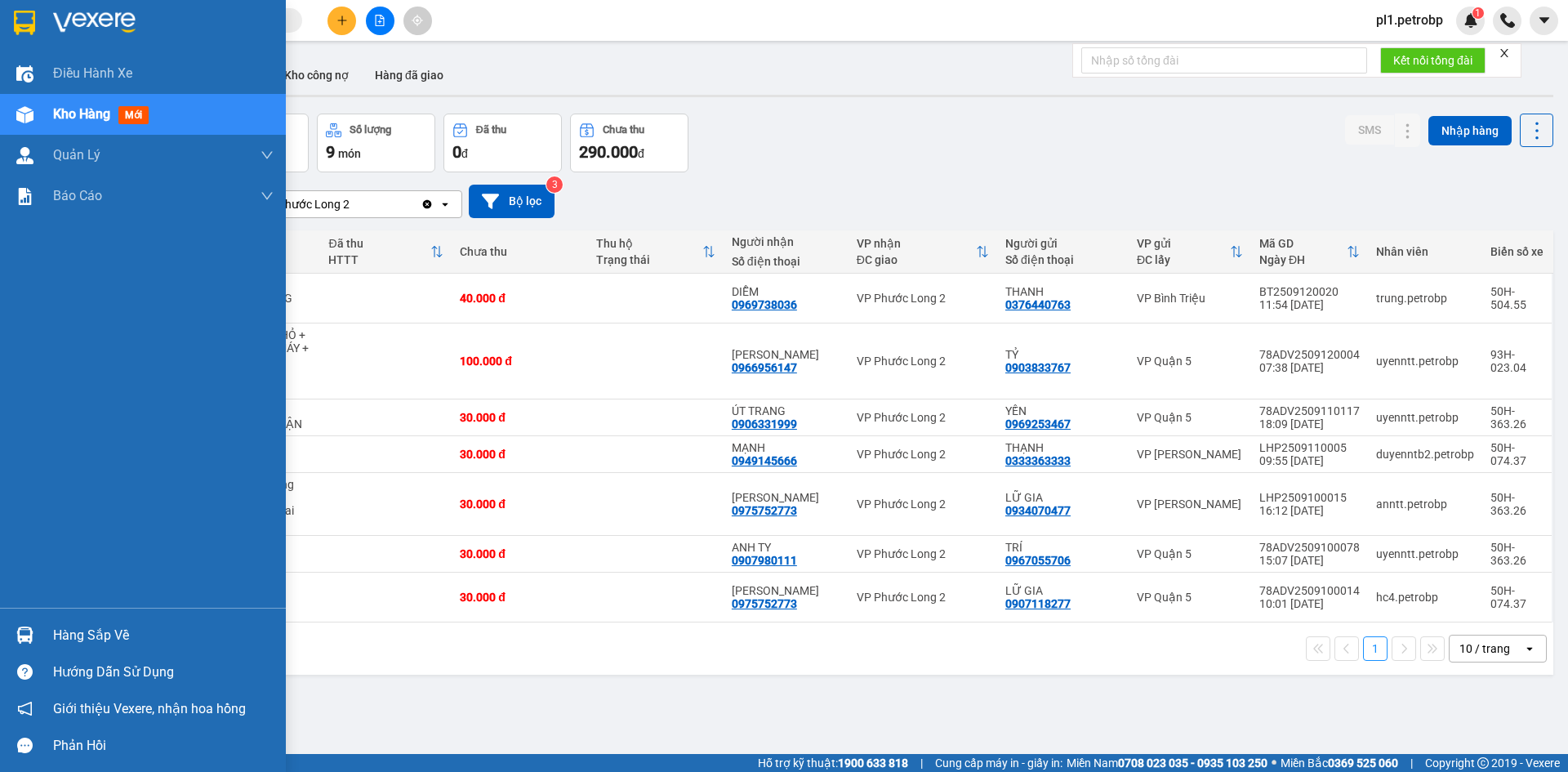
click at [75, 638] on div "Hàng sắp về" at bounding box center [164, 636] width 221 height 24
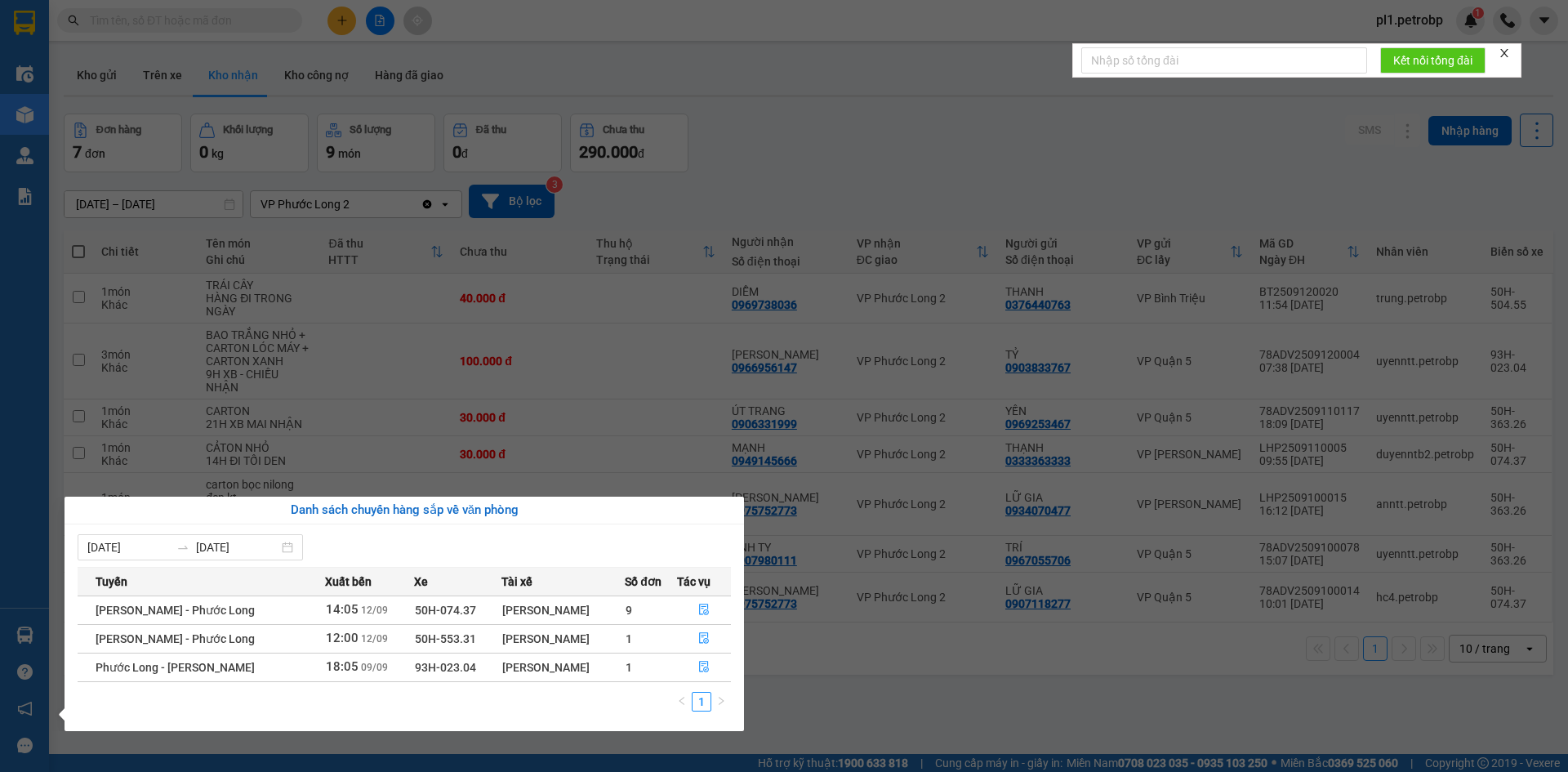
click at [779, 667] on section "Kết quả tìm kiếm ( 0 ) Bộ lọc No Data pl1.petrobp 1 Điều hành xe Kho hàng mới Q…" at bounding box center [784, 386] width 1568 height 772
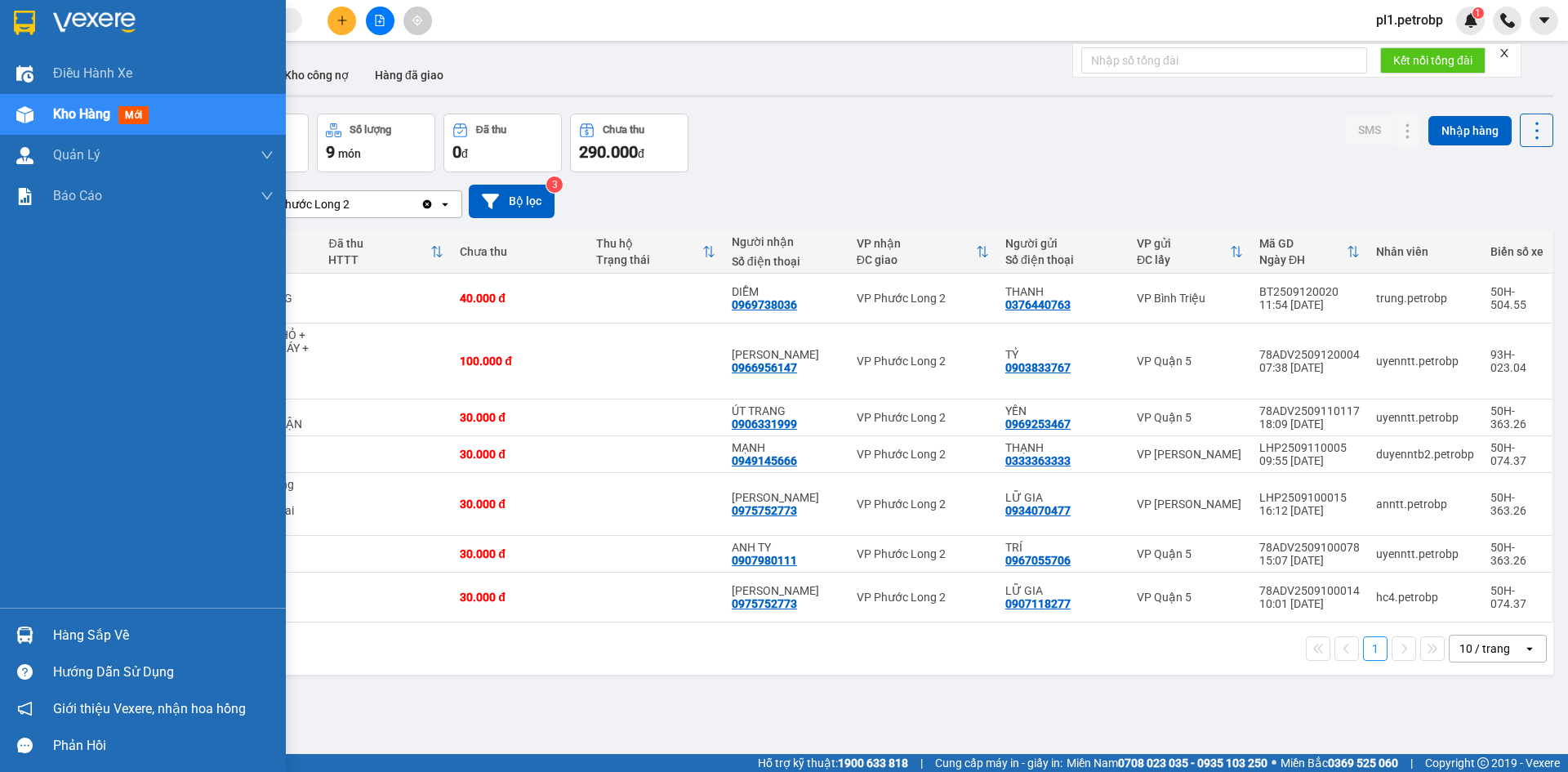
click at [29, 633] on img at bounding box center [24, 635] width 17 height 17
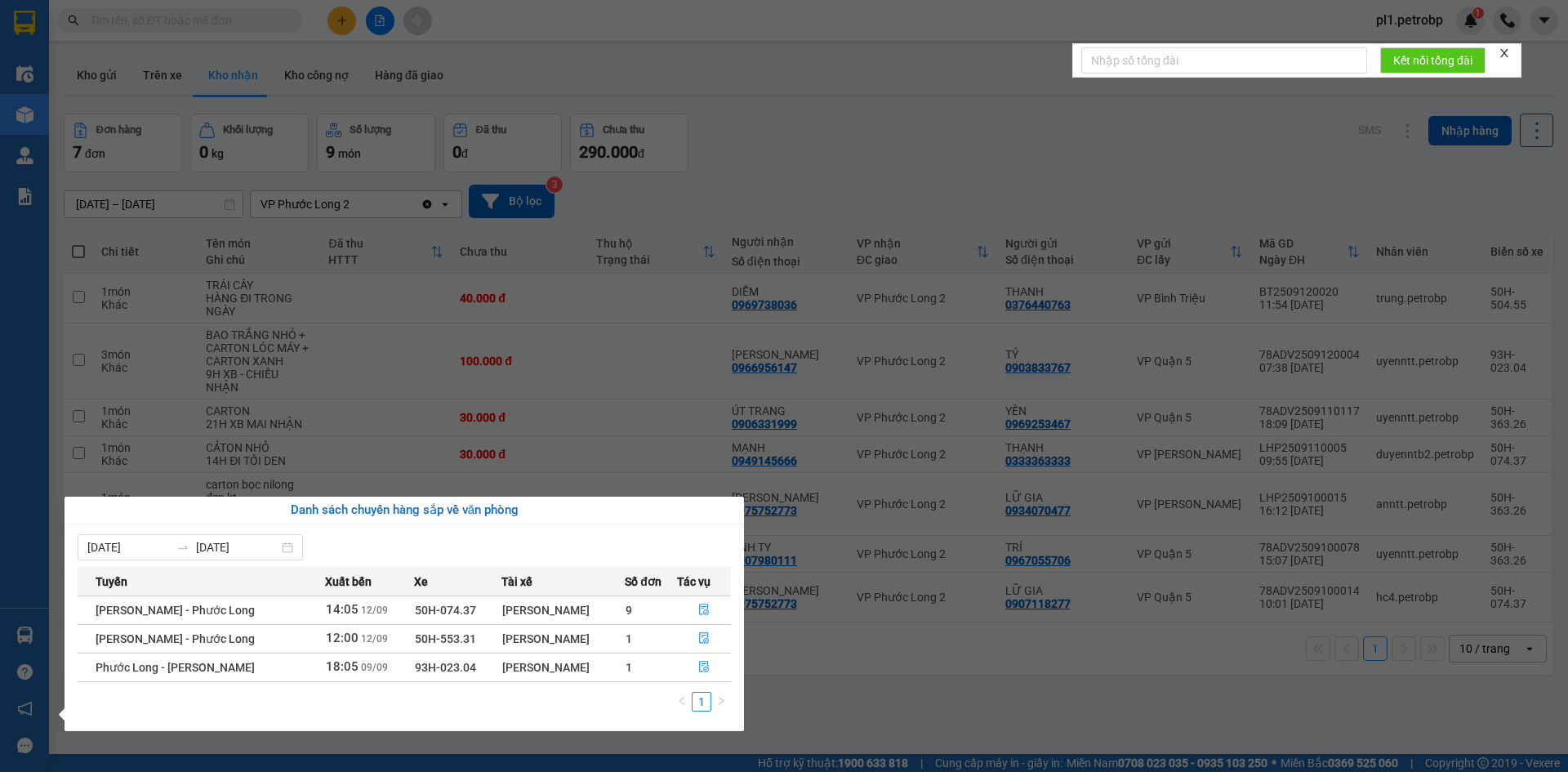
click at [826, 656] on section "Kết quả tìm kiếm ( 0 ) Bộ lọc No Data pl1.petrobp 1 Điều hành xe Kho hàng mới Q…" at bounding box center [784, 386] width 1568 height 772
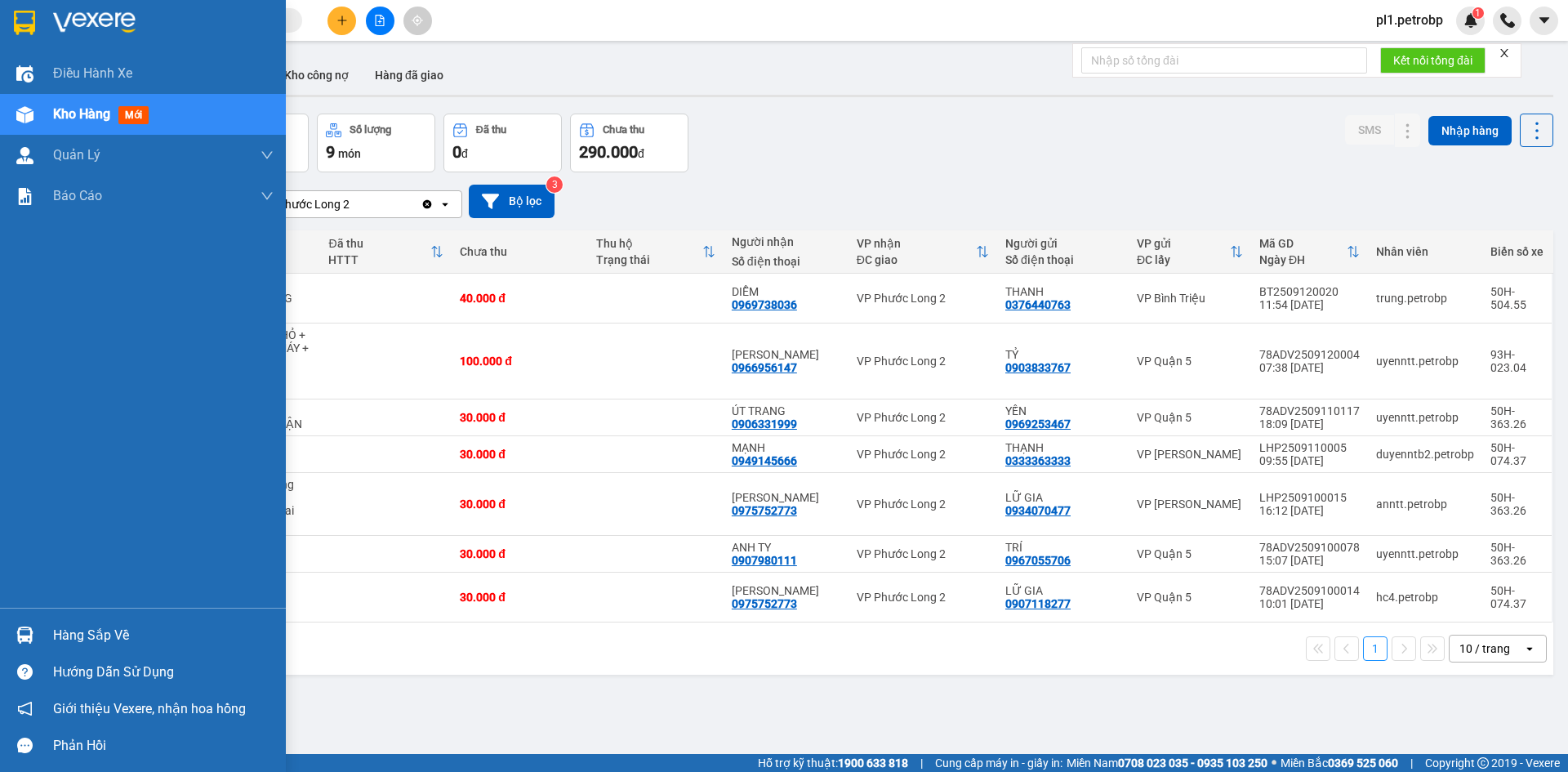
click at [149, 632] on div "Hàng sắp về" at bounding box center [164, 636] width 221 height 24
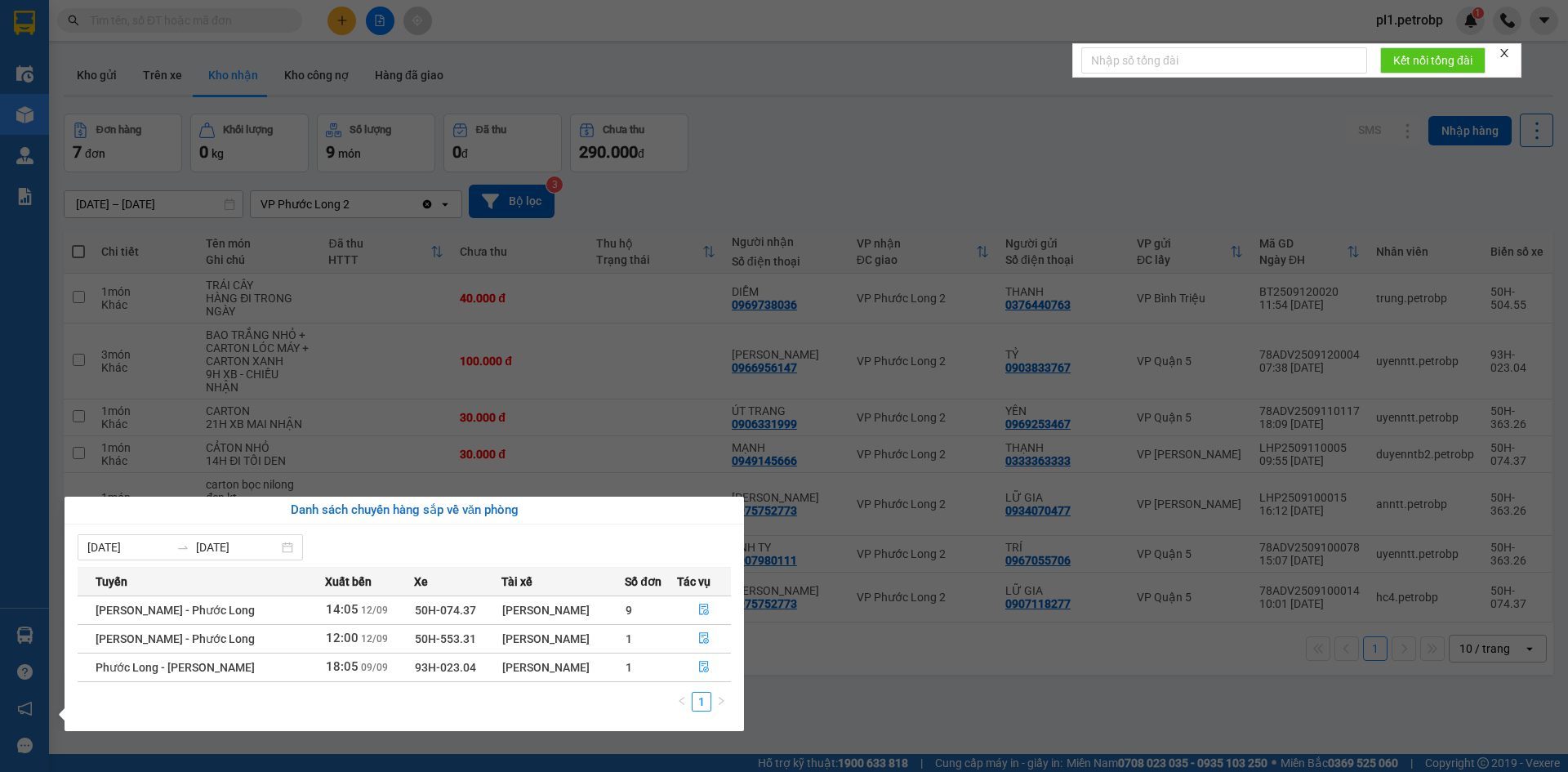
click at [885, 643] on section "Kết quả tìm kiếm ( 0 ) Bộ lọc No Data pl1.petrobp 1 Điều hành xe Kho hàng mới Q…" at bounding box center [784, 386] width 1568 height 772
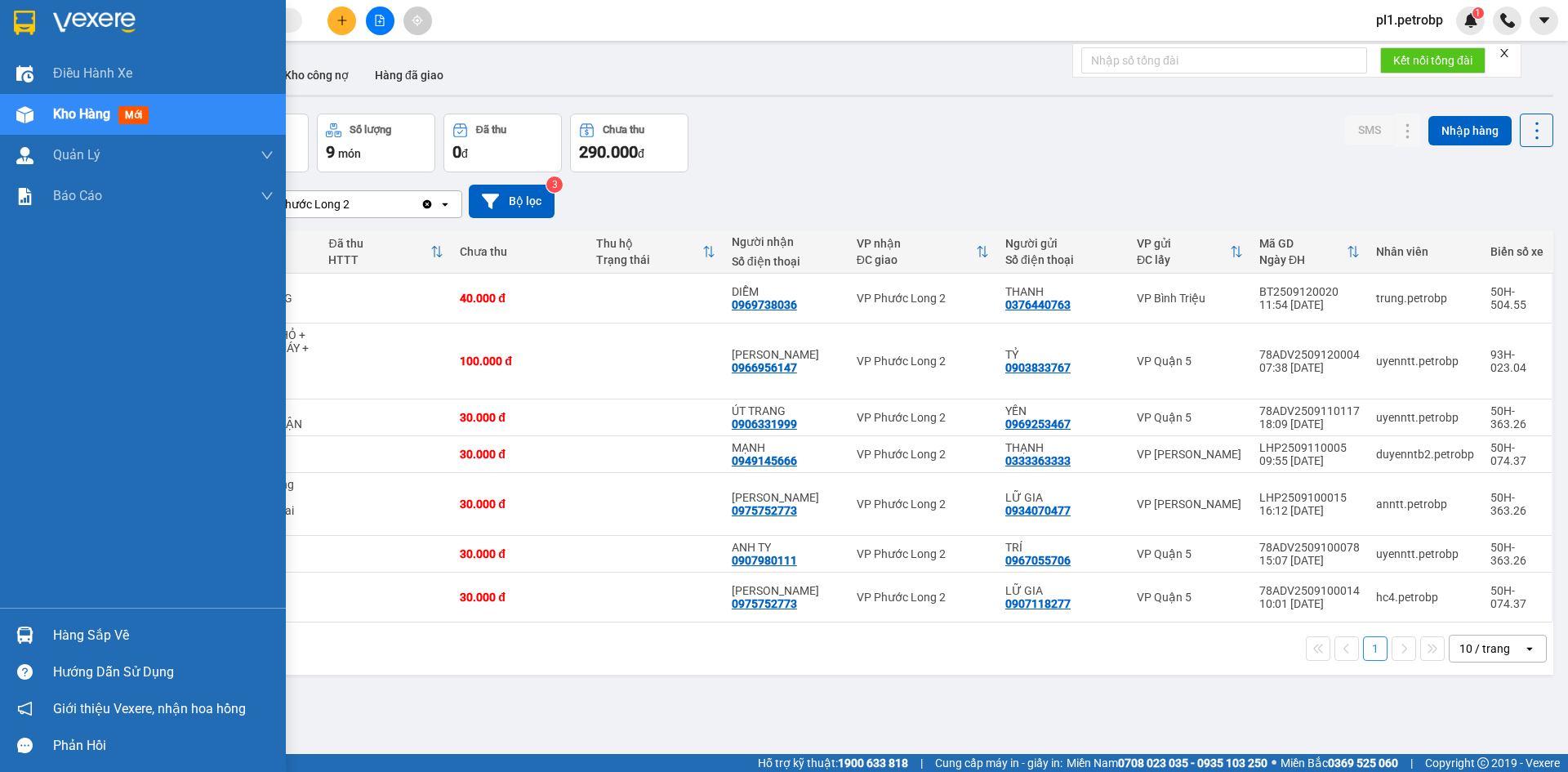
click at [124, 629] on div "Hàng sắp về" at bounding box center [164, 636] width 221 height 24
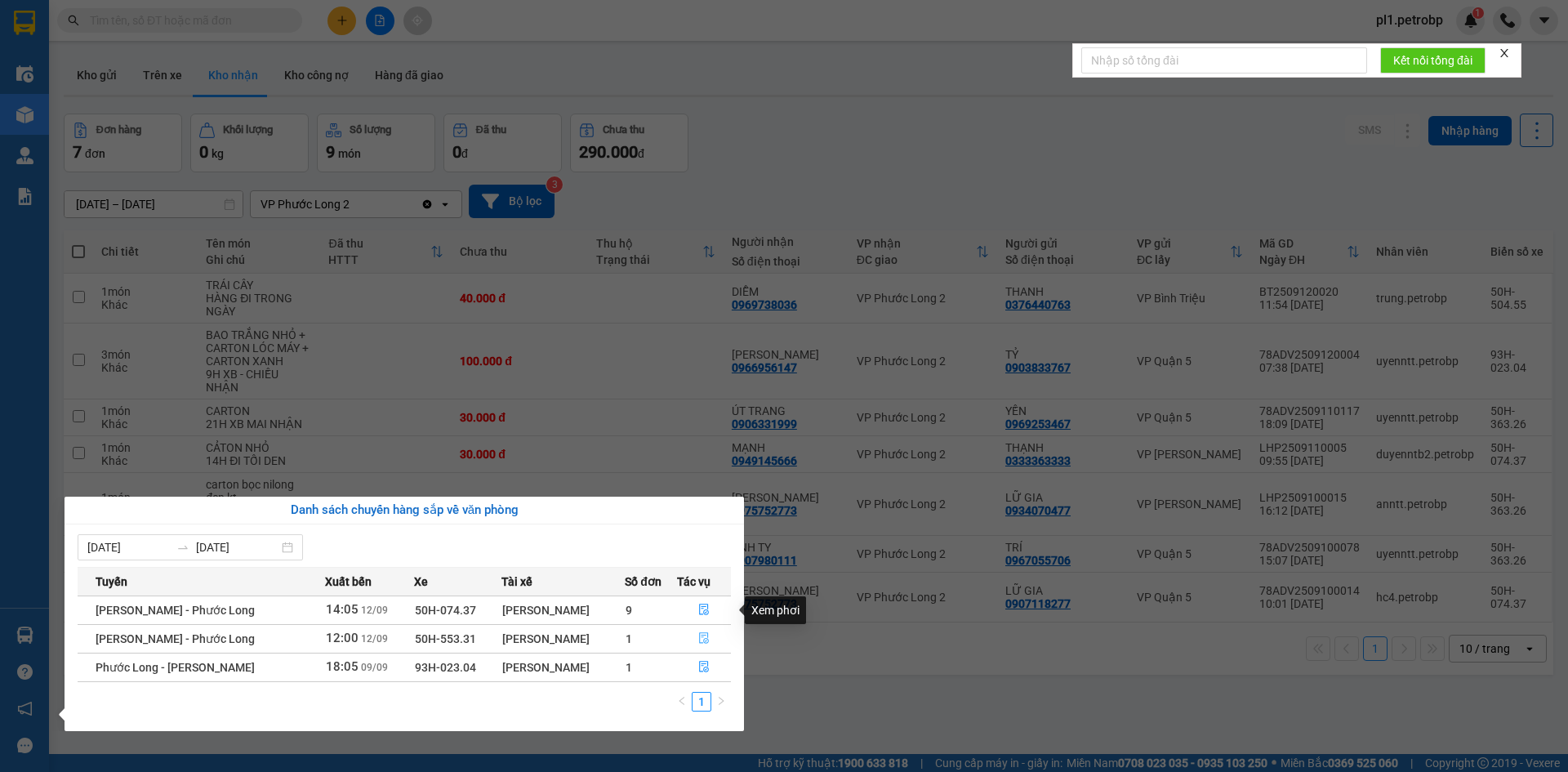
click at [695, 635] on button "button" at bounding box center [704, 638] width 53 height 26
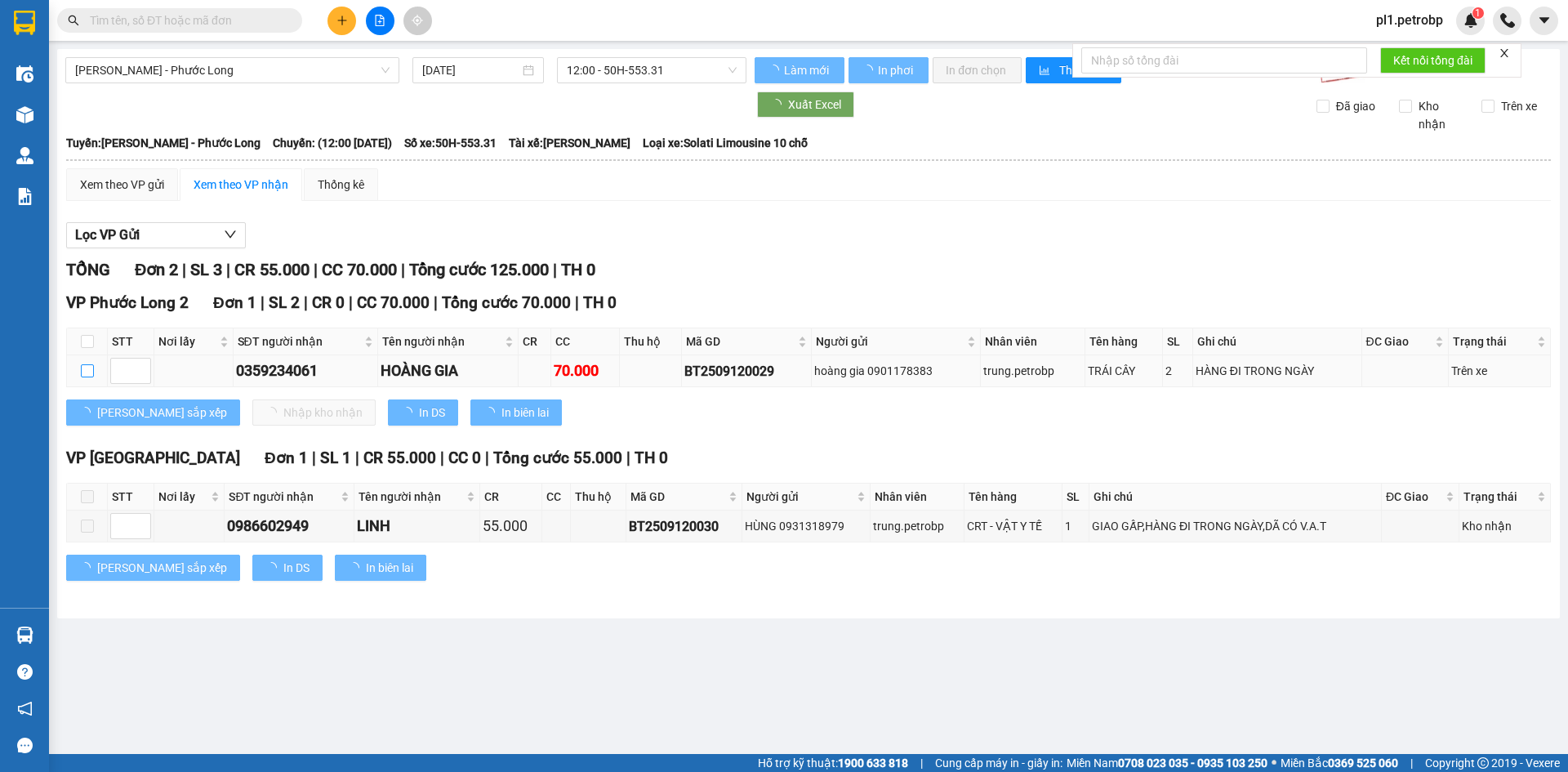
click at [89, 375] on input "checkbox" at bounding box center [88, 371] width 13 height 13
checkbox input "true"
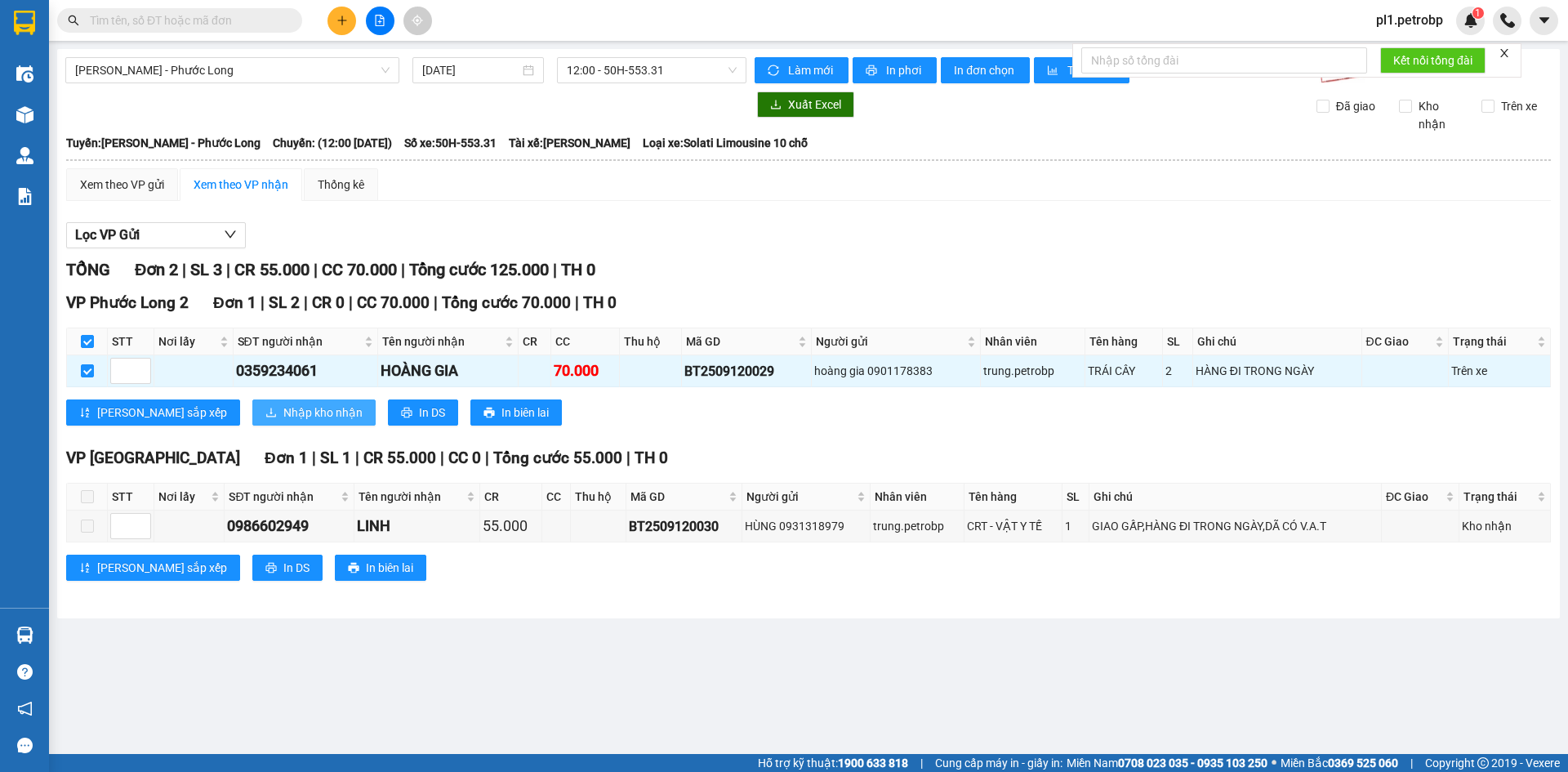
click at [283, 409] on span "Nhập kho nhận" at bounding box center [322, 412] width 79 height 18
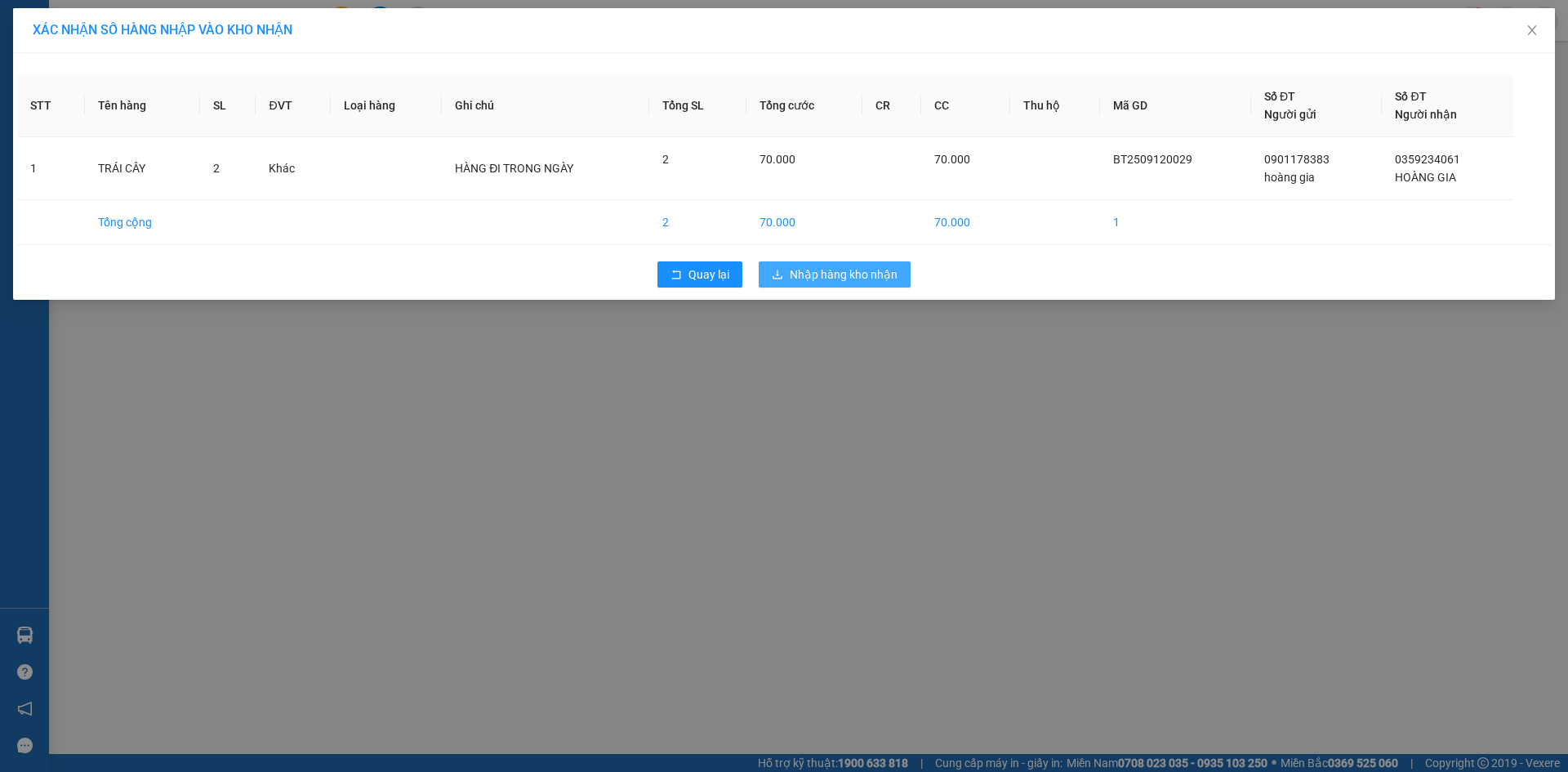
click at [829, 268] on span "Nhập hàng kho nhận" at bounding box center [843, 274] width 107 height 18
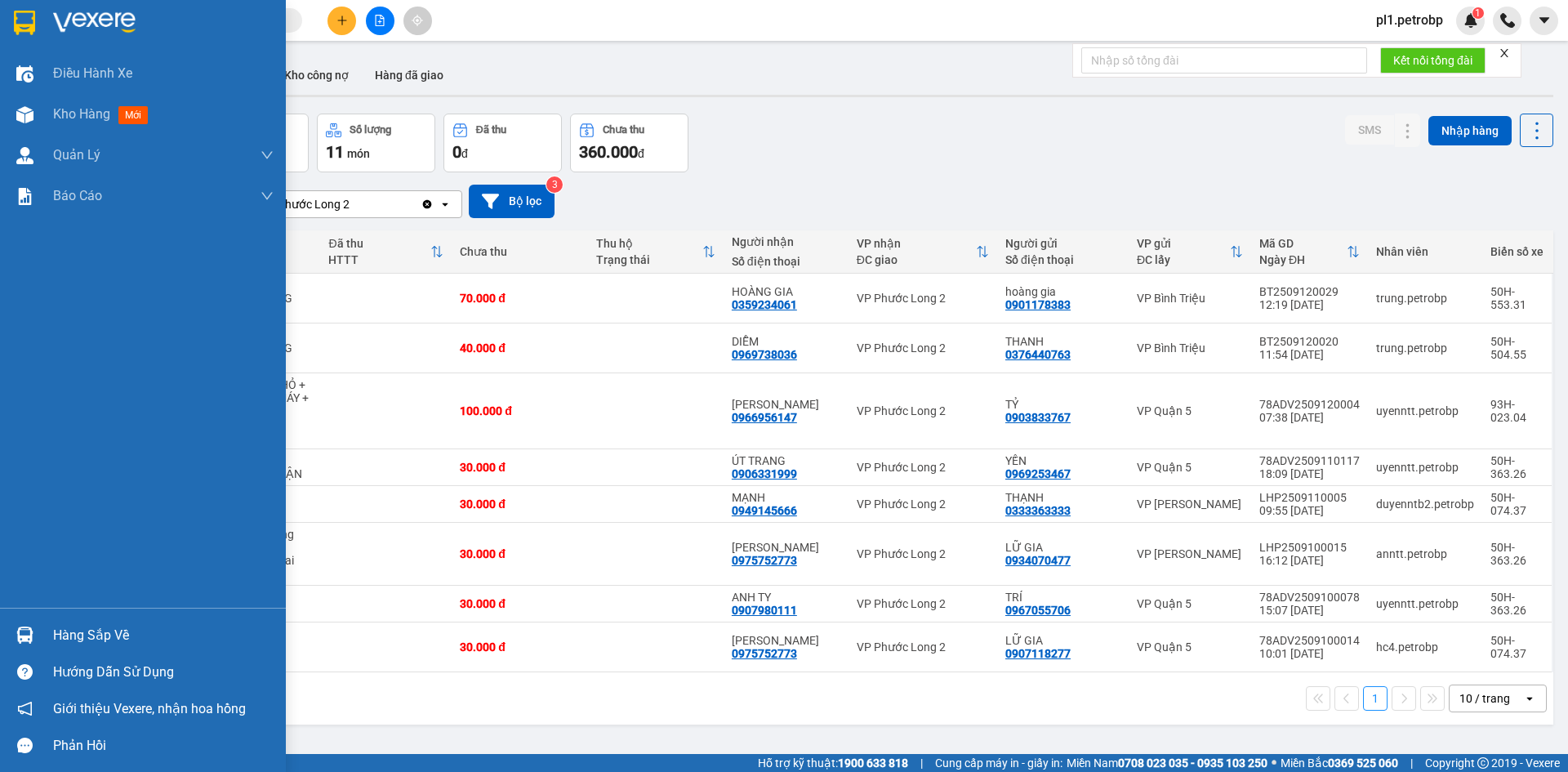
click at [87, 620] on div "Hàng sắp về" at bounding box center [143, 635] width 286 height 36
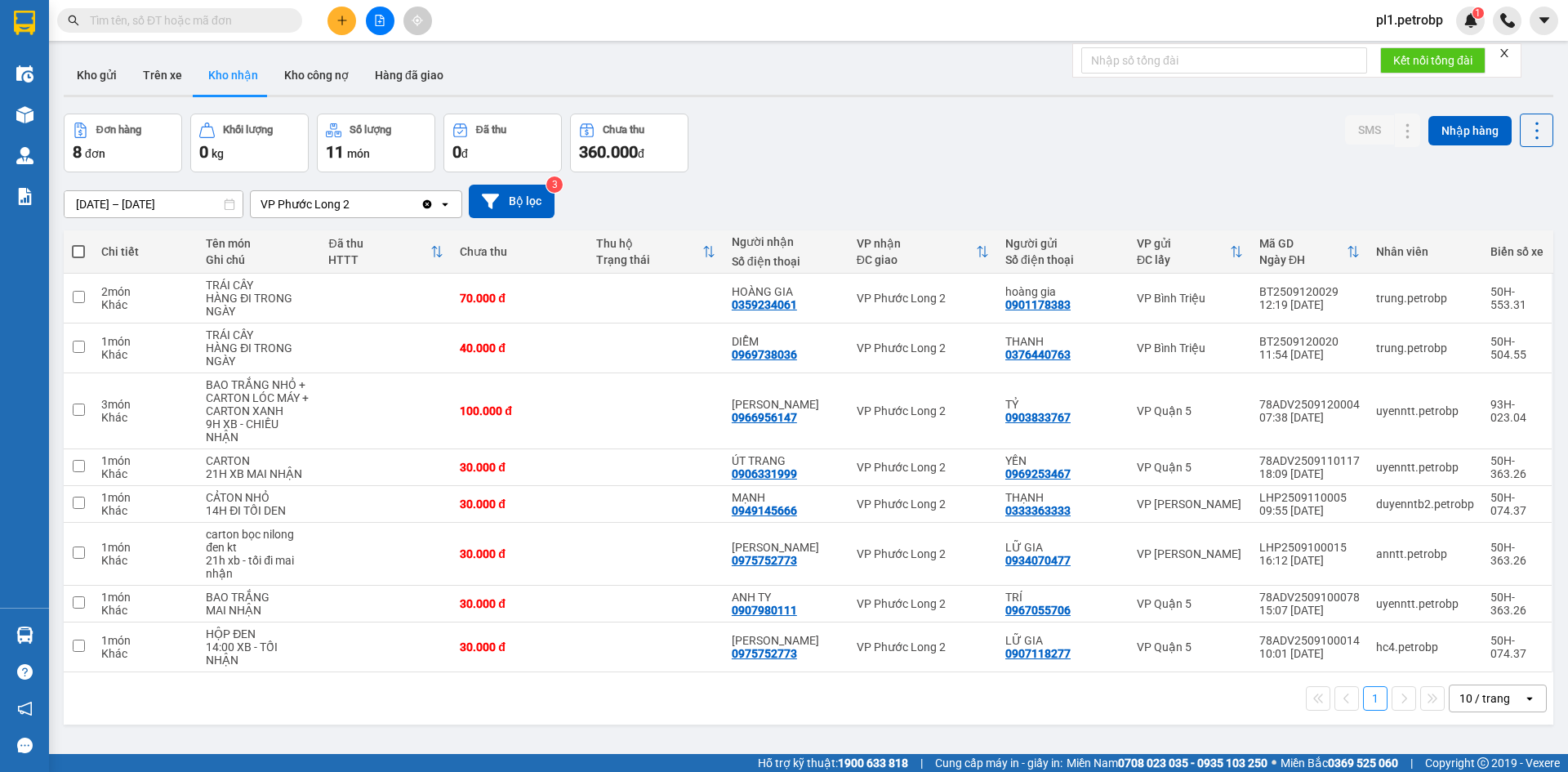
click at [1002, 749] on section "Kết quả tìm kiếm ( 0 ) Bộ lọc No Data pl1.petrobp 1 Điều hành xe Kho hàng mới Q…" at bounding box center [784, 386] width 1568 height 772
click at [340, 24] on icon "plus" at bounding box center [342, 21] width 11 height 11
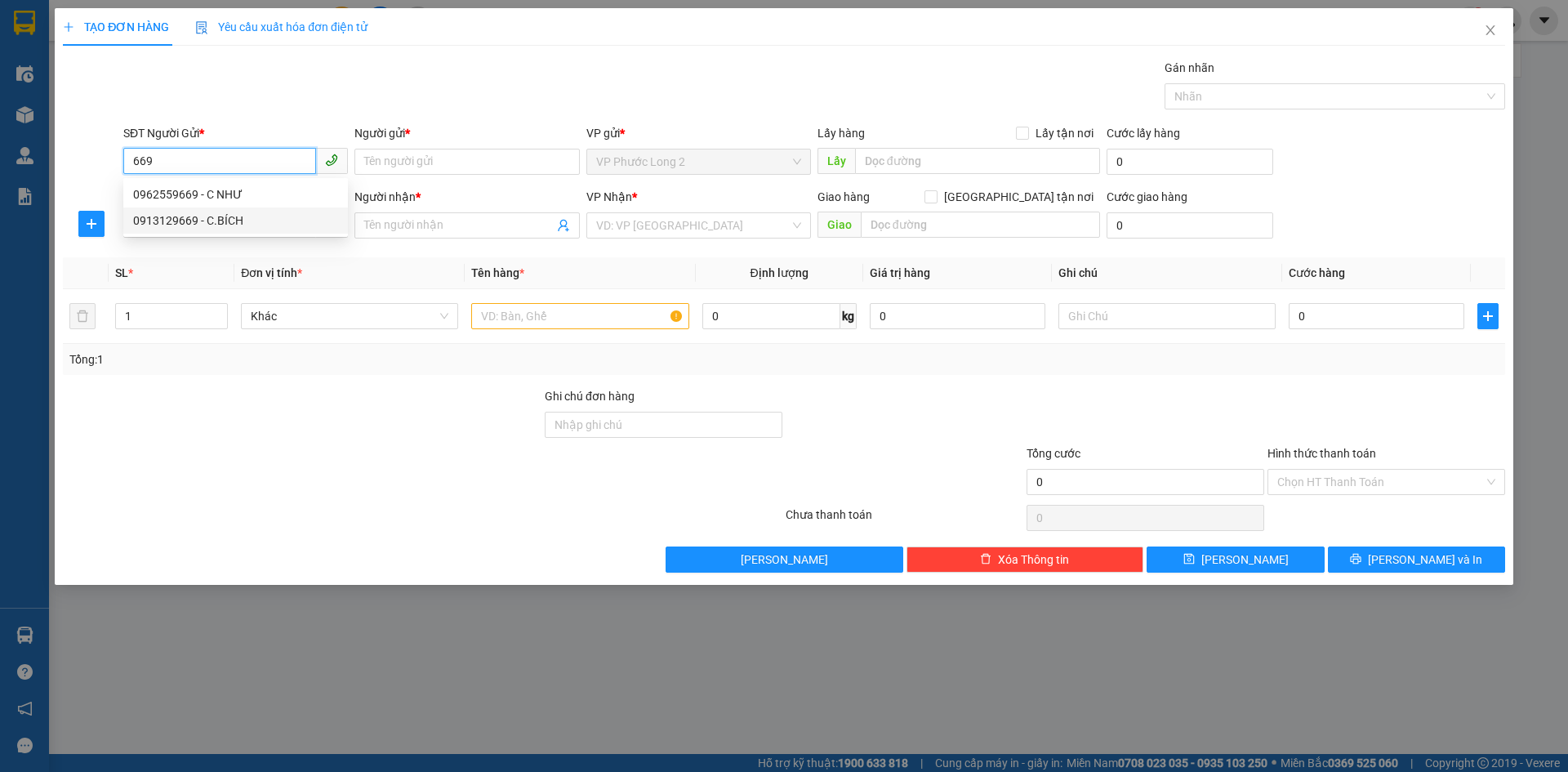
click at [230, 218] on div "0913129669 - C.BÍCH" at bounding box center [235, 220] width 205 height 18
type input "0913129669"
type input "C.BÍCH"
type input "0769827137"
type input "LONG ( THỊNH )"
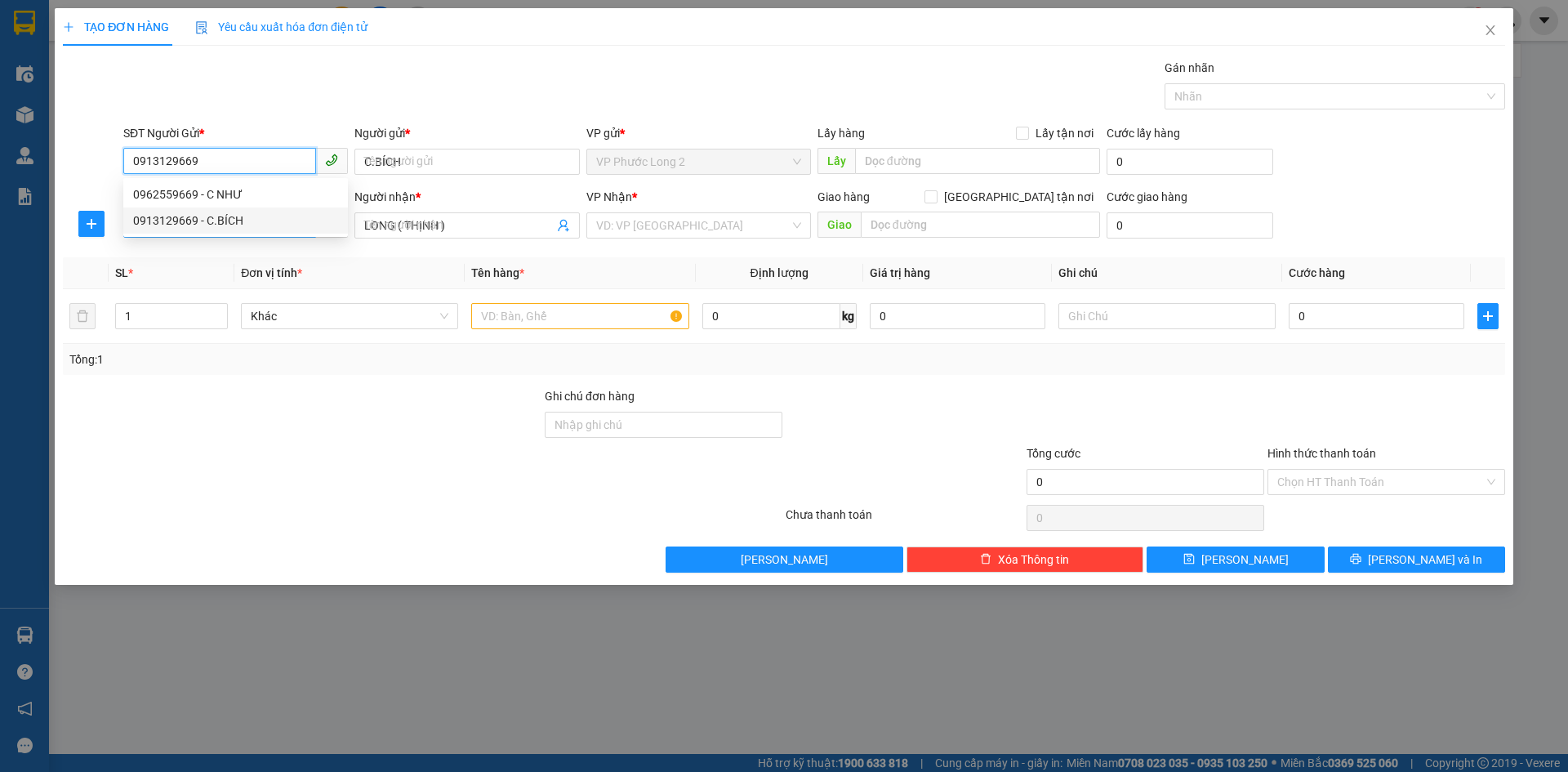
type input "30.000"
type input "0913129669"
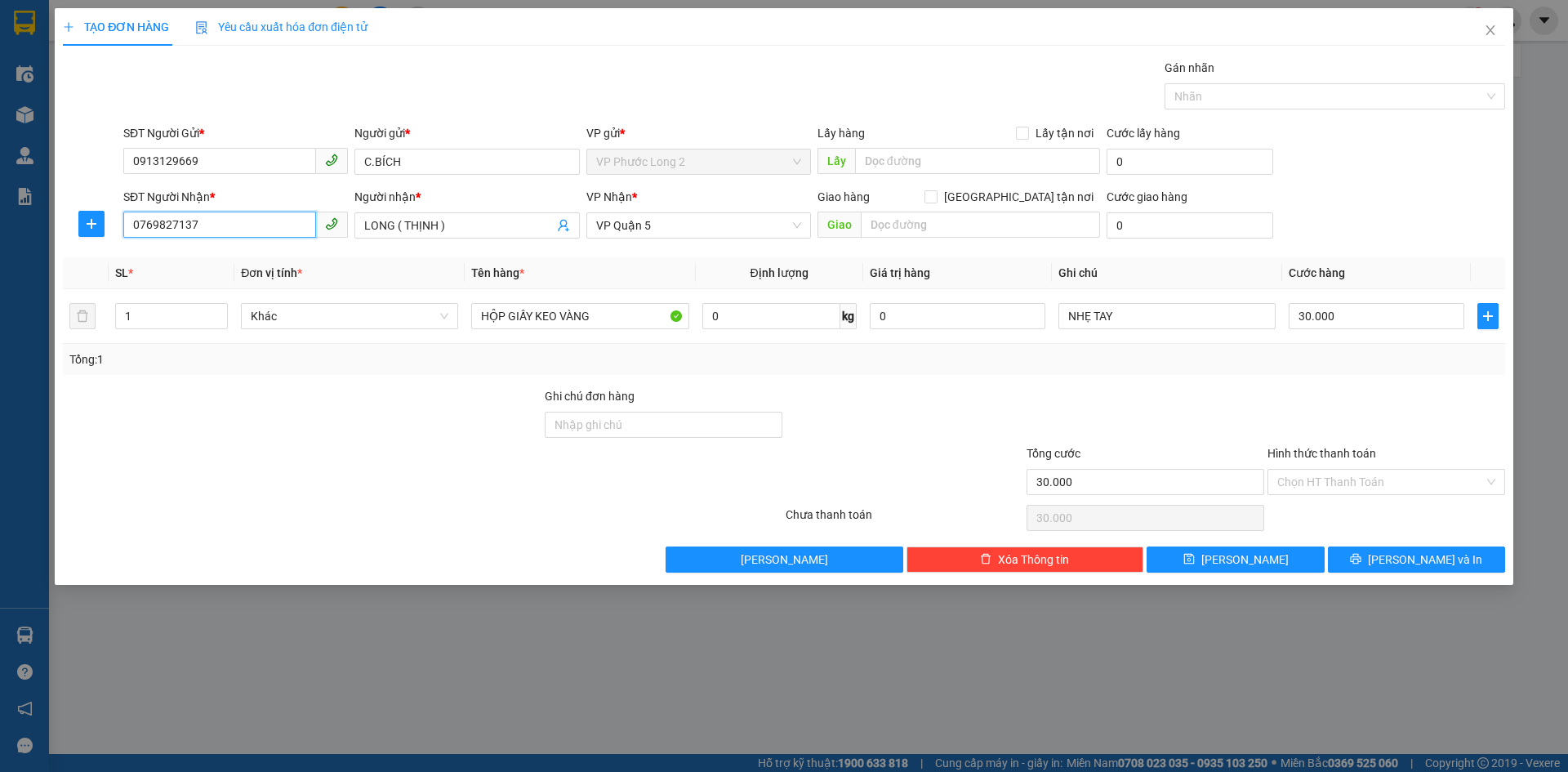
click at [252, 236] on input "0769827137" at bounding box center [220, 224] width 192 height 26
click at [236, 231] on input "0769827137" at bounding box center [220, 224] width 192 height 26
type input "0768999179"
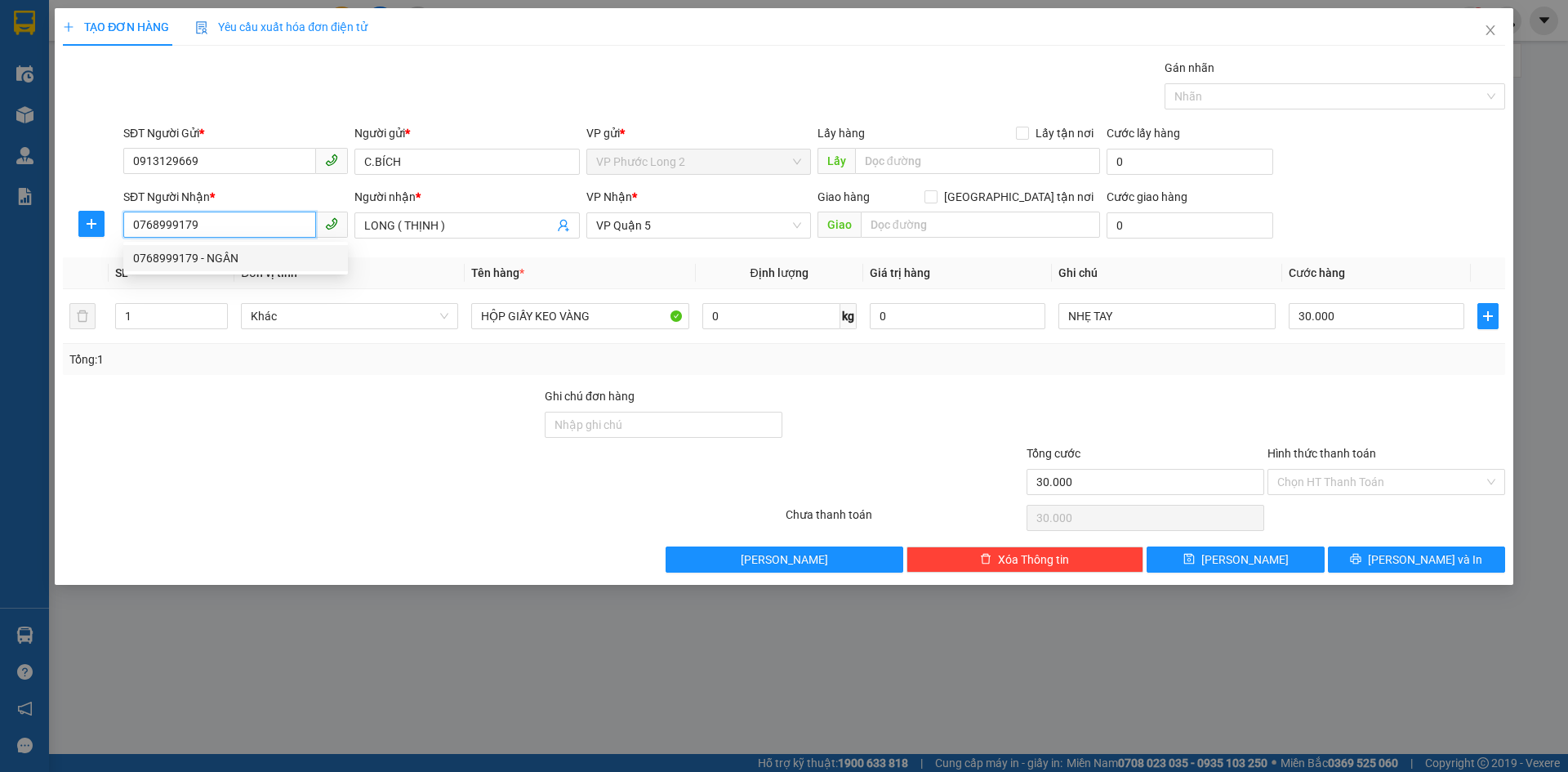
click at [231, 250] on div "0768999179 - NGÂN" at bounding box center [235, 258] width 205 height 18
type input "NGÂN"
type input "100.000"
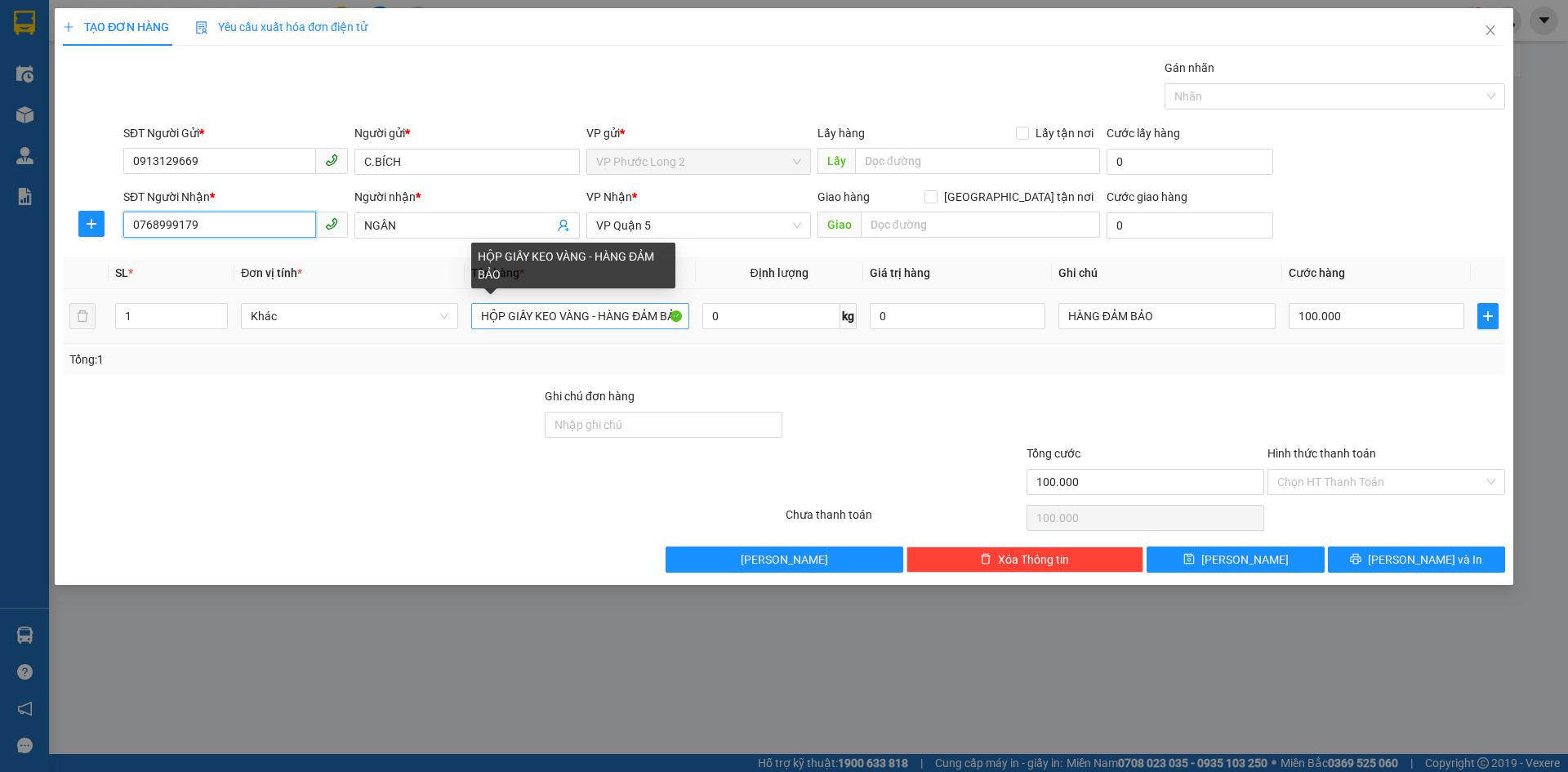
type input "0768999179"
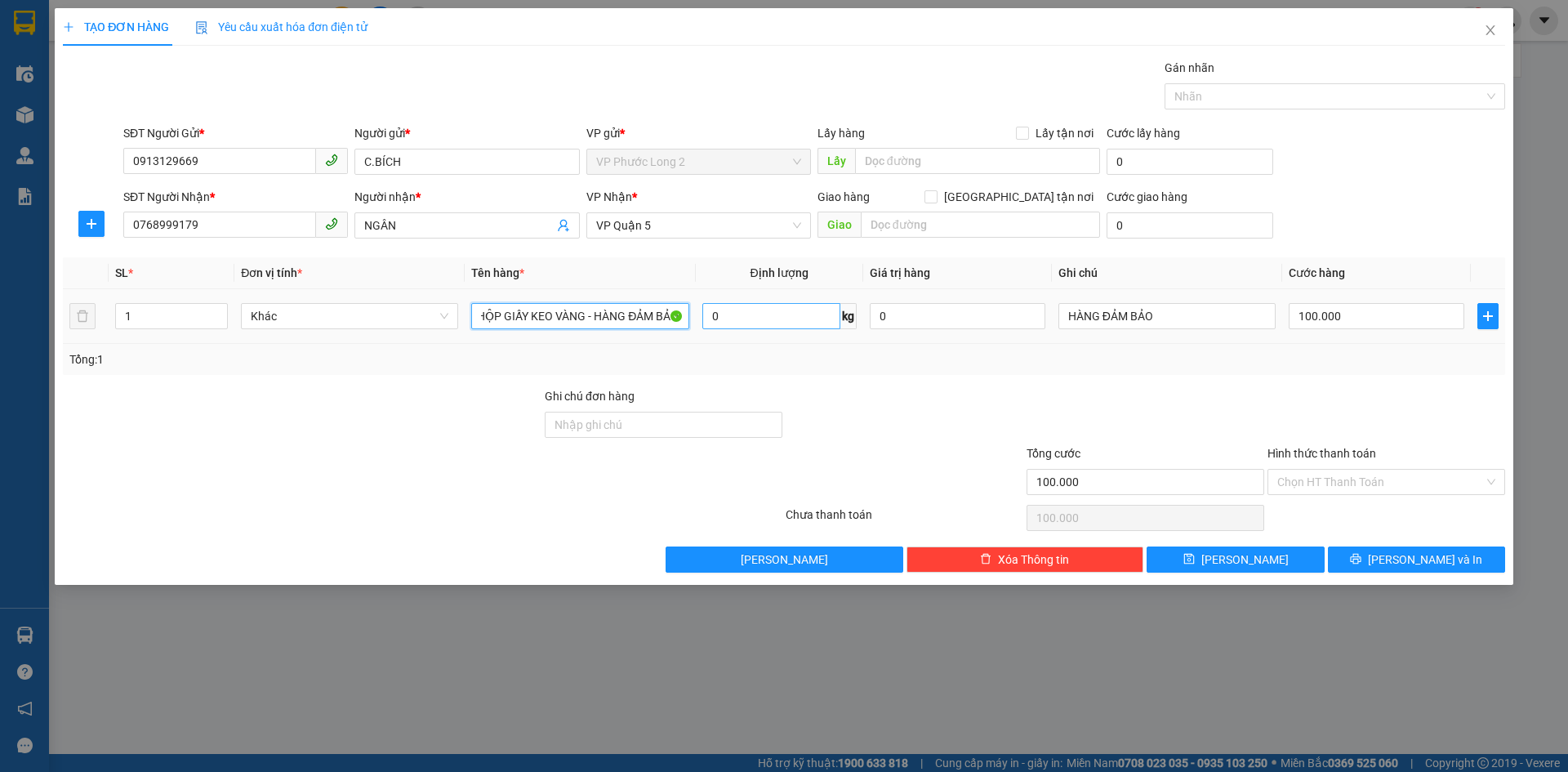
drag, startPoint x: 592, startPoint y: 317, endPoint x: 702, endPoint y: 315, distance: 110.0
click at [702, 315] on tr "1 Khác HỘP GIẤY KEO VÀNG - HÀNG ĐẢM BẢO 0 kg 0 HÀNG ĐẢM BẢO 100.000" at bounding box center [783, 316] width 1442 height 55
type input "HỘP GIẤY KEO VÀNG"
click at [1180, 301] on div "HÀNG ĐẢM BẢO" at bounding box center [1166, 316] width 217 height 33
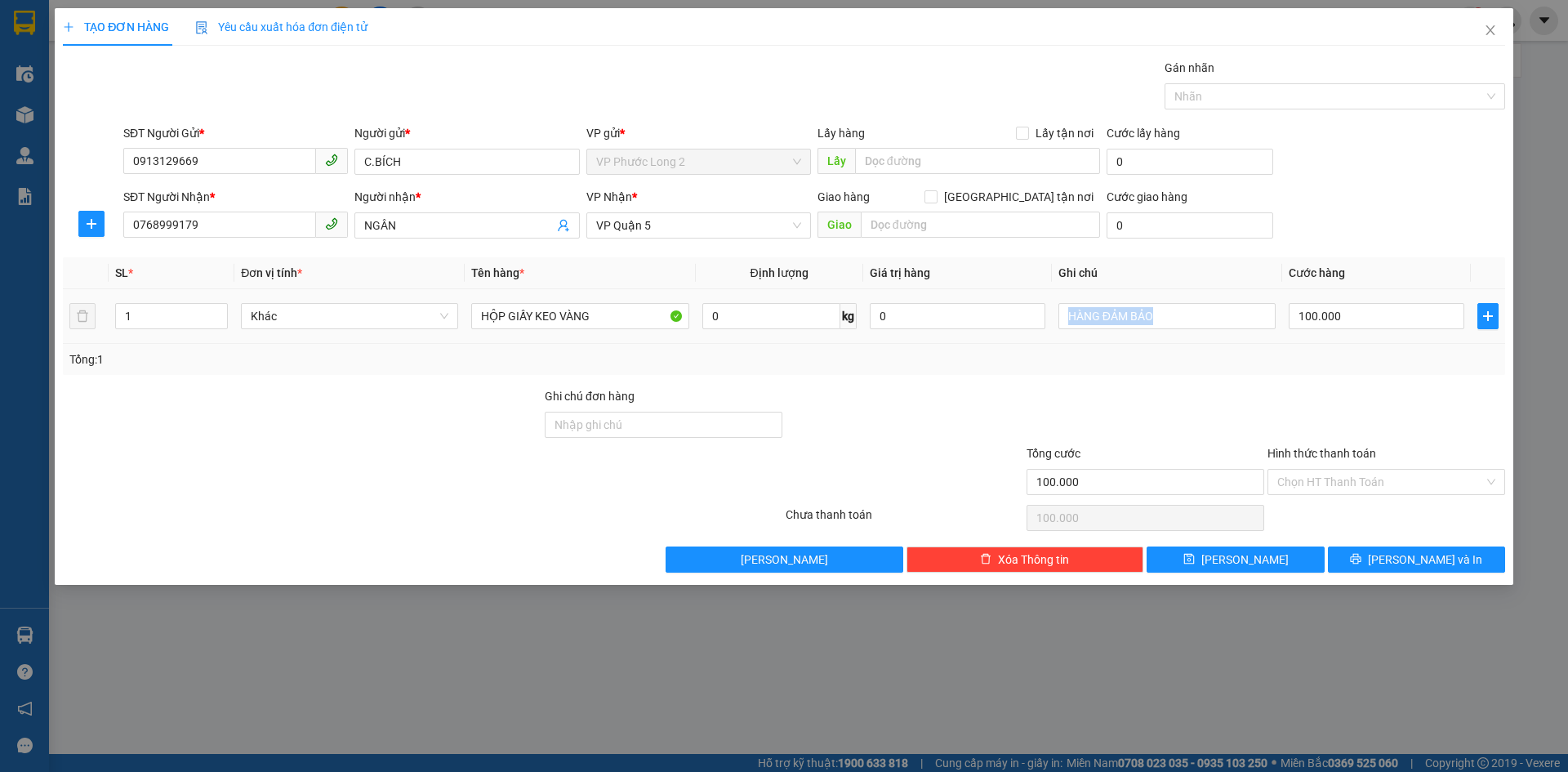
click at [1180, 301] on div "HÀNG ĐẢM BẢO" at bounding box center [1166, 316] width 217 height 33
click at [1181, 303] on input "HÀNG ĐẢM BẢO" at bounding box center [1166, 316] width 217 height 26
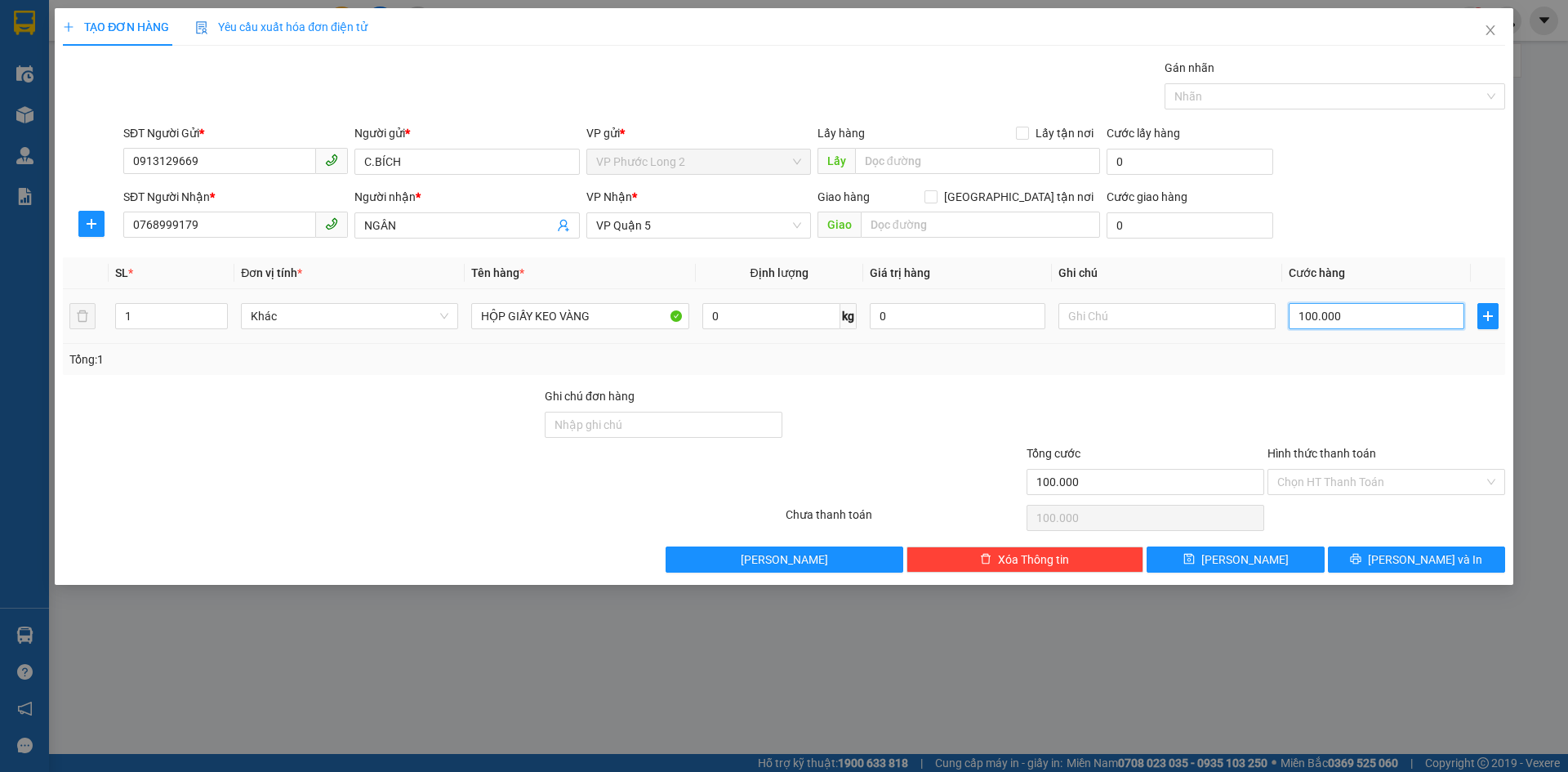
click at [1375, 307] on input "100.000" at bounding box center [1376, 316] width 176 height 26
type input "3"
type input "30"
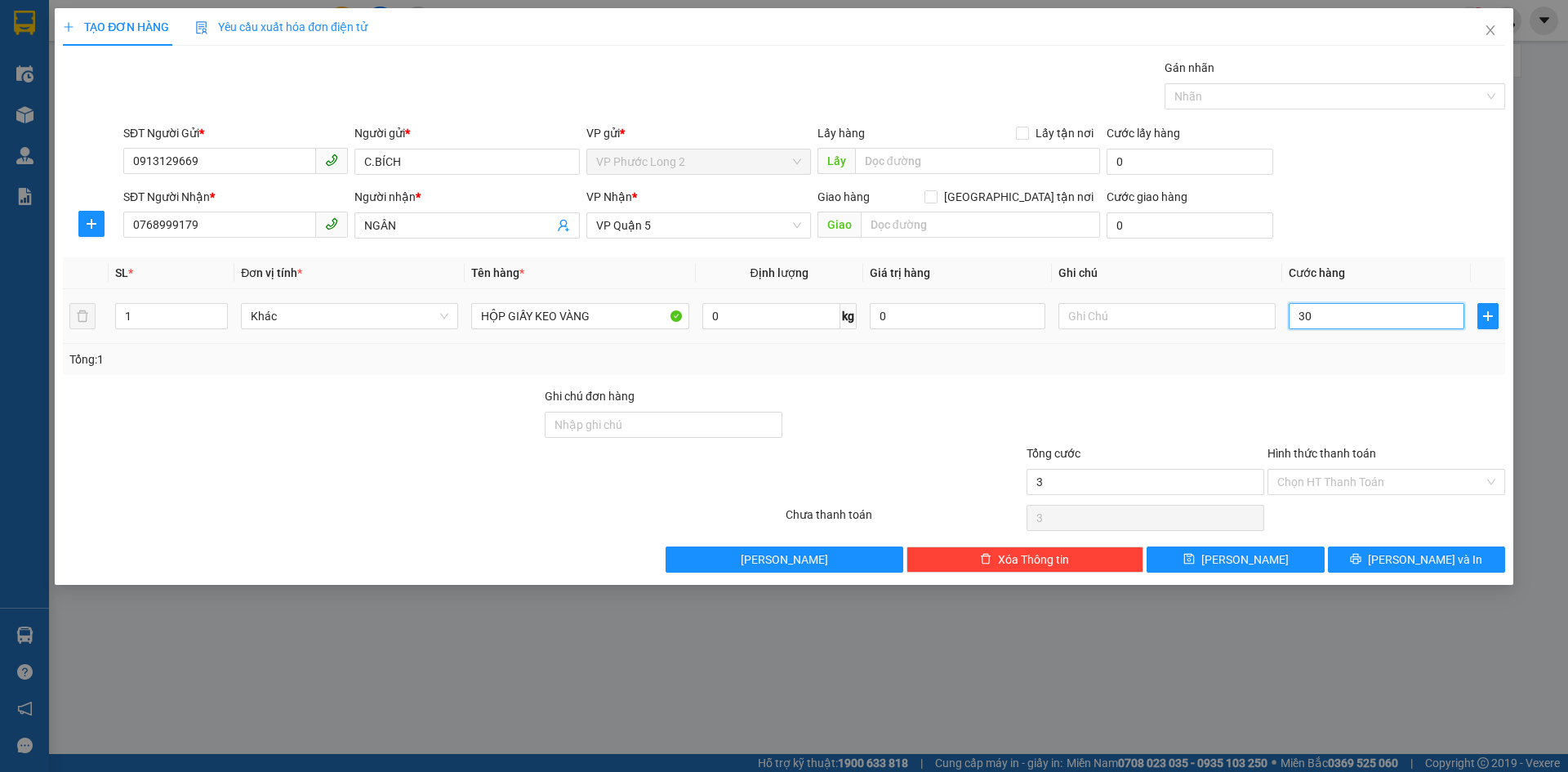
type input "30"
type input "300"
type input "3.000"
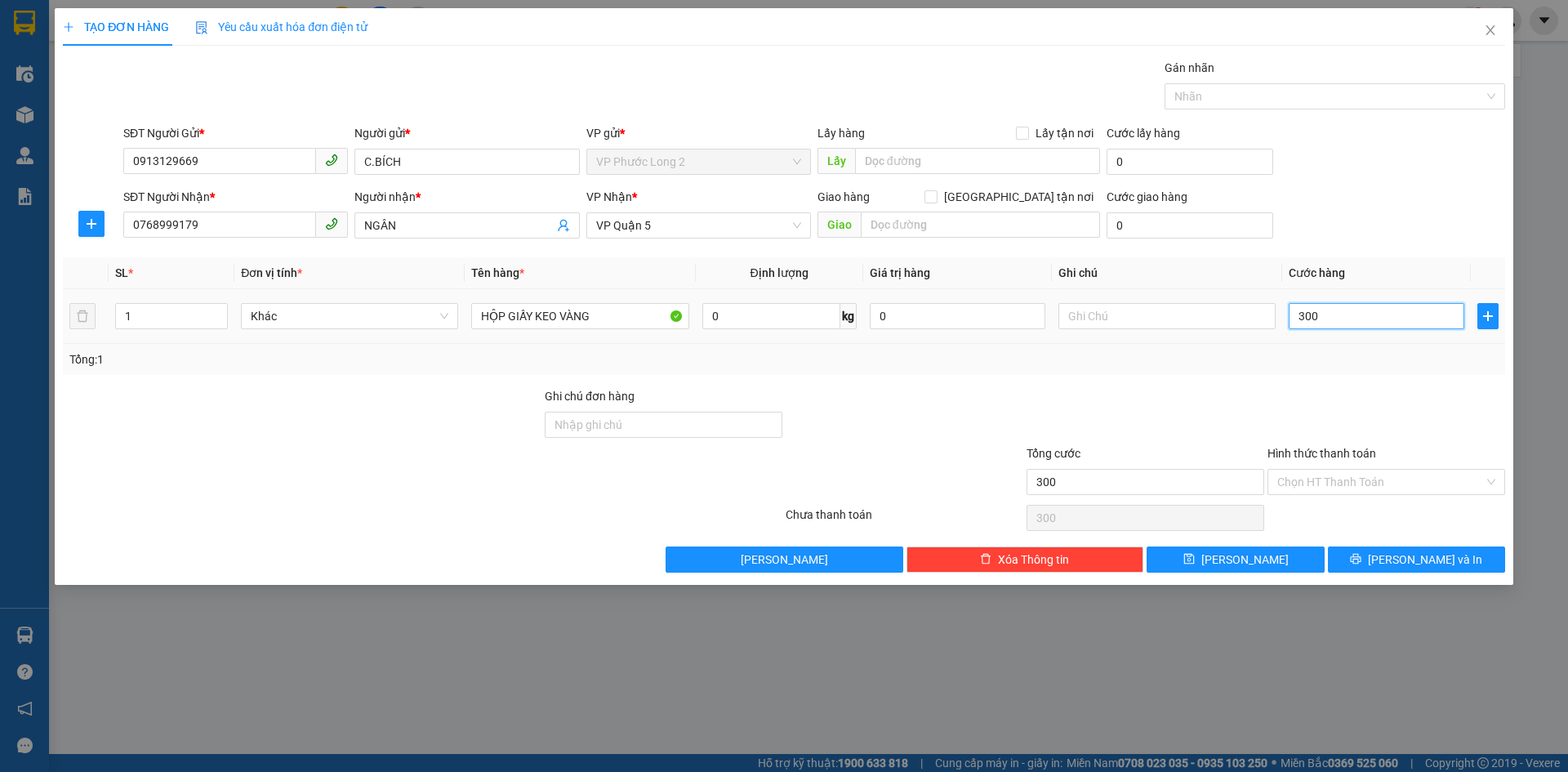
type input "3.000"
type input "30.000"
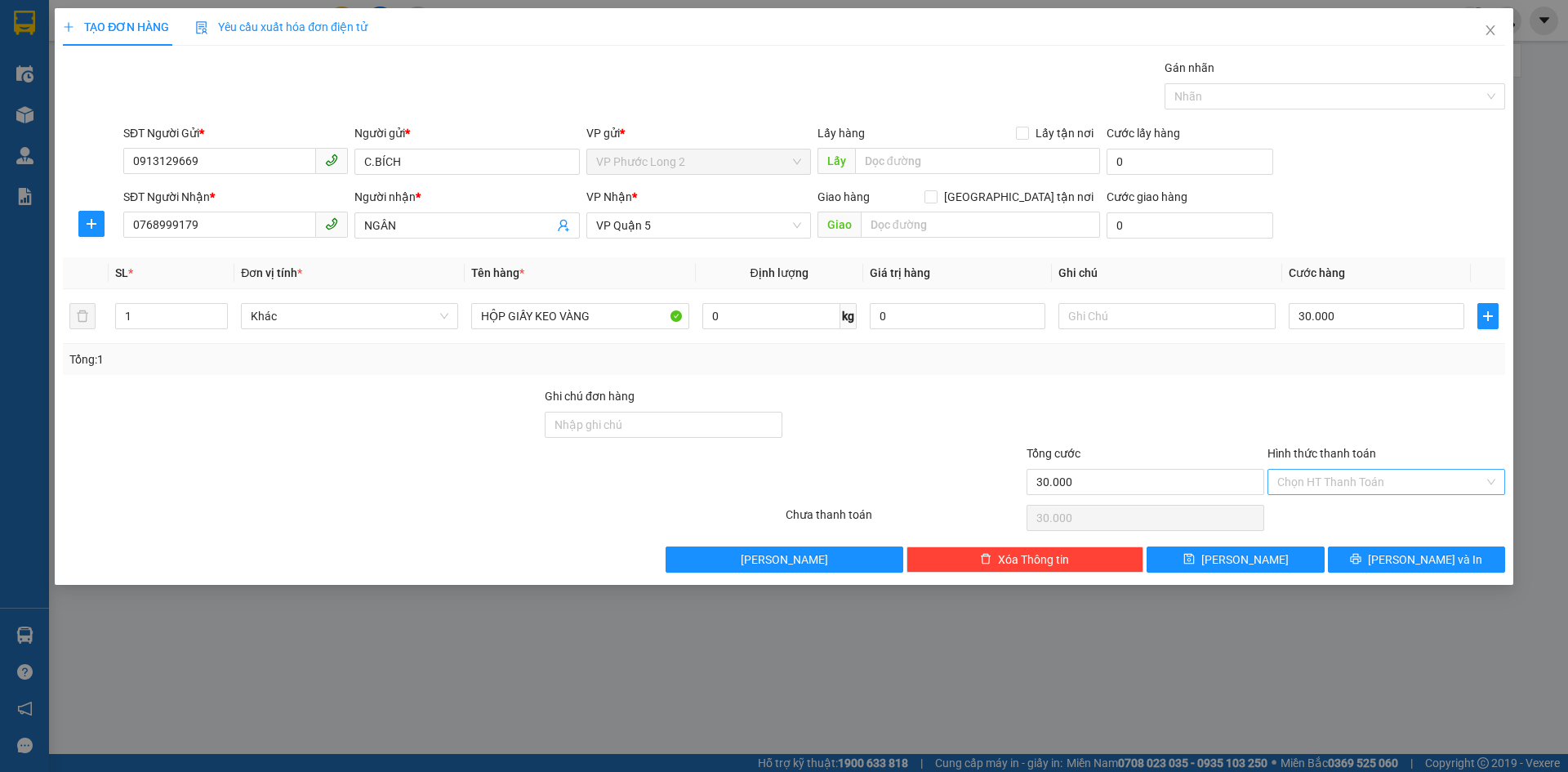
click at [1362, 493] on input "Hình thức thanh toán" at bounding box center [1380, 481] width 207 height 24
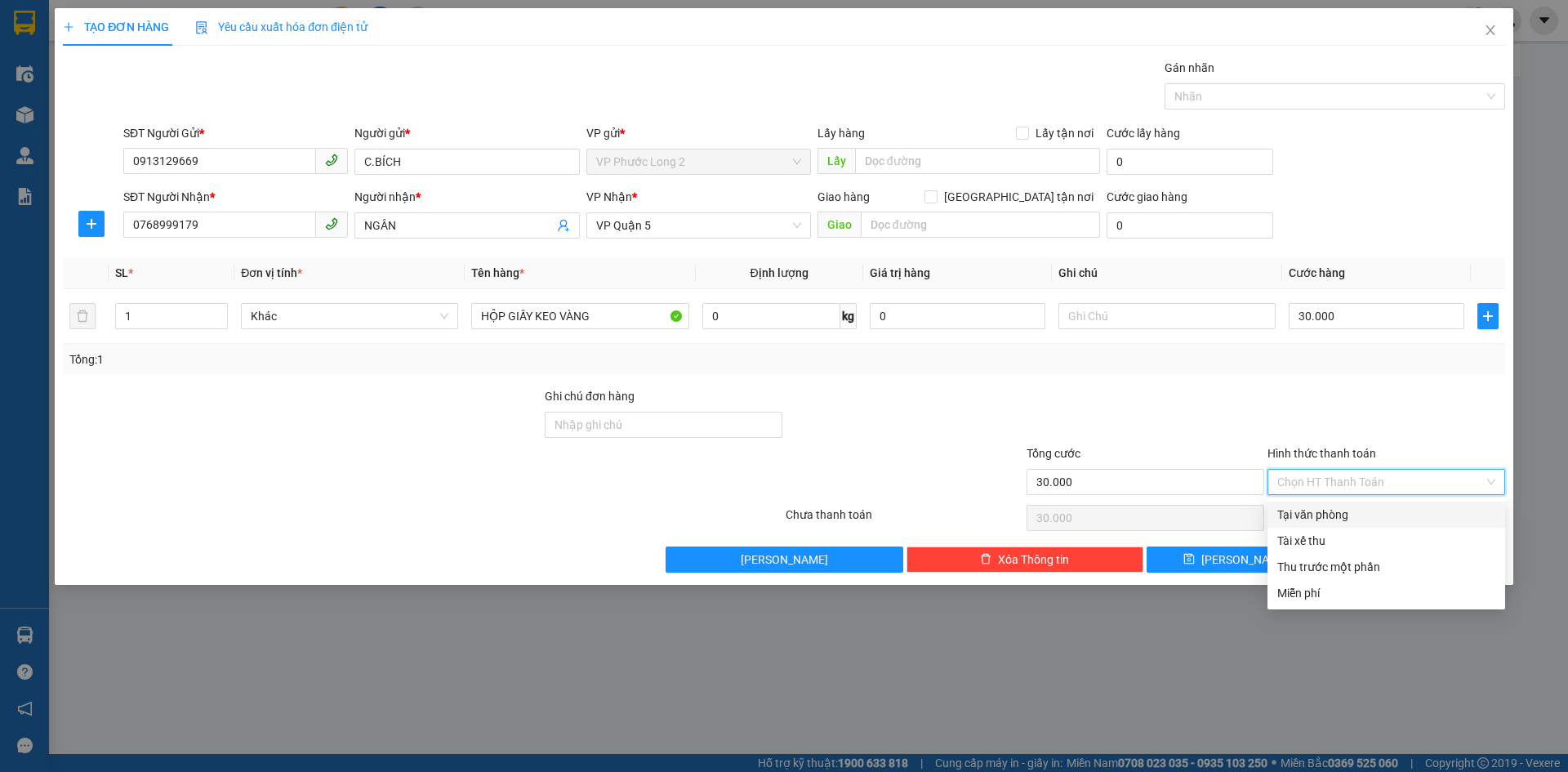
click at [1352, 501] on div "Transit Pickup Surcharge Ids Transit Deliver Surcharge Ids Transit Deliver Surc…" at bounding box center [783, 316] width 1442 height 514
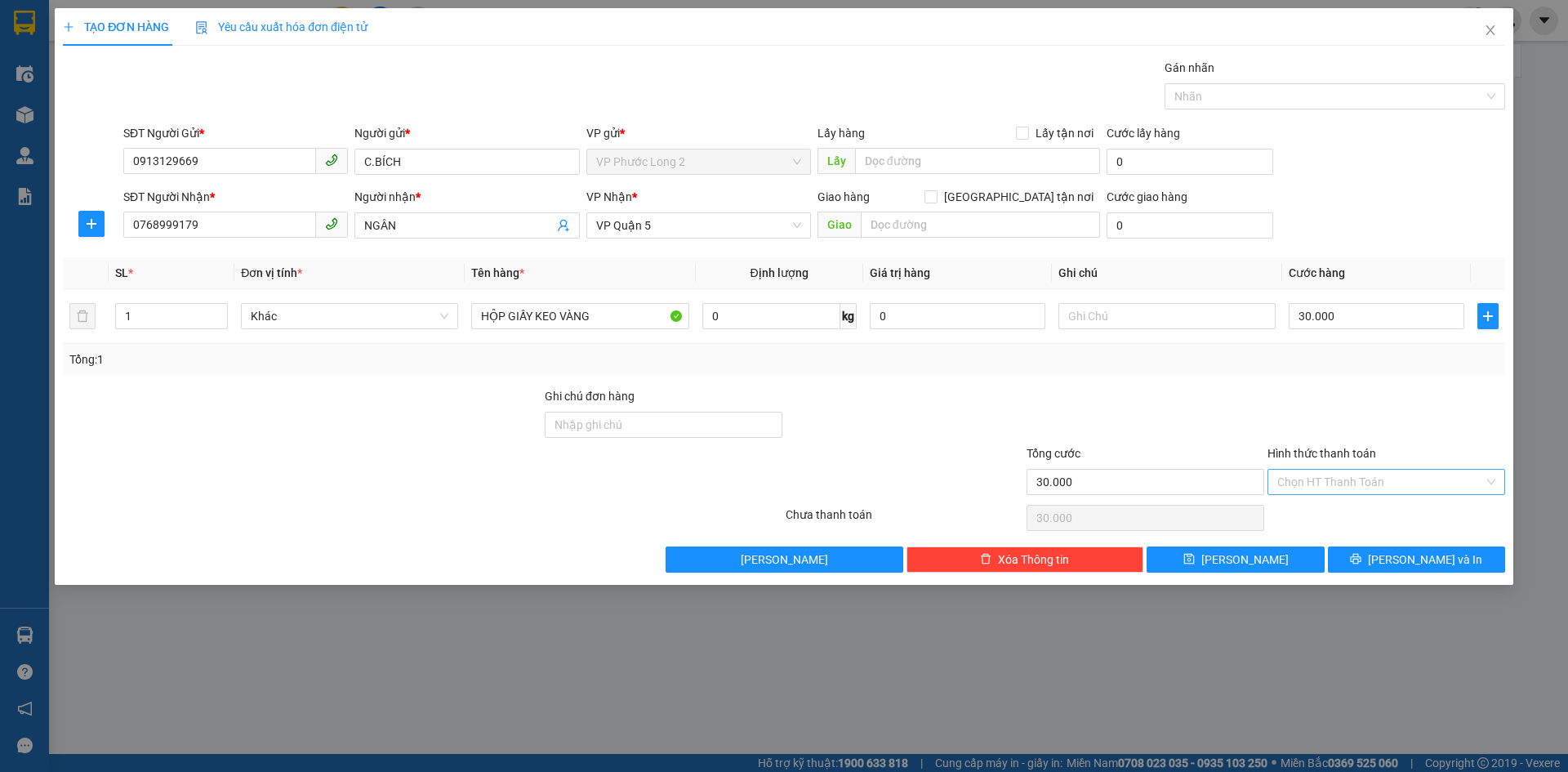
click at [1351, 476] on input "Hình thức thanh toán" at bounding box center [1380, 481] width 207 height 24
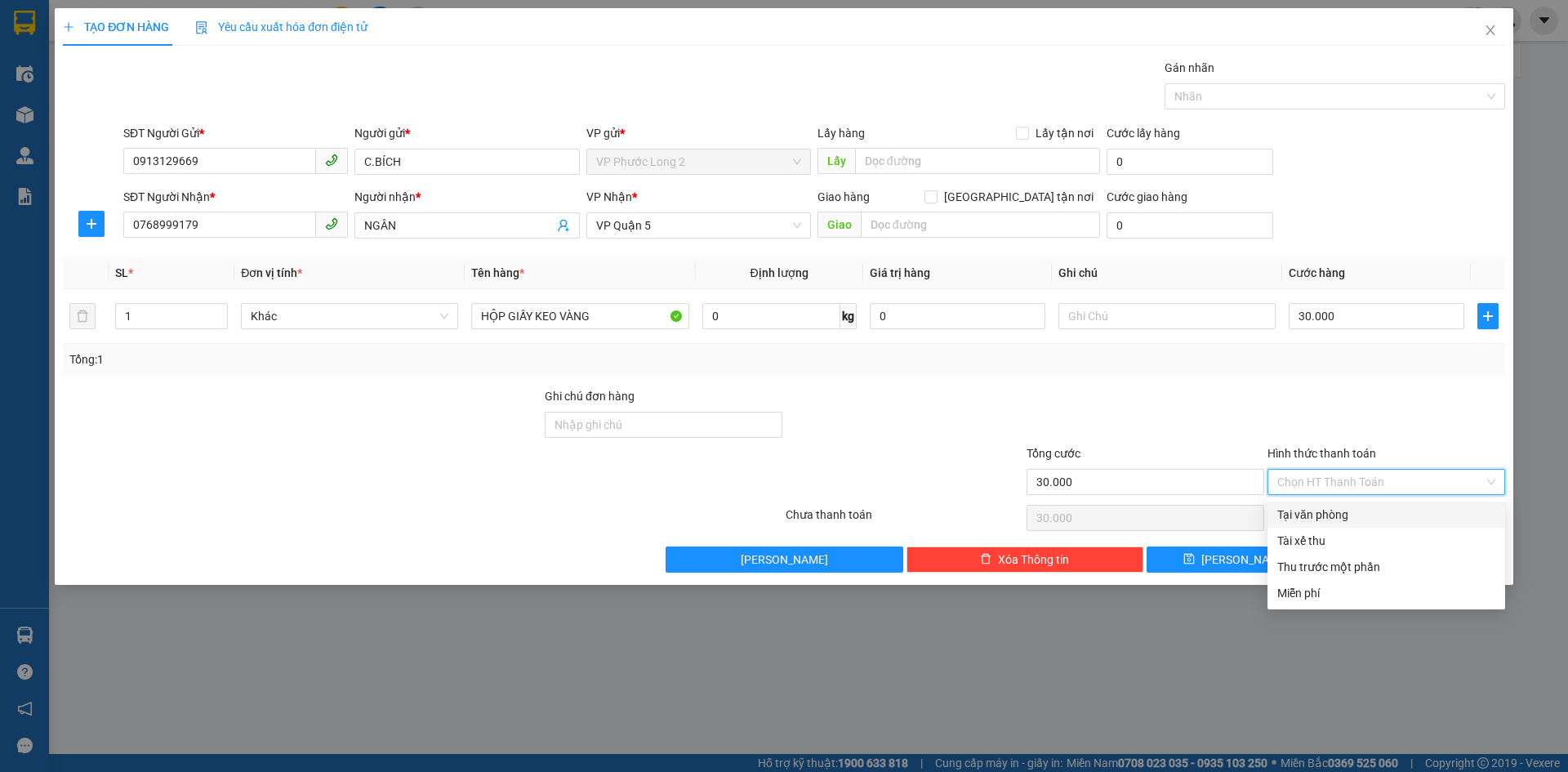
click at [1351, 510] on div "Tại văn phòng" at bounding box center [1386, 514] width 218 height 18
type input "0"
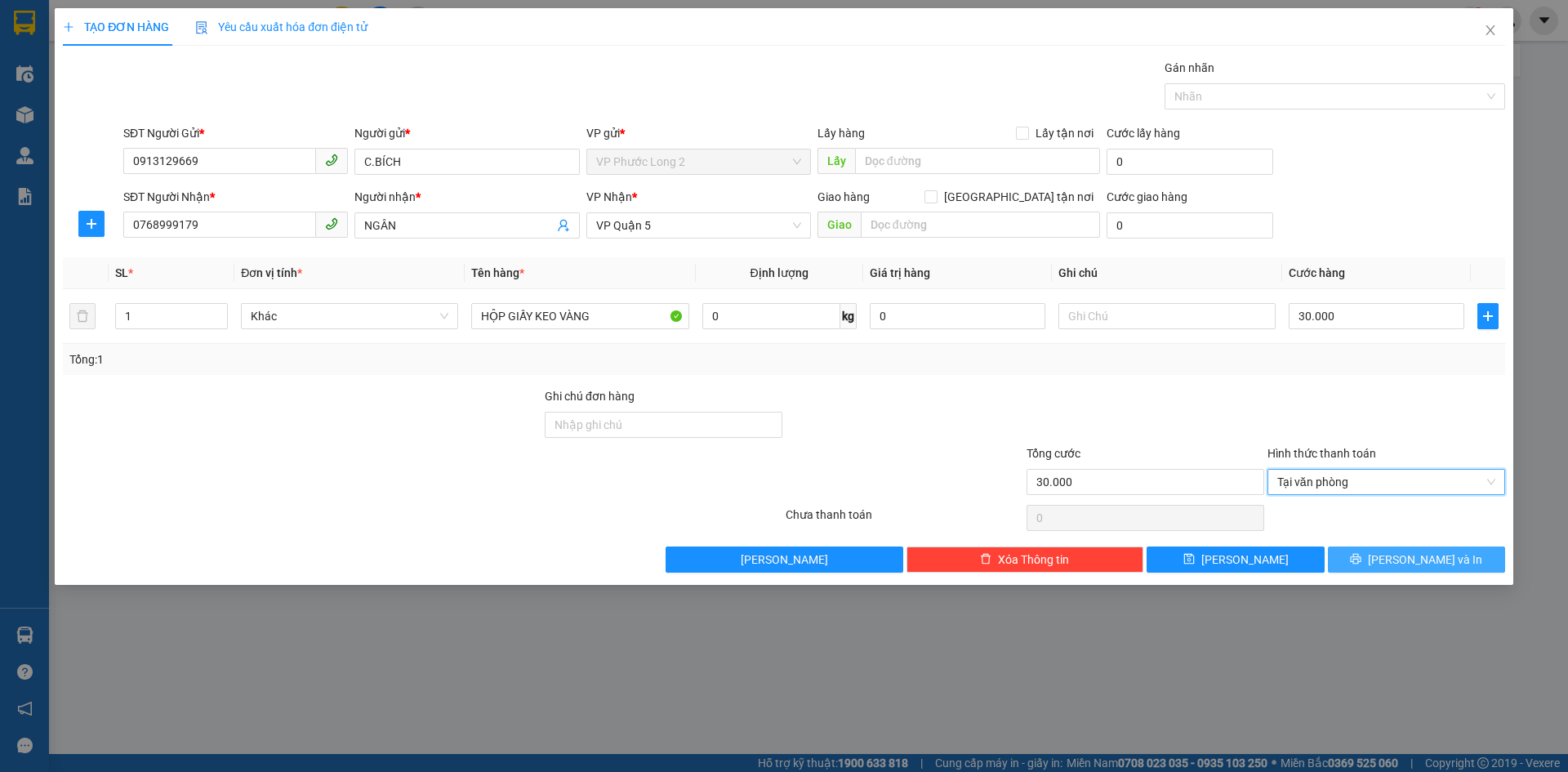
click at [1395, 570] on button "[PERSON_NAME] và In" at bounding box center [1417, 560] width 178 height 26
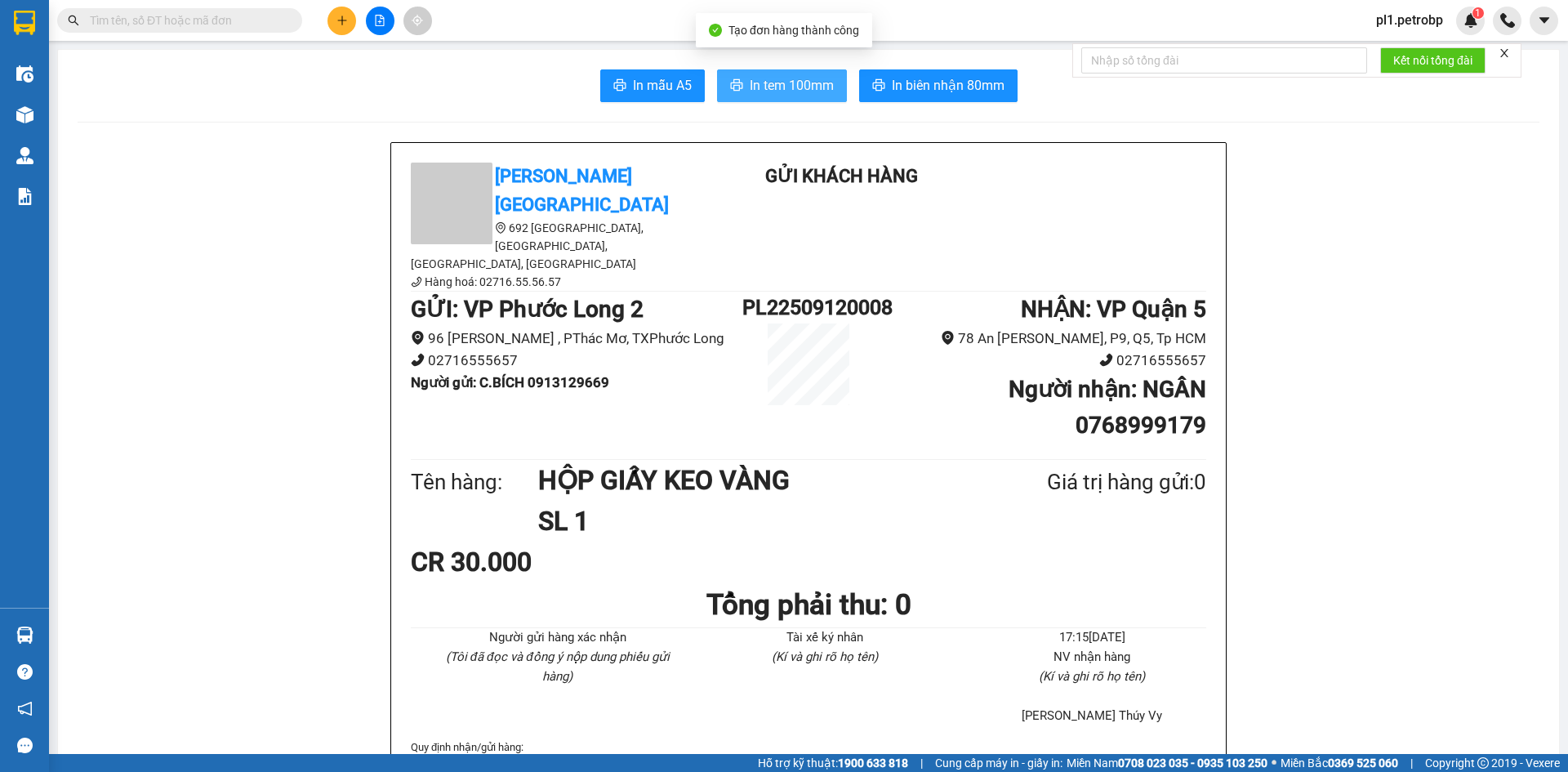
click at [789, 81] on span "In tem 100mm" at bounding box center [791, 85] width 84 height 21
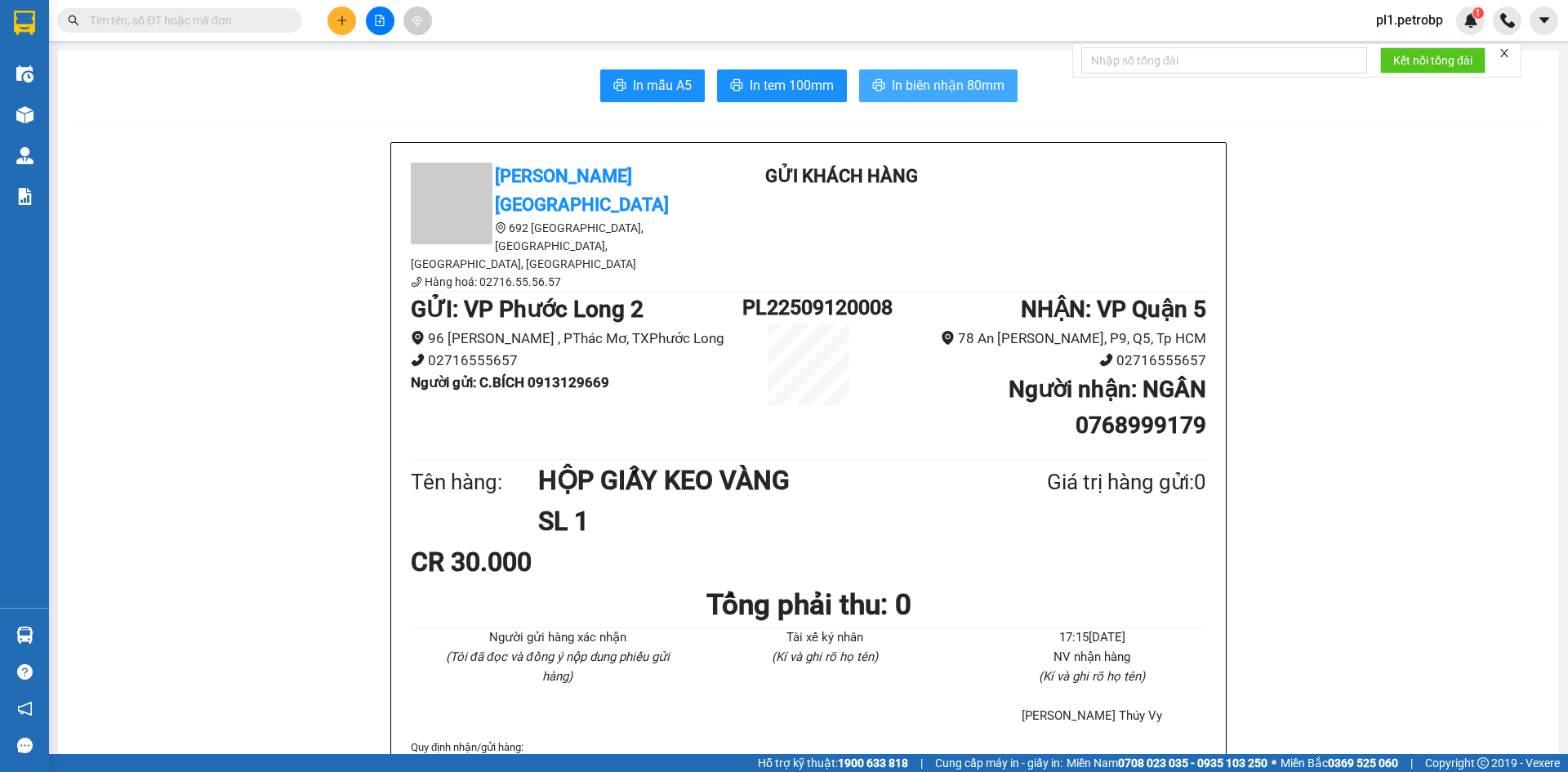
click at [938, 94] on span "In biên nhận 80mm" at bounding box center [948, 85] width 113 height 21
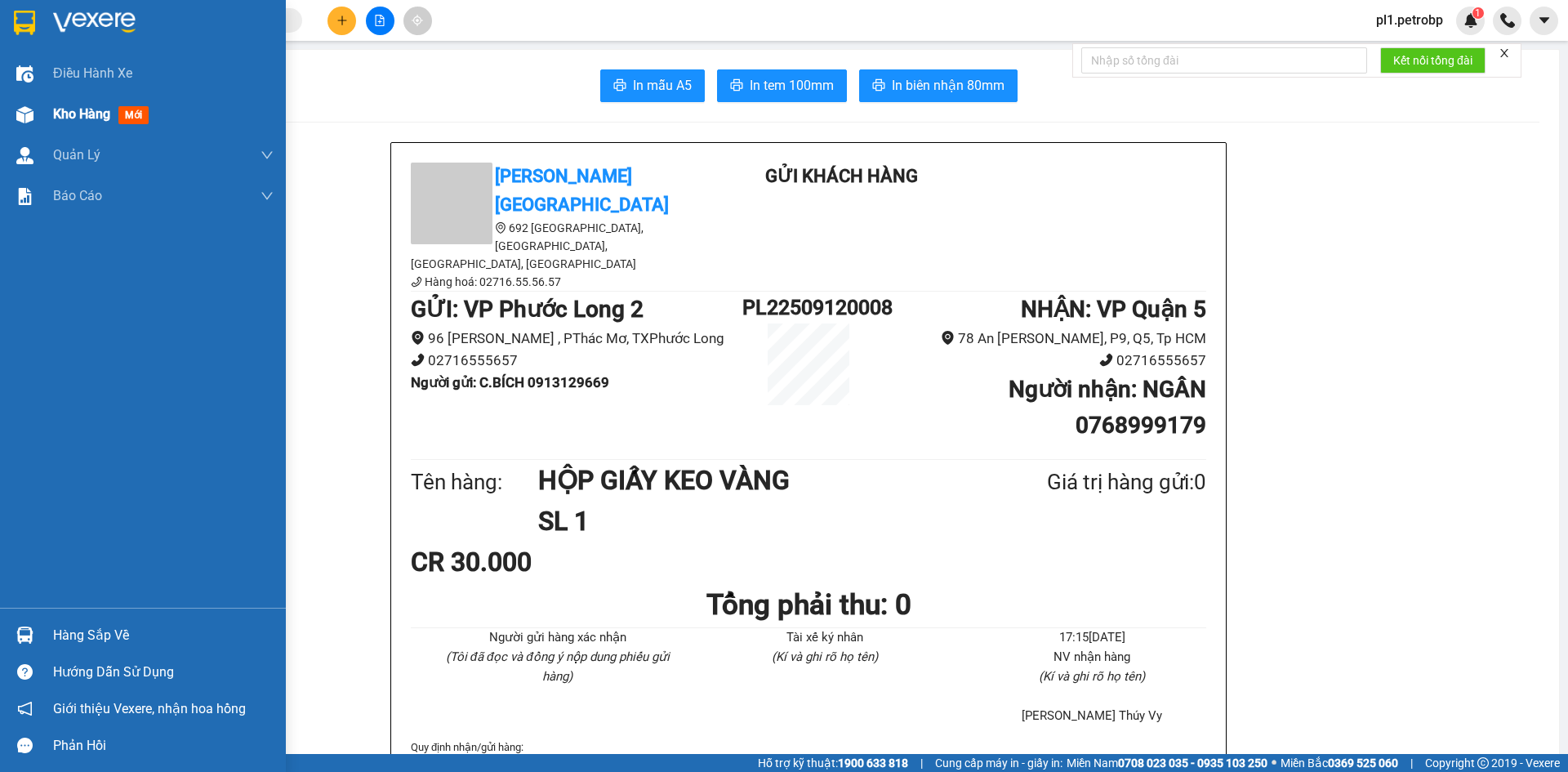
click at [39, 113] on div "Kho hàng mới" at bounding box center [143, 114] width 286 height 41
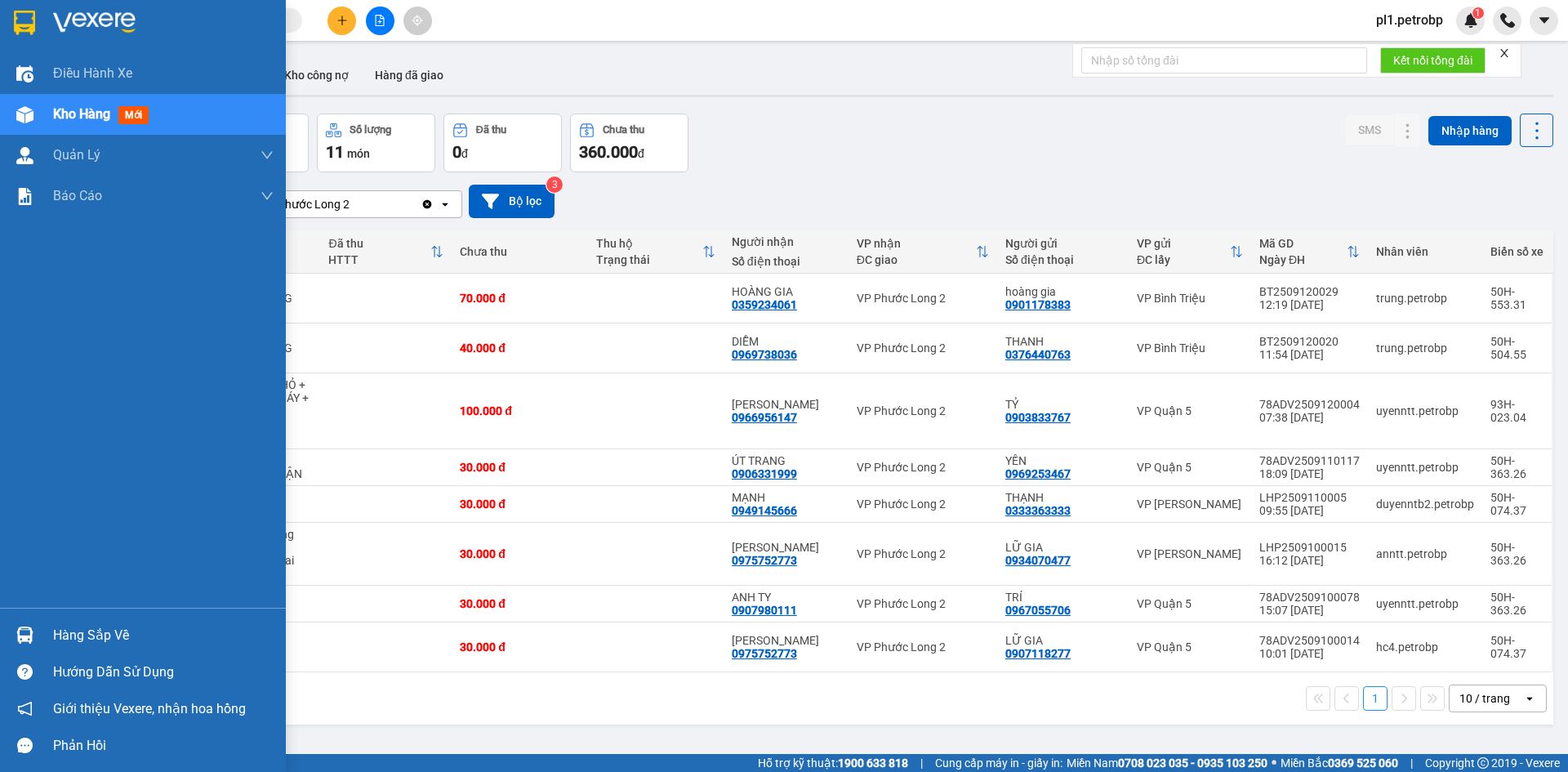
click at [33, 654] on div "Hướng dẫn sử dụng" at bounding box center [143, 671] width 286 height 36
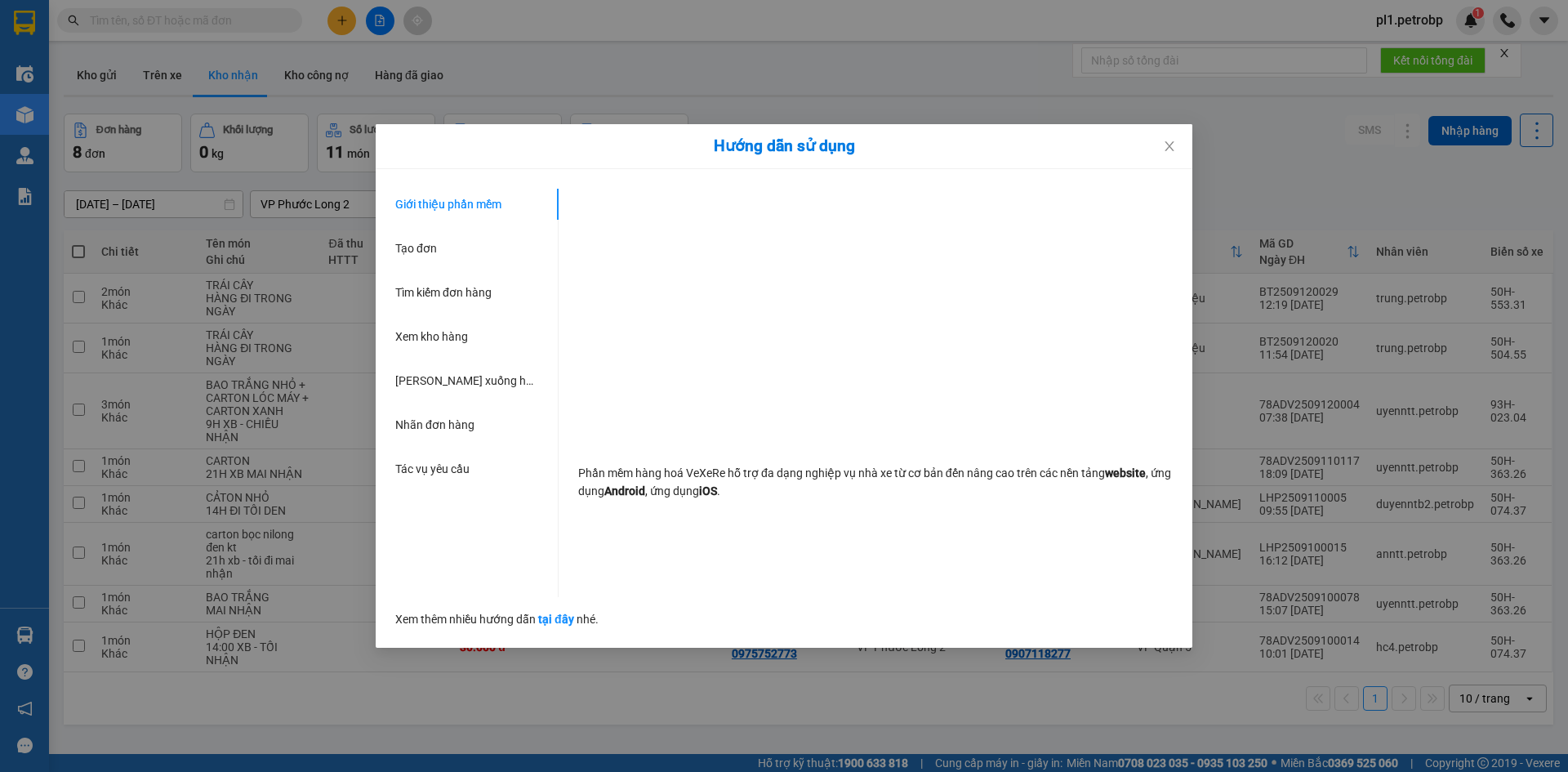
click at [176, 705] on div "Hướng dẫn sử dụng Giới thiệu phần mềm Tạo đơn Tìm kiếm đơn hàng Xem kho hàng Lê…" at bounding box center [784, 386] width 1568 height 772
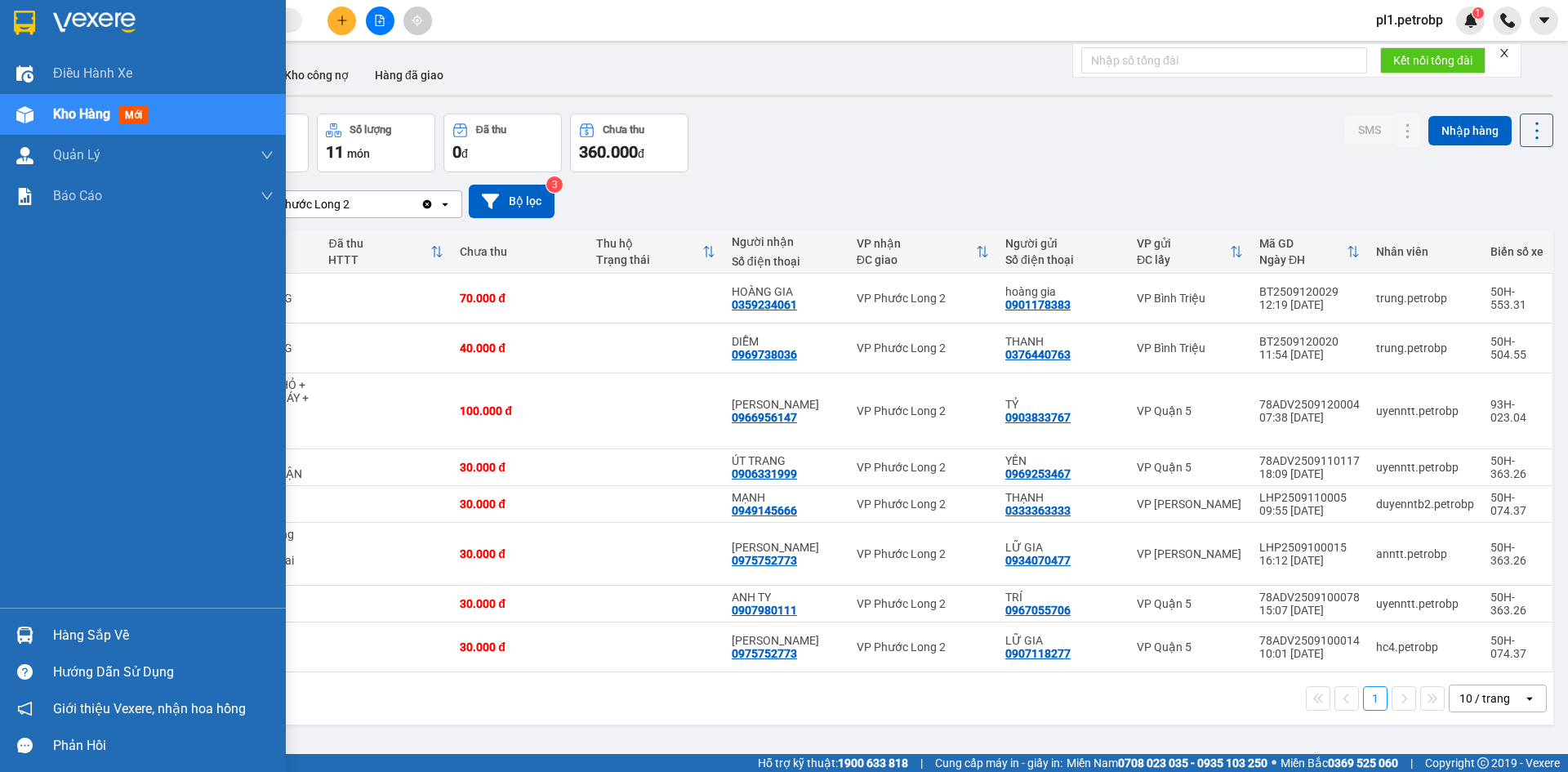
click at [98, 624] on div "Hàng sắp về" at bounding box center [164, 636] width 221 height 24
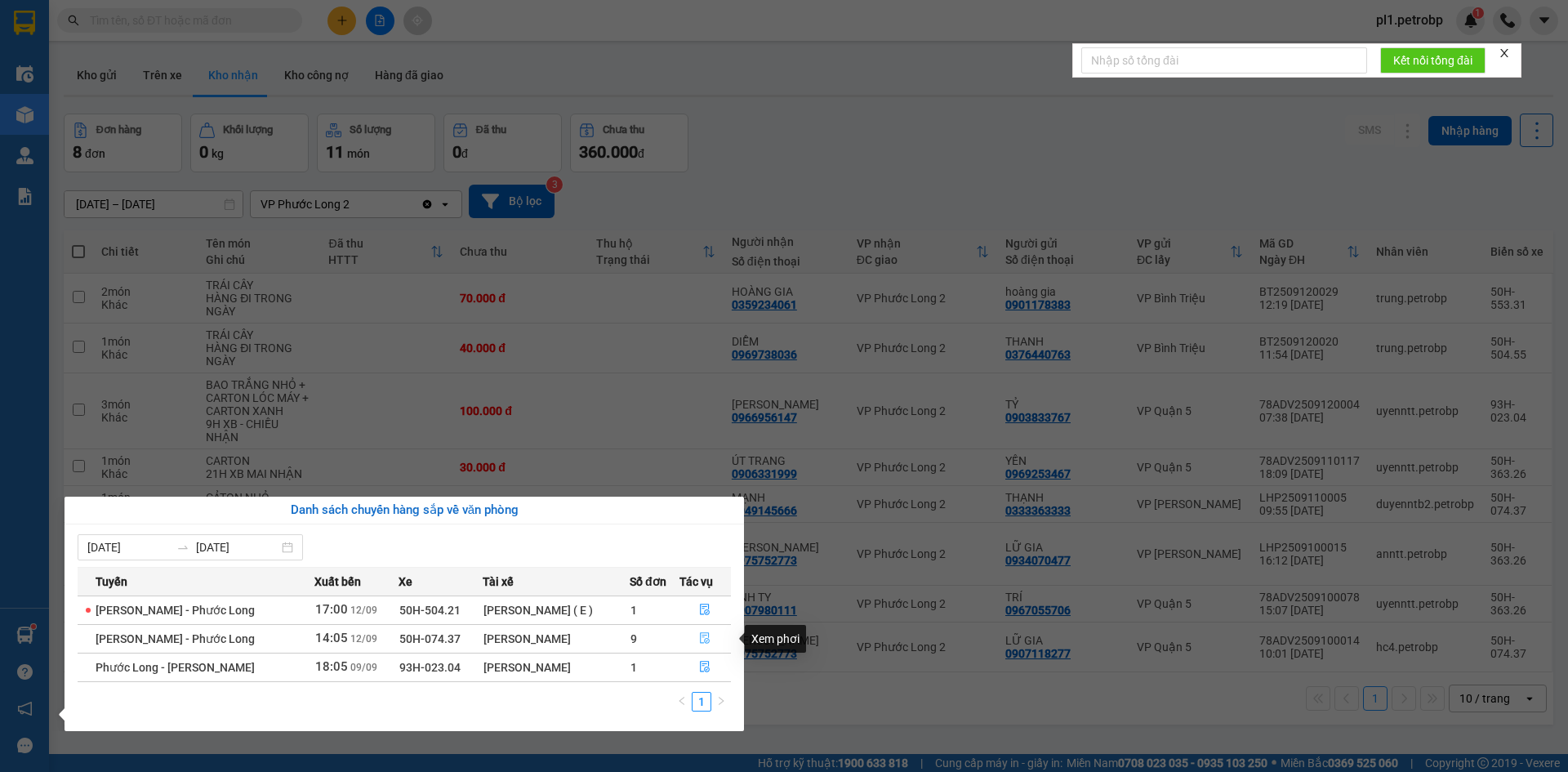
click at [699, 643] on icon "file-done" at bounding box center [705, 637] width 11 height 11
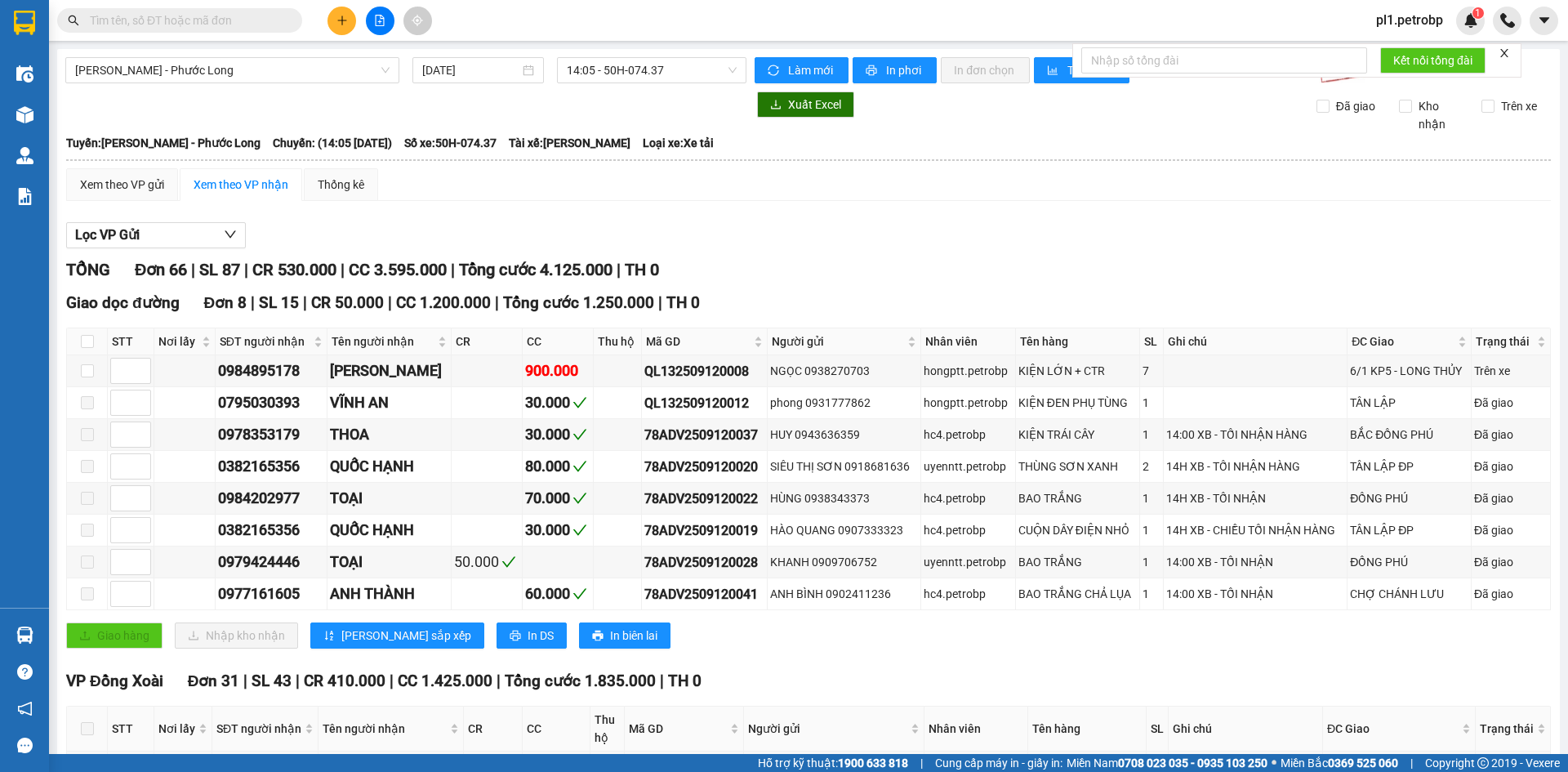
checkbox input "true"
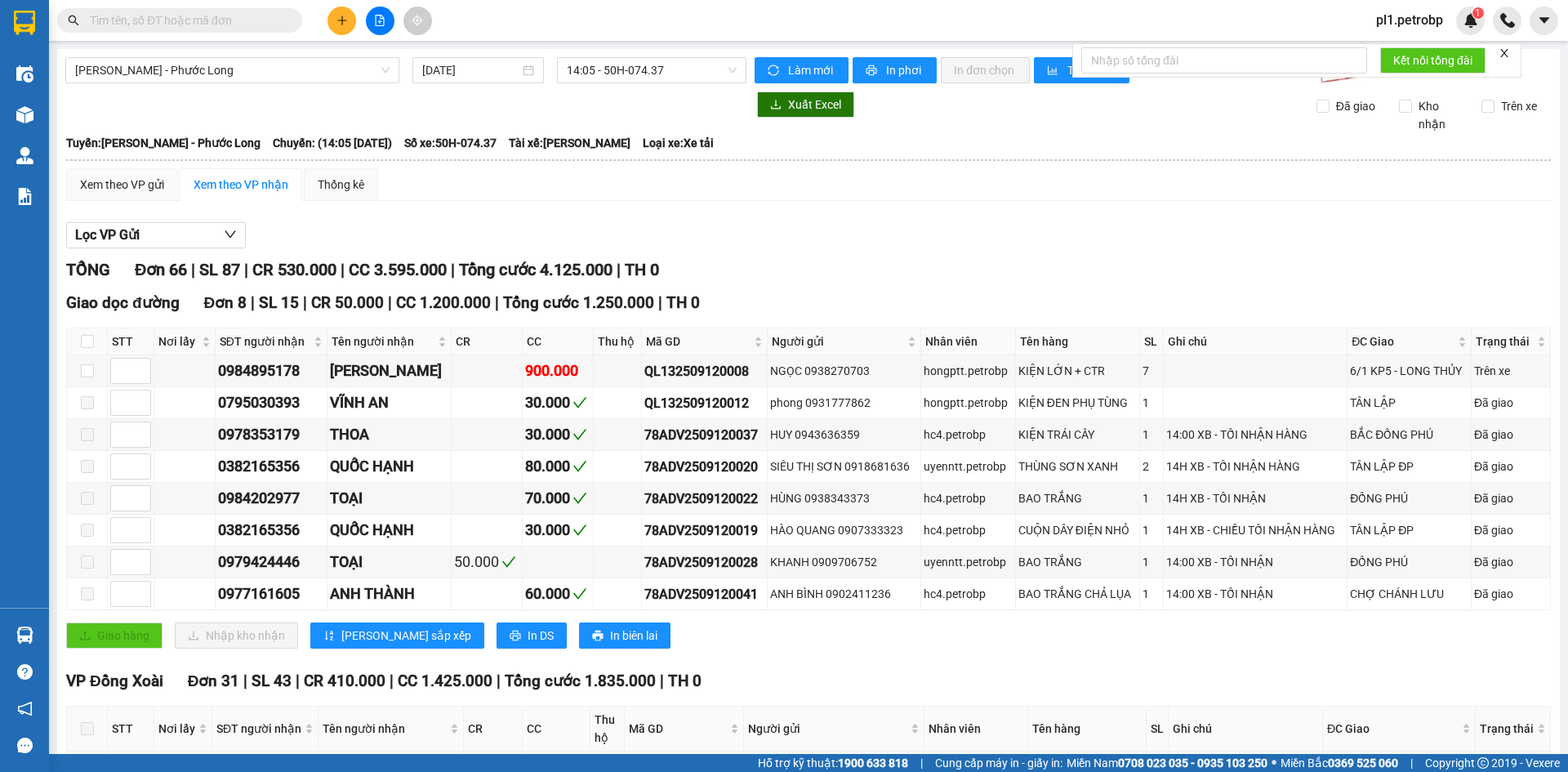
checkbox input "true"
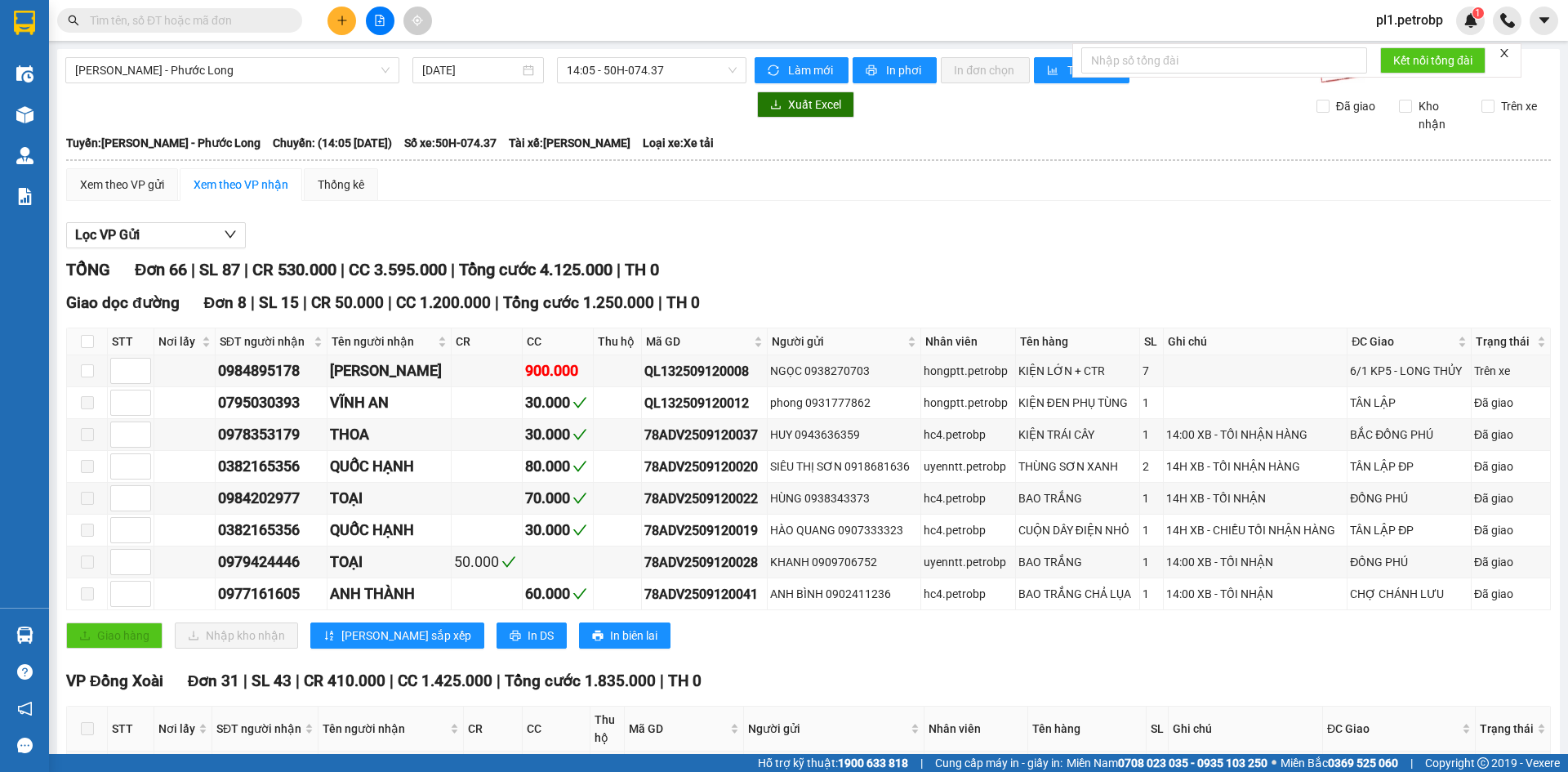
checkbox input "true"
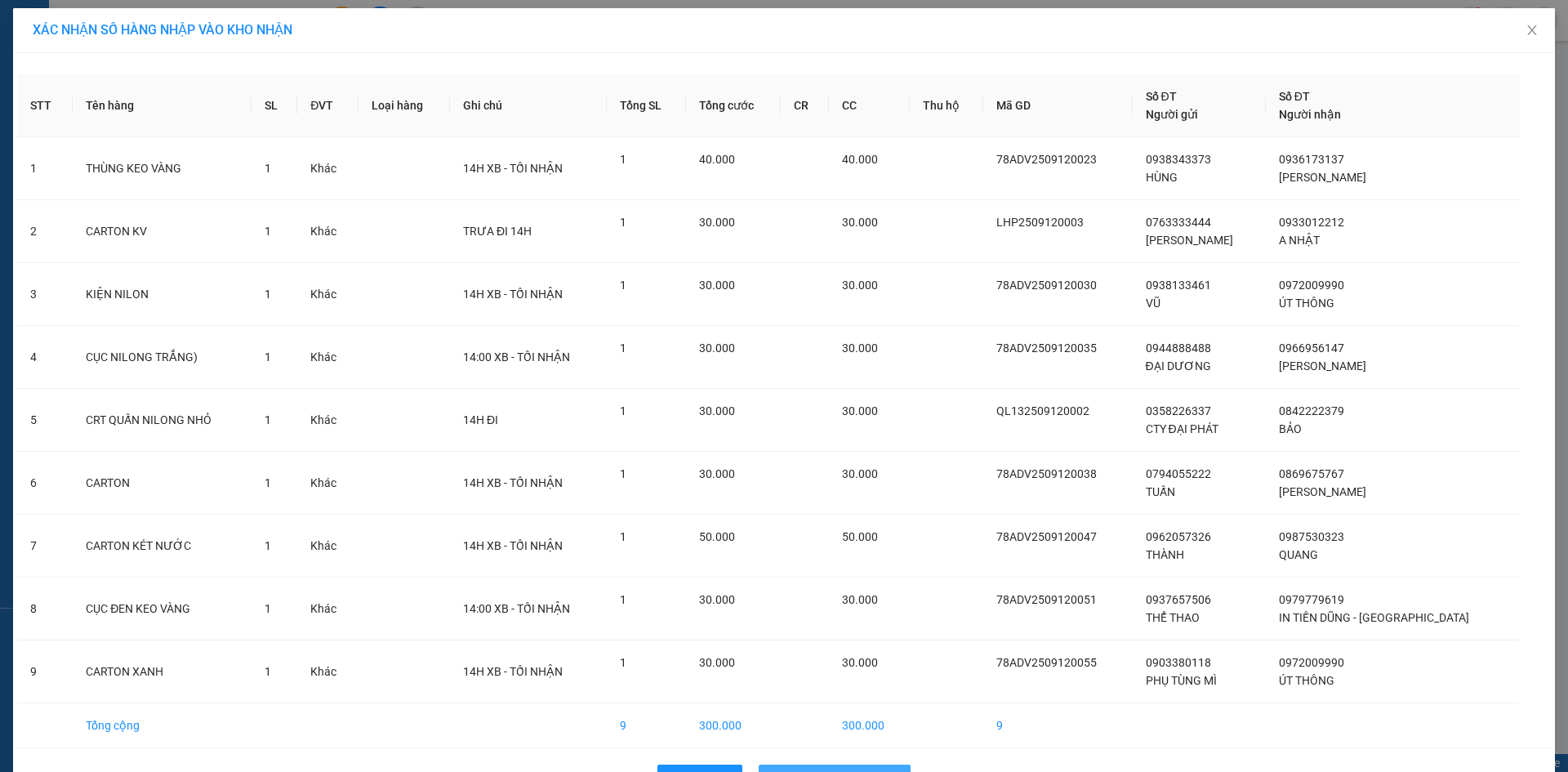
click at [853, 768] on span "Nhập hàng kho nhận" at bounding box center [843, 777] width 107 height 18
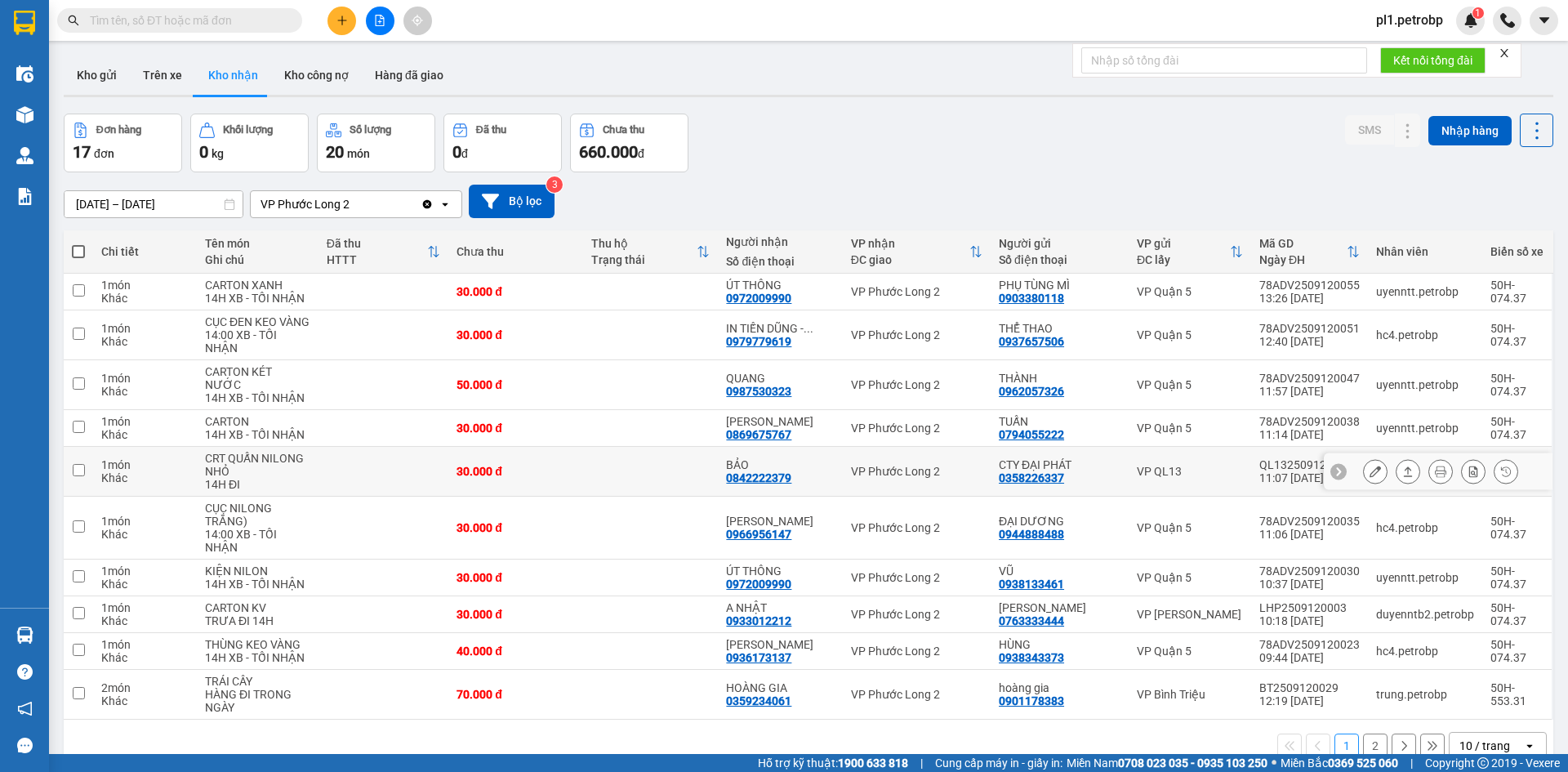
drag, startPoint x: 732, startPoint y: 465, endPoint x: 799, endPoint y: 460, distance: 67.2
click at [799, 460] on div "BẢO 0842222379" at bounding box center [779, 471] width 107 height 26
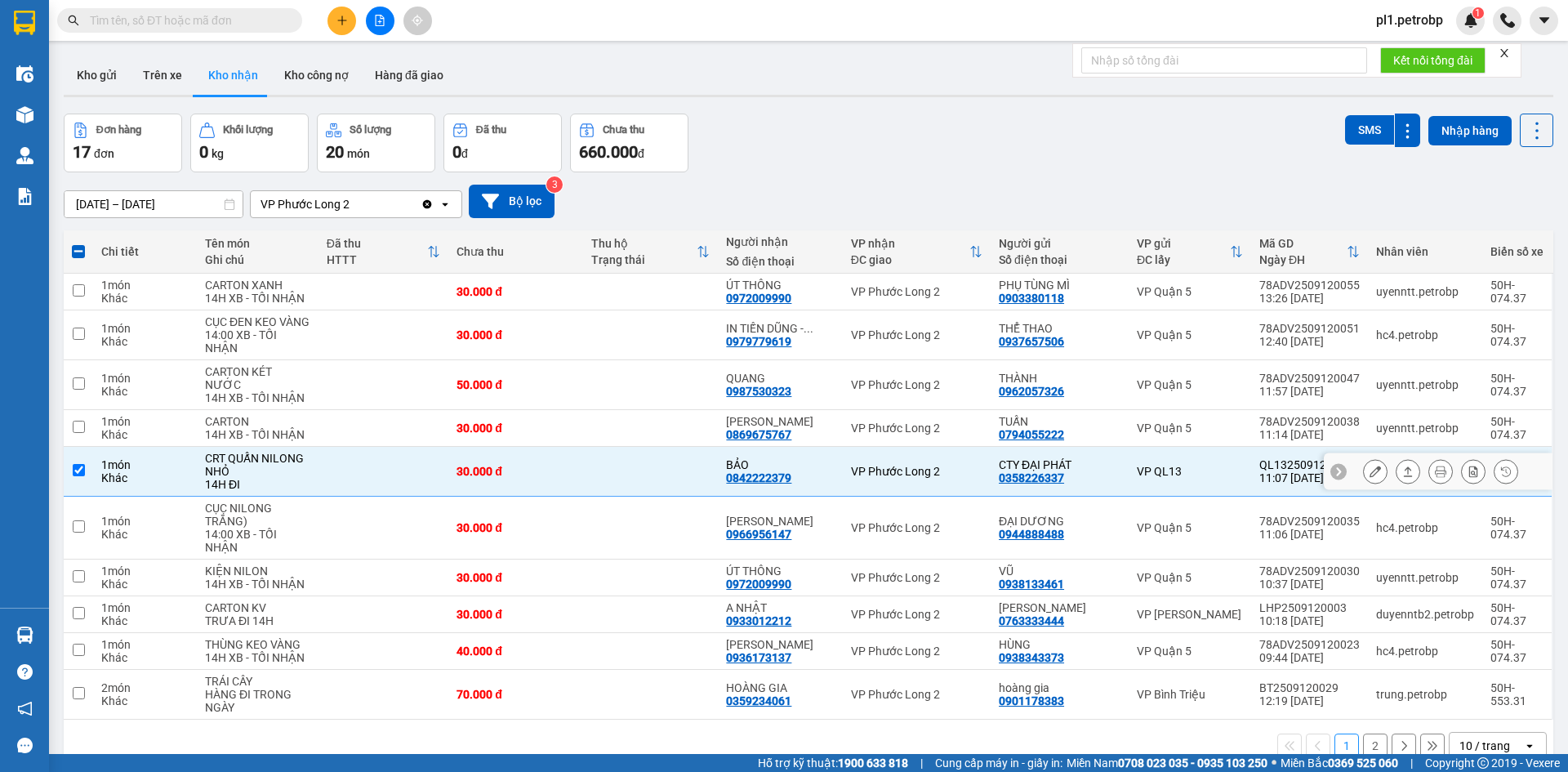
click at [657, 447] on td at bounding box center [650, 471] width 135 height 50
checkbox input "false"
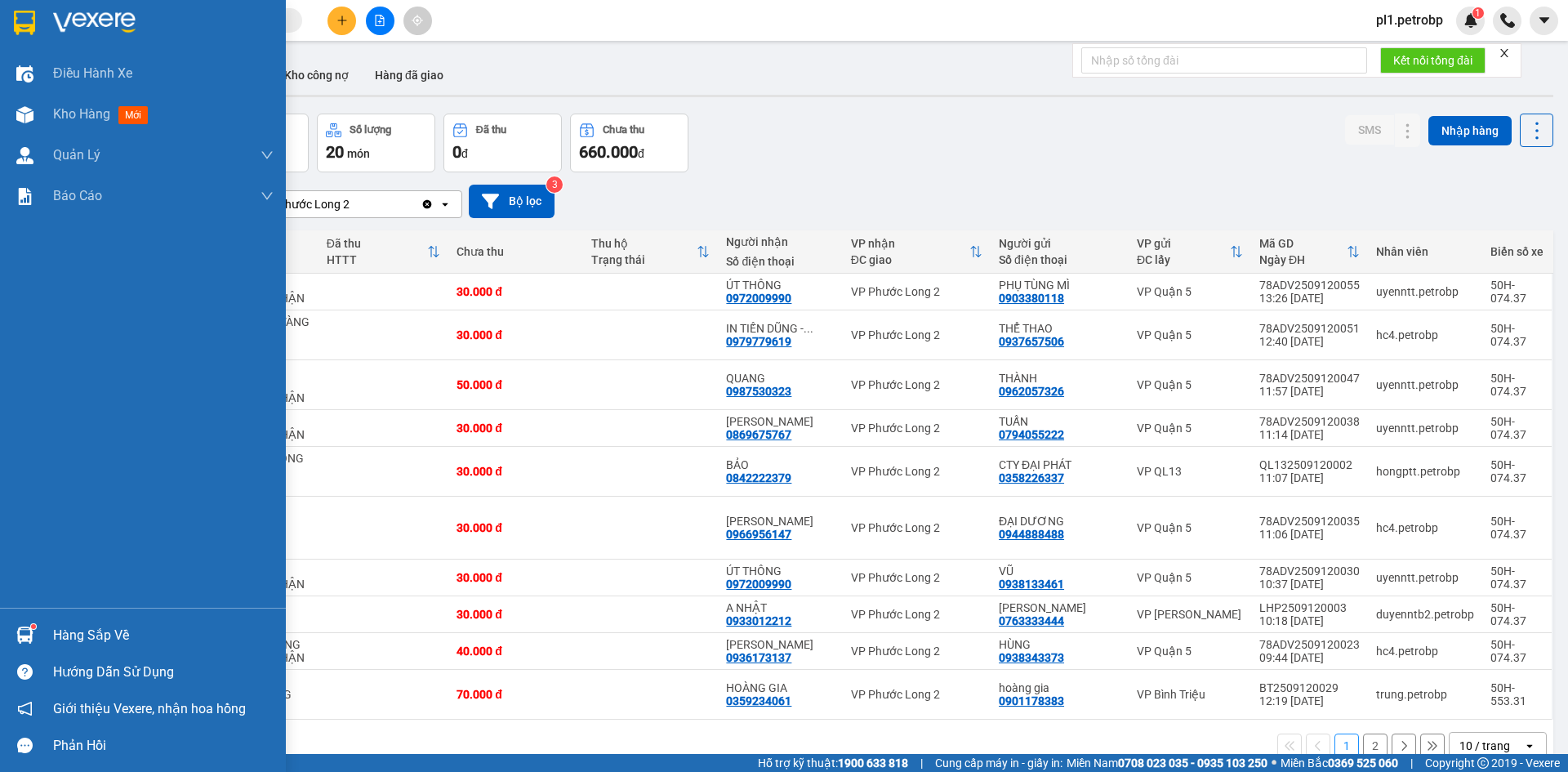
click at [38, 626] on div at bounding box center [24, 635] width 29 height 29
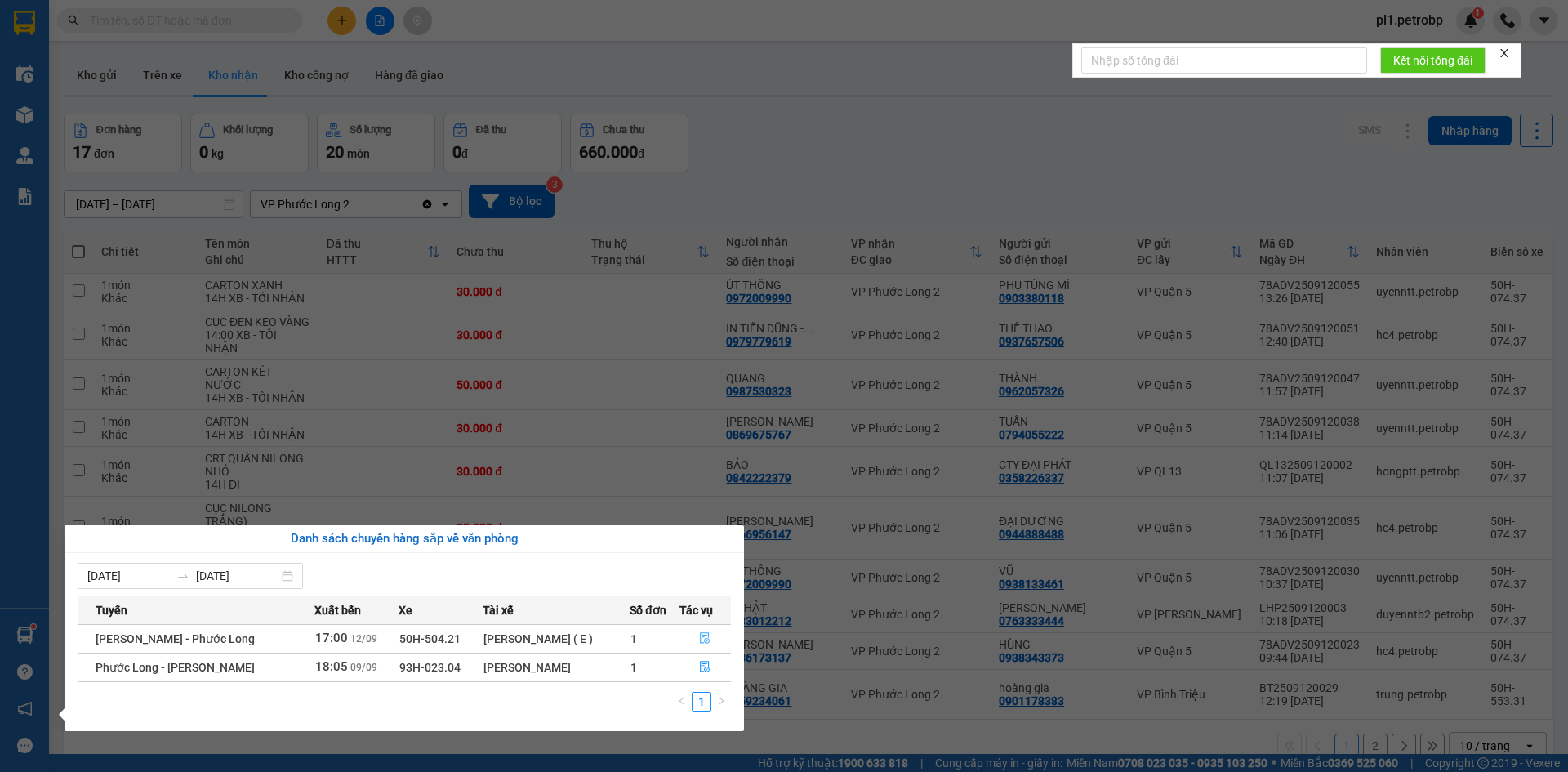
click at [709, 627] on button "button" at bounding box center [706, 638] width 50 height 26
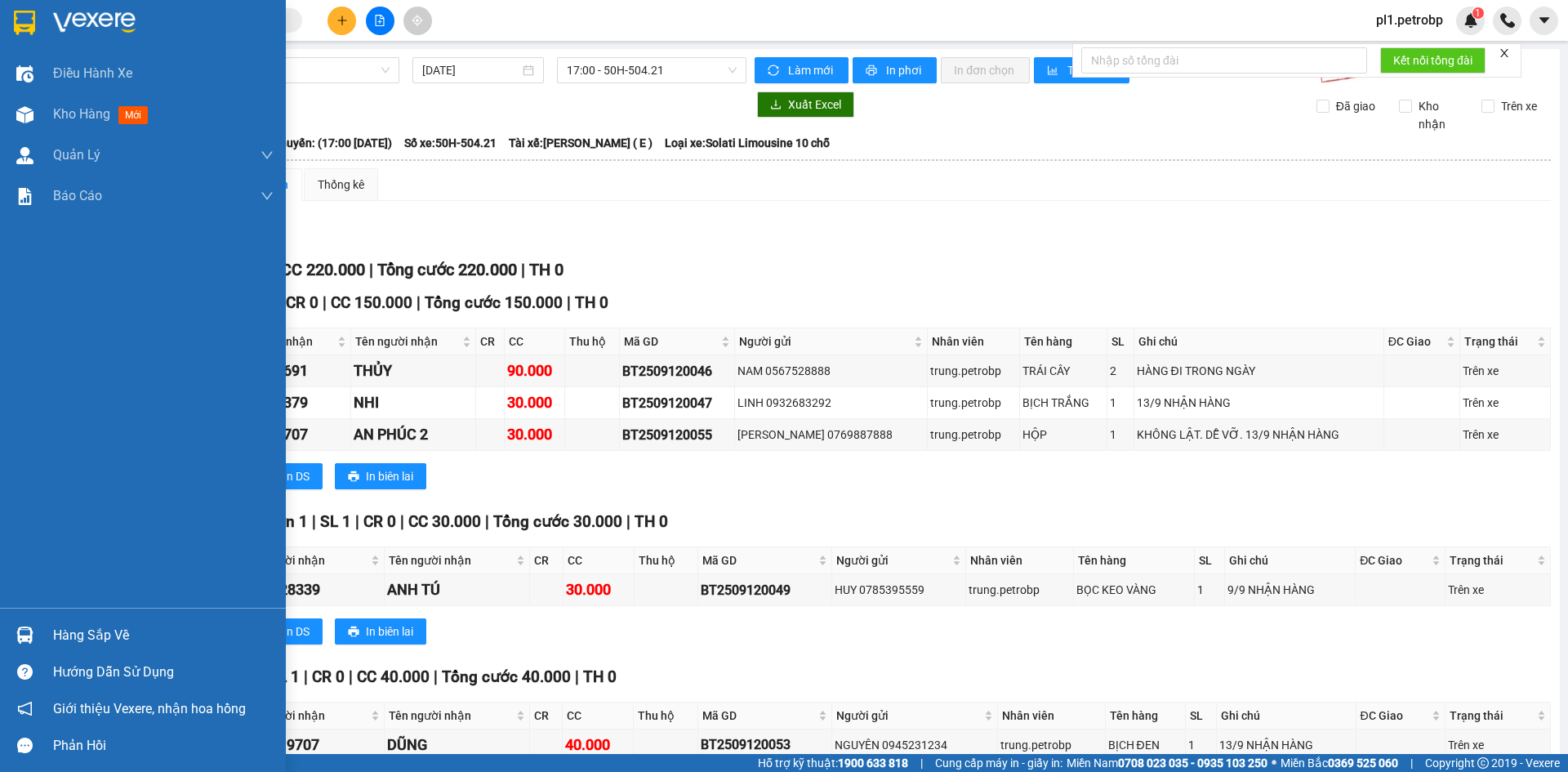
click at [54, 643] on div "Hàng sắp về" at bounding box center [164, 636] width 221 height 24
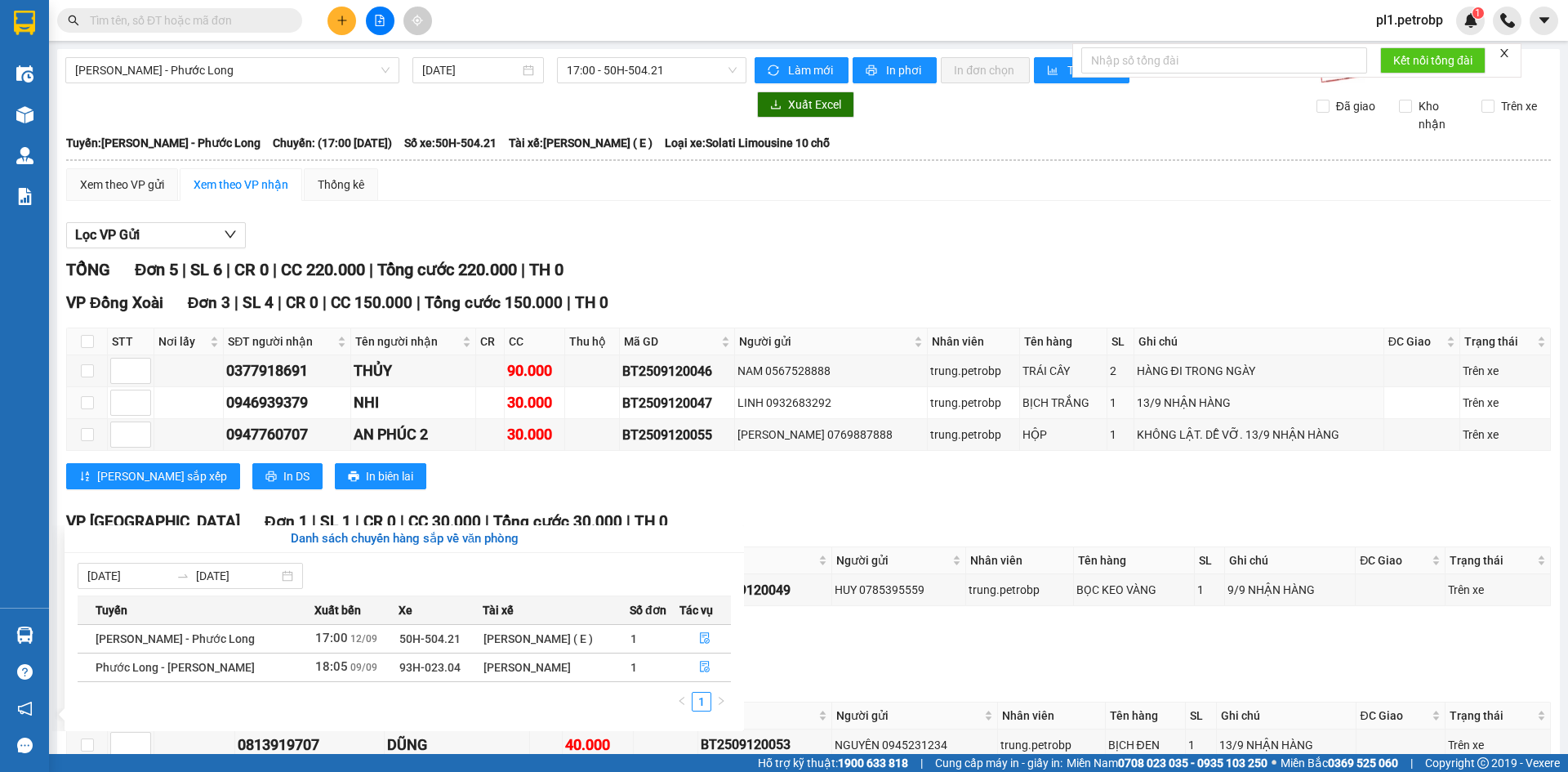
click at [1008, 417] on section "Kết quả tìm kiếm ( 0 ) Bộ lọc No Data pl1.petrobp 1 Điều hành xe Kho hàng mới Q…" at bounding box center [784, 386] width 1568 height 772
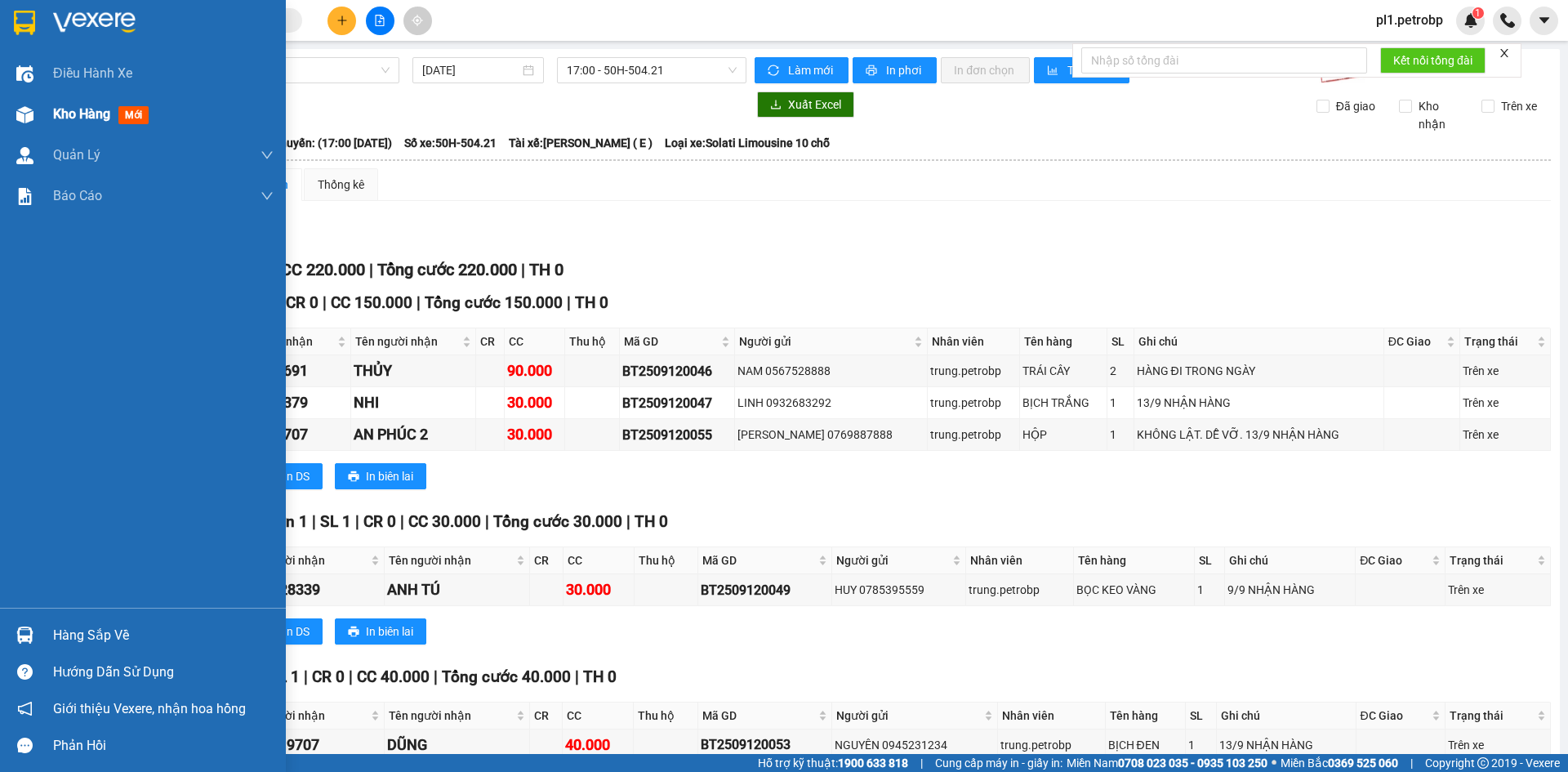
click at [50, 116] on div "Kho hàng mới" at bounding box center [143, 114] width 286 height 41
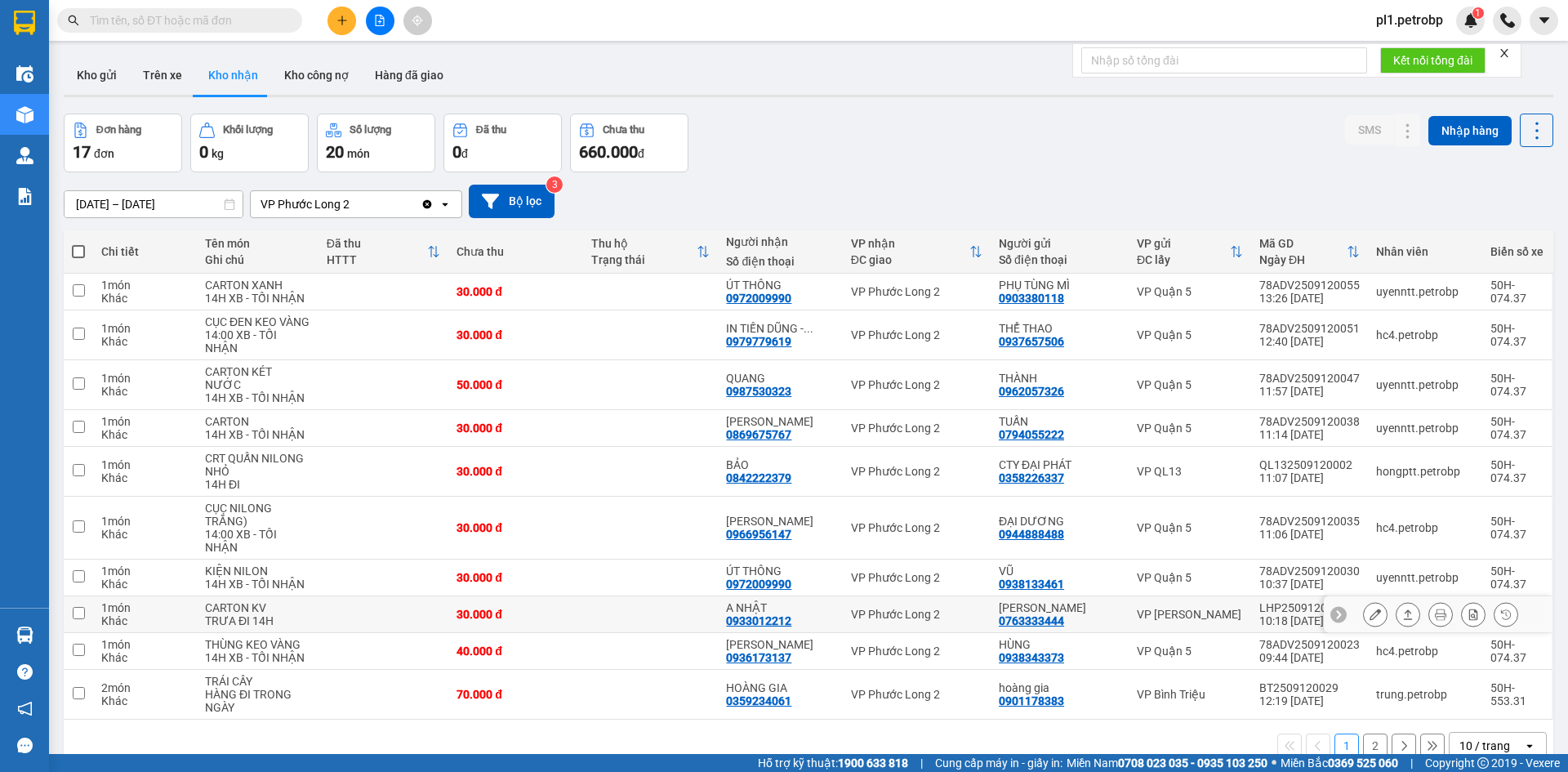
drag, startPoint x: 730, startPoint y: 536, endPoint x: 794, endPoint y: 534, distance: 64.0
click at [794, 596] on td "A NHẬT 0933012212" at bounding box center [779, 614] width 124 height 36
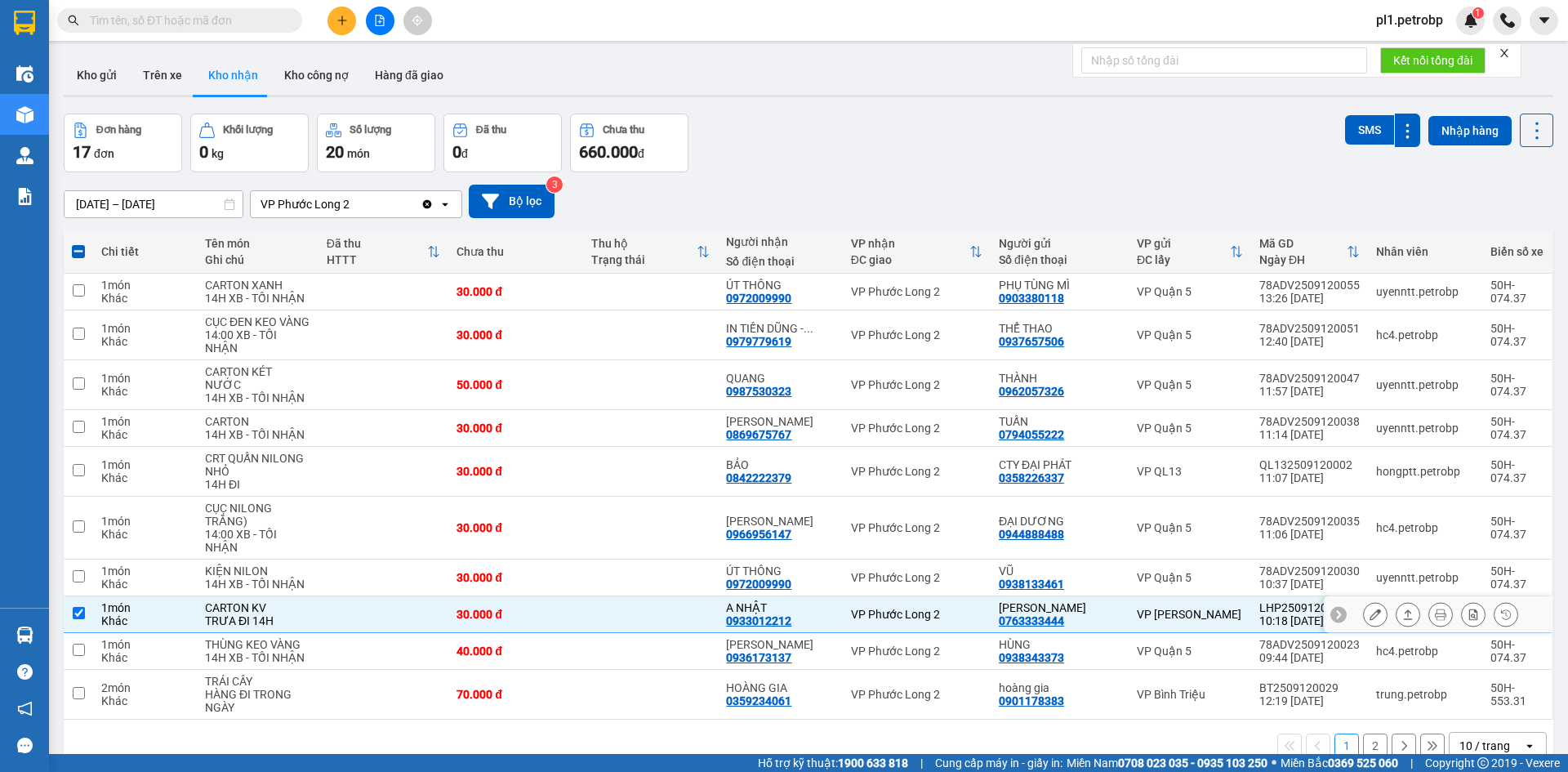
click at [167, 614] on div "Khác" at bounding box center [144, 621] width 87 height 13
checkbox input "false"
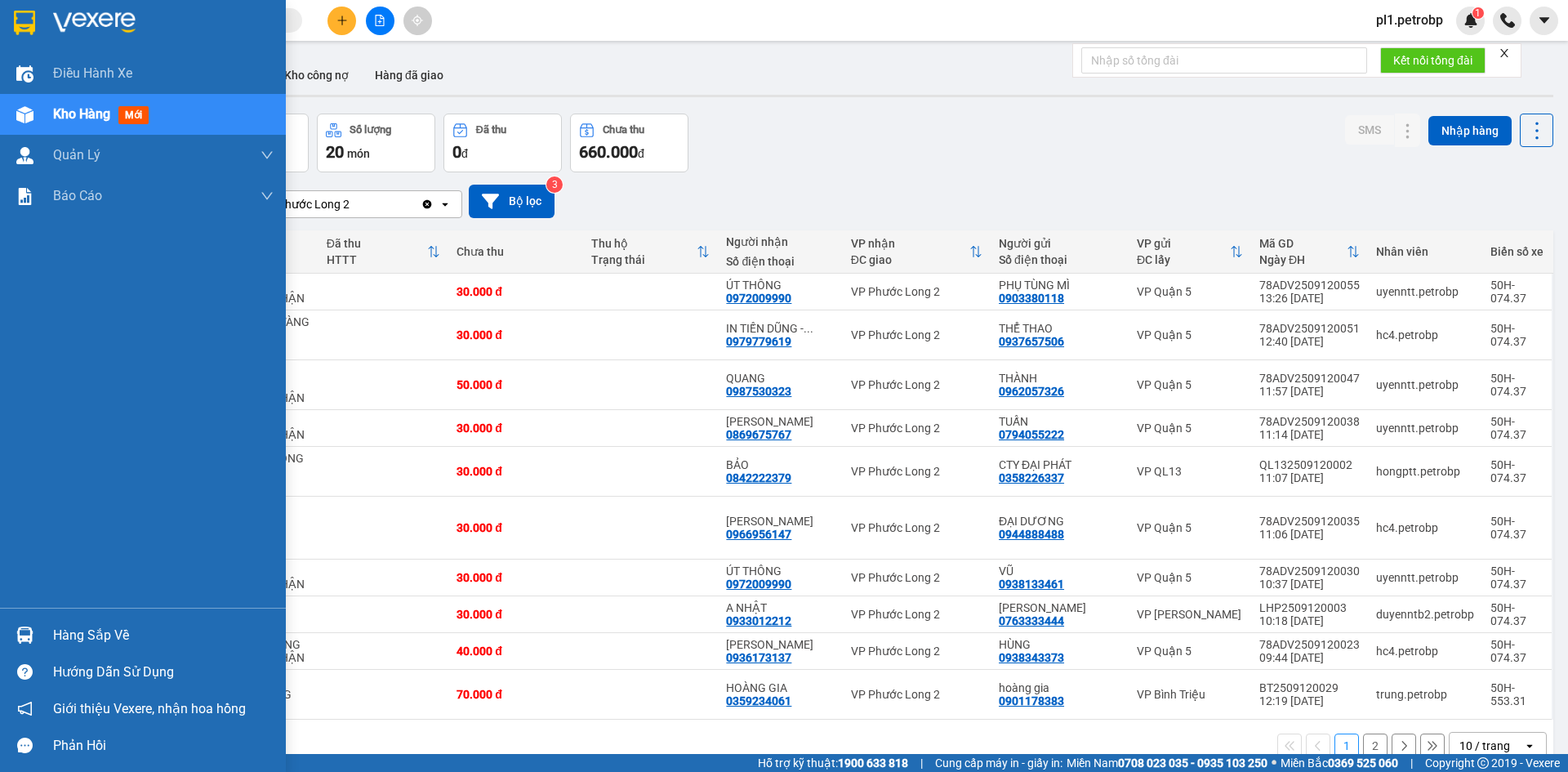
click at [33, 635] on img at bounding box center [24, 635] width 17 height 17
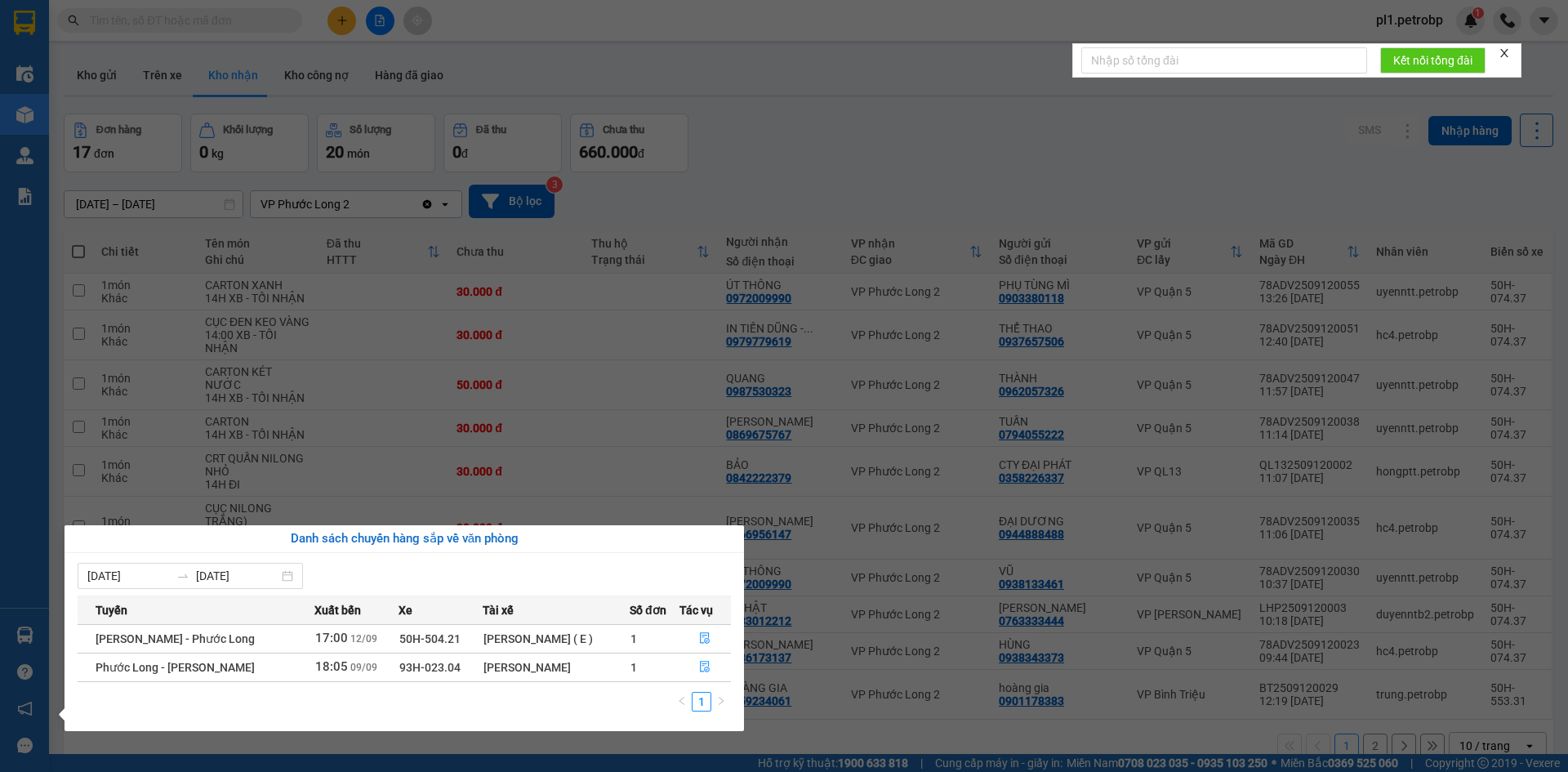
click at [888, 699] on section "Kết quả tìm kiếm ( 0 ) Bộ lọc No Data pl1.petrobp 1 Điều hành xe Kho hàng mới Q…" at bounding box center [784, 386] width 1568 height 772
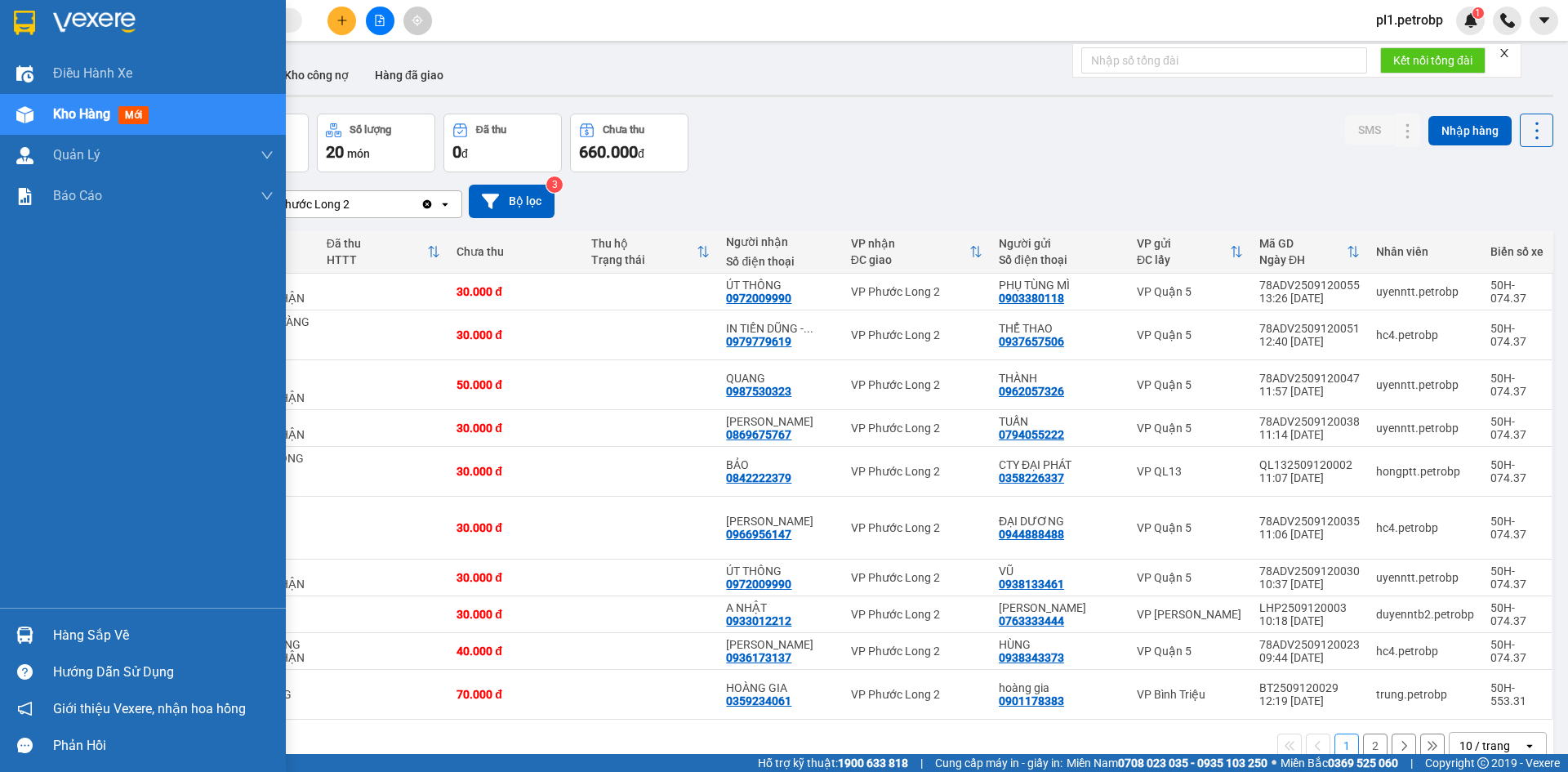
click at [29, 637] on img at bounding box center [24, 635] width 17 height 17
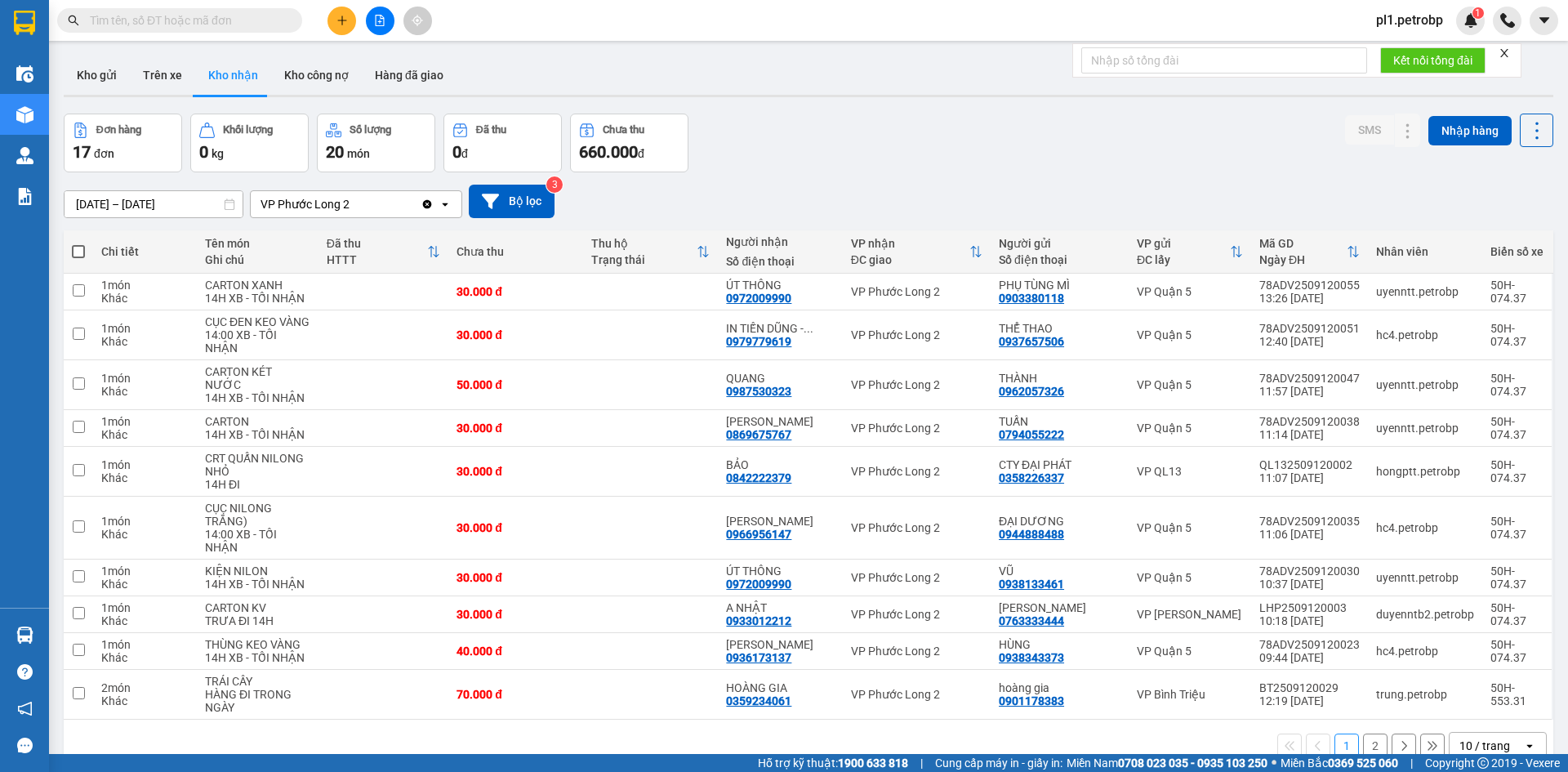
click at [888, 690] on section "Kết quả tìm kiếm ( 0 ) Bộ lọc No Data pl1.petrobp 1 Điều hành xe Kho hàng mới Q…" at bounding box center [784, 386] width 1568 height 772
click at [249, 19] on input "text" at bounding box center [186, 20] width 192 height 18
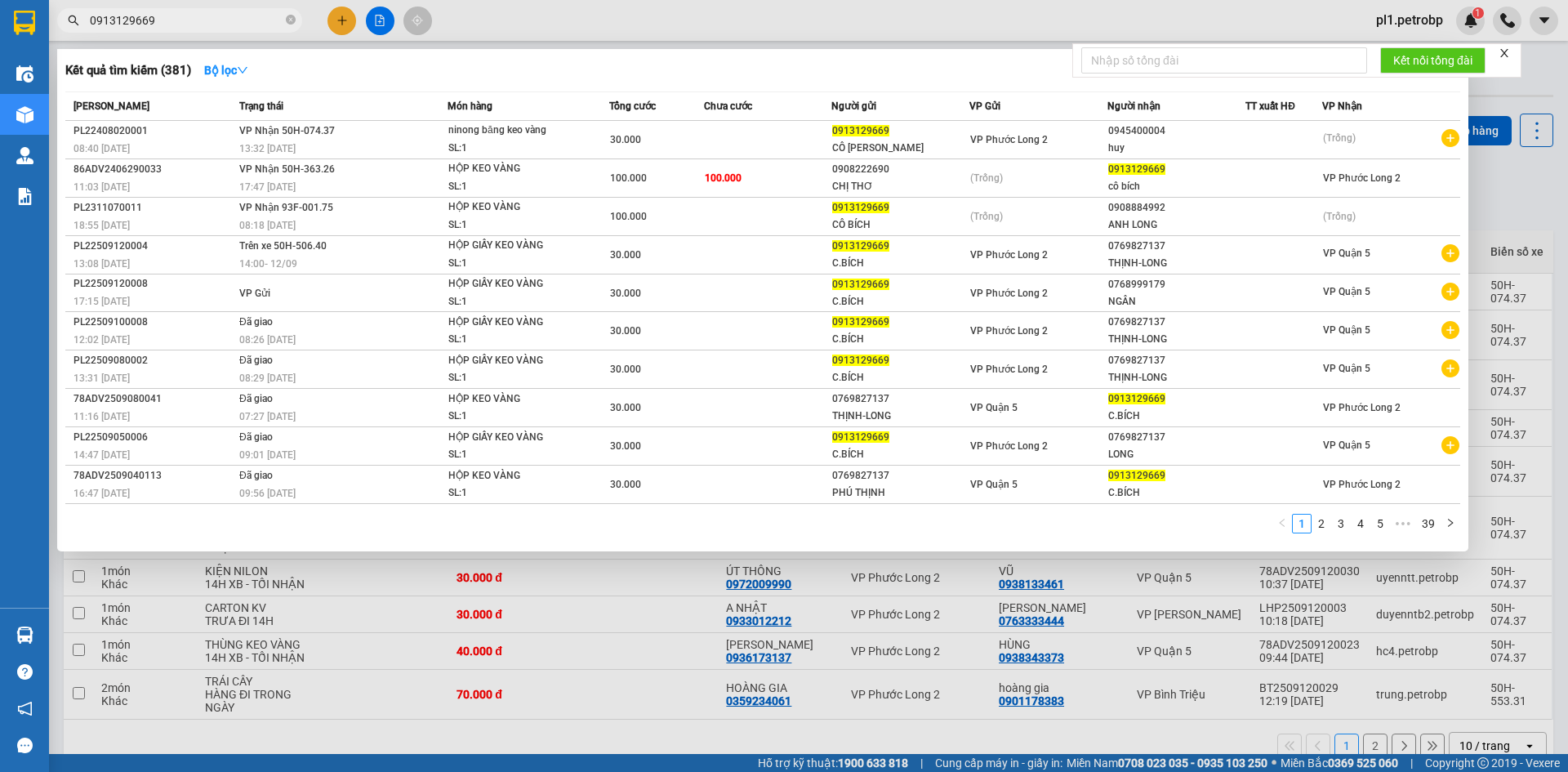
click at [666, 617] on div at bounding box center [784, 386] width 1568 height 772
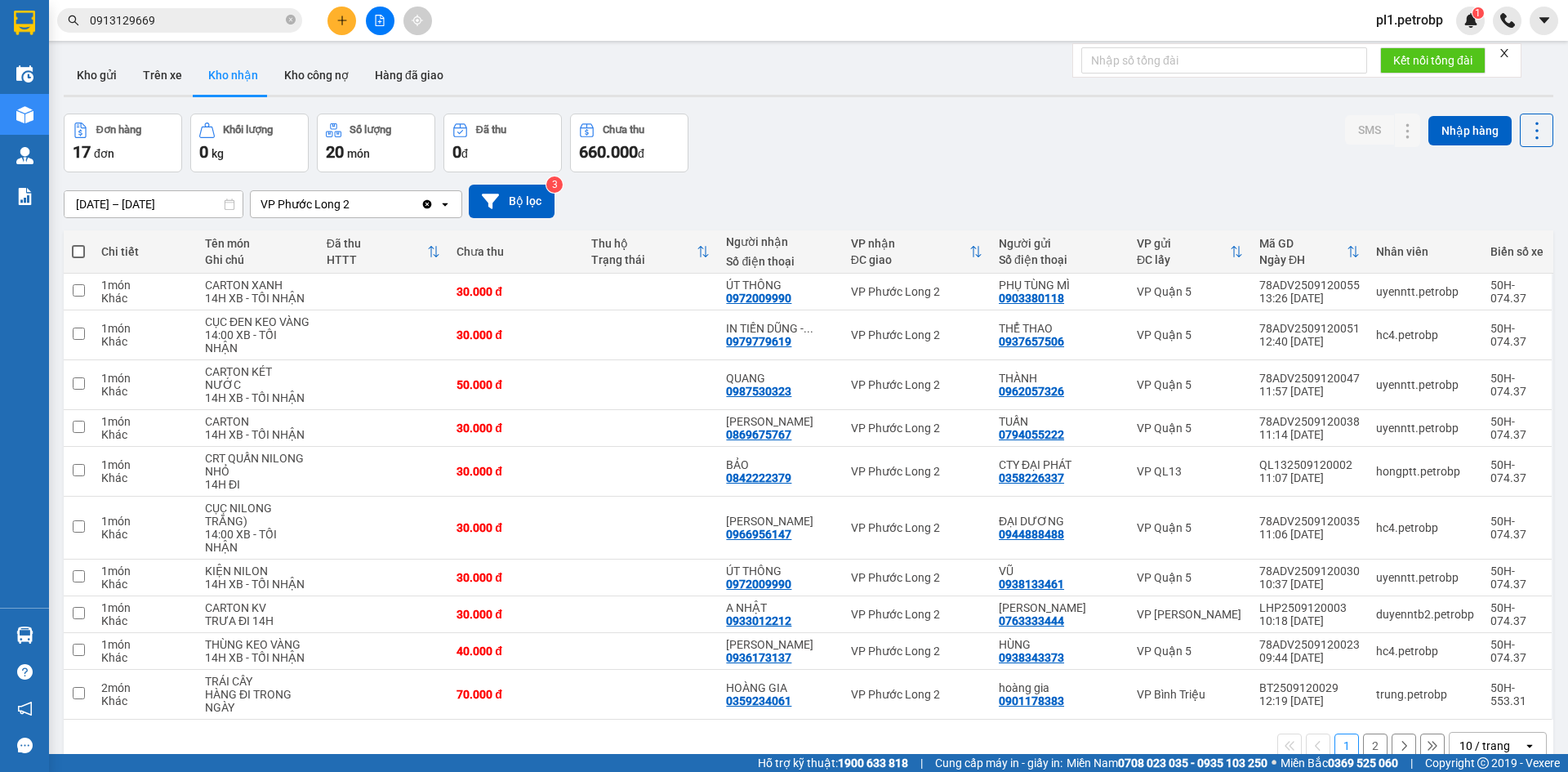
click at [184, 23] on input "0913129669" at bounding box center [186, 20] width 192 height 18
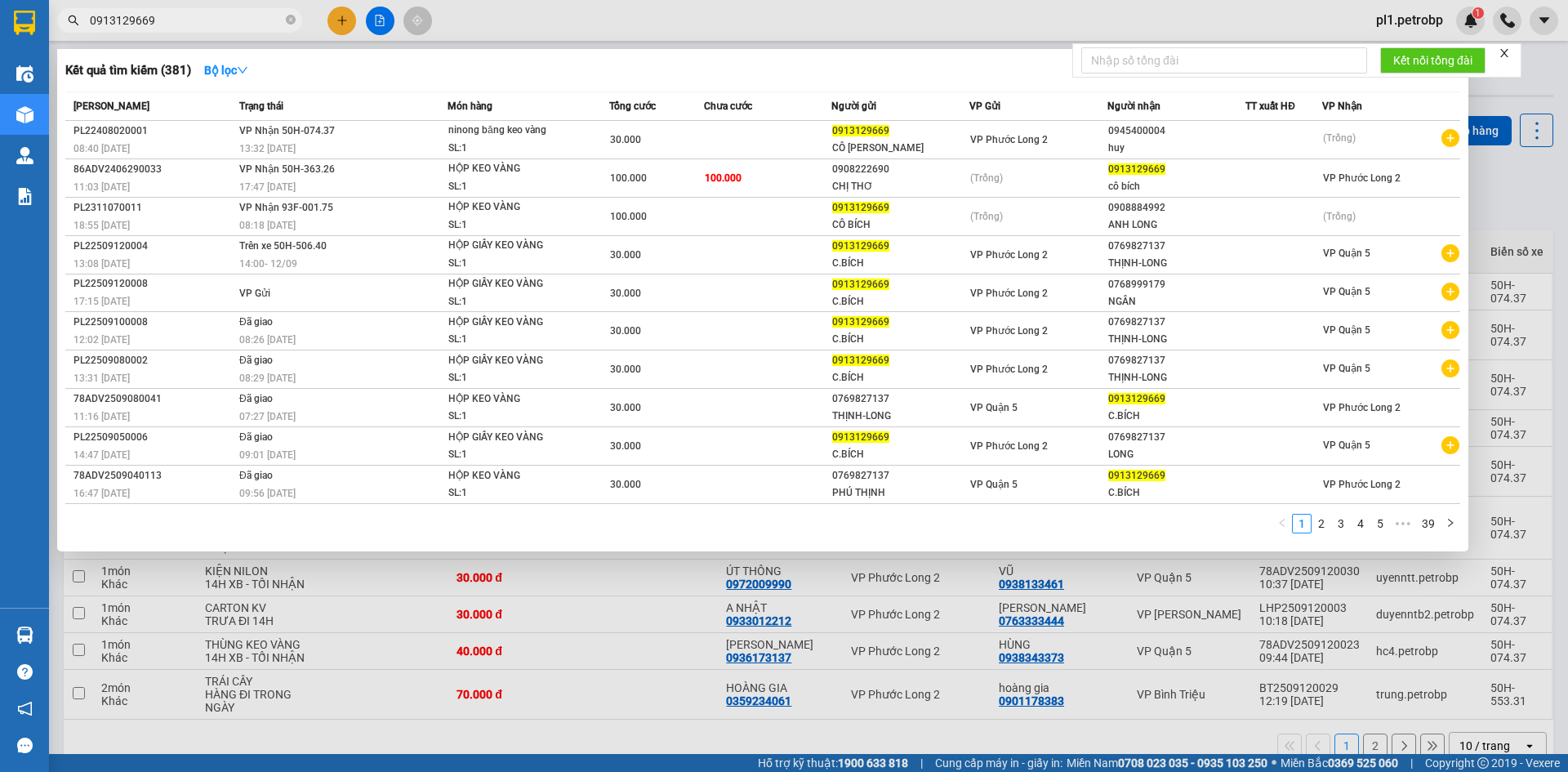
click at [184, 23] on input "0913129669" at bounding box center [186, 20] width 192 height 18
click at [165, 19] on input "0913129669" at bounding box center [186, 20] width 192 height 18
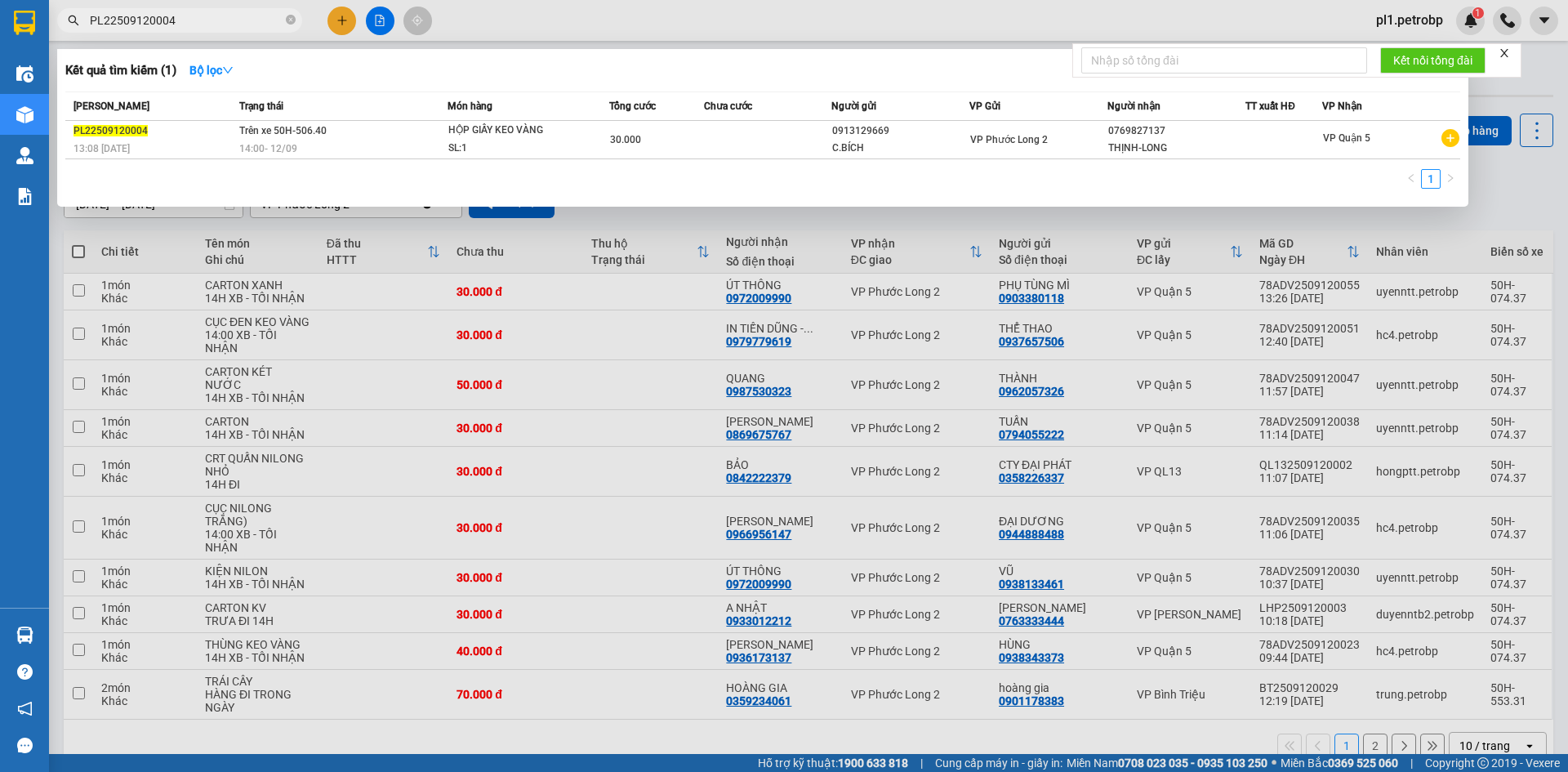
type input "PL22509120004"
click at [662, 360] on div at bounding box center [784, 386] width 1568 height 772
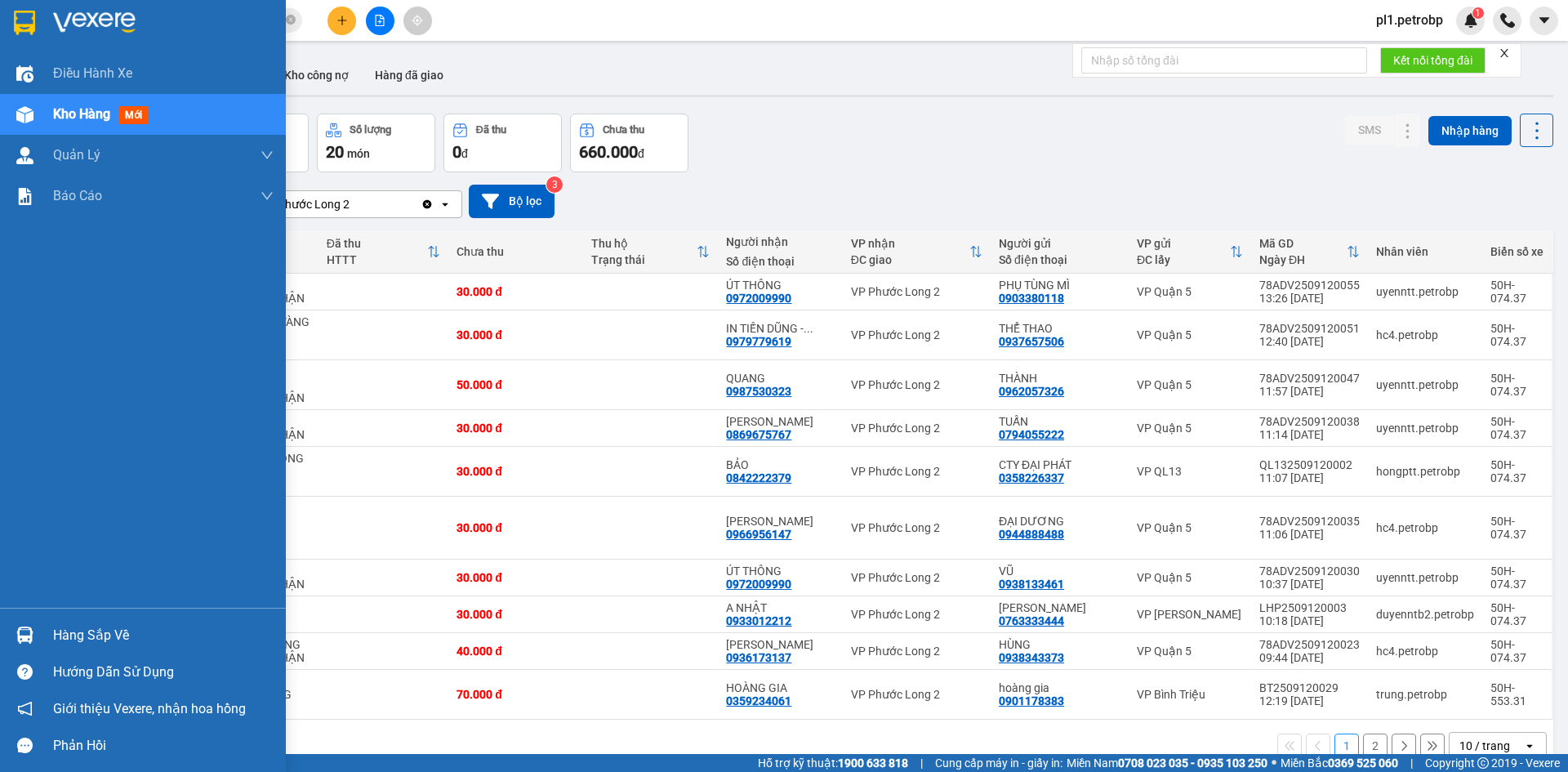
click at [79, 623] on div "Hàng sắp về" at bounding box center [164, 636] width 221 height 24
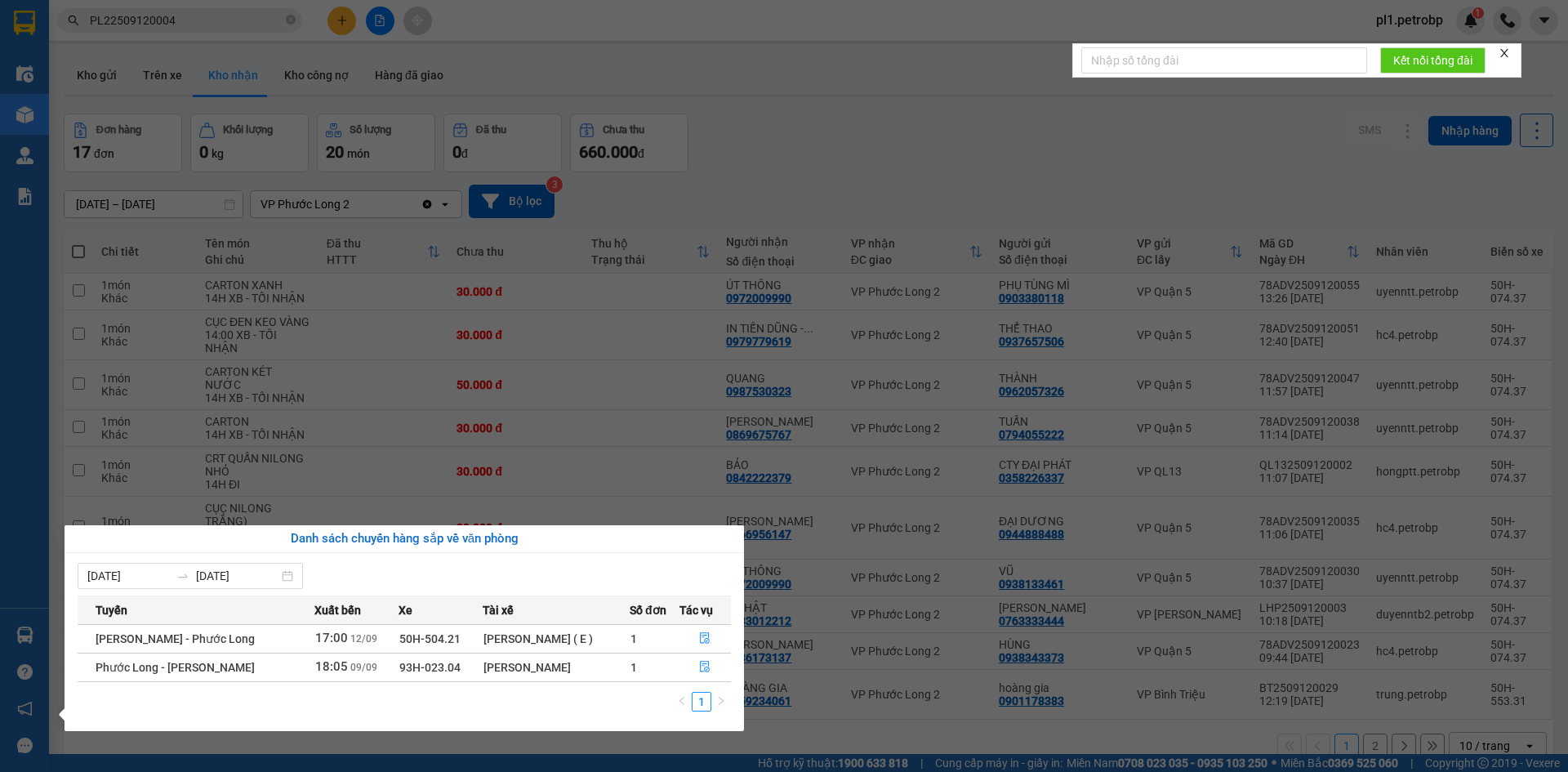
click at [791, 712] on section "Kết quả tìm kiếm ( 1 ) Bộ lọc Mã ĐH Trạng thái Món hàng Tổng cước Chưa cước Ngư…" at bounding box center [784, 386] width 1568 height 772
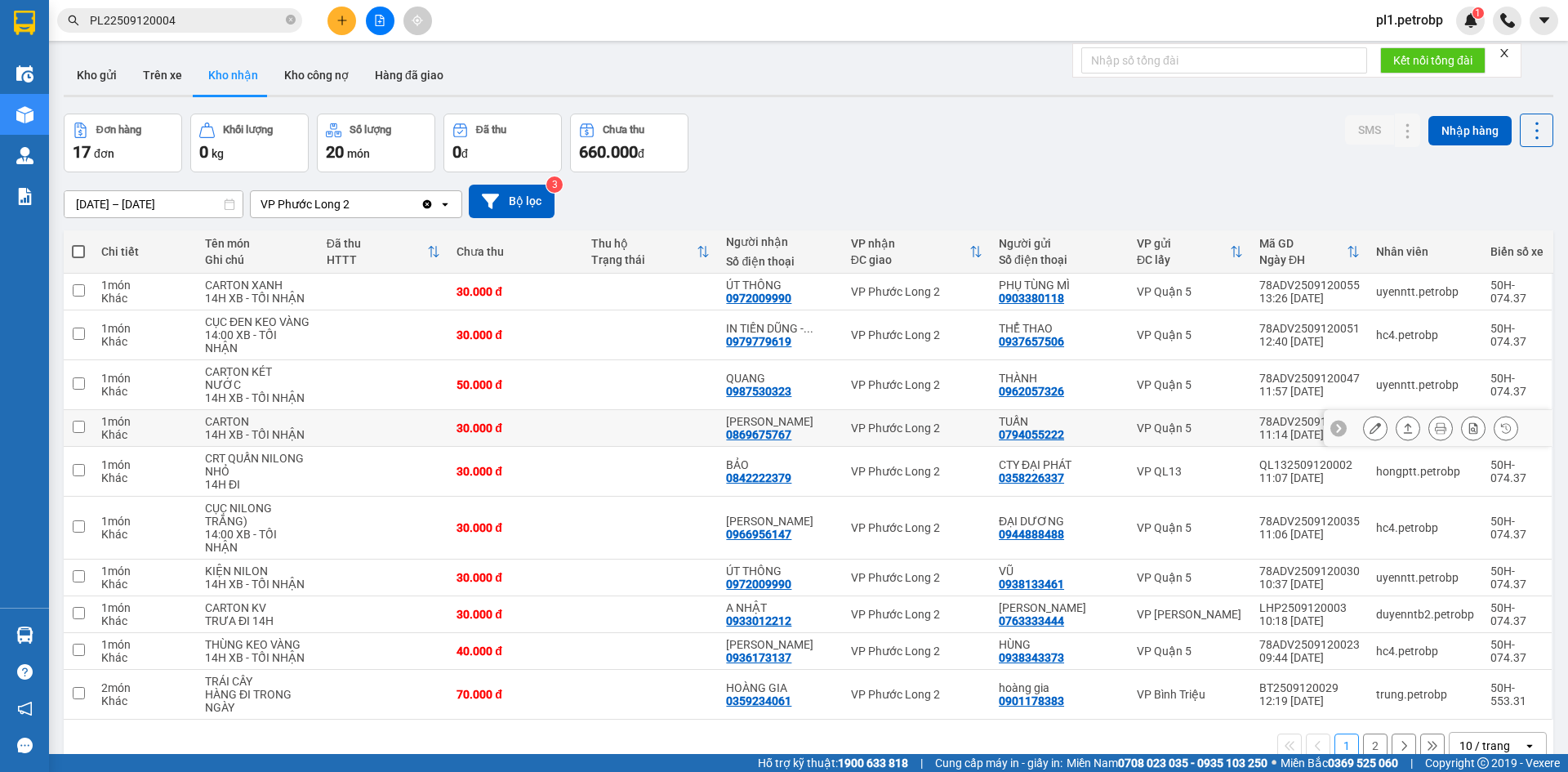
drag, startPoint x: 1199, startPoint y: 327, endPoint x: 1155, endPoint y: 694, distance: 369.6
click at [1212, 366] on tbody "1 món Khác CARTON XANH 14H XB - TỐI NHẬN 30.000 đ ÚT THÔNG 0972009990 VP Phước …" at bounding box center [808, 496] width 1490 height 446
click at [659, 447] on td at bounding box center [650, 471] width 135 height 50
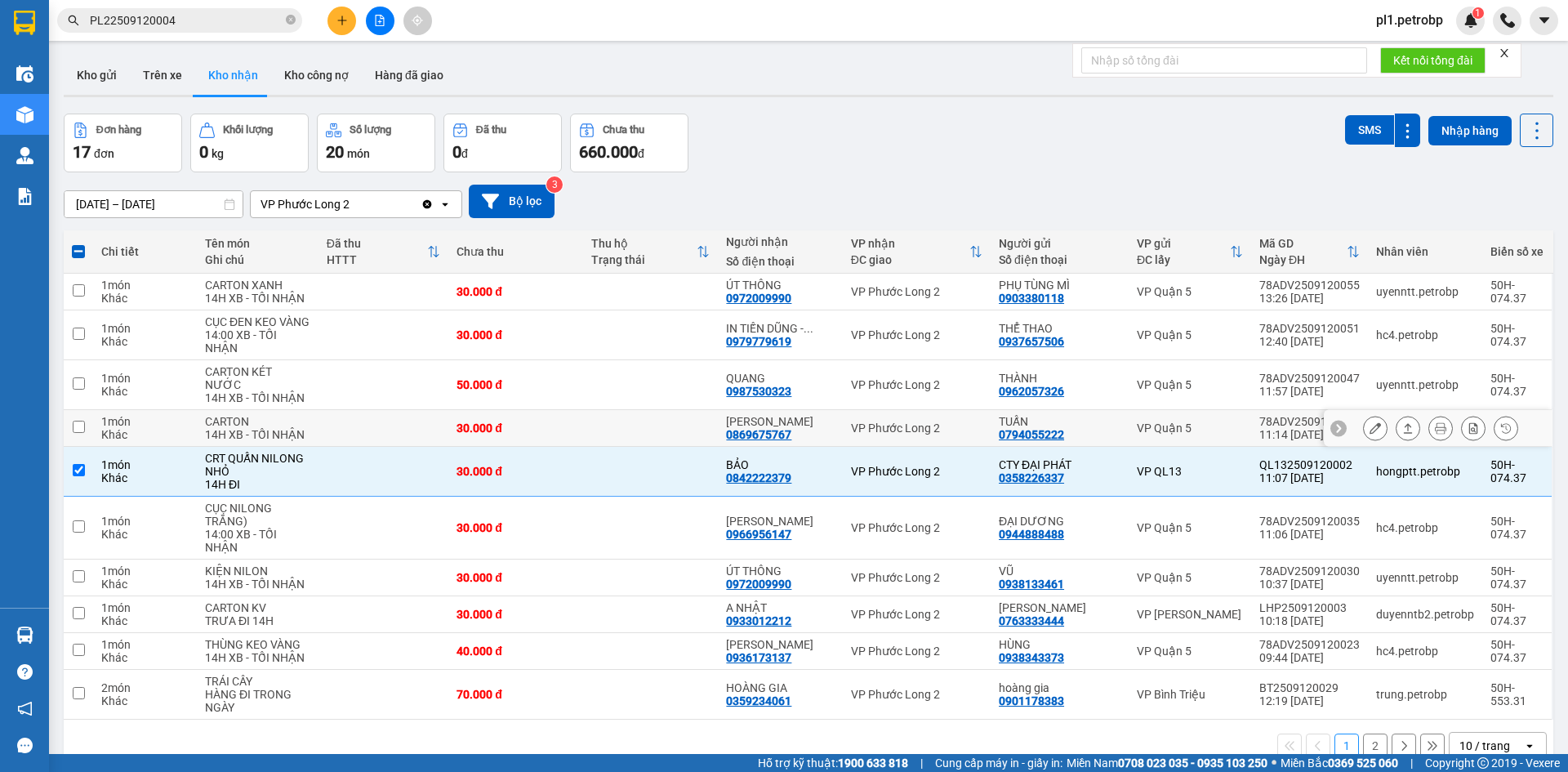
click at [1369, 422] on icon at bounding box center [1375, 428] width 11 height 11
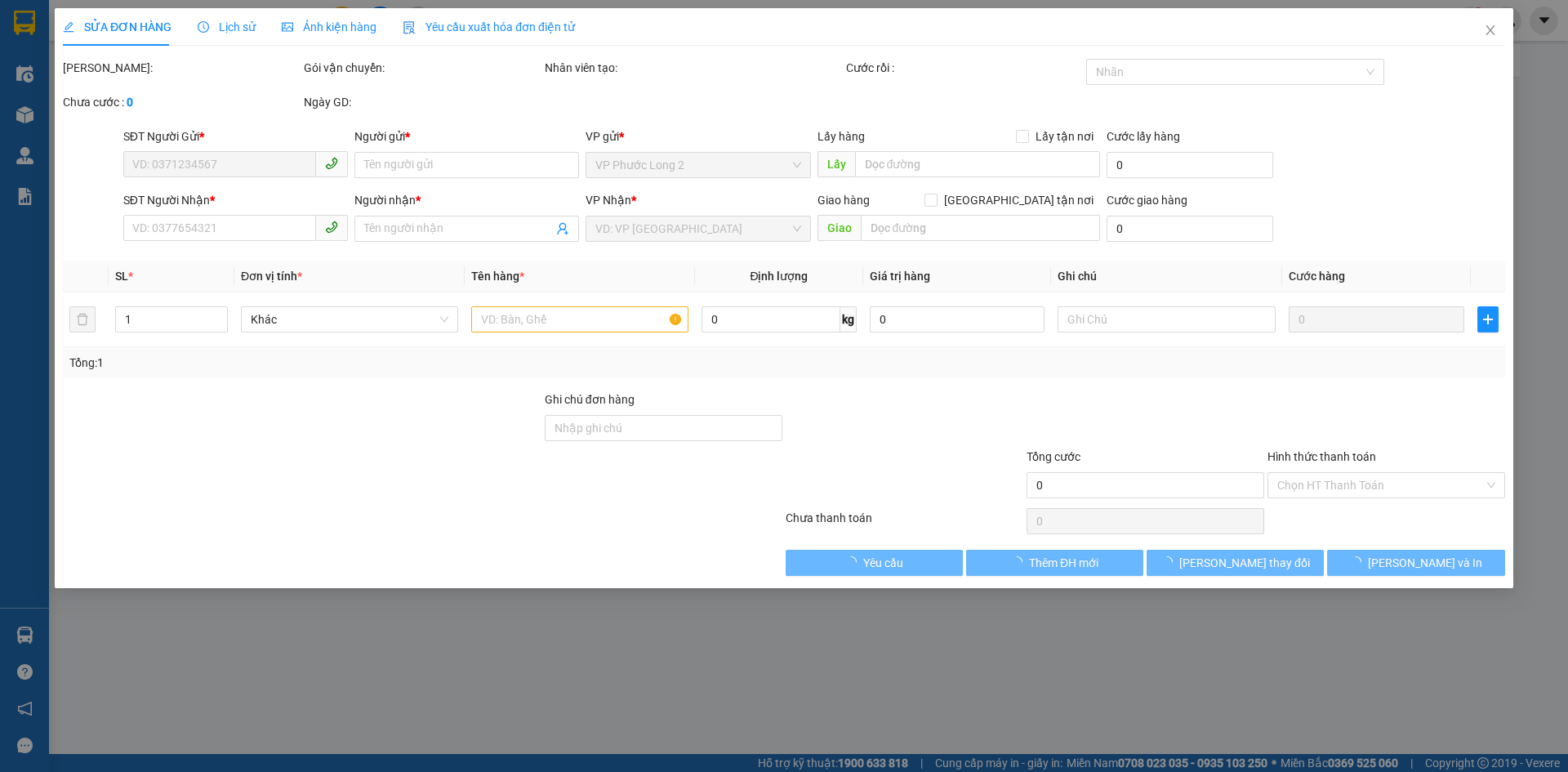
type input "0794055222"
type input "TUẤN"
type input "0869675767"
type input "[PERSON_NAME]"
type input "30.000"
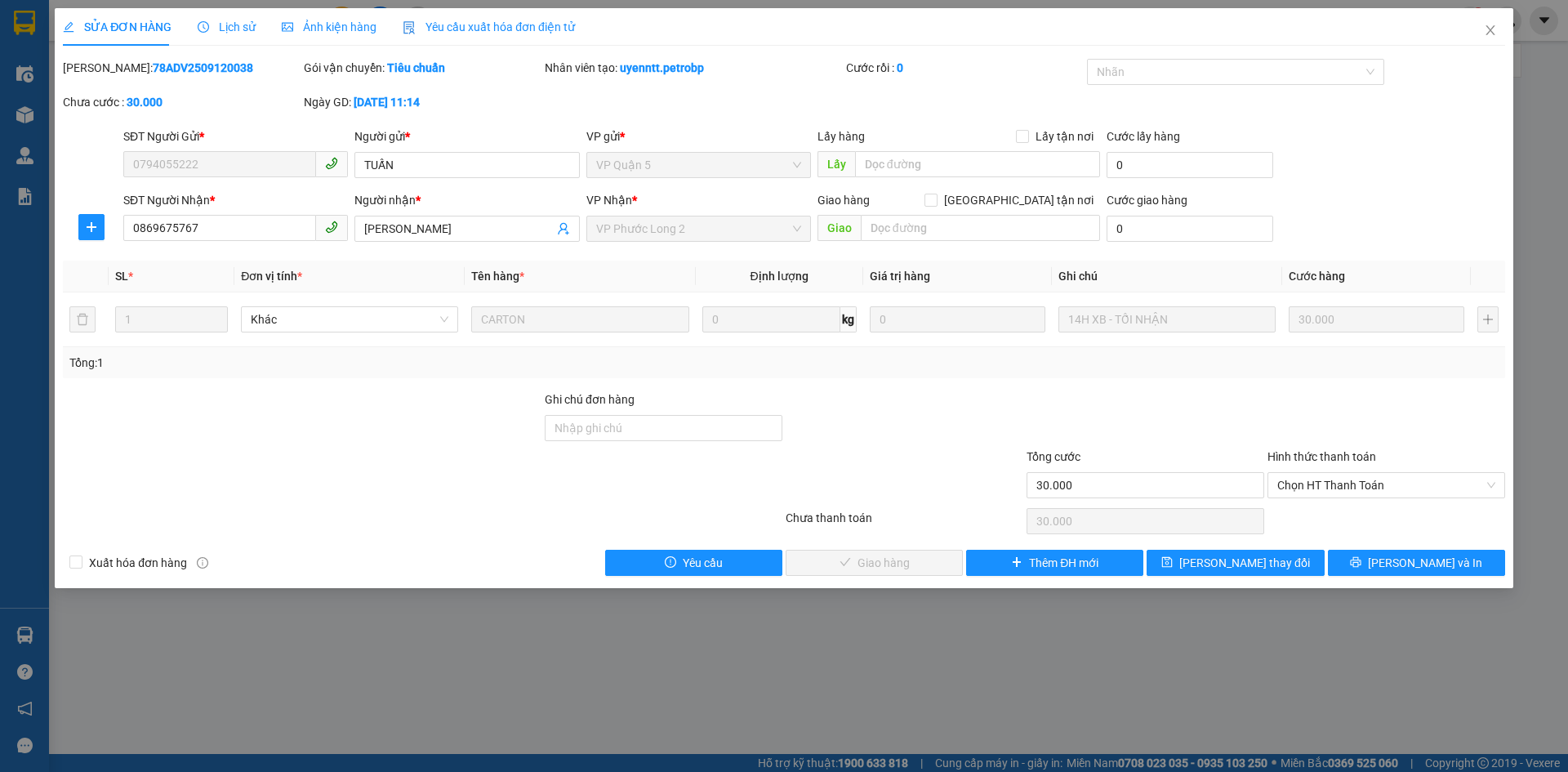
click at [1324, 511] on div "Chọn HT Thanh Toán" at bounding box center [1386, 521] width 241 height 33
click at [1338, 486] on span "Chọn HT Thanh Toán" at bounding box center [1386, 485] width 218 height 24
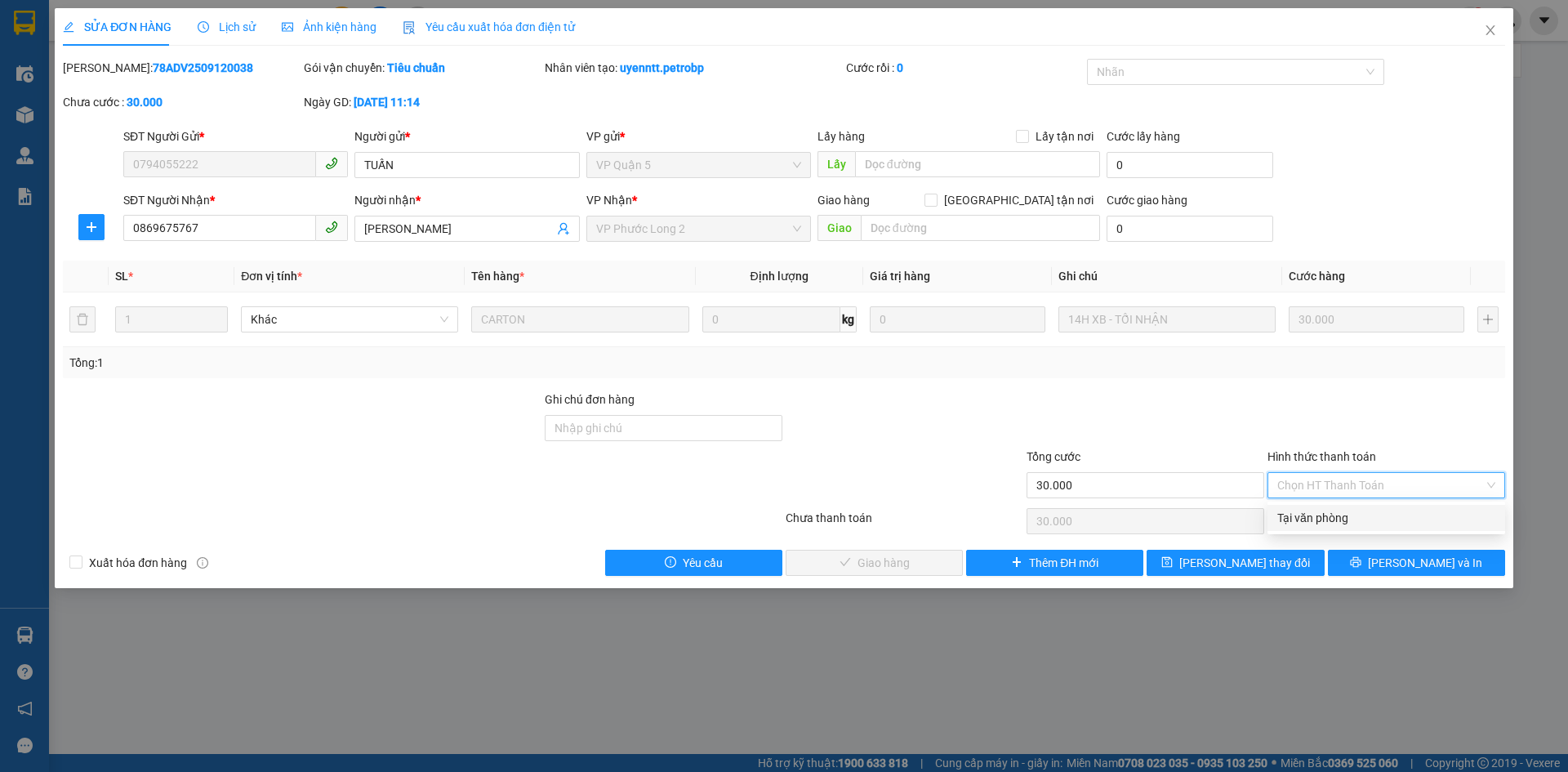
click at [1319, 508] on div "Tại văn phòng" at bounding box center [1386, 517] width 218 height 18
type input "0"
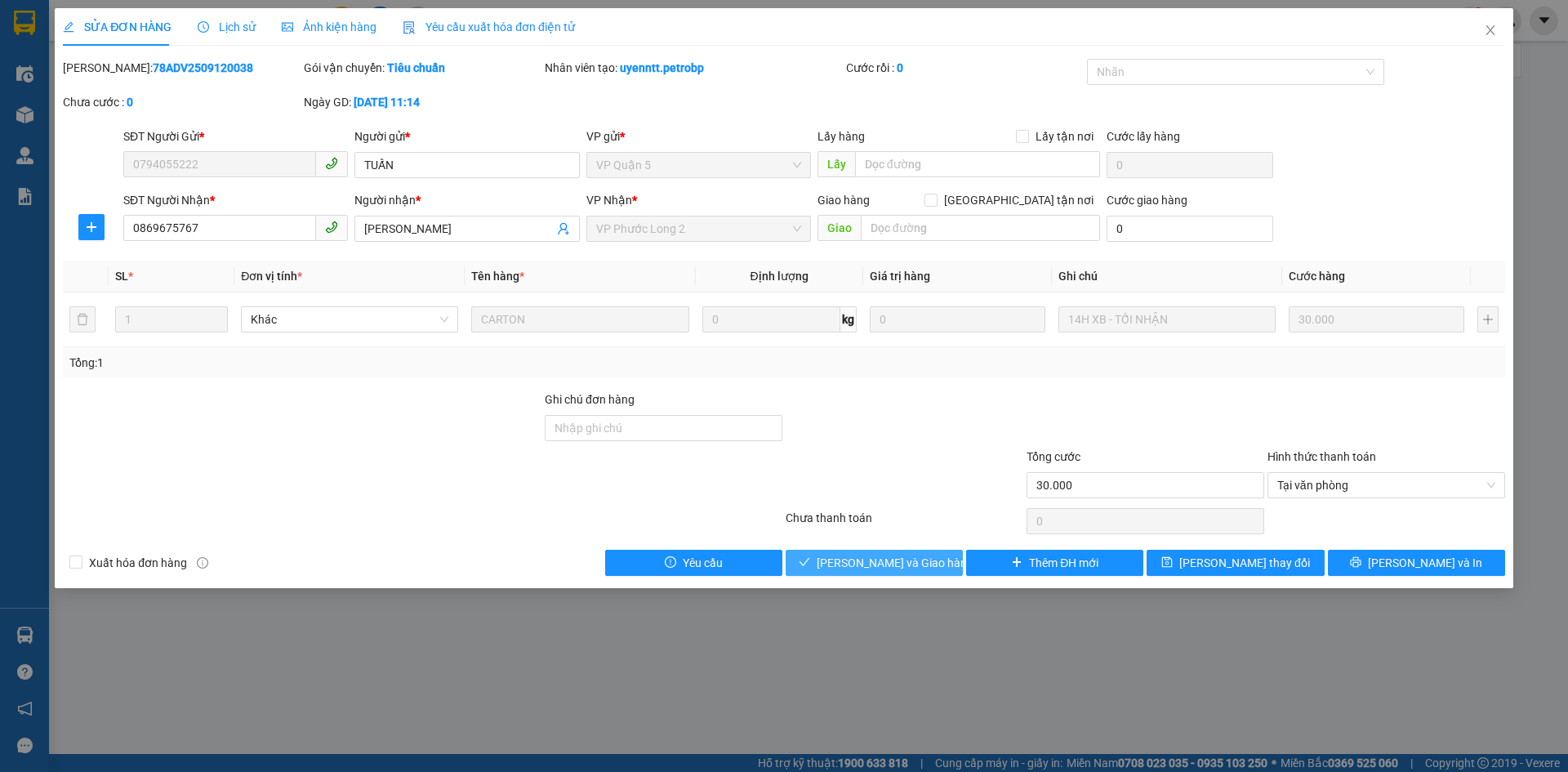
click at [917, 555] on span "[PERSON_NAME] và Giao hàng" at bounding box center [895, 562] width 157 height 18
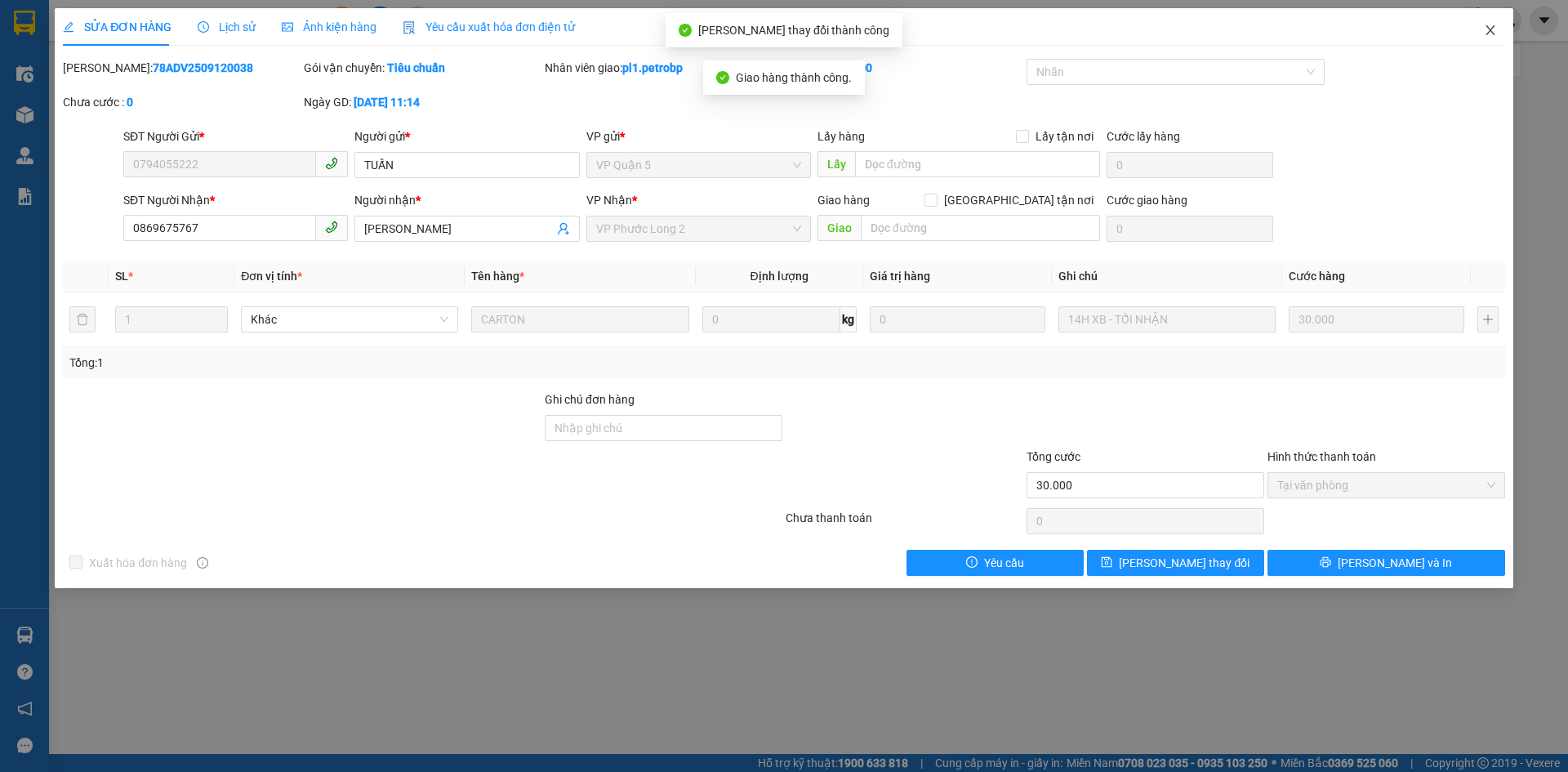
drag, startPoint x: 1493, startPoint y: 34, endPoint x: 1484, endPoint y: 40, distance: 10.8
click at [1493, 33] on icon "close" at bounding box center [1490, 30] width 13 height 13
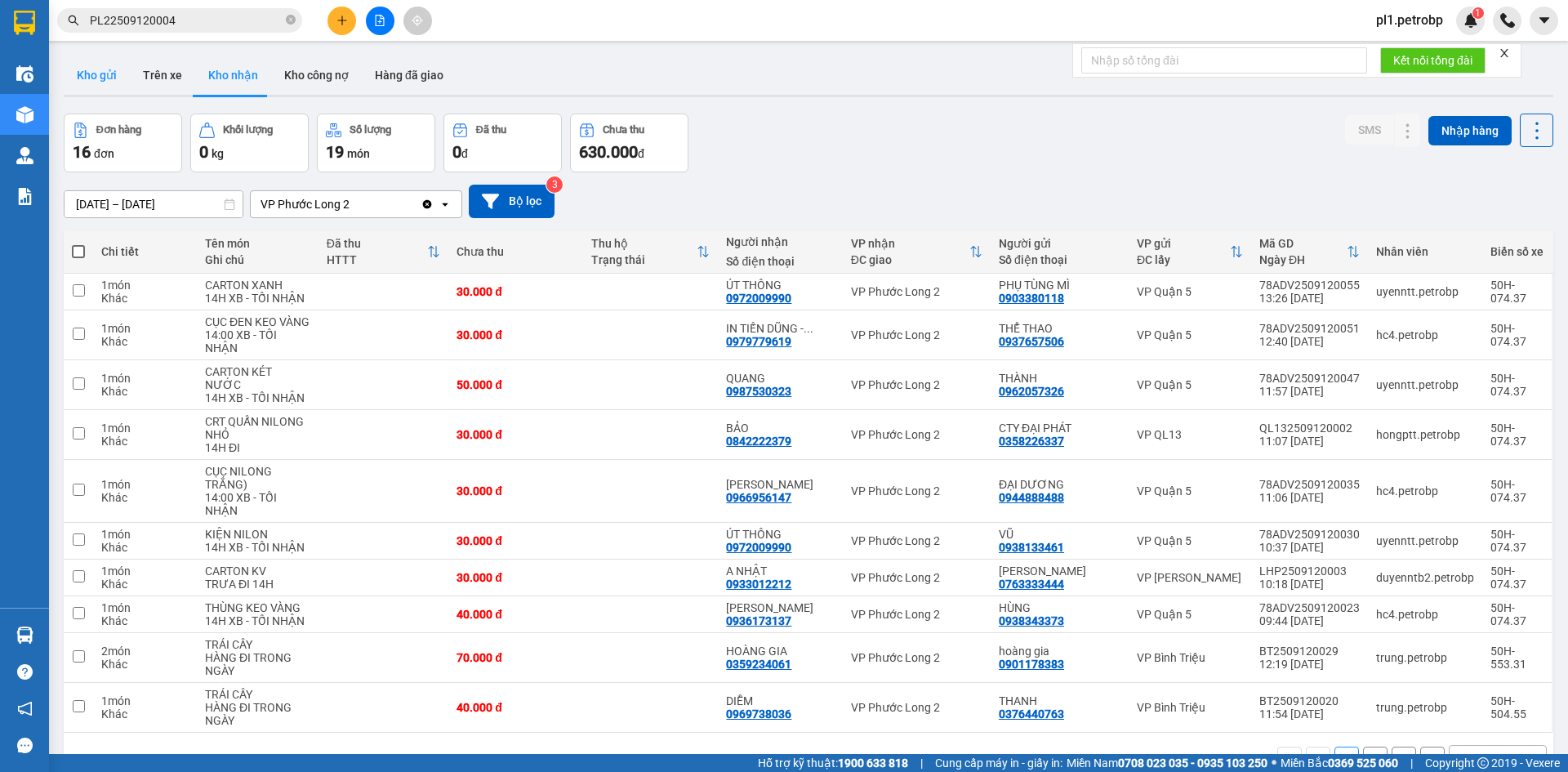
click at [93, 83] on button "Kho gửi" at bounding box center [96, 75] width 66 height 39
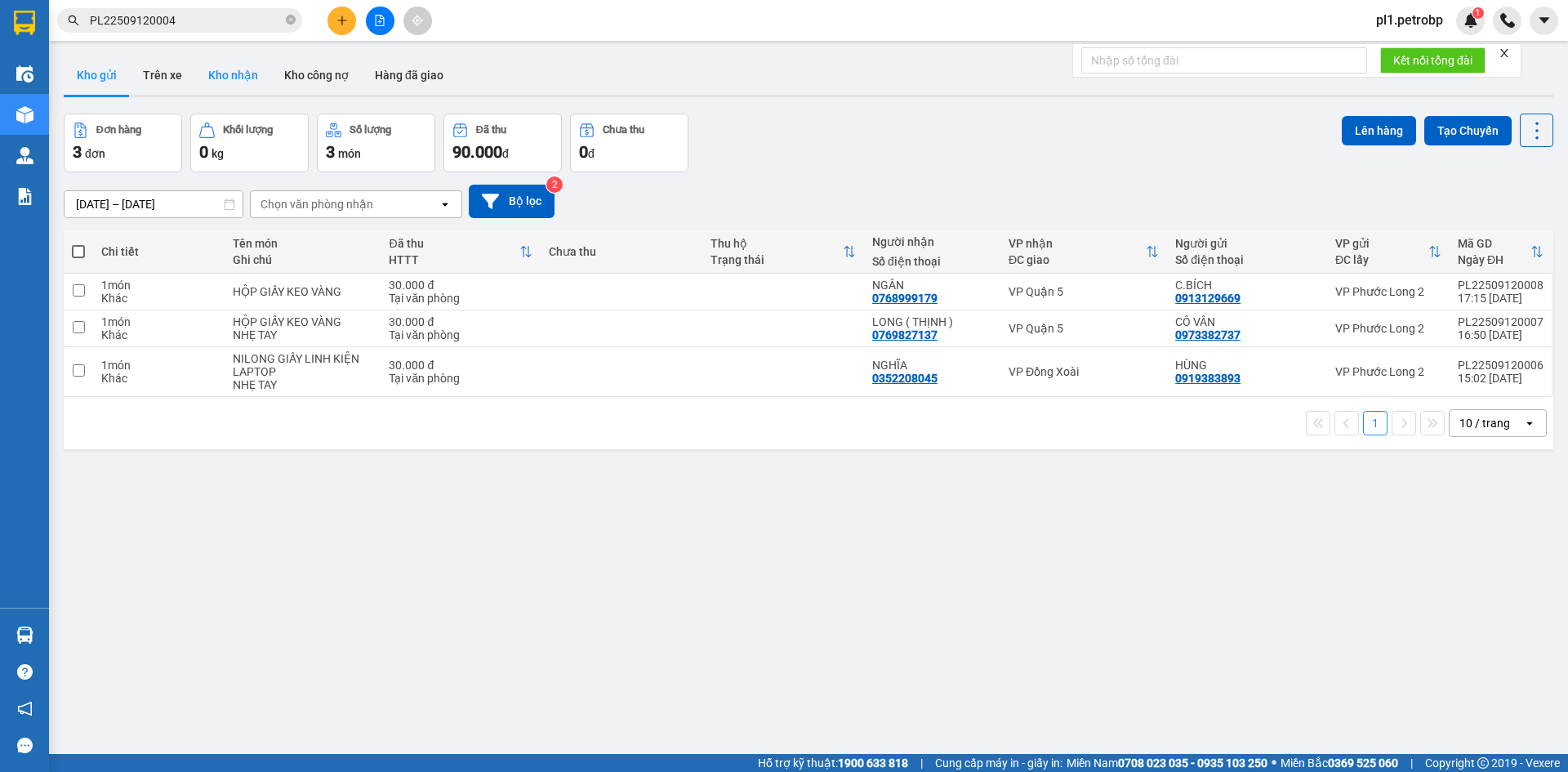
click at [230, 68] on button "Kho nhận" at bounding box center [233, 75] width 76 height 39
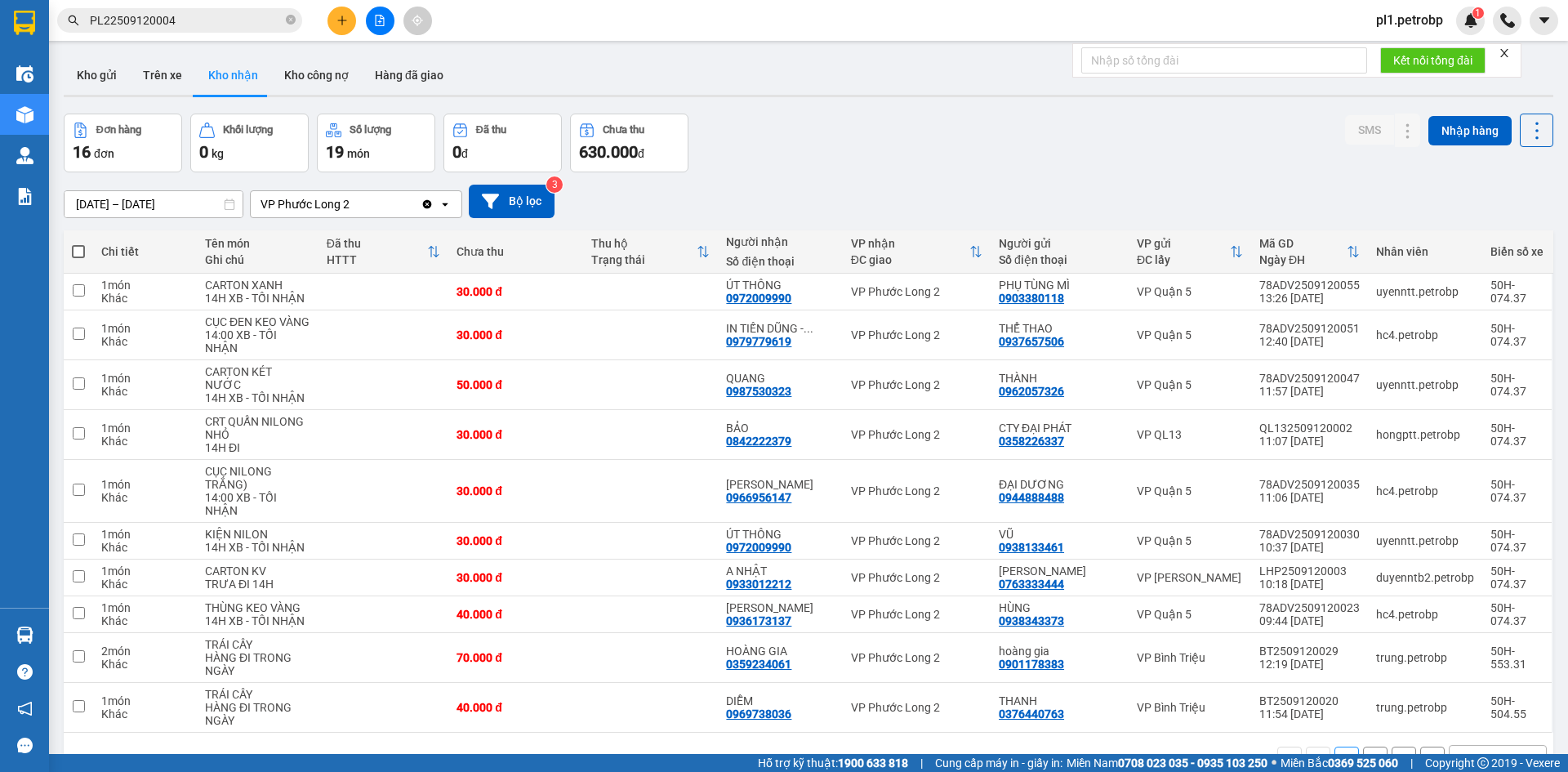
click at [1367, 747] on button "2" at bounding box center [1375, 759] width 24 height 24
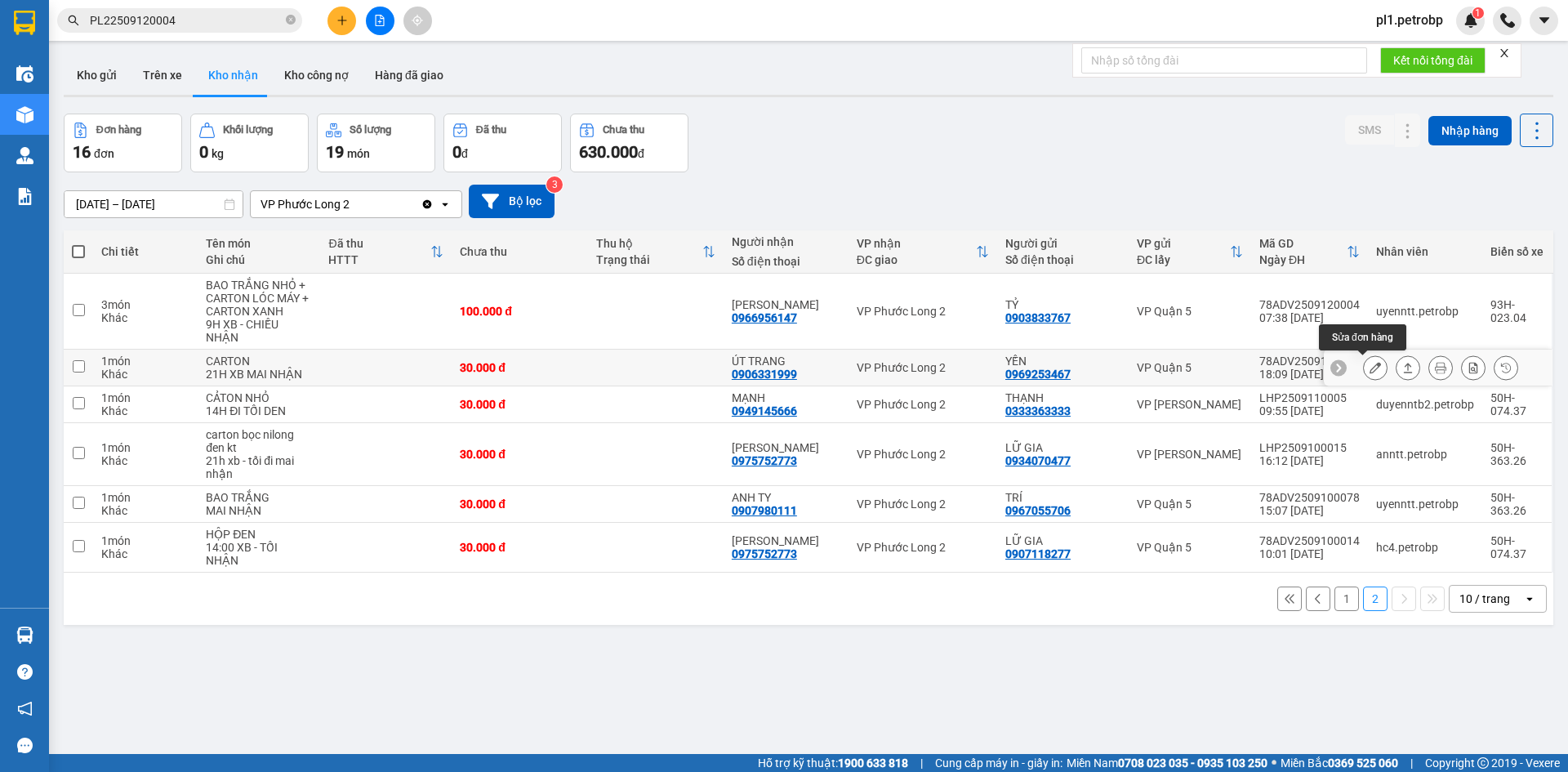
click at [1369, 362] on icon at bounding box center [1375, 367] width 11 height 11
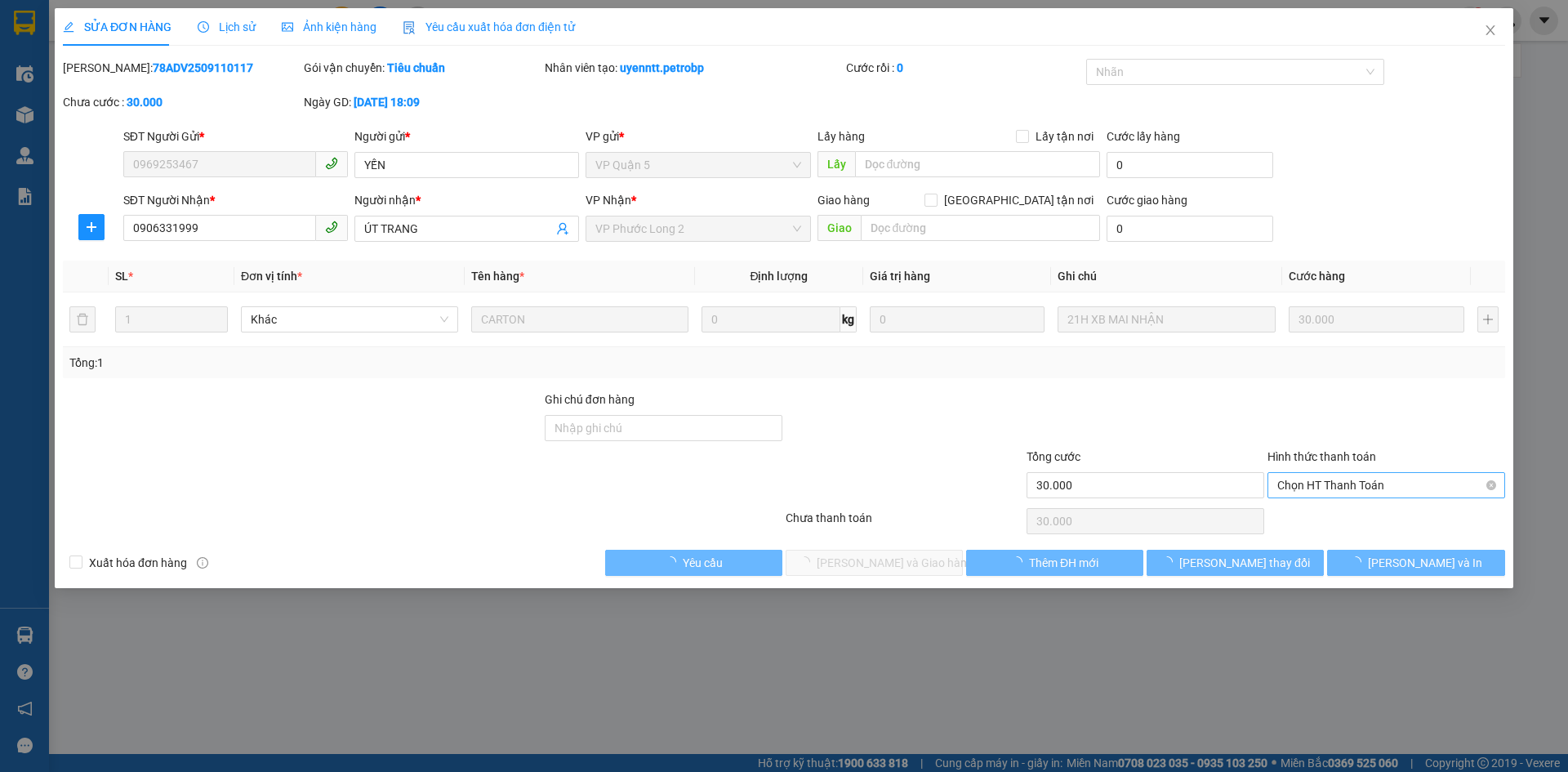
click at [1347, 487] on span "Chọn HT Thanh Toán" at bounding box center [1386, 485] width 218 height 24
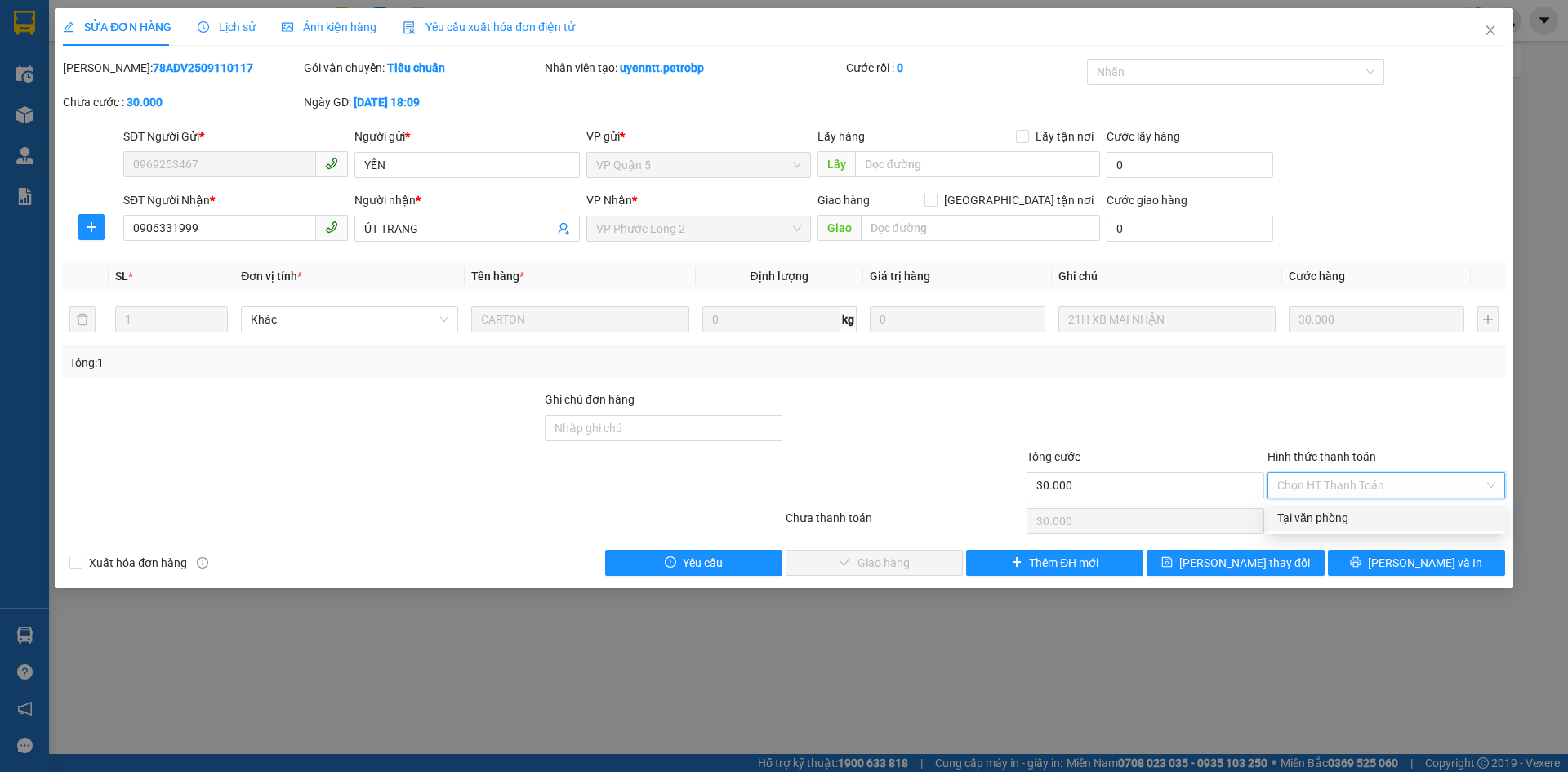
click at [1332, 508] on div "Tại văn phòng" at bounding box center [1386, 518] width 237 height 26
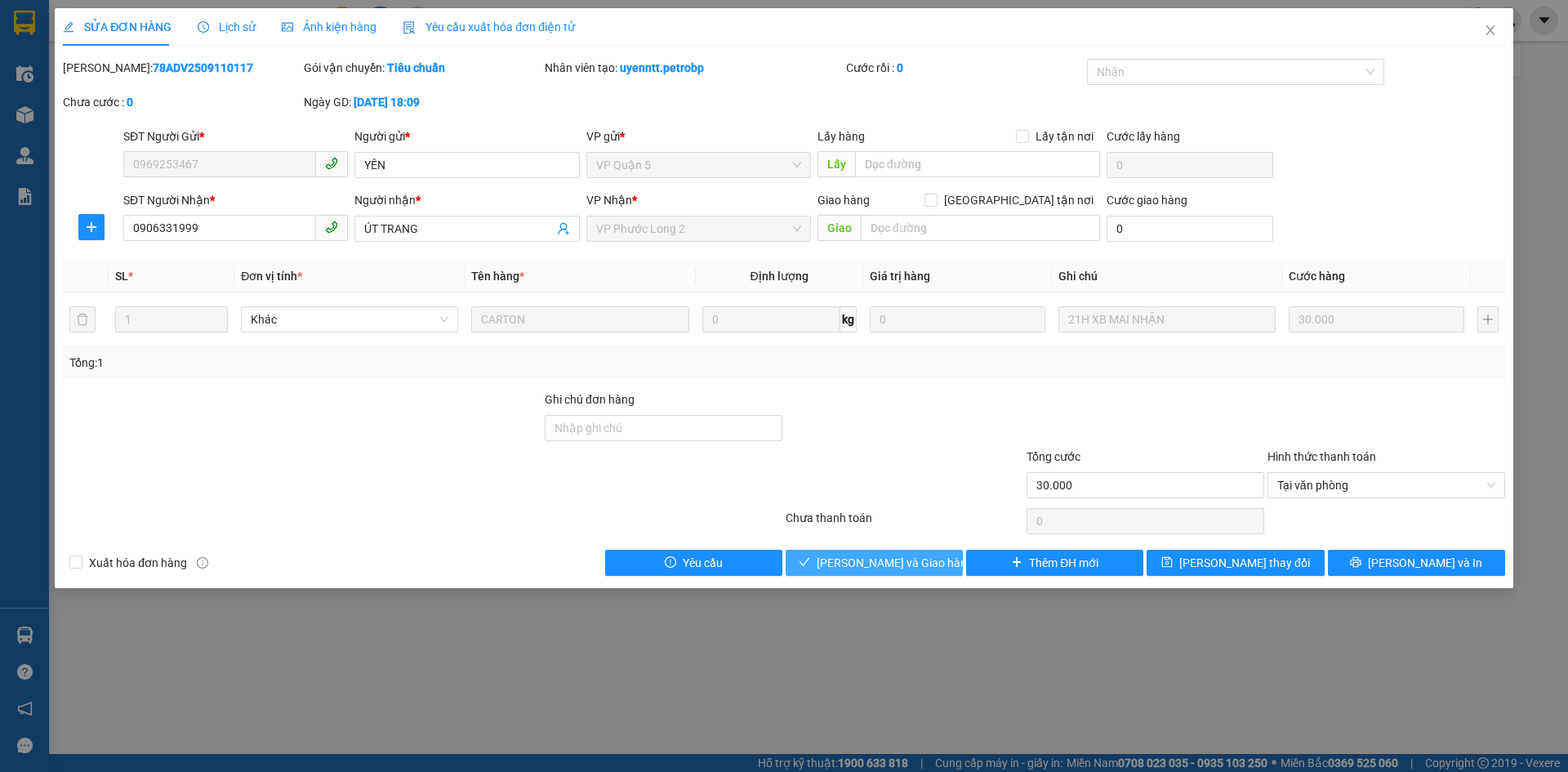
click at [887, 559] on span "[PERSON_NAME] và Giao hàng" at bounding box center [895, 562] width 157 height 18
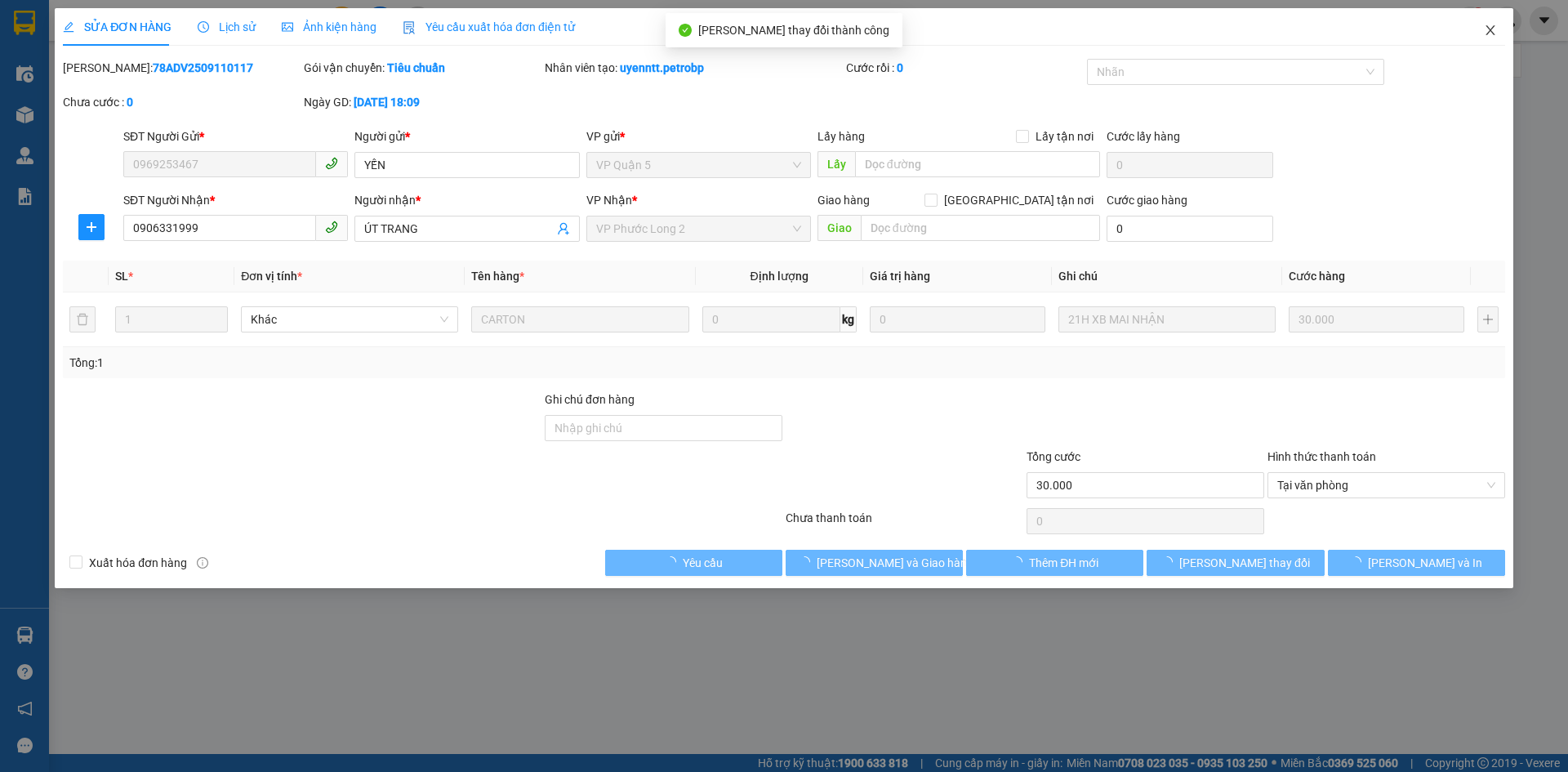
click at [1494, 36] on icon "close" at bounding box center [1490, 30] width 13 height 13
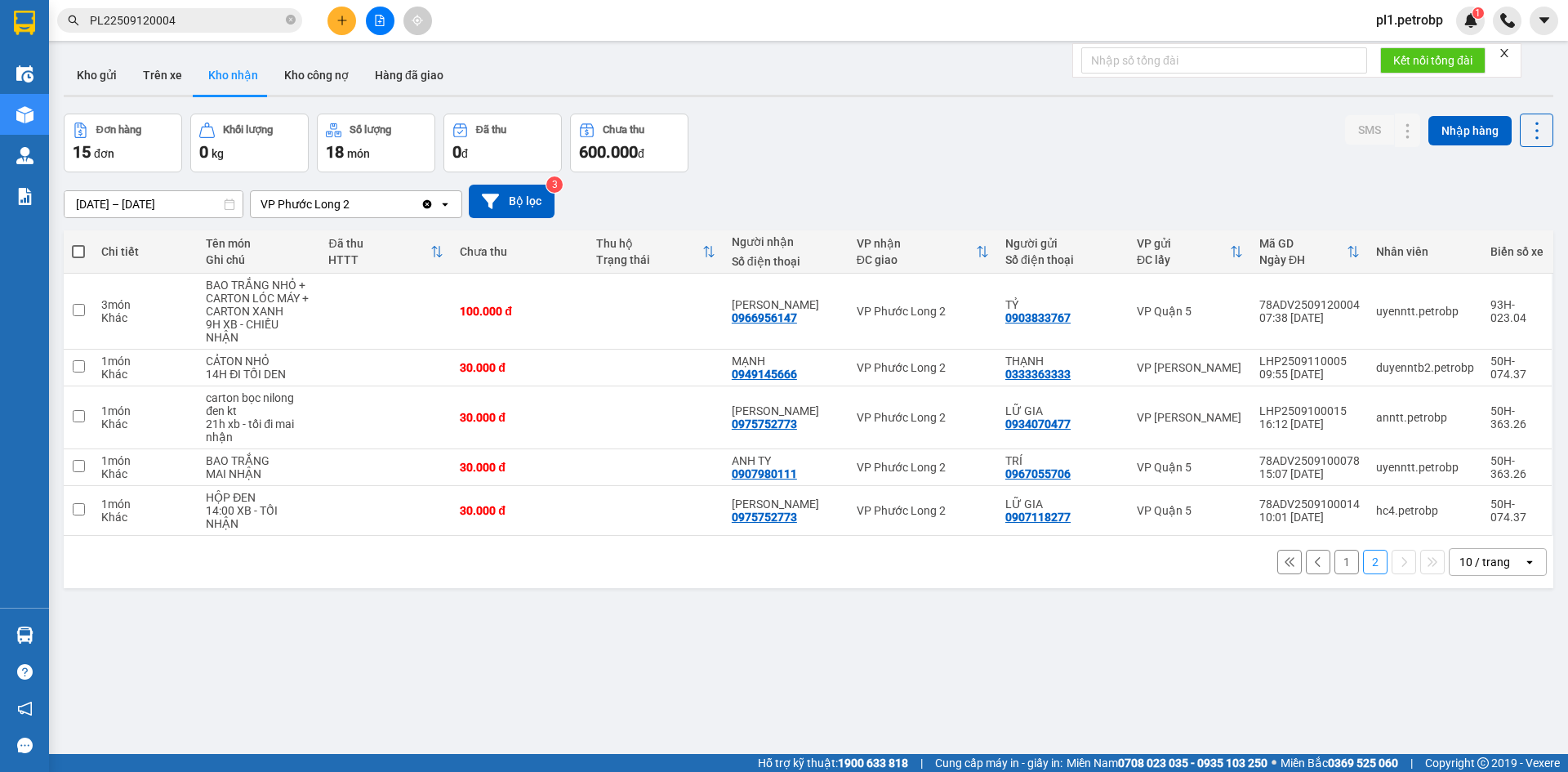
click at [1334, 560] on button "1" at bounding box center [1347, 562] width 24 height 24
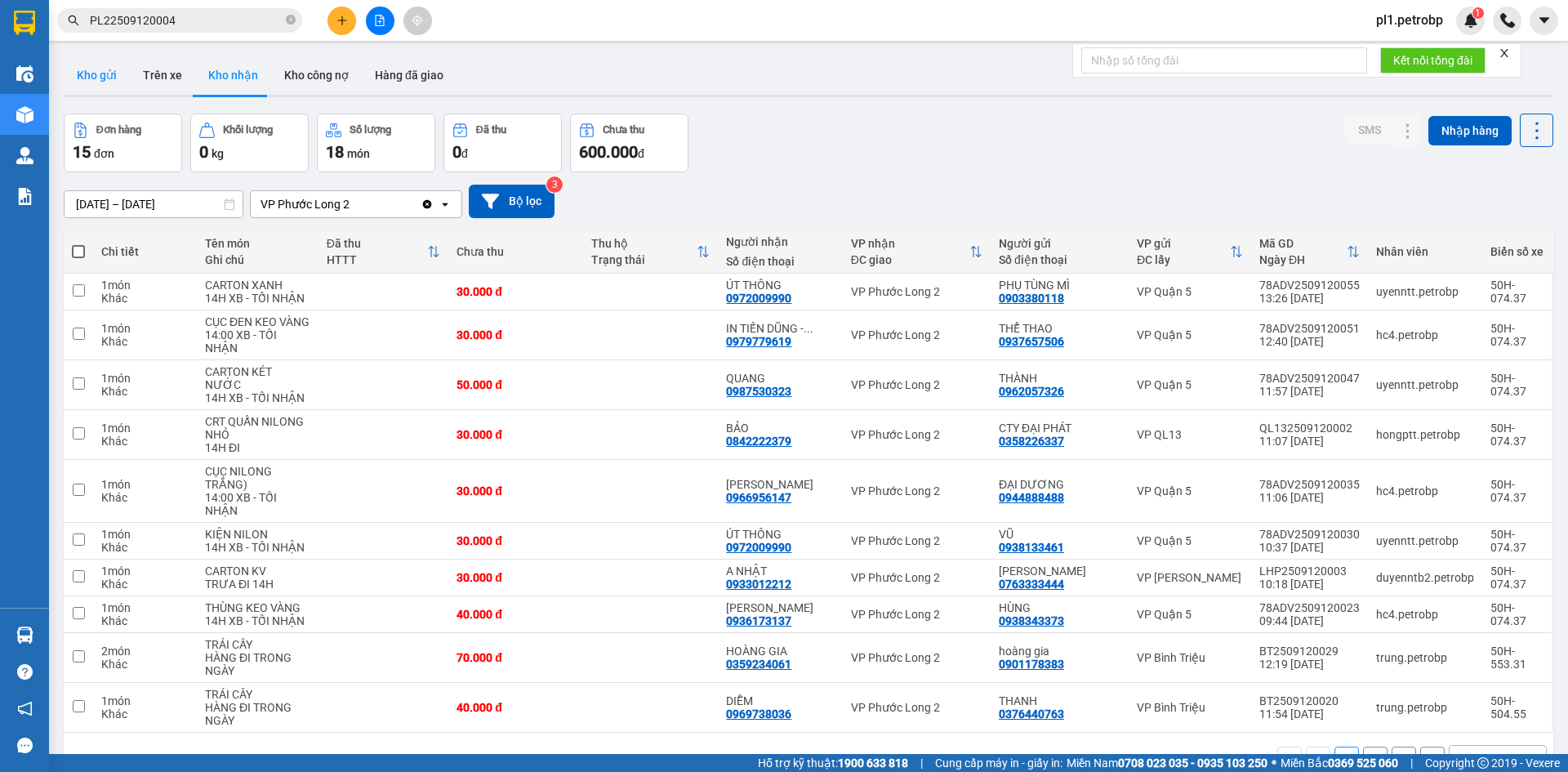
click at [100, 70] on button "Kho gửi" at bounding box center [96, 75] width 66 height 39
